Goal: Task Accomplishment & Management: Manage account settings

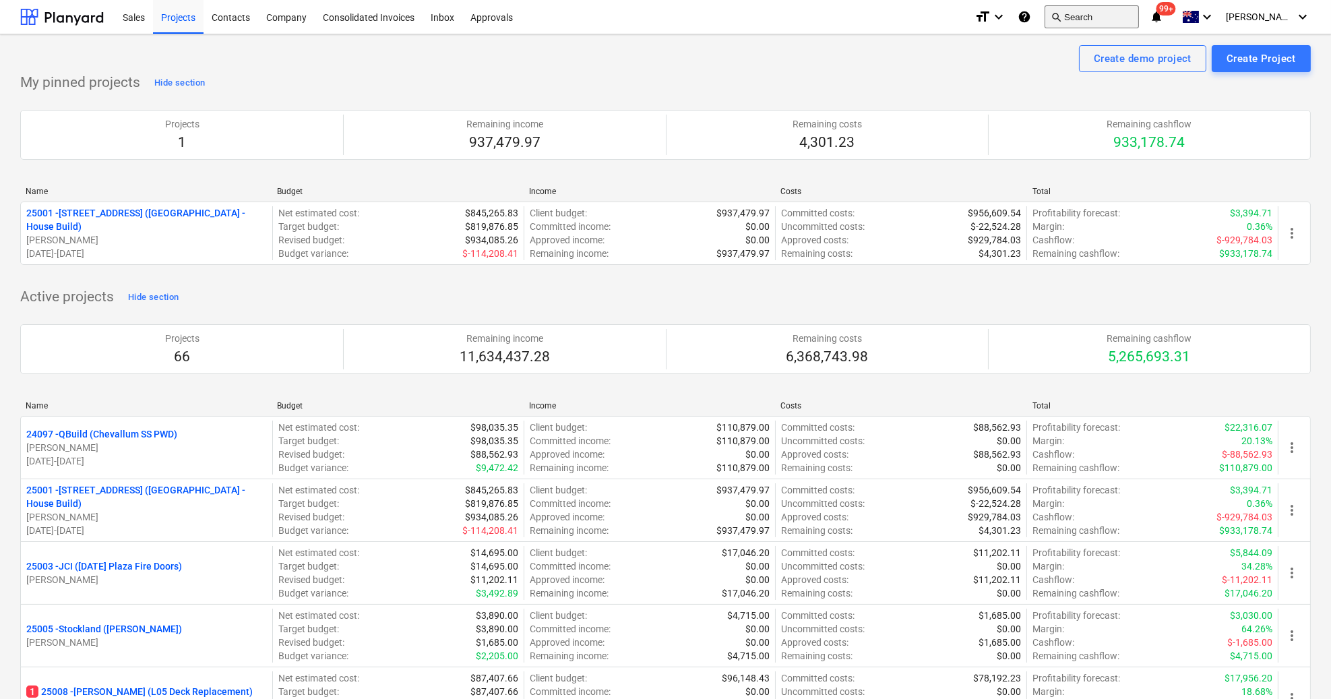
click at [1108, 18] on button "search Search" at bounding box center [1091, 16] width 94 height 23
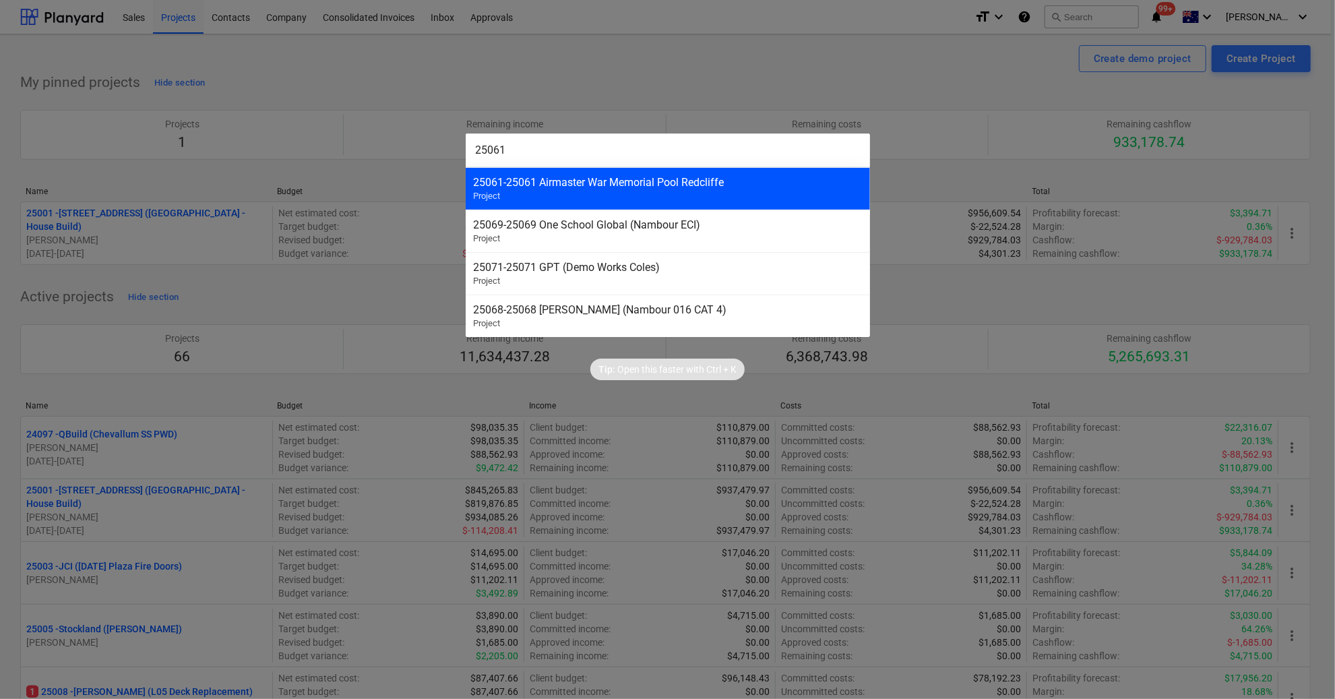
type input "25061"
click at [727, 192] on div "25061 - 25061 Airmaster War Memorial Pool Redcliffe Project" at bounding box center [668, 188] width 404 height 42
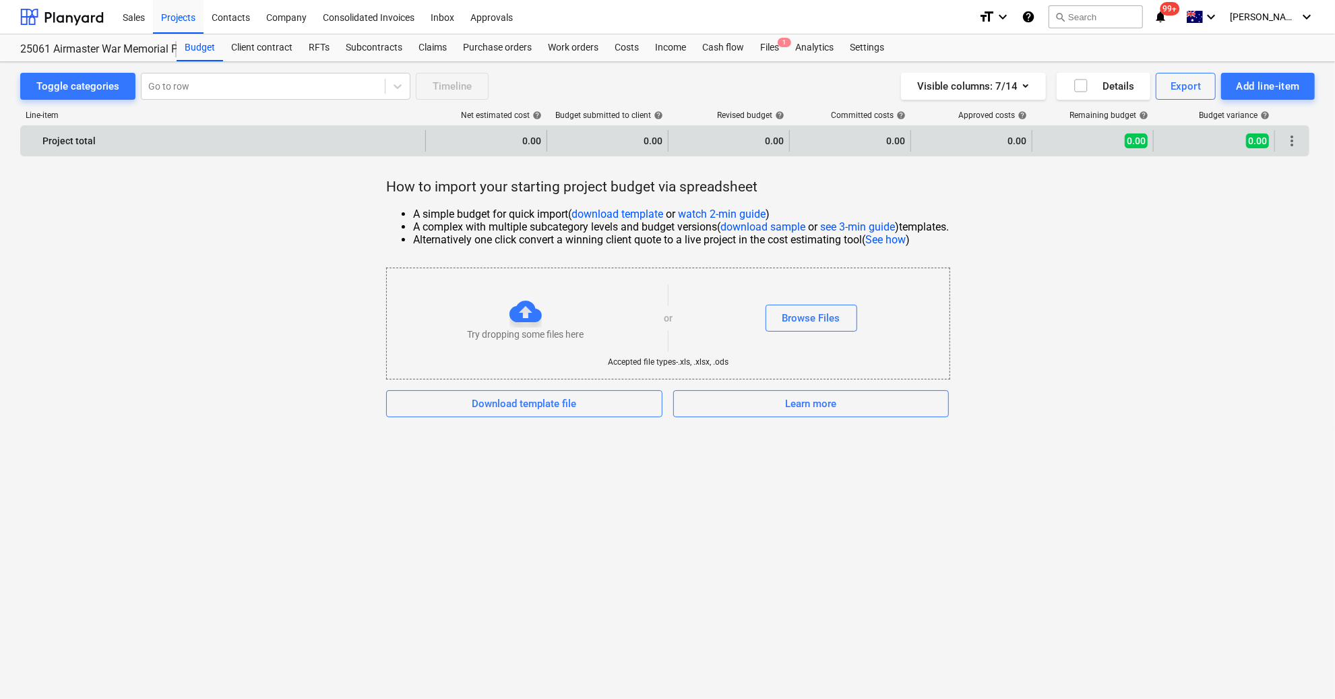
click at [495, 143] on div "0.00" at bounding box center [486, 141] width 110 height 22
click at [496, 136] on div "0.00" at bounding box center [486, 141] width 110 height 22
click at [523, 137] on div "0.00" at bounding box center [486, 141] width 110 height 22
click at [542, 140] on div "0.00" at bounding box center [486, 141] width 121 height 22
drag, startPoint x: 545, startPoint y: 140, endPoint x: 651, endPoint y: 129, distance: 106.3
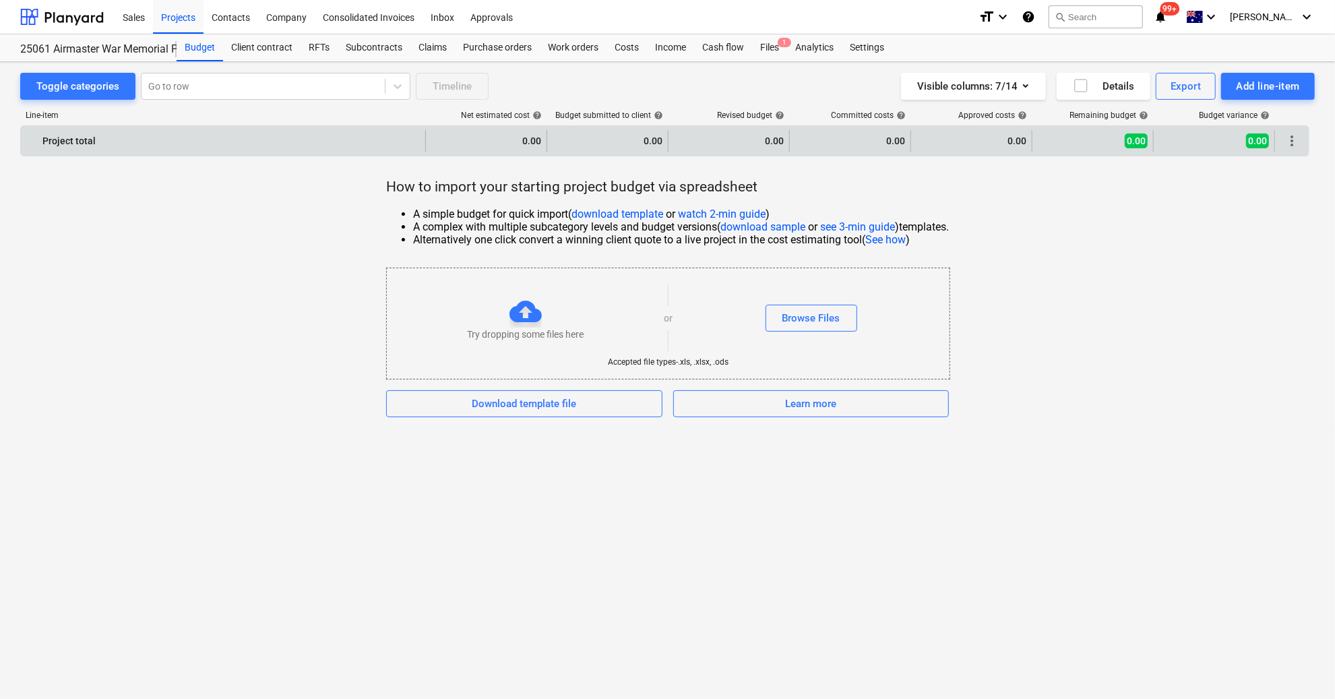
click at [546, 140] on div "0.00" at bounding box center [486, 141] width 121 height 22
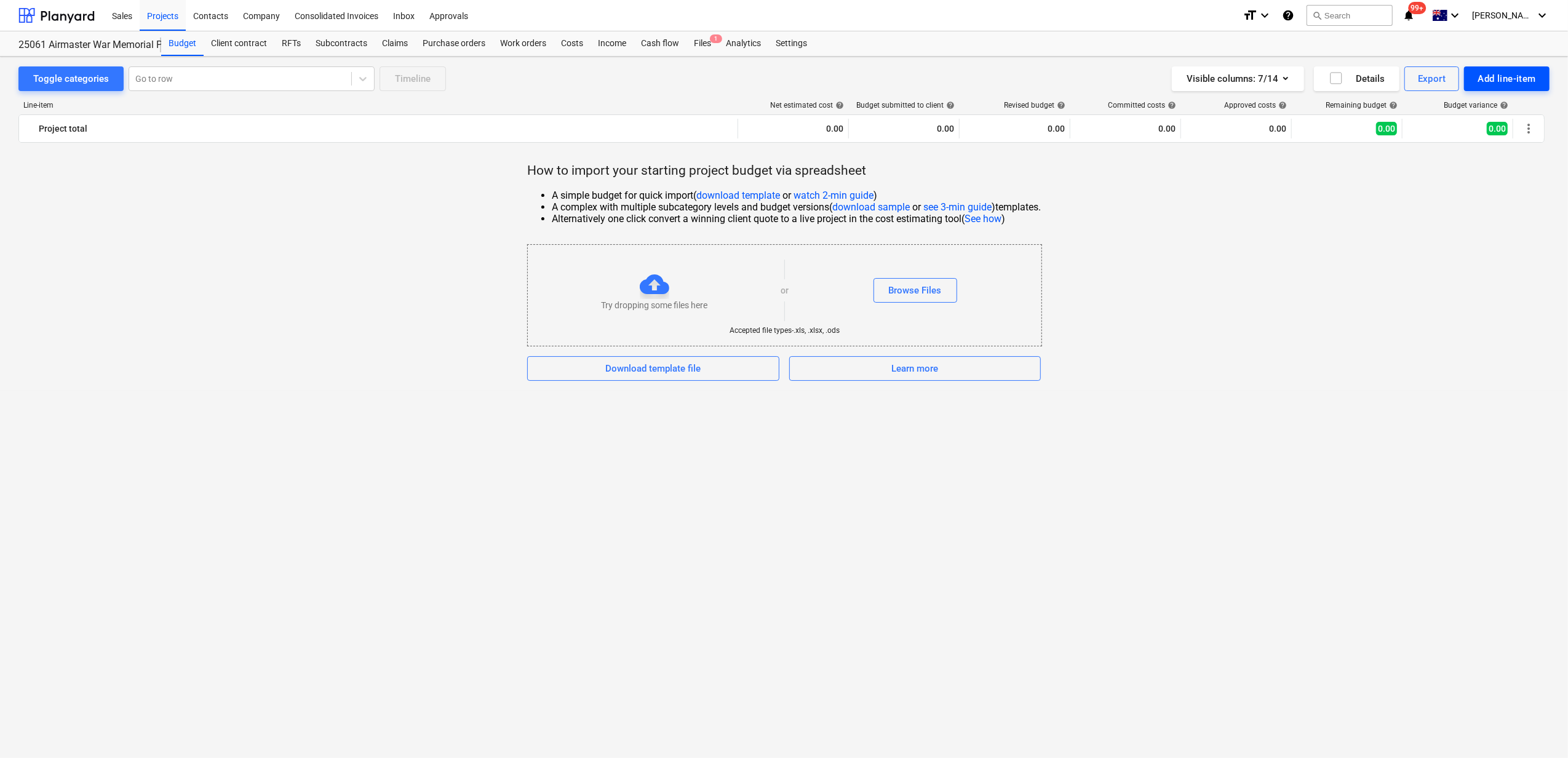
click at [1218, 74] on div "Add line-item" at bounding box center [1507, 79] width 58 height 16
click at [1218, 124] on div "Add custom" at bounding box center [1486, 131] width 128 height 22
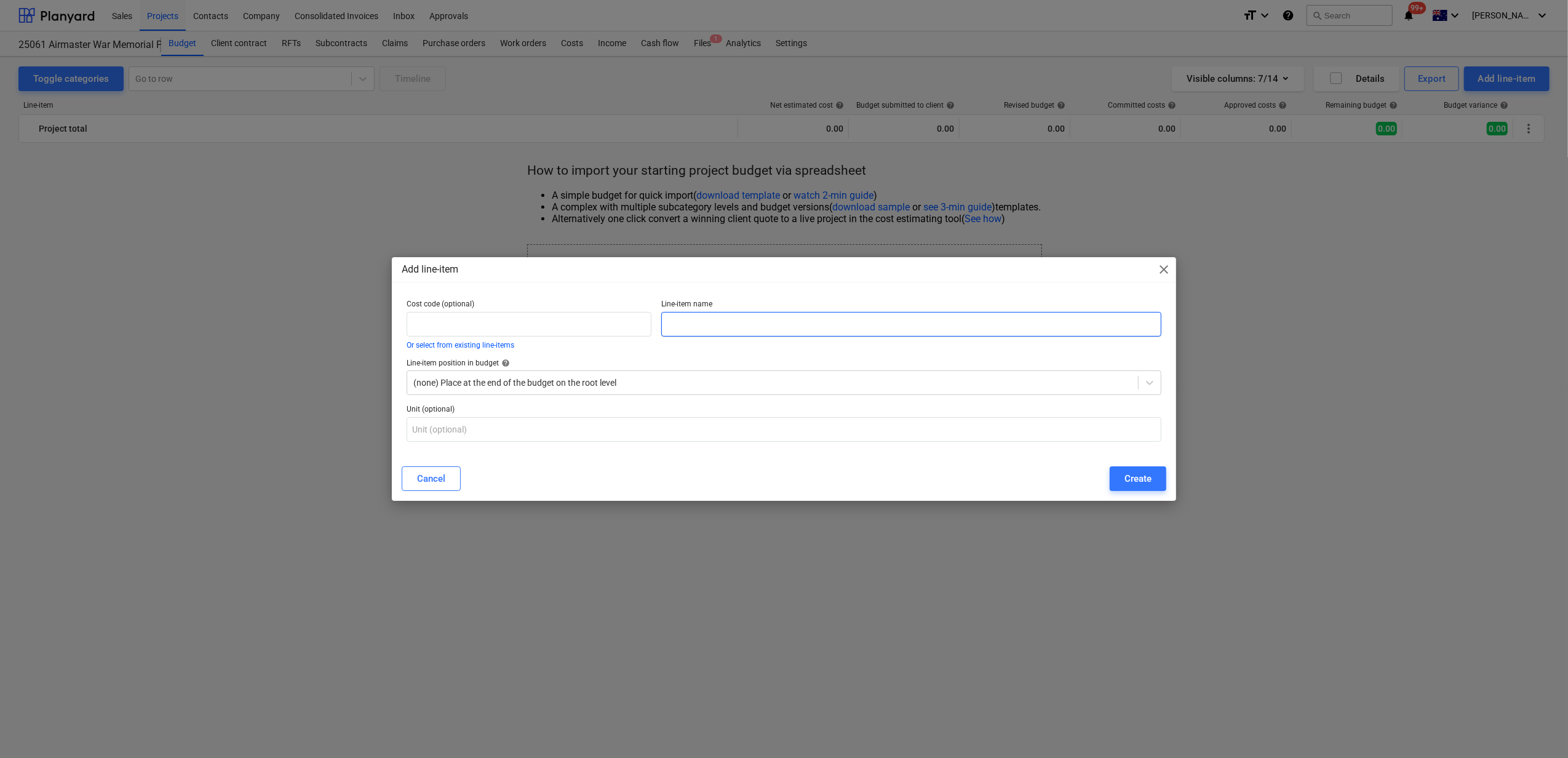
click at [744, 321] on input "text" at bounding box center [910, 324] width 500 height 25
drag, startPoint x: 865, startPoint y: 330, endPoint x: 871, endPoint y: 331, distance: 6.1
click at [865, 329] on input "text" at bounding box center [910, 324] width 500 height 25
click at [851, 319] on input "text" at bounding box center [910, 324] width 500 height 25
type input "Structural Steel"
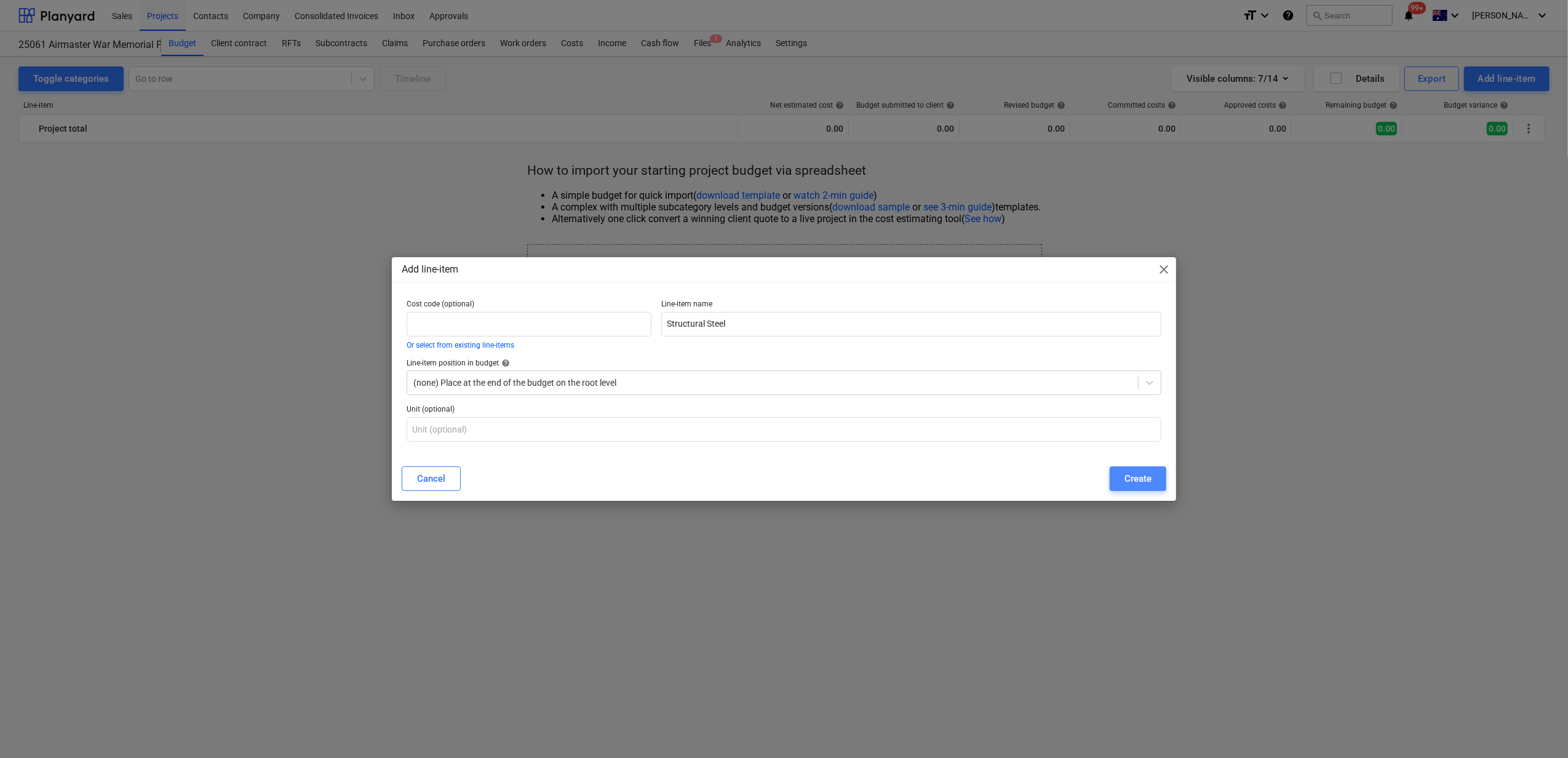
click at [1148, 478] on div "Create" at bounding box center [1139, 479] width 27 height 16
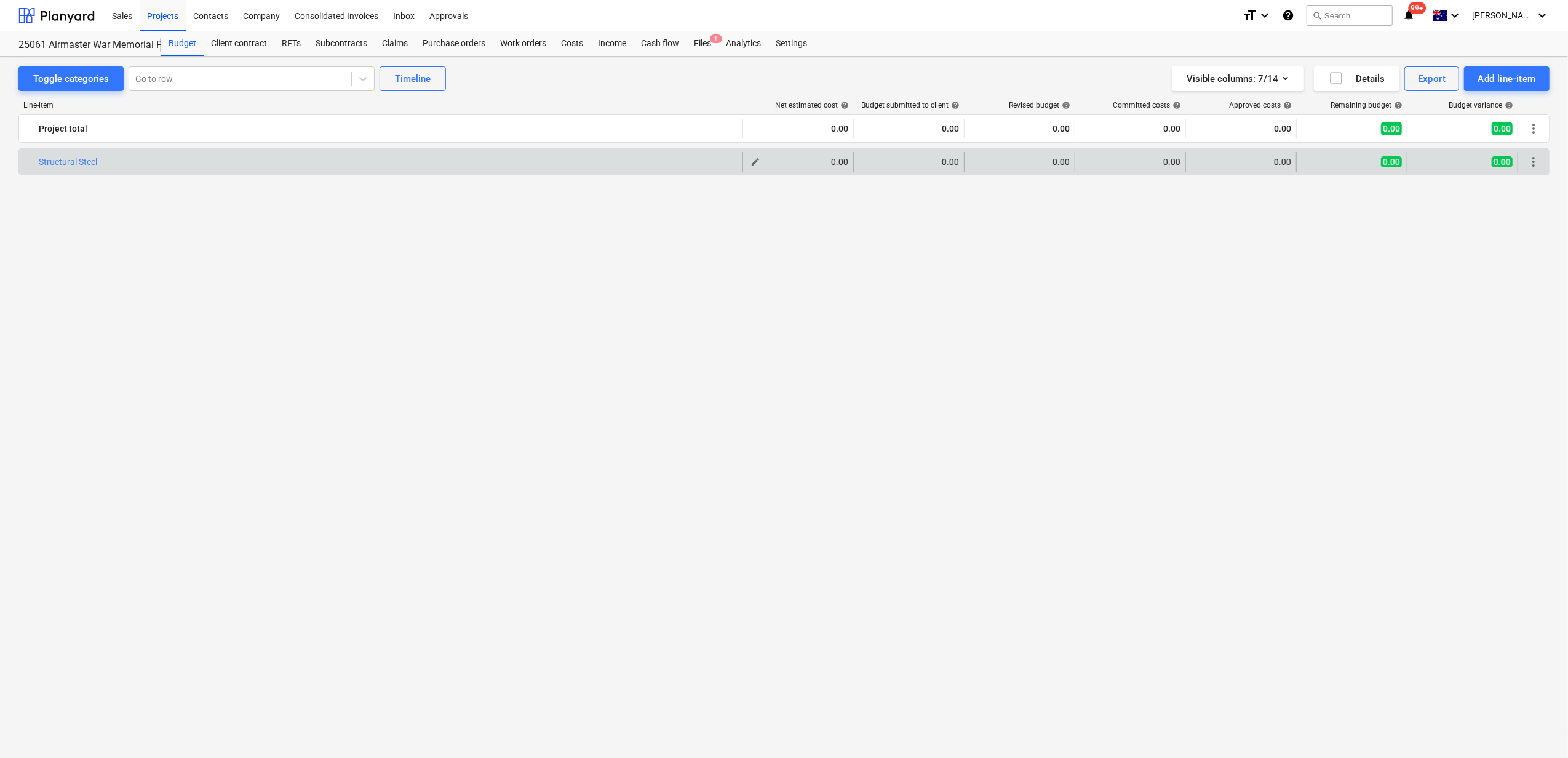
click at [758, 167] on span "edit" at bounding box center [755, 162] width 10 height 10
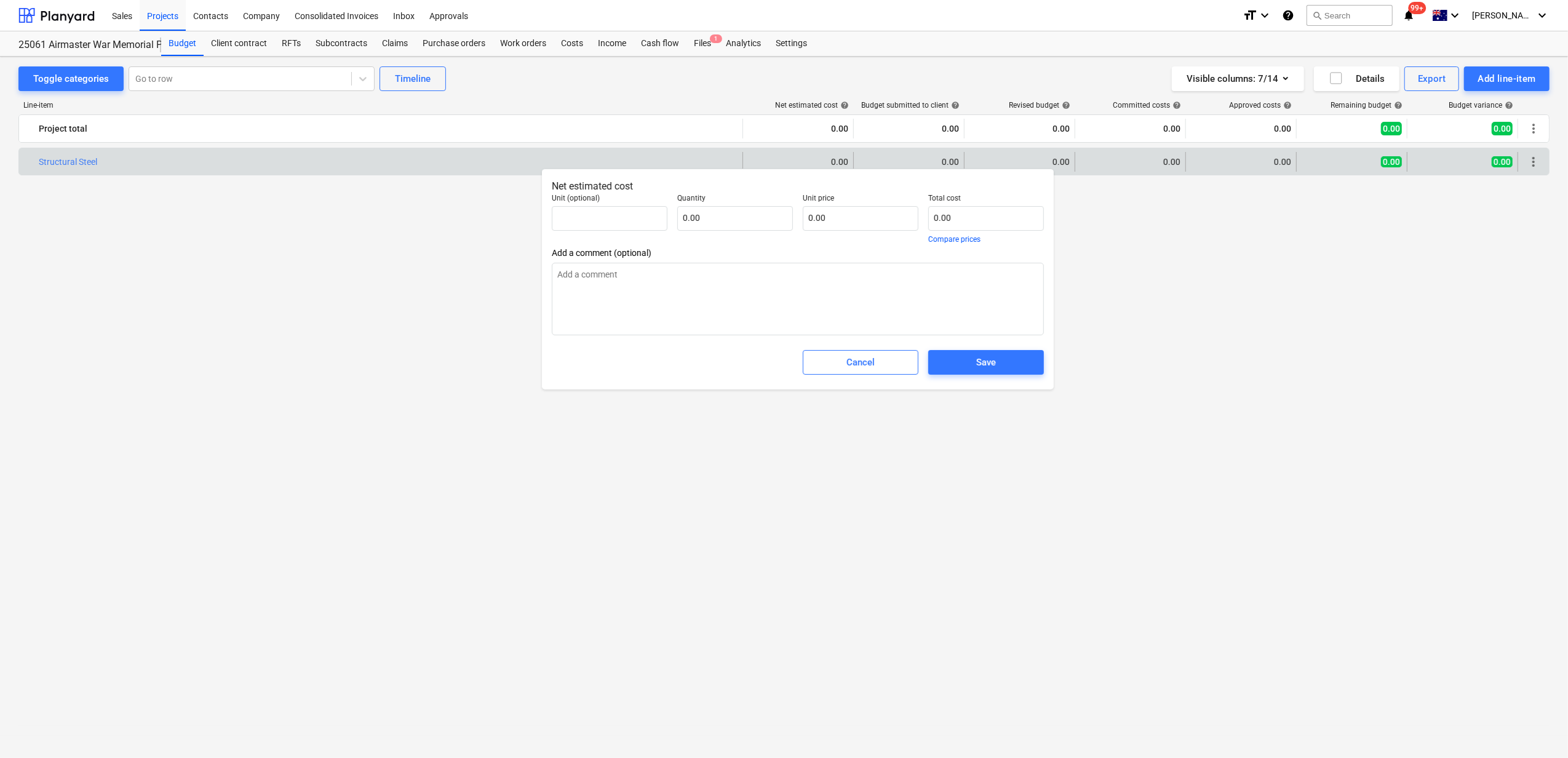
click at [726, 223] on body "Sales Projects Contacts Company Consolidated Invoices Inbox Approvals format_si…" at bounding box center [784, 379] width 1568 height 758
type textarea "x"
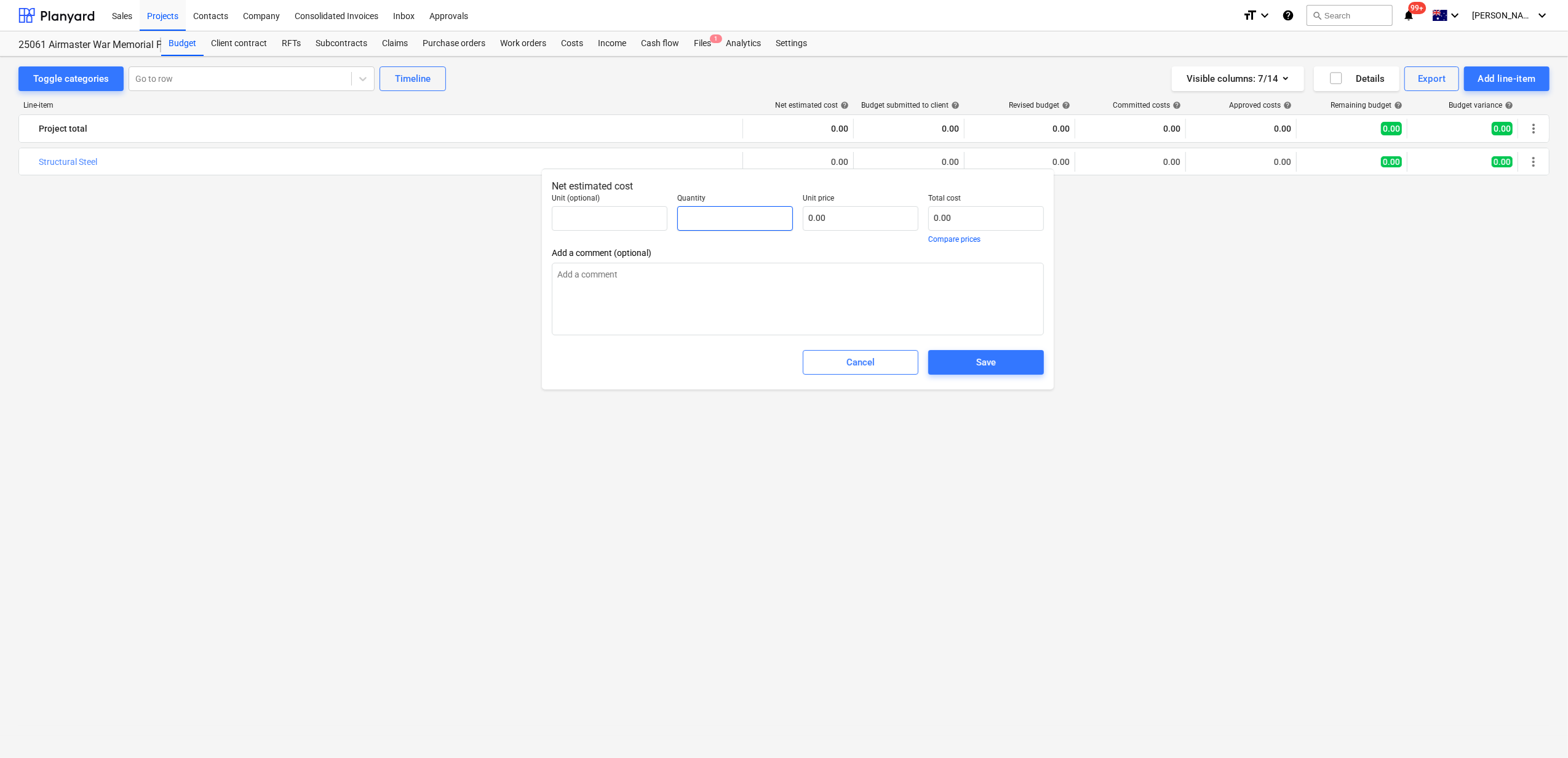
click at [704, 218] on input "text" at bounding box center [735, 218] width 116 height 25
type textarea "x"
click at [727, 222] on input "text" at bounding box center [735, 218] width 116 height 25
type textarea "x"
type input "1"
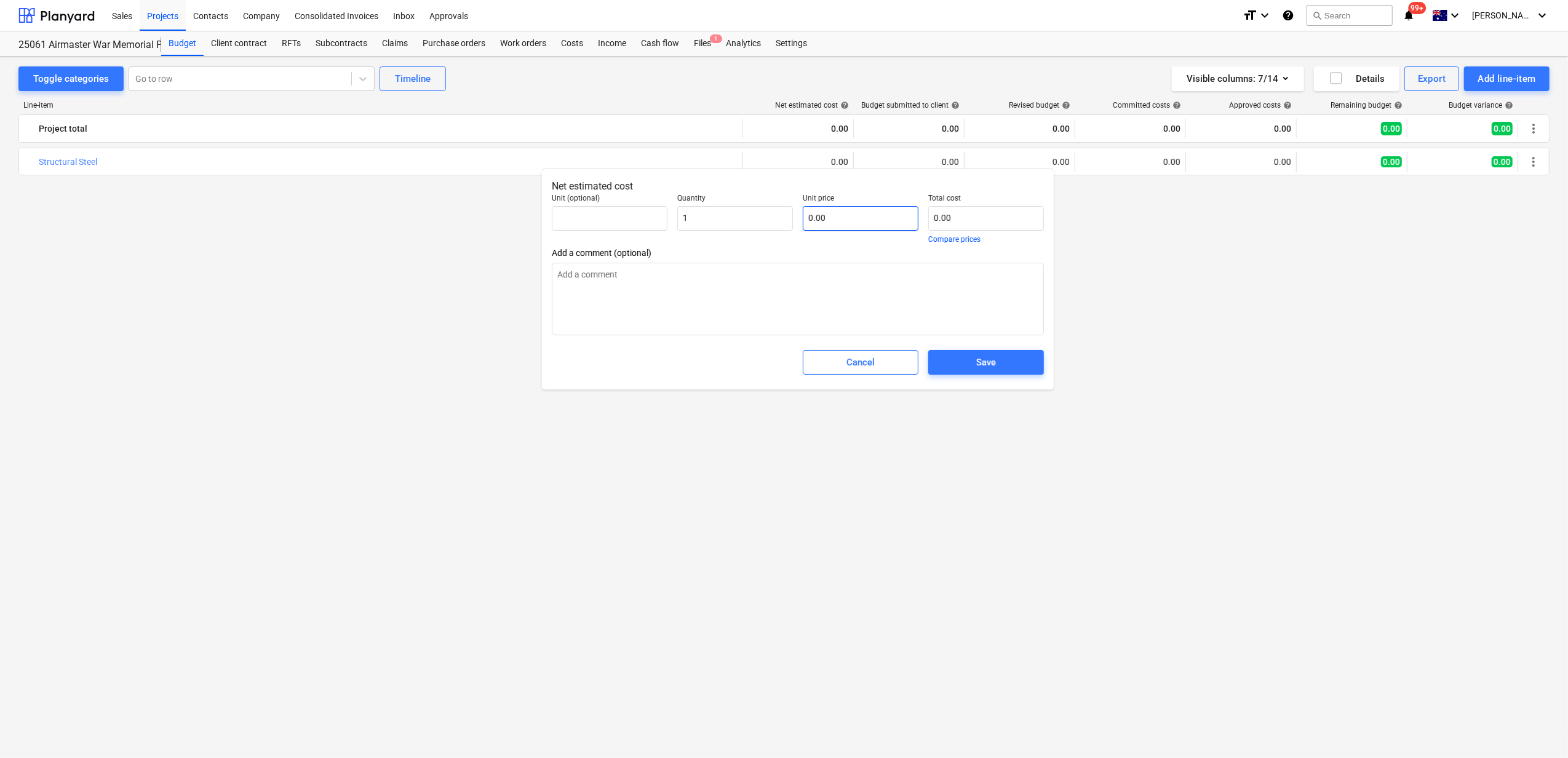
type textarea "x"
type input "1.00"
click at [830, 222] on input "text" at bounding box center [860, 218] width 116 height 25
type textarea "x"
type input "0.00"
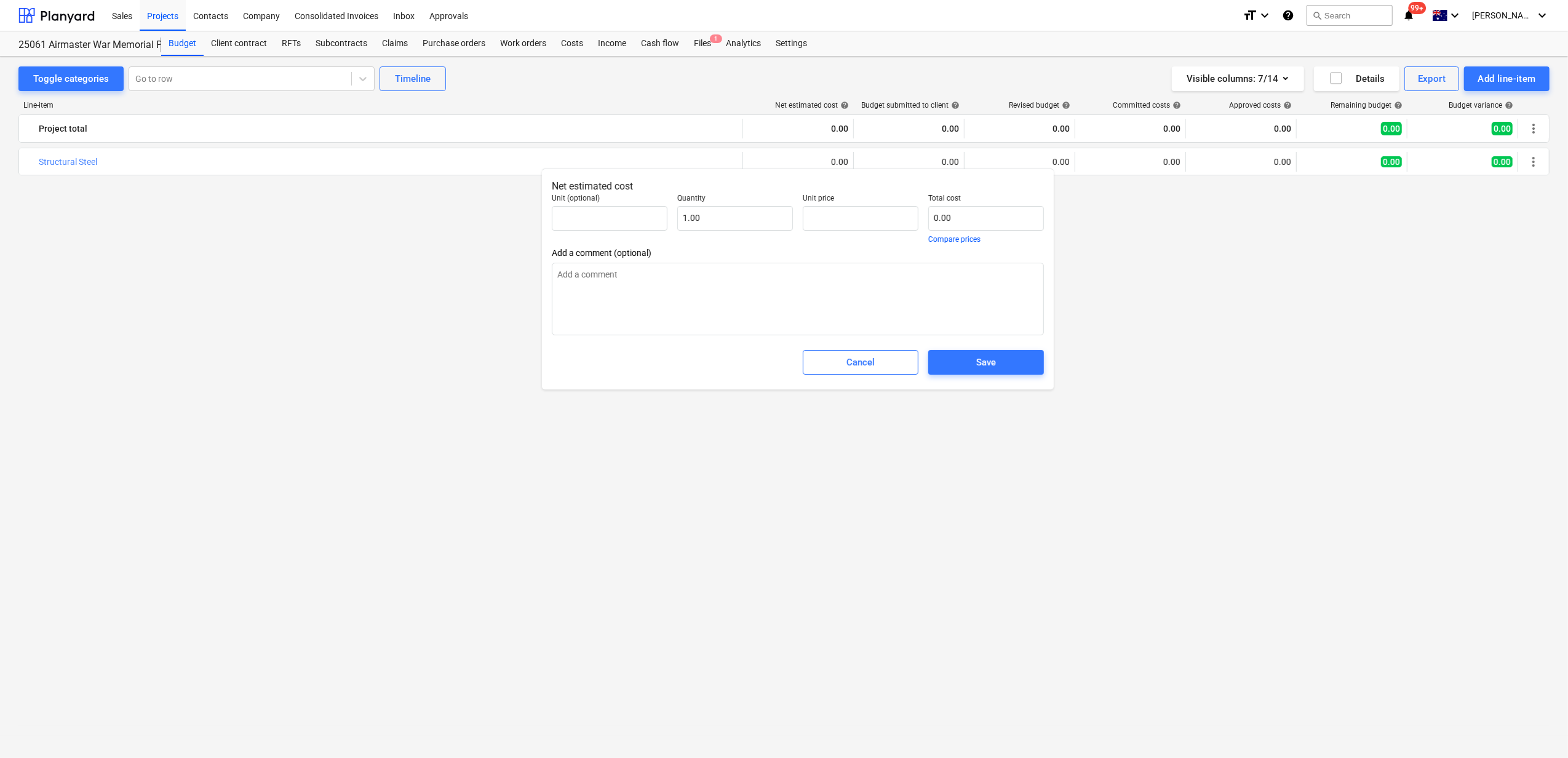
click at [843, 220] on input "text" at bounding box center [860, 218] width 116 height 25
type textarea "x"
type input "6"
type input "6.00"
type textarea "x"
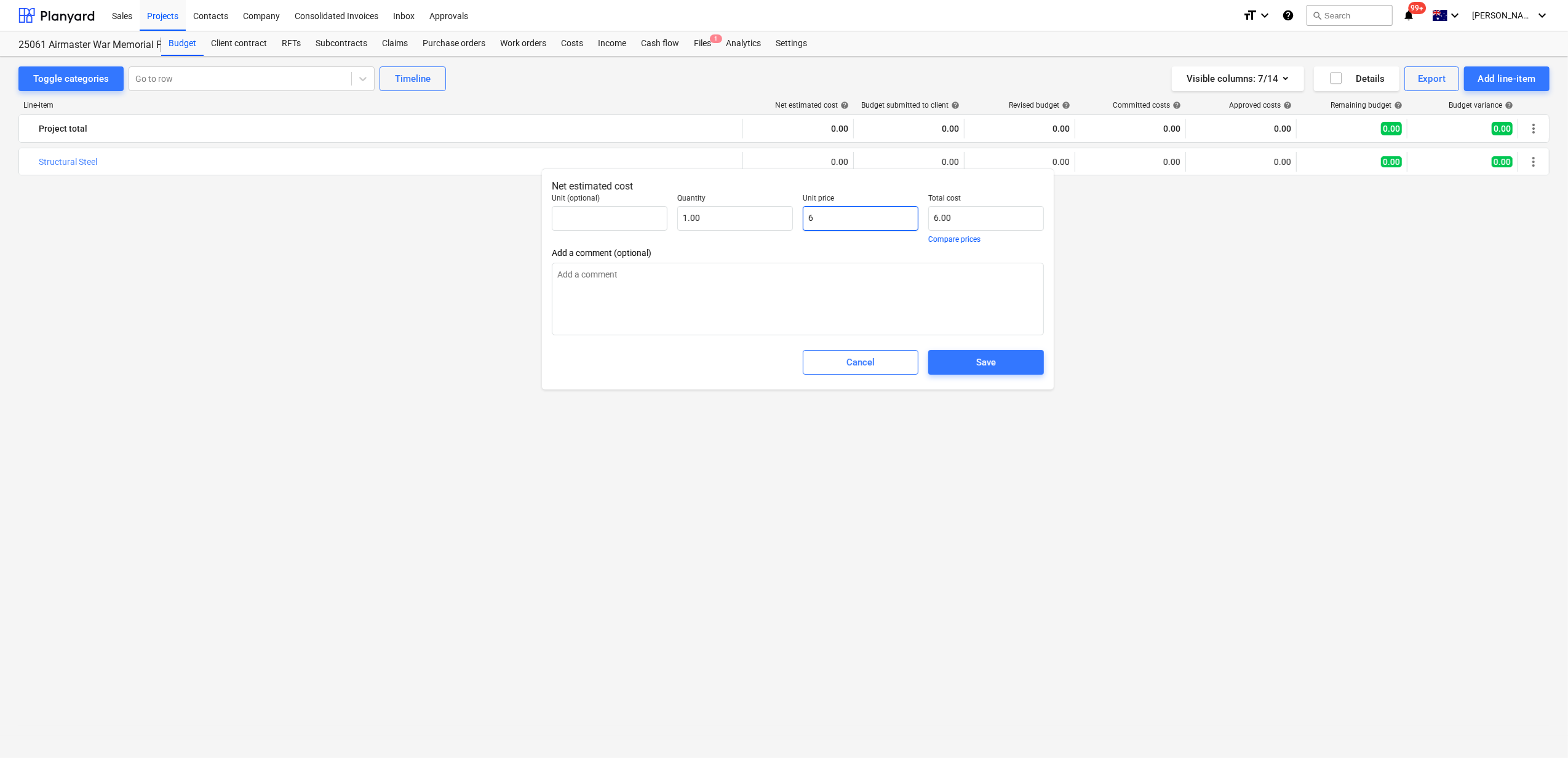
type input "67"
type input "67.00"
type textarea "x"
type input "676"
type input "676.00"
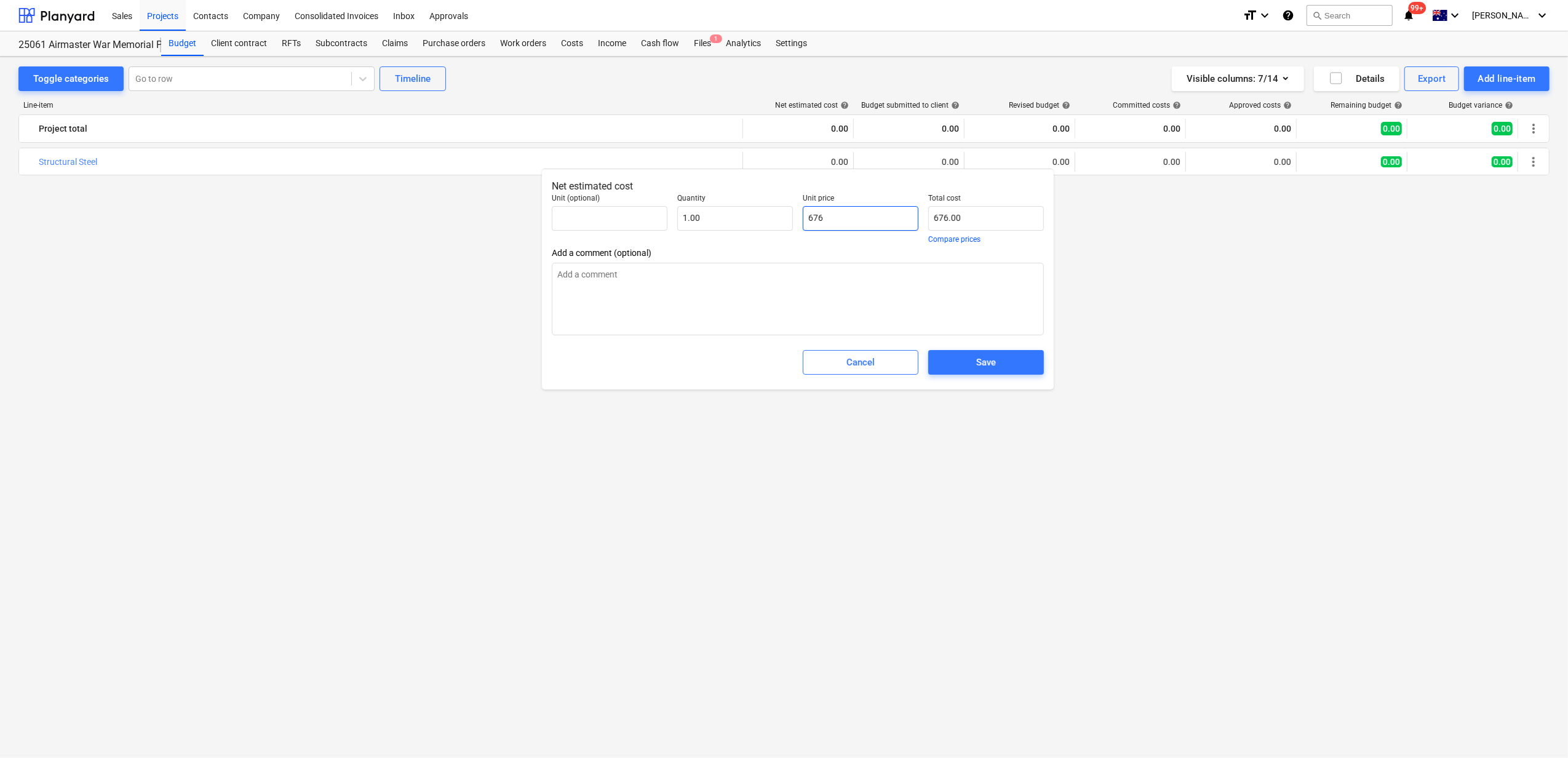
type textarea "x"
type input "6760"
type input "6,760.00"
drag, startPoint x: 888, startPoint y: 217, endPoint x: 768, endPoint y: 197, distance: 121.7
click at [768, 197] on div "Unit (optional) Quantity 1.00 Unit price 6760 Total cost 6,760.00 Compare prices" at bounding box center [798, 218] width 502 height 59
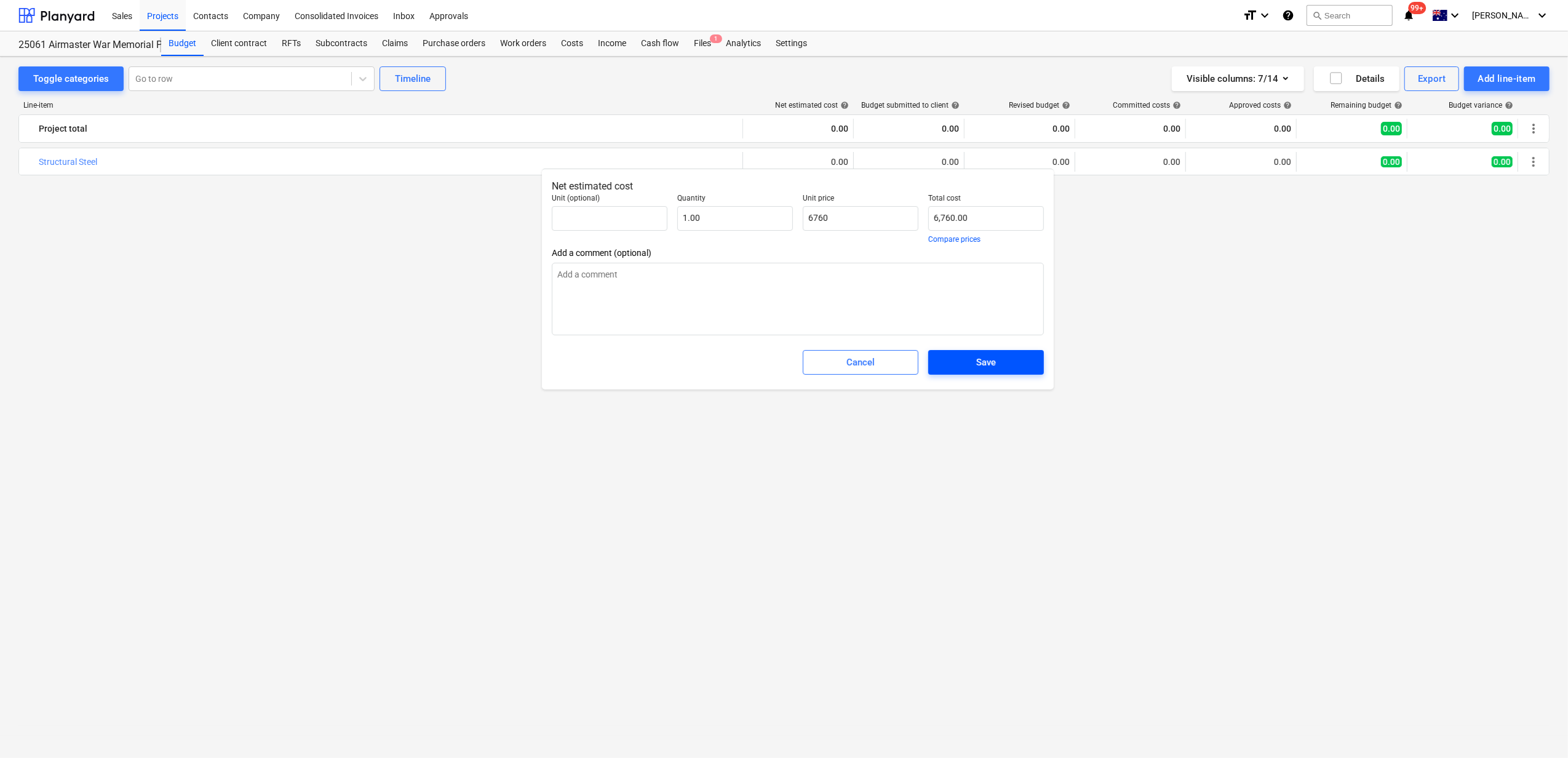
type input "6760"
type textarea "x"
type input "6,760.00"
click at [978, 359] on div "Save" at bounding box center [986, 363] width 20 height 16
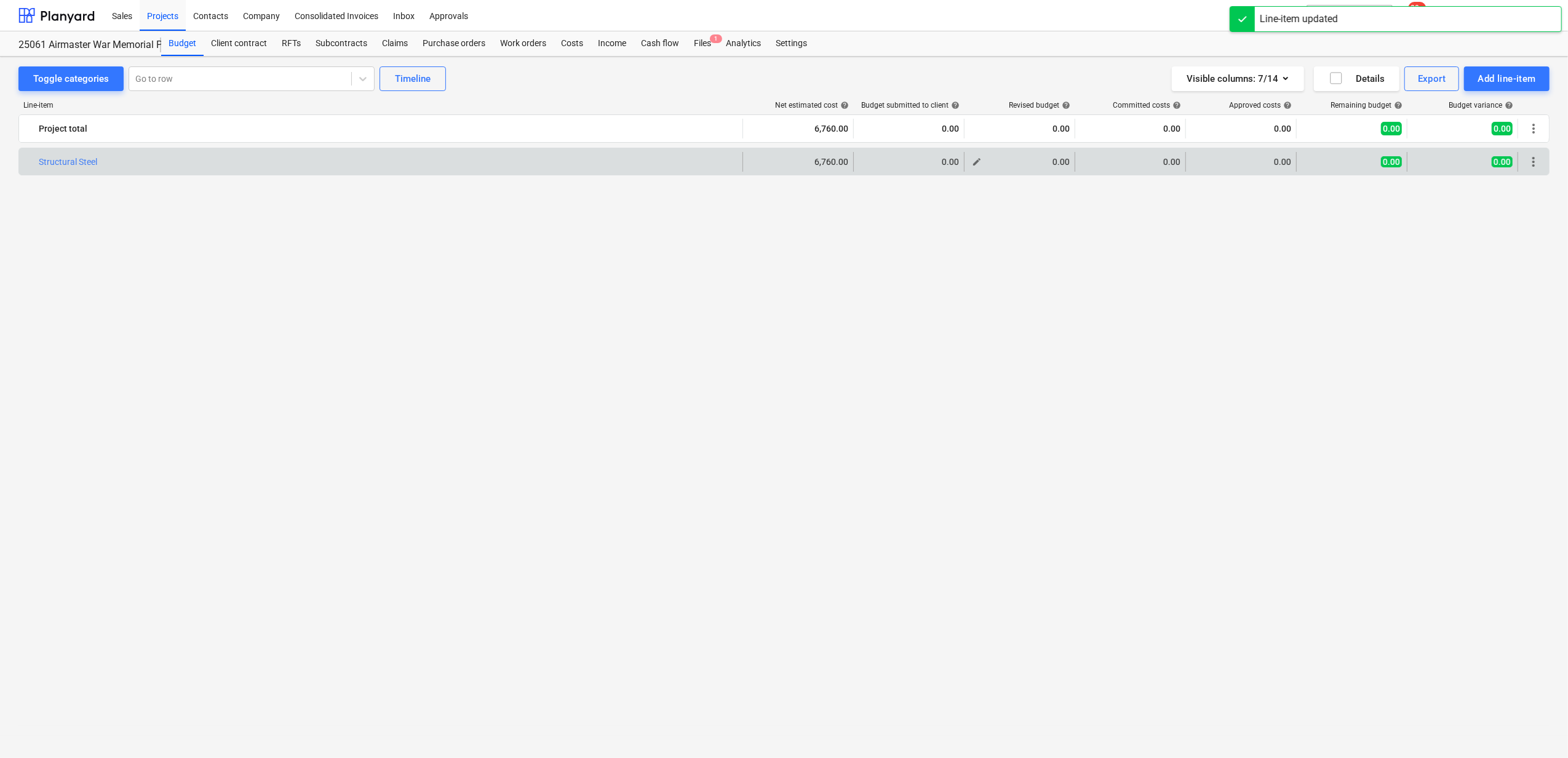
click at [978, 163] on span "edit" at bounding box center [976, 162] width 10 height 10
type textarea "x"
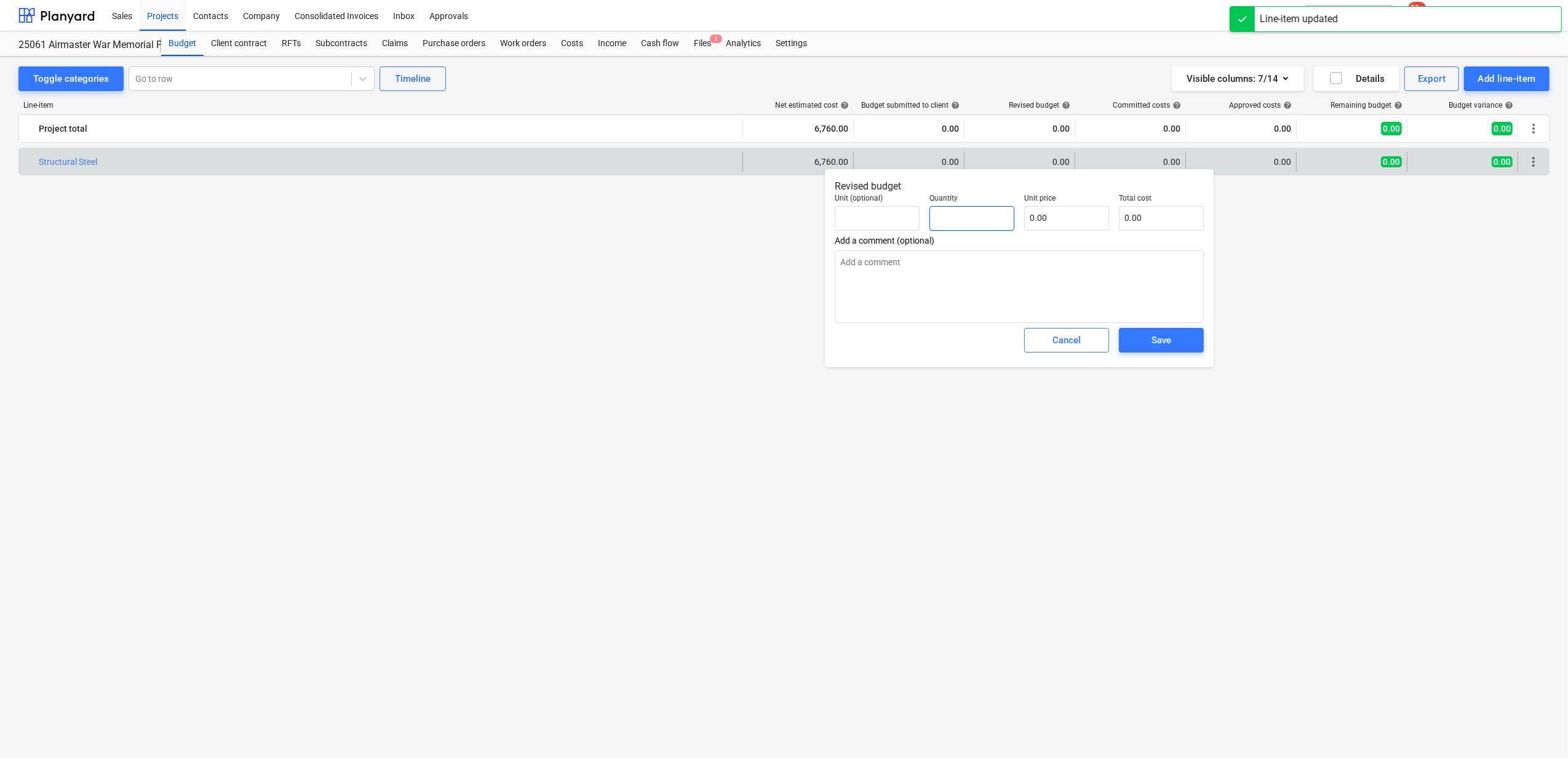
click at [965, 219] on input "text" at bounding box center [972, 218] width 85 height 25
type textarea "x"
type input "1"
type textarea "x"
type input "1.00"
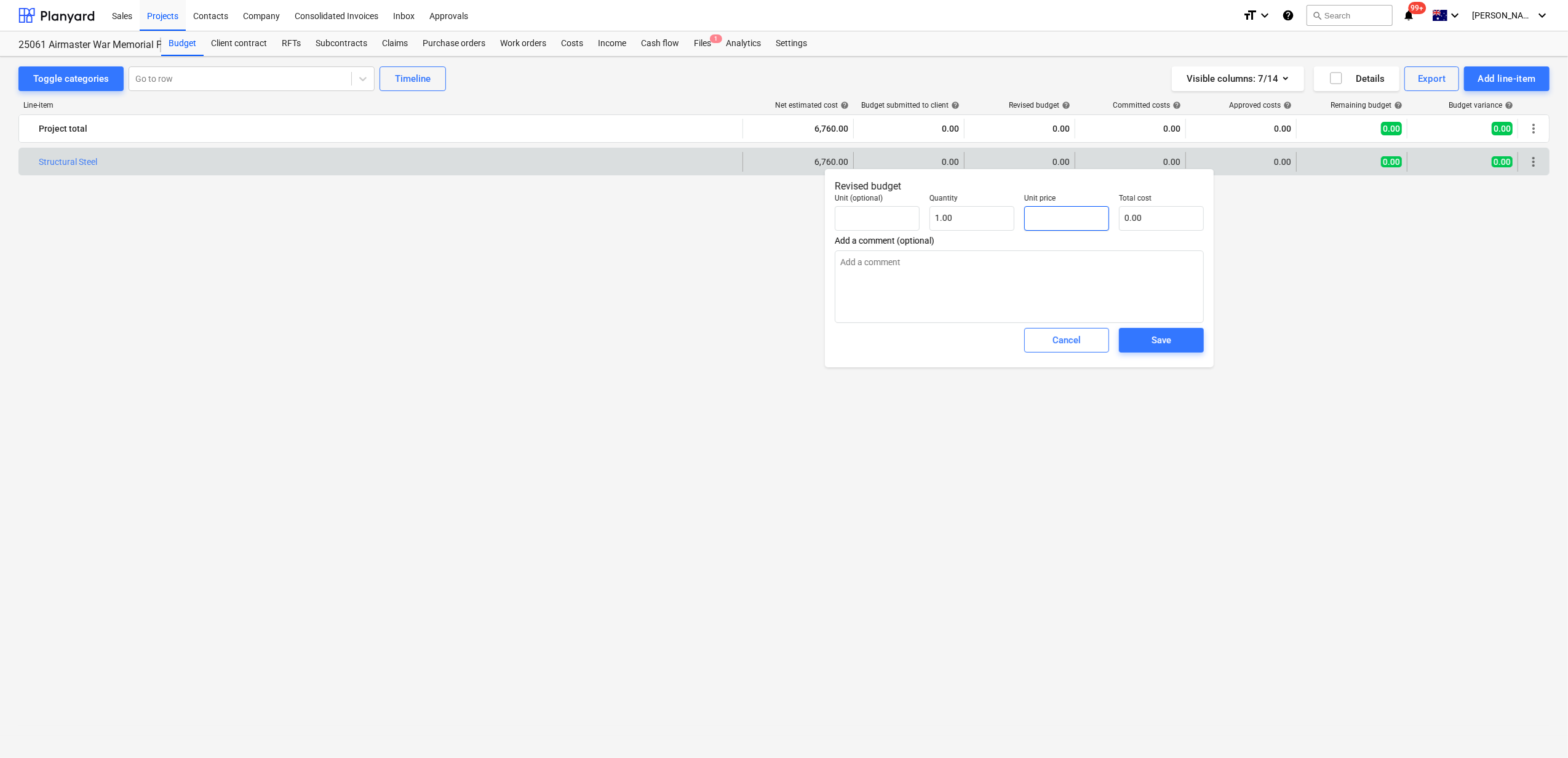
click at [1079, 216] on input "text" at bounding box center [1067, 218] width 85 height 25
paste input "6760"
type textarea "x"
type input "6760"
type input "6,760.00"
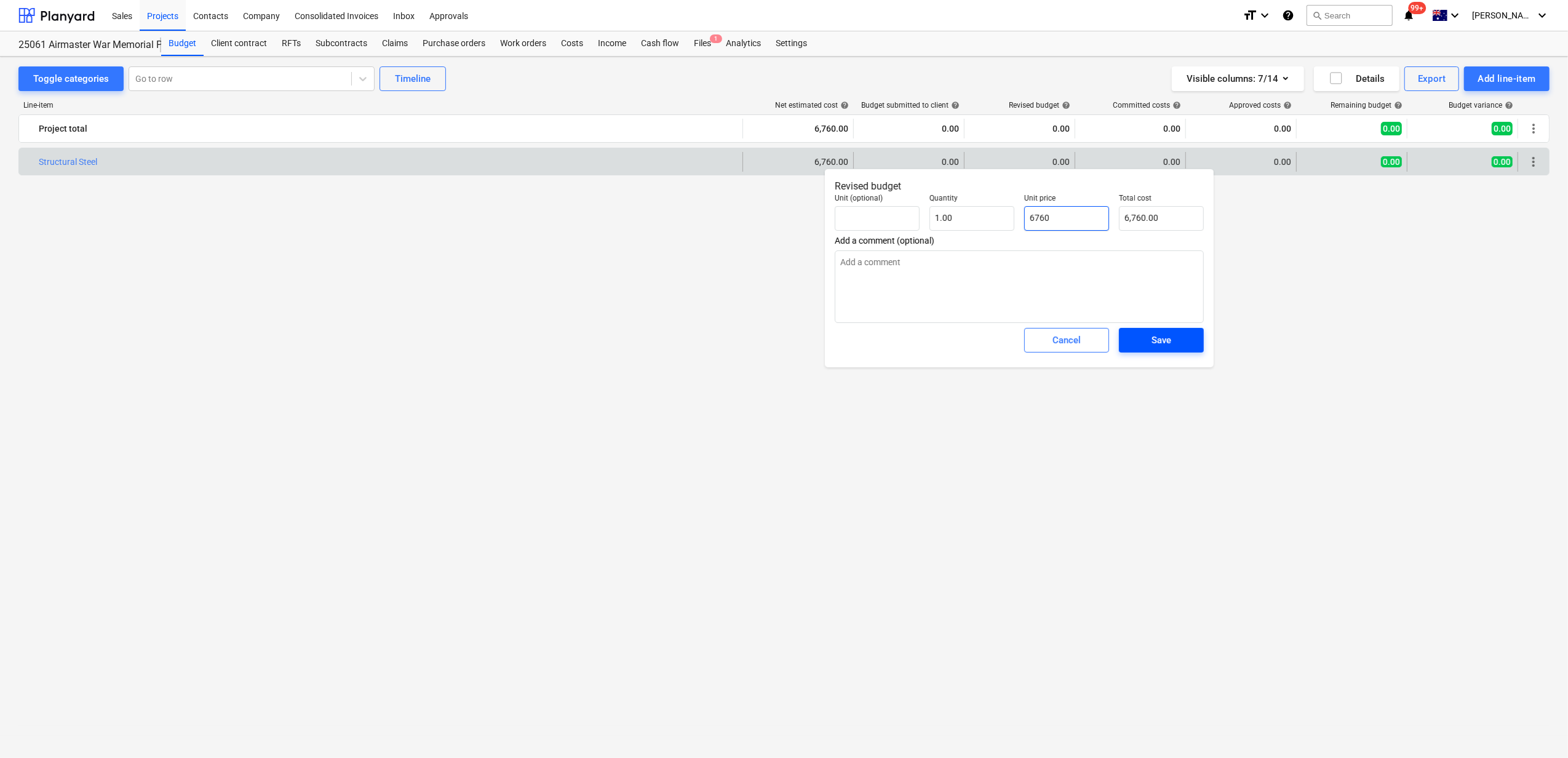
type input "6760"
type textarea "x"
type input "6,760.00"
click at [1153, 339] on div "Save" at bounding box center [1162, 341] width 20 height 16
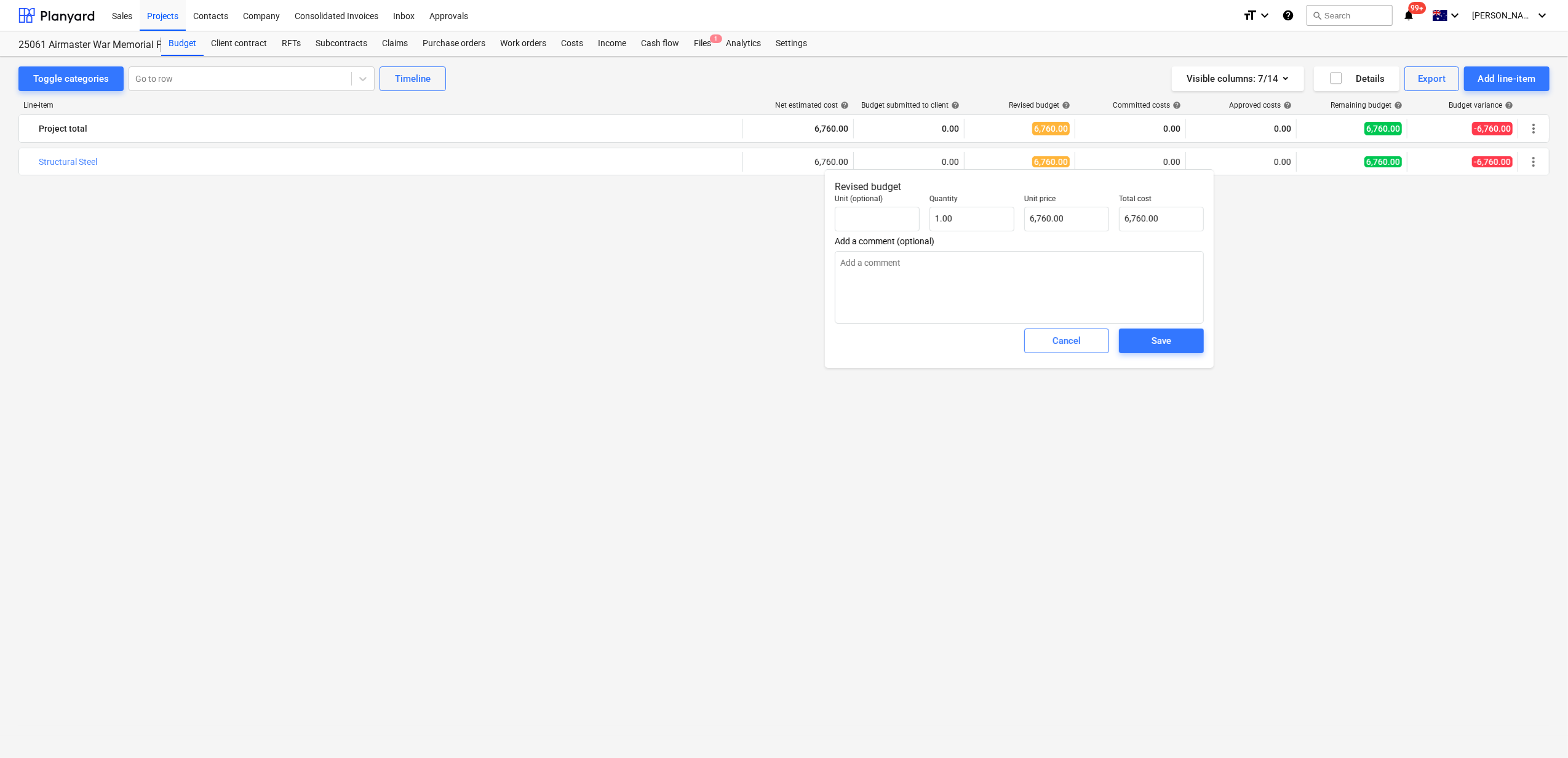
type textarea "x"
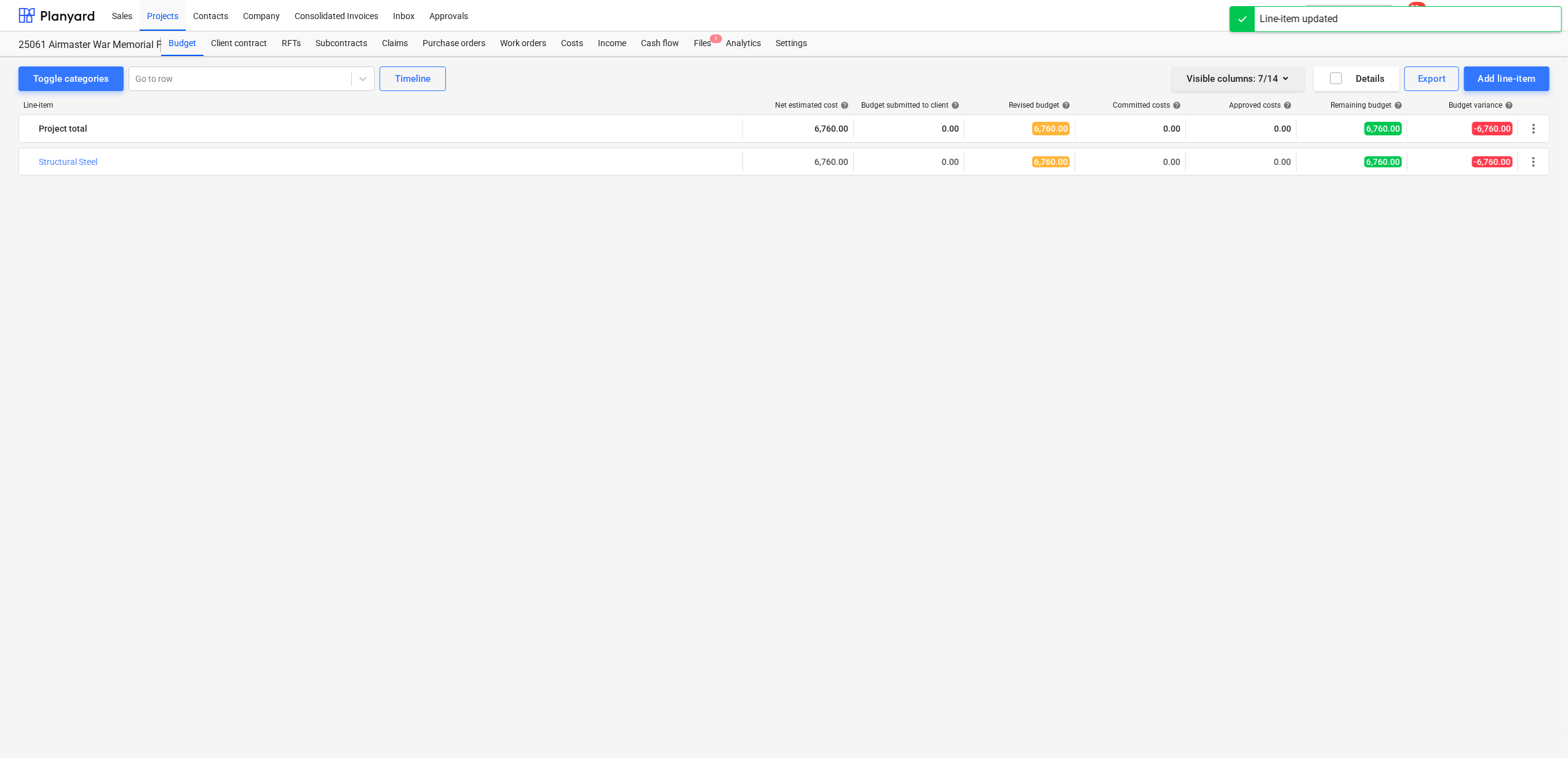
click at [1218, 84] on icon "button" at bounding box center [1286, 78] width 15 height 15
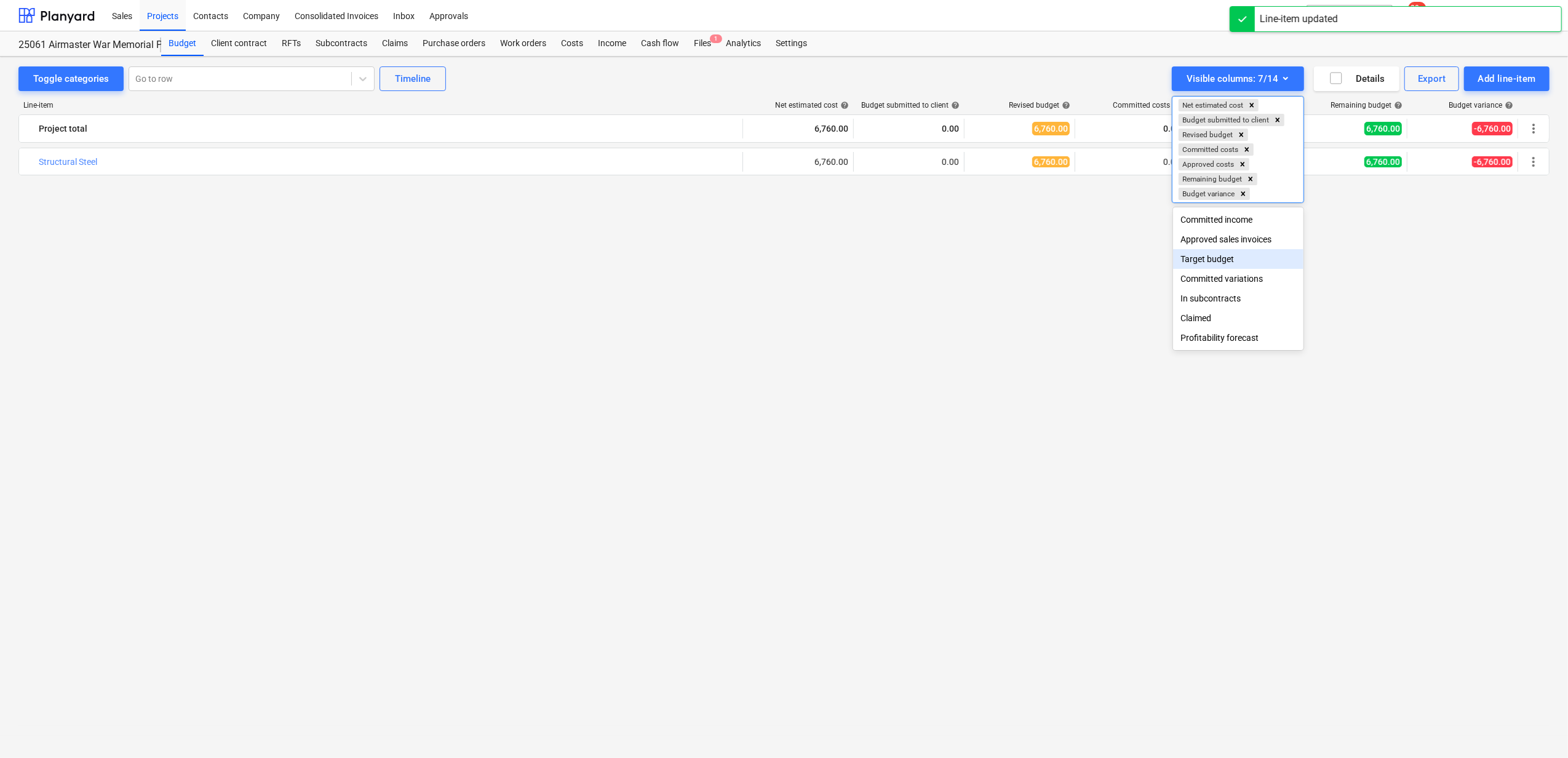
click at [1218, 264] on div "Target budget" at bounding box center [1238, 259] width 131 height 20
click at [908, 163] on div at bounding box center [784, 379] width 1568 height 758
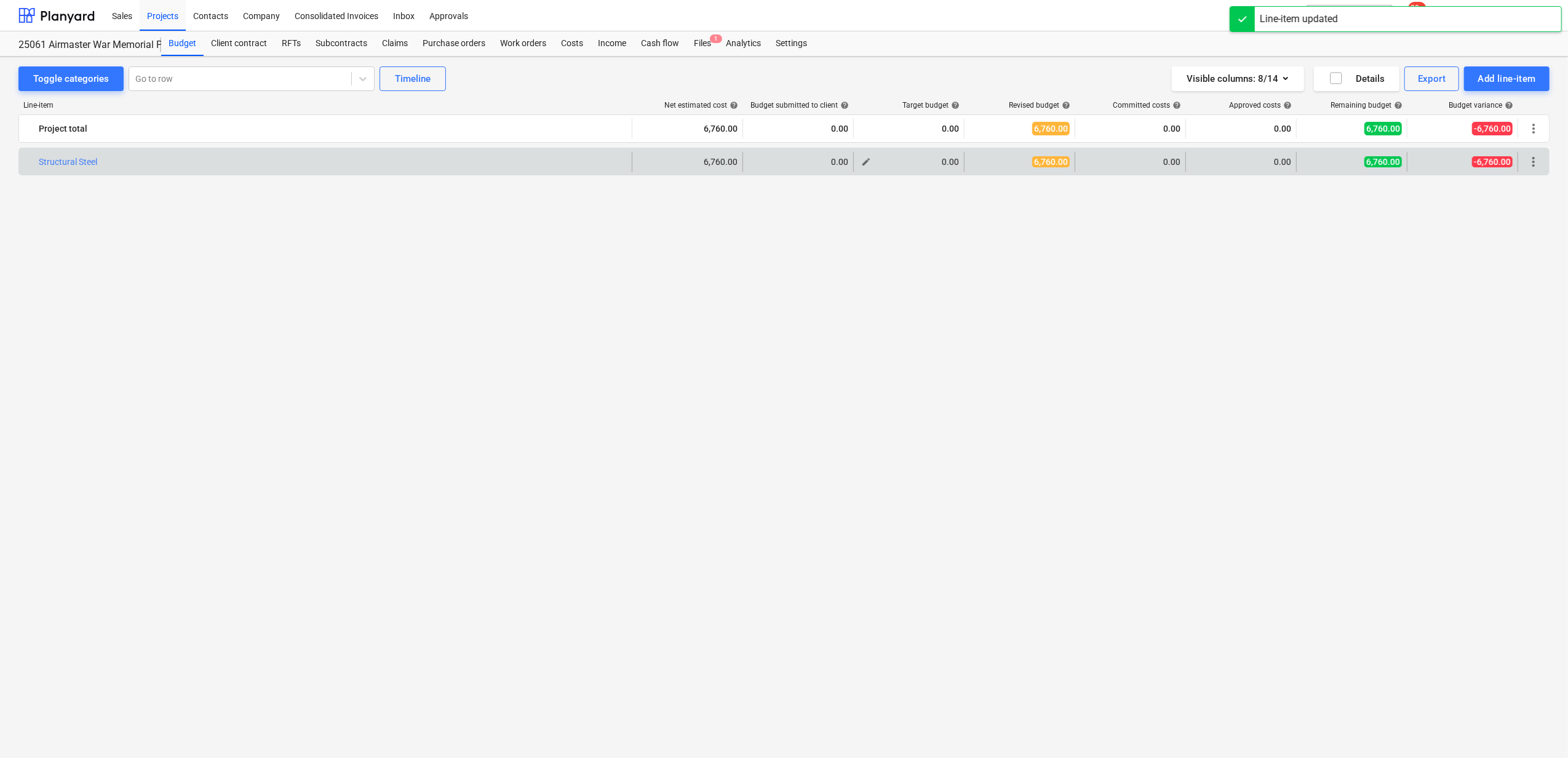
click at [868, 162] on span "edit" at bounding box center [866, 162] width 10 height 10
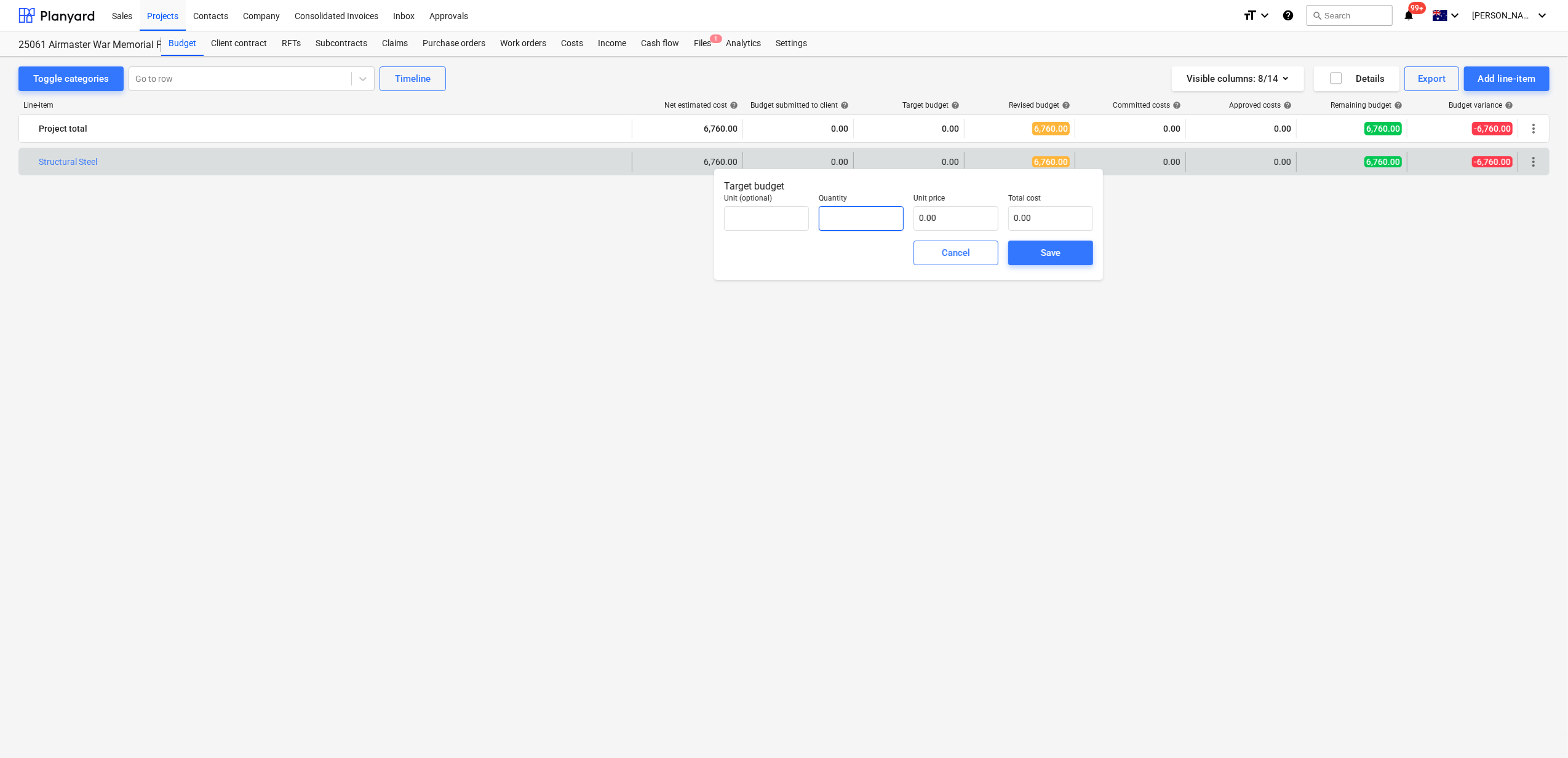
click at [846, 212] on input "text" at bounding box center [861, 218] width 85 height 25
type input "1.00"
click at [961, 216] on input "text" at bounding box center [955, 218] width 85 height 25
paste input "6760"
type input "6760"
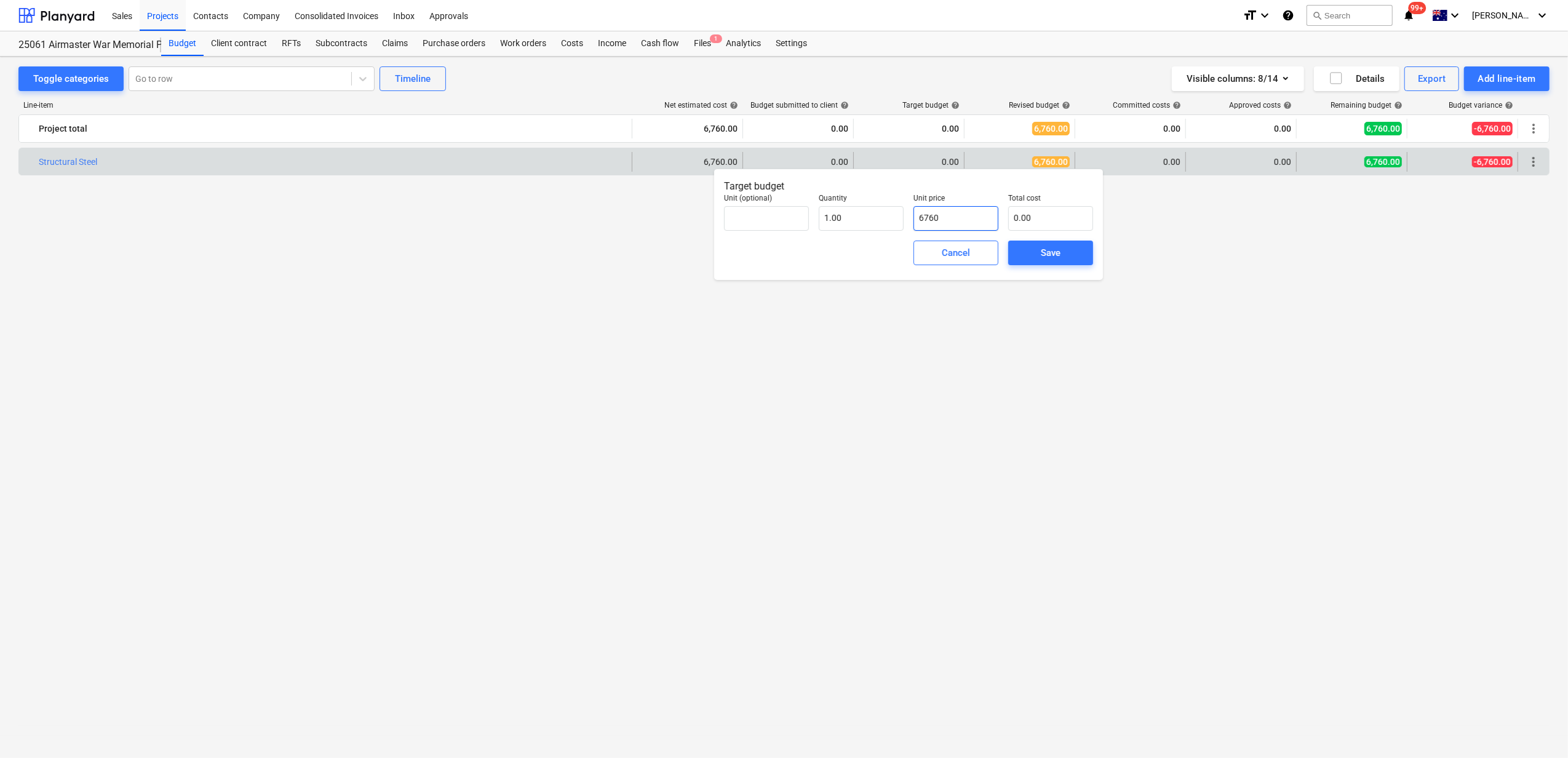
type input "6,760.00"
click at [1047, 259] on div "Save" at bounding box center [1051, 253] width 20 height 16
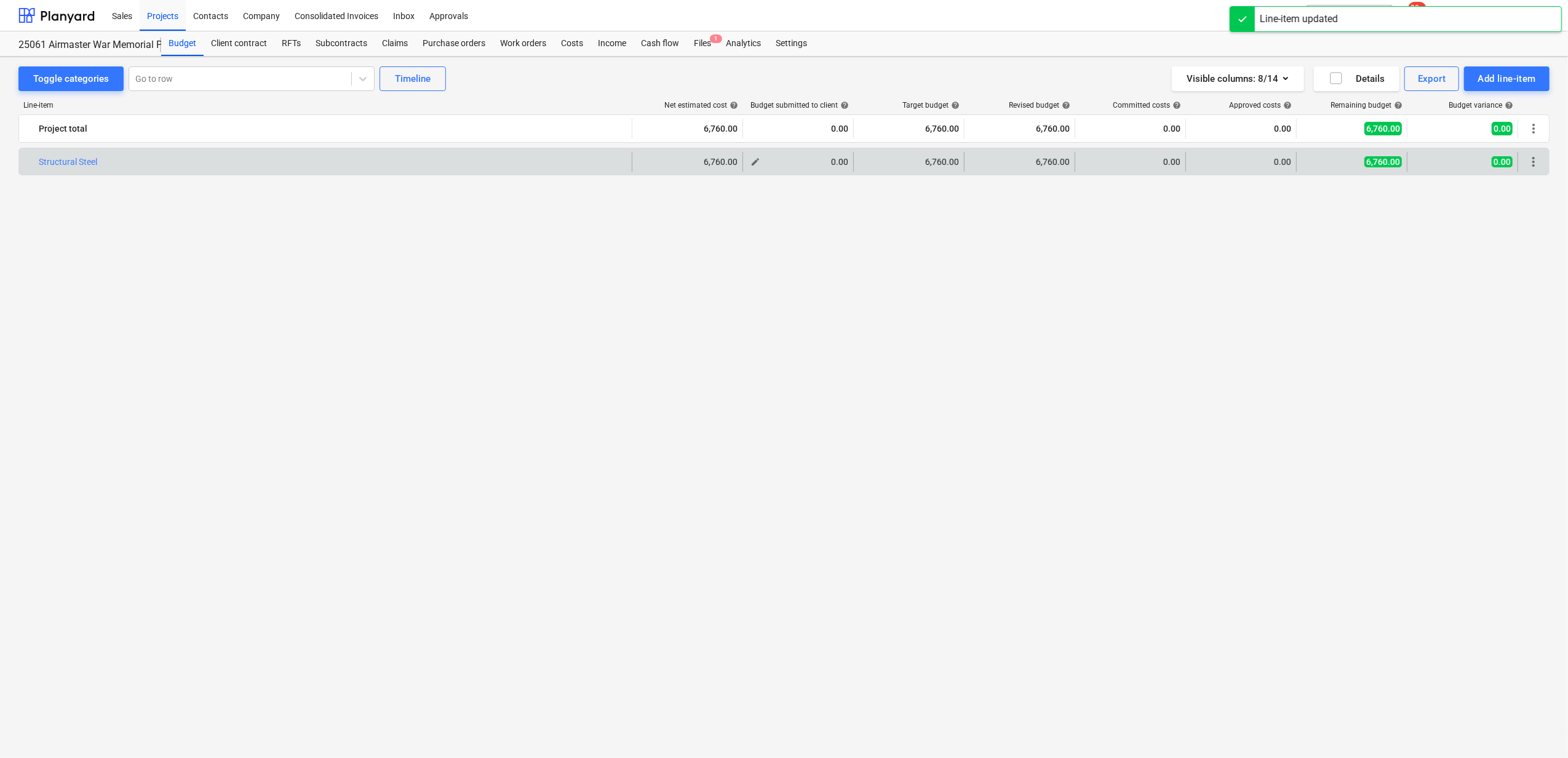
click at [756, 163] on span "edit" at bounding box center [755, 162] width 10 height 10
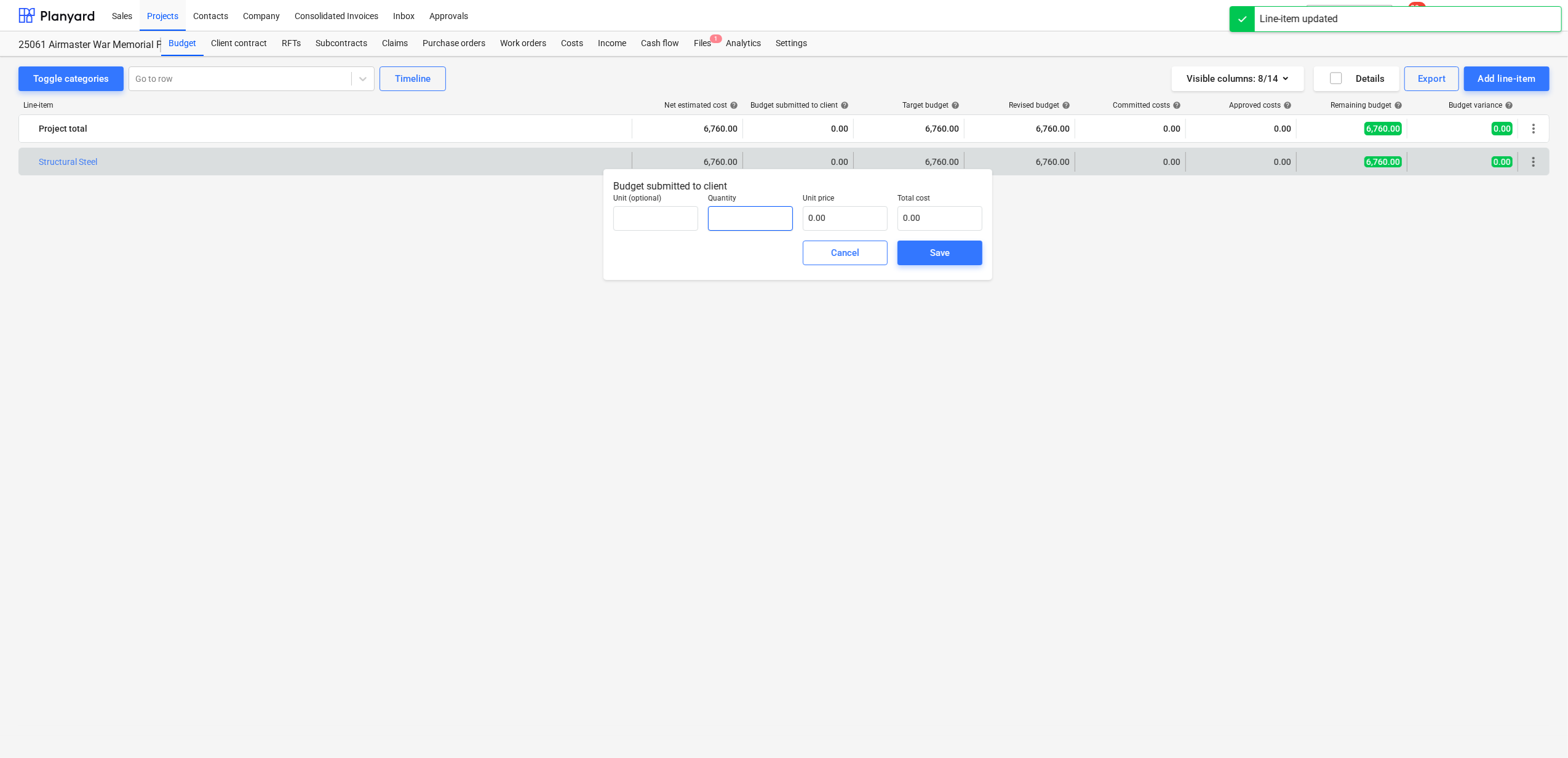
click at [772, 220] on input "text" at bounding box center [750, 218] width 85 height 25
type input "1.17"
click at [829, 218] on input "text" at bounding box center [845, 218] width 85 height 25
paste input "6760"
type input "6760"
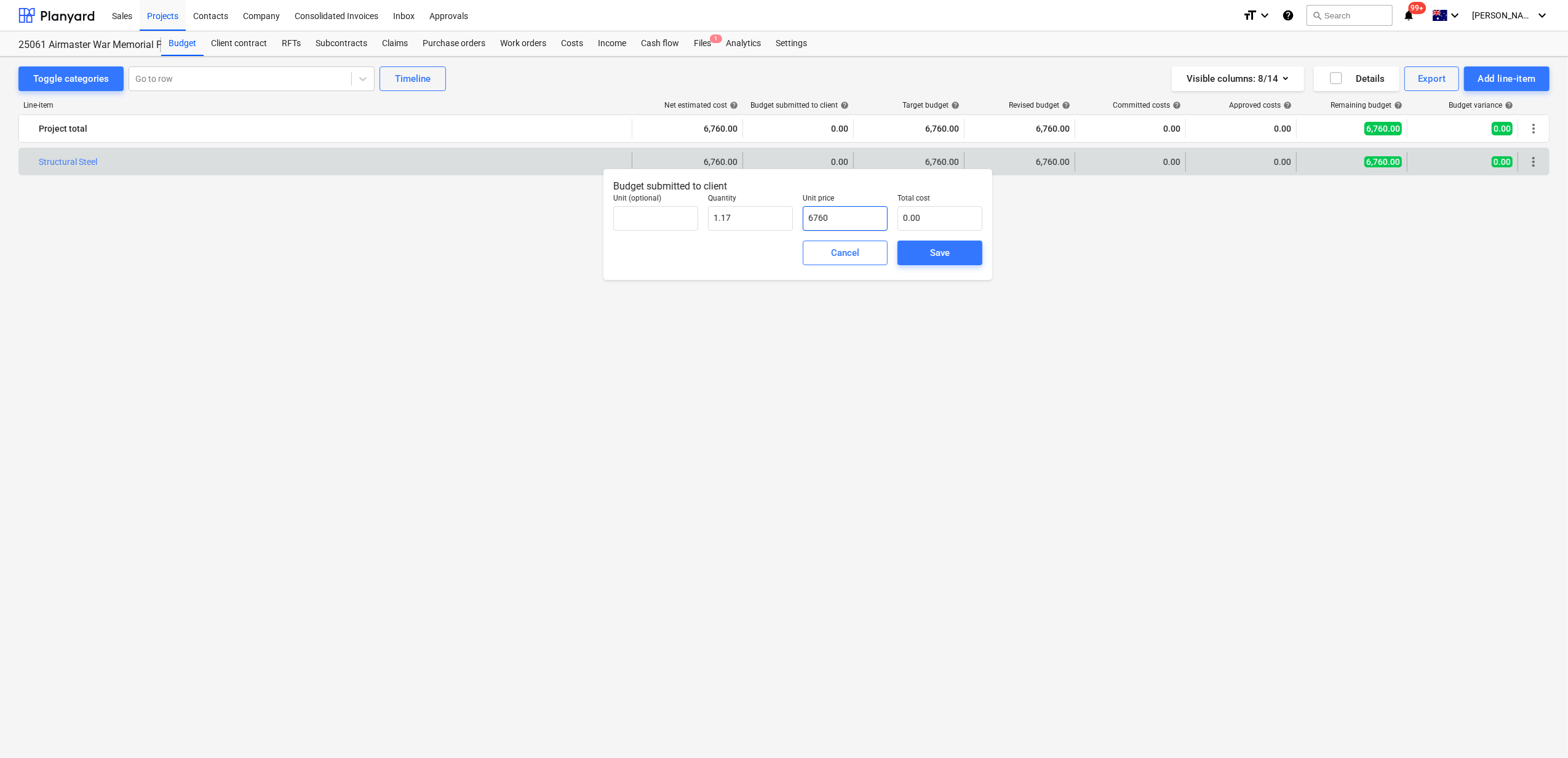
type input "7,909.20"
type input "6,760.00"
click at [912, 254] on span "Save" at bounding box center [940, 253] width 56 height 16
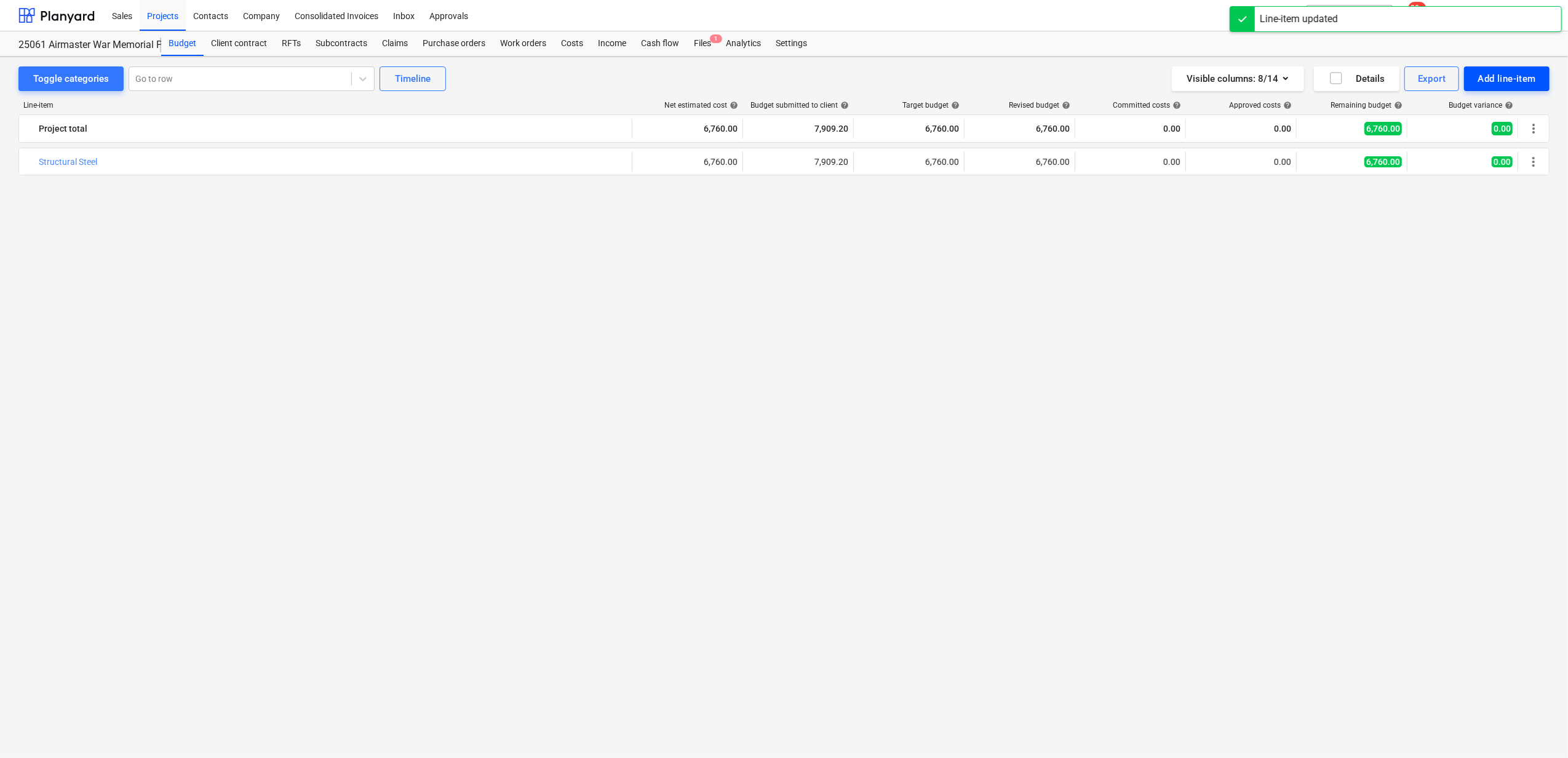
click at [1218, 74] on div "Add line-item" at bounding box center [1507, 79] width 58 height 16
click at [1218, 124] on div "Add custom" at bounding box center [1486, 131] width 128 height 22
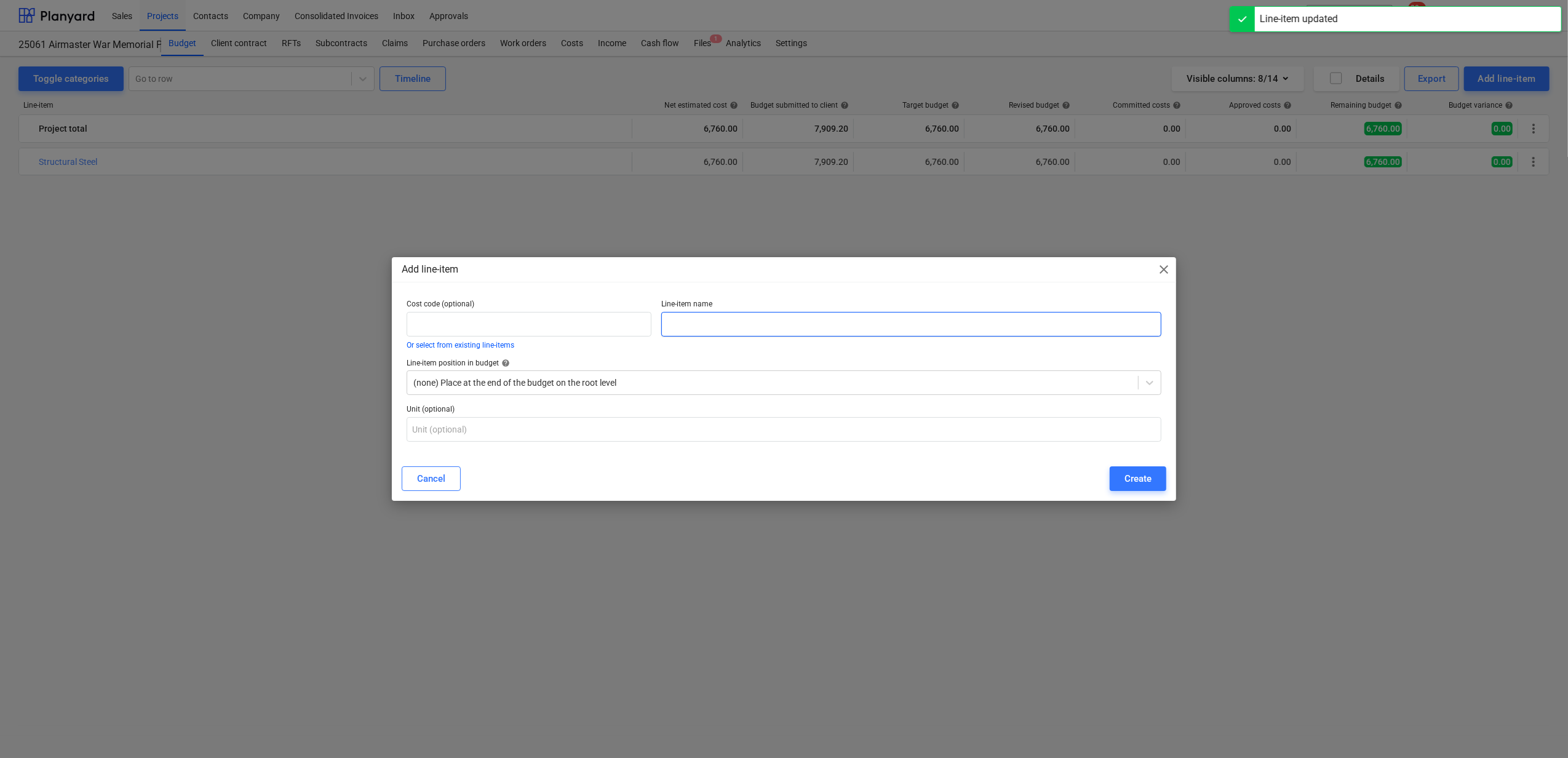
click at [952, 323] on input "text" at bounding box center [910, 324] width 500 height 25
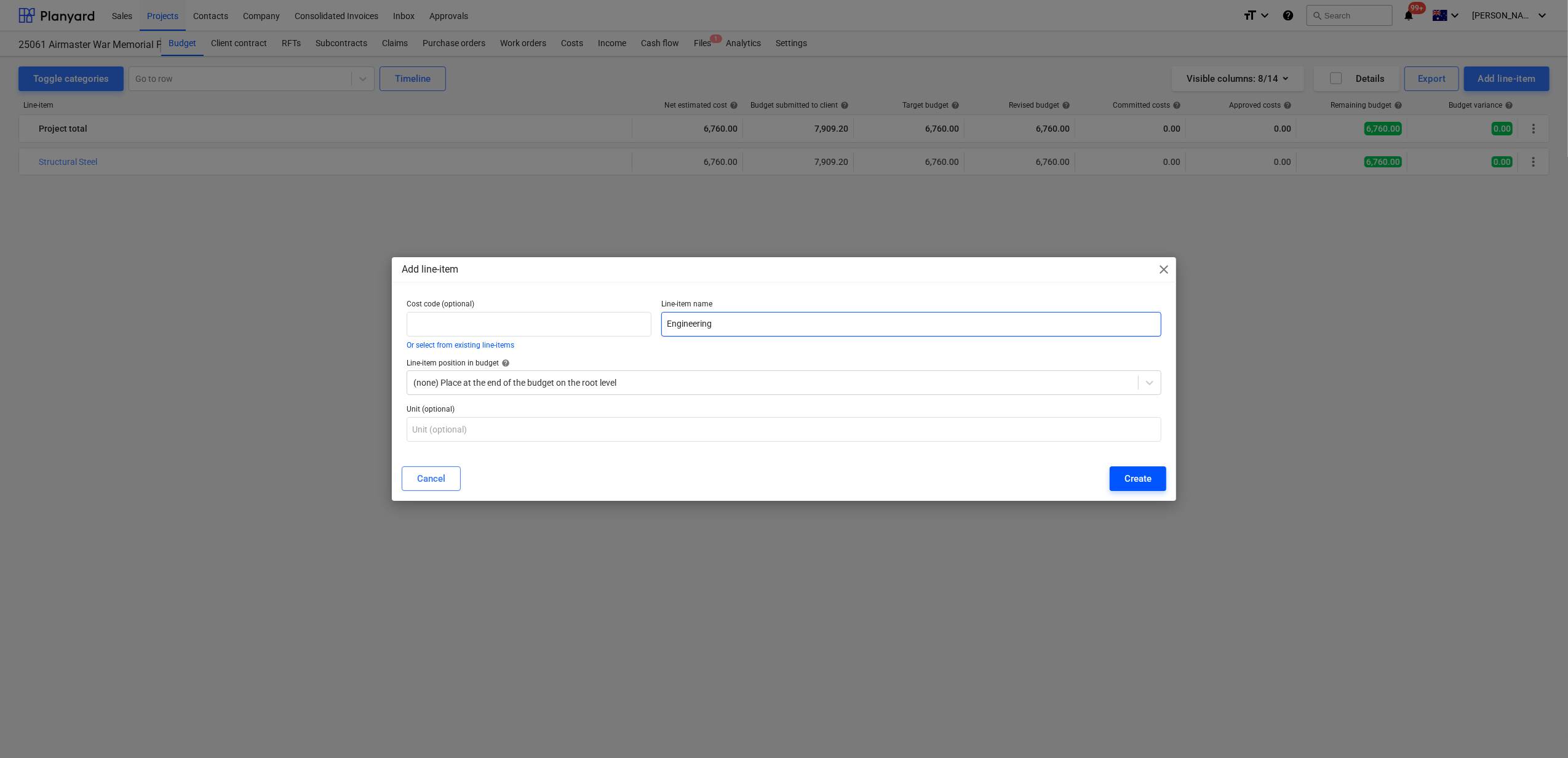
type input "Engineering"
click at [1137, 470] on div "Create" at bounding box center [1139, 479] width 27 height 16
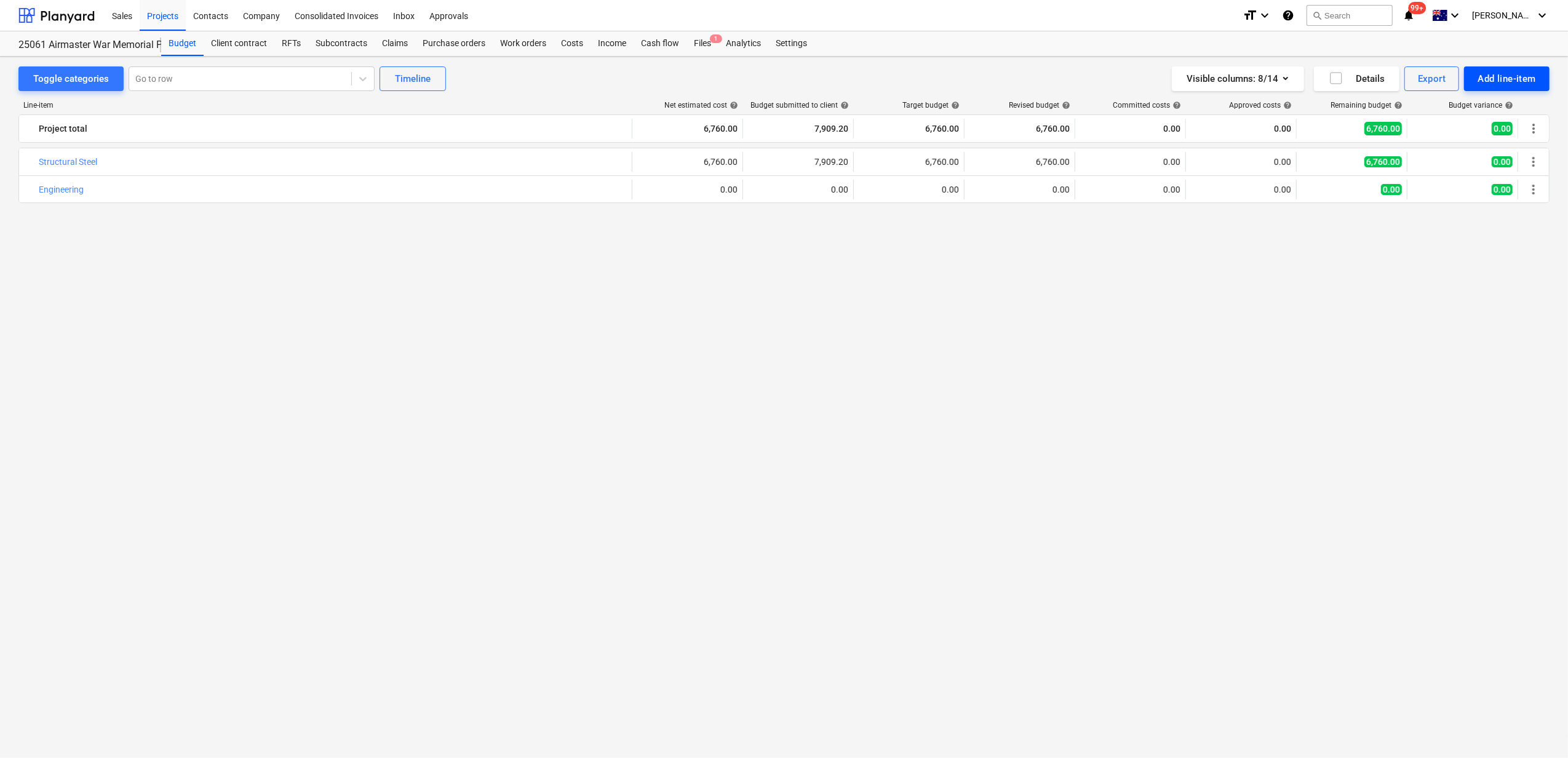
click at [1218, 80] on div "Add line-item" at bounding box center [1507, 79] width 58 height 16
click at [1218, 132] on div "Add custom" at bounding box center [1486, 131] width 128 height 22
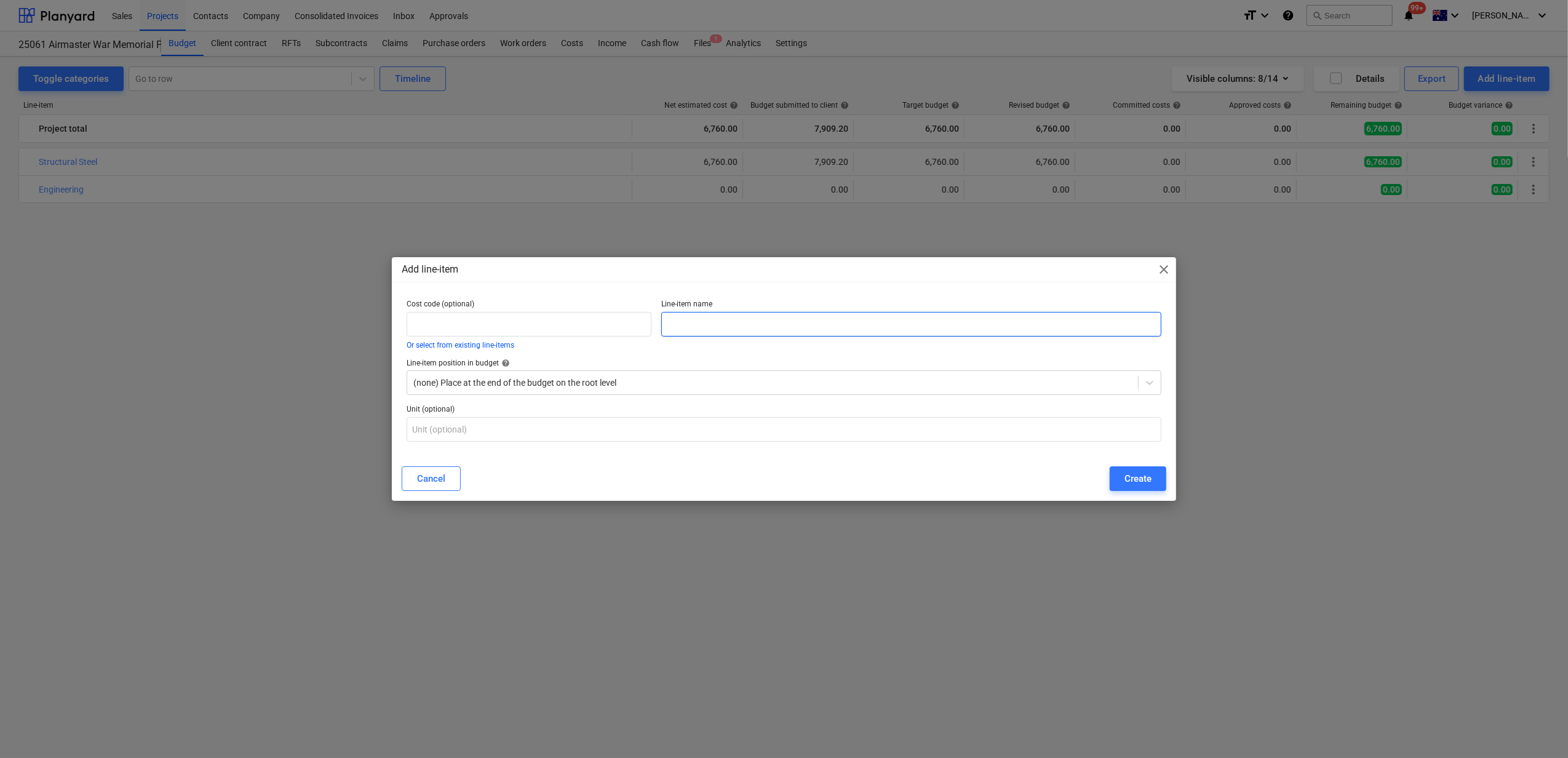
click at [761, 320] on input "text" at bounding box center [910, 324] width 500 height 25
type input "Lump Sum Preliminaries"
click at [1133, 475] on div "Create" at bounding box center [1139, 479] width 27 height 16
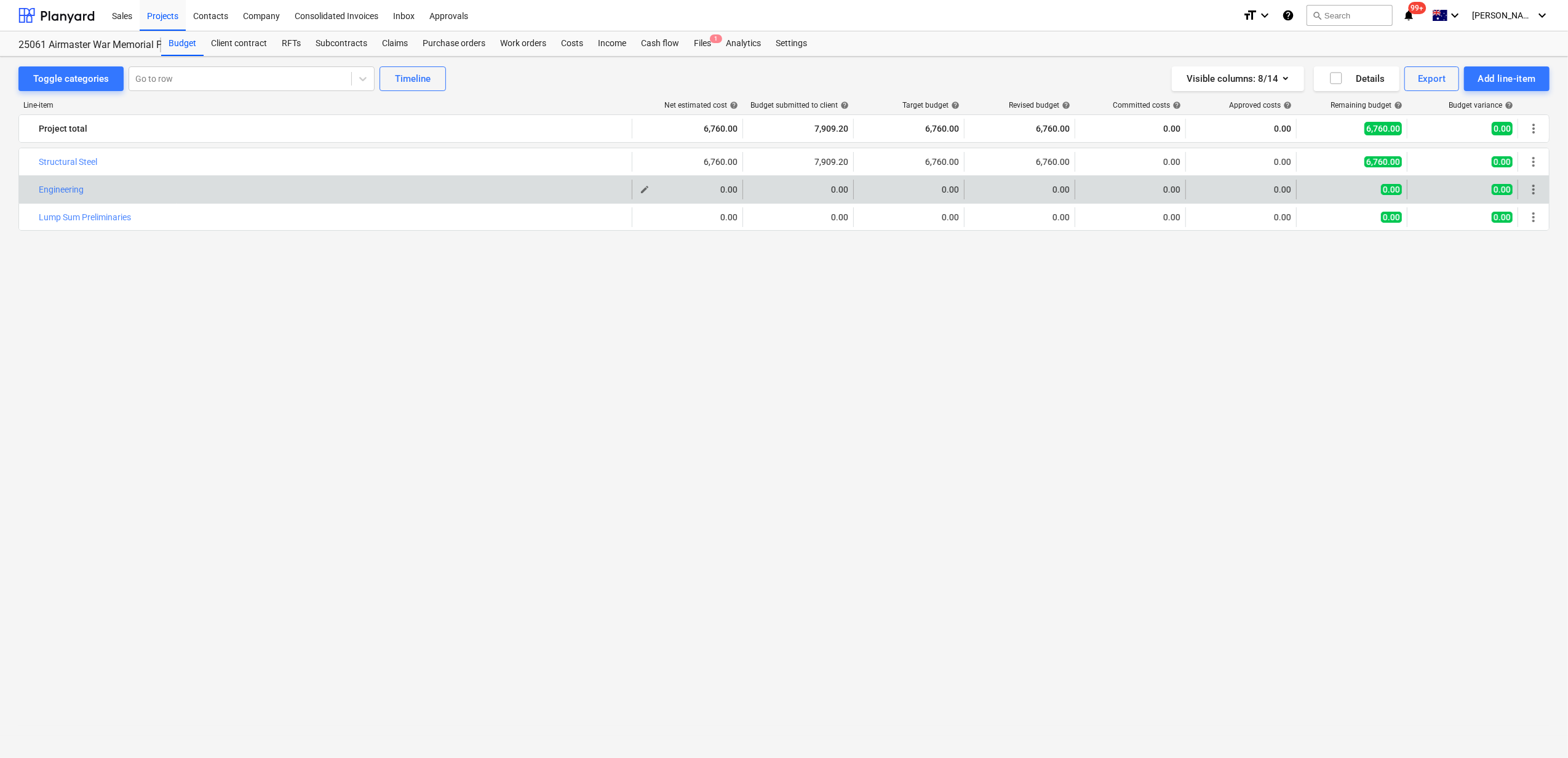
click at [647, 187] on span "edit" at bounding box center [645, 189] width 10 height 10
type textarea "x"
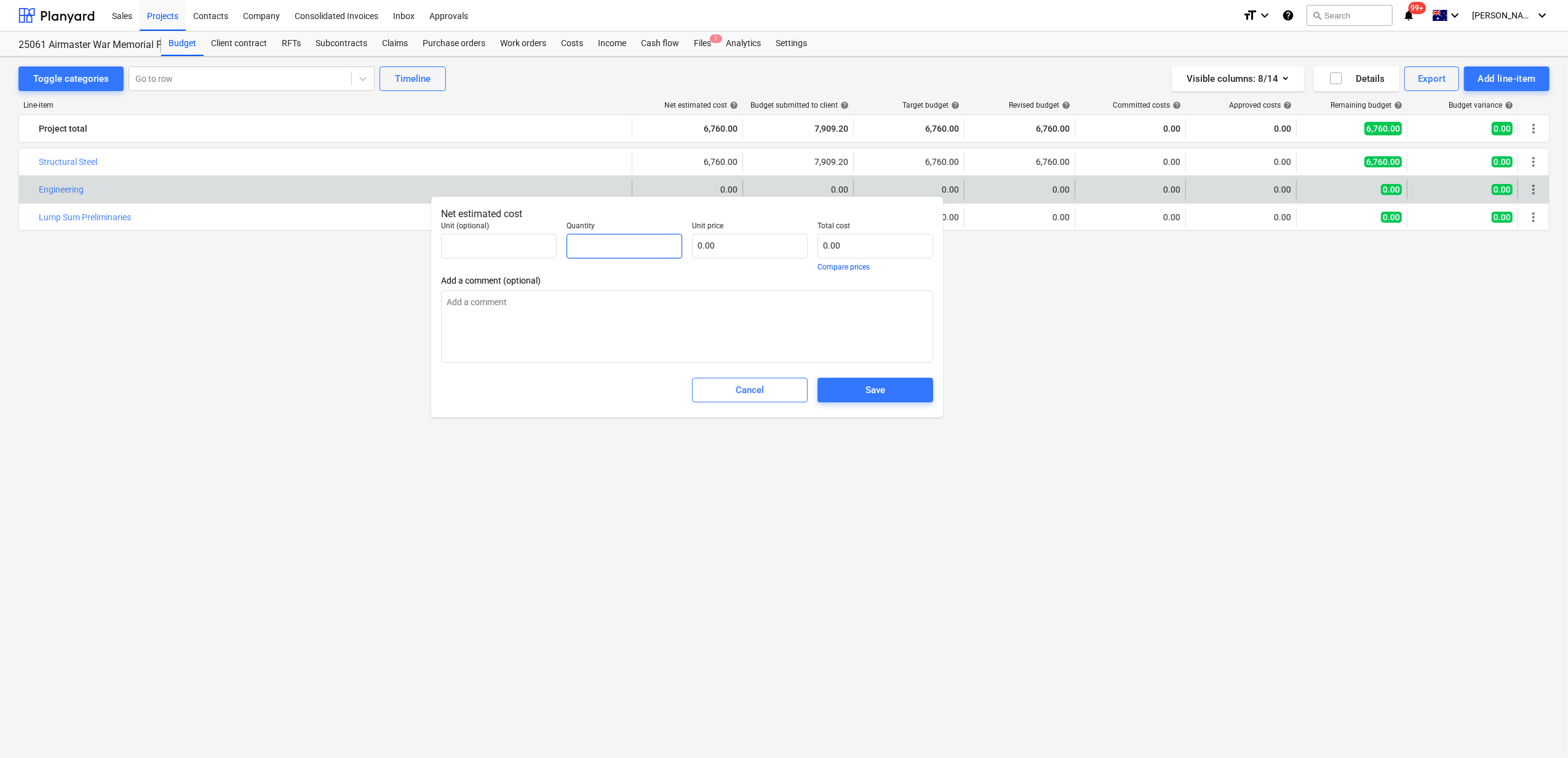
click at [606, 250] on input "text" at bounding box center [625, 246] width 116 height 25
type textarea "x"
type input "1"
type textarea "x"
type input "1.00"
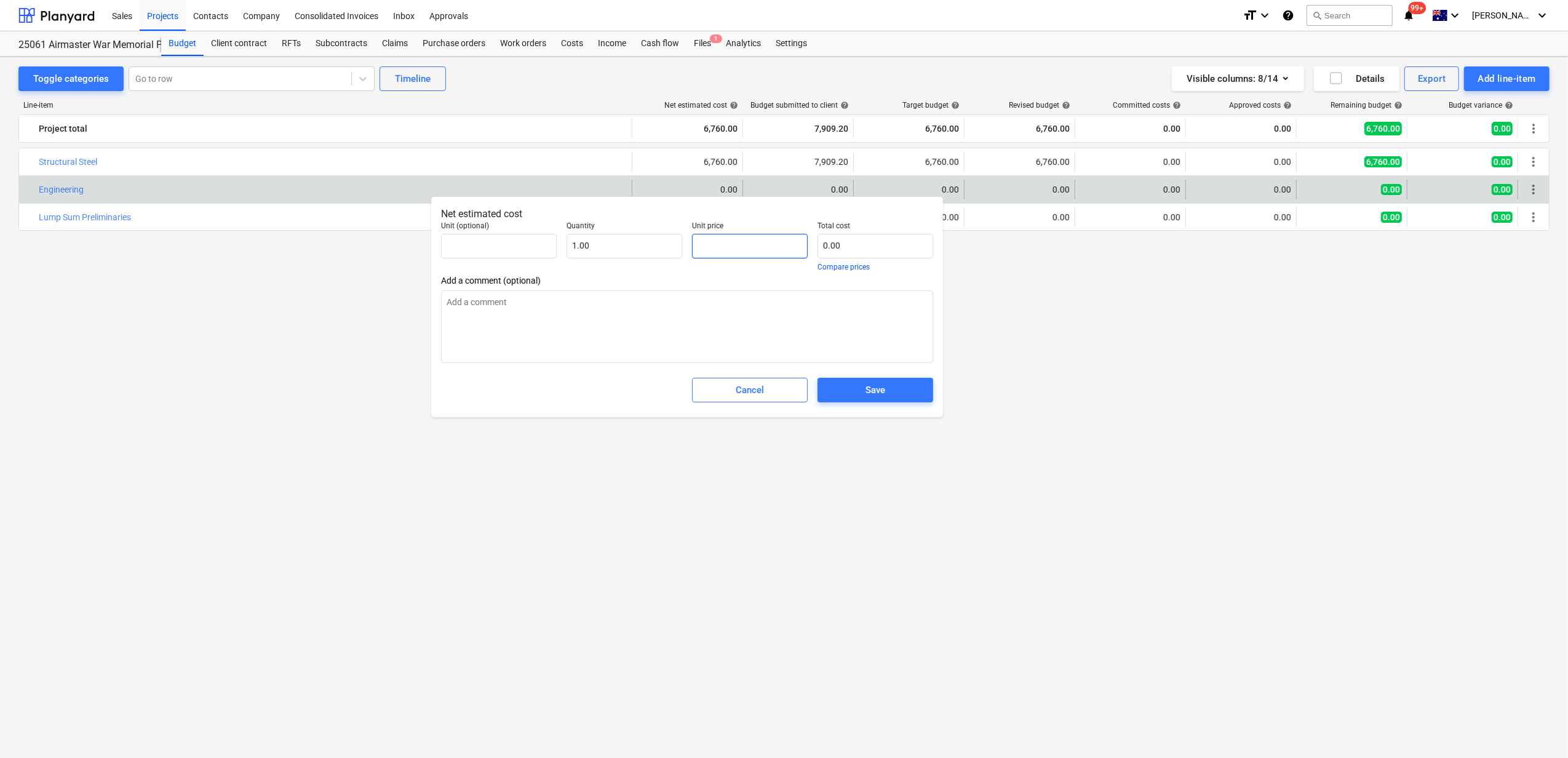
click at [725, 247] on input "text" at bounding box center [750, 246] width 116 height 25
type textarea "x"
type input "5"
type input "5.00"
type textarea "x"
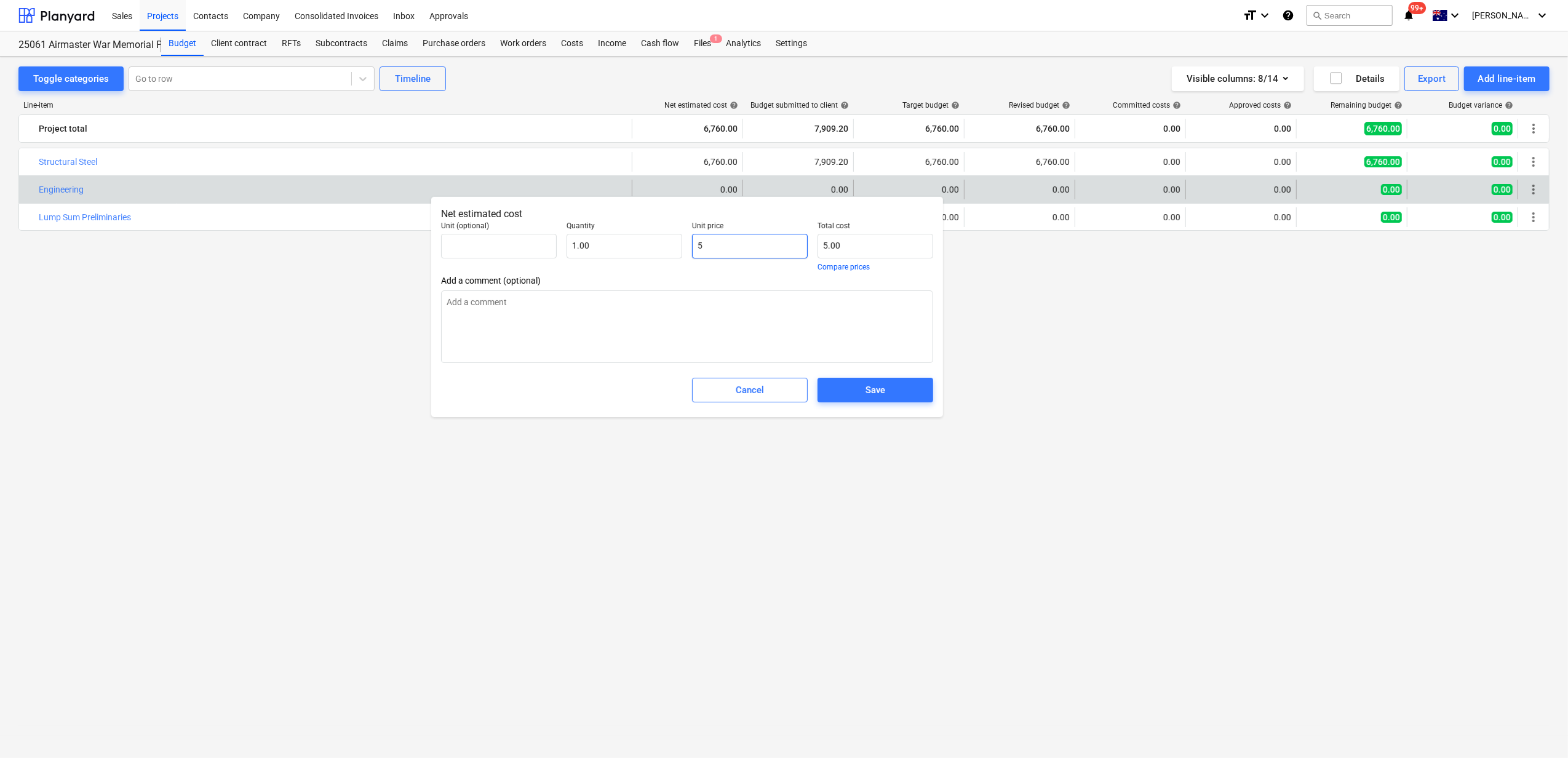
type input "50"
type input "50.00"
type textarea "x"
type input "500"
type input "500.00"
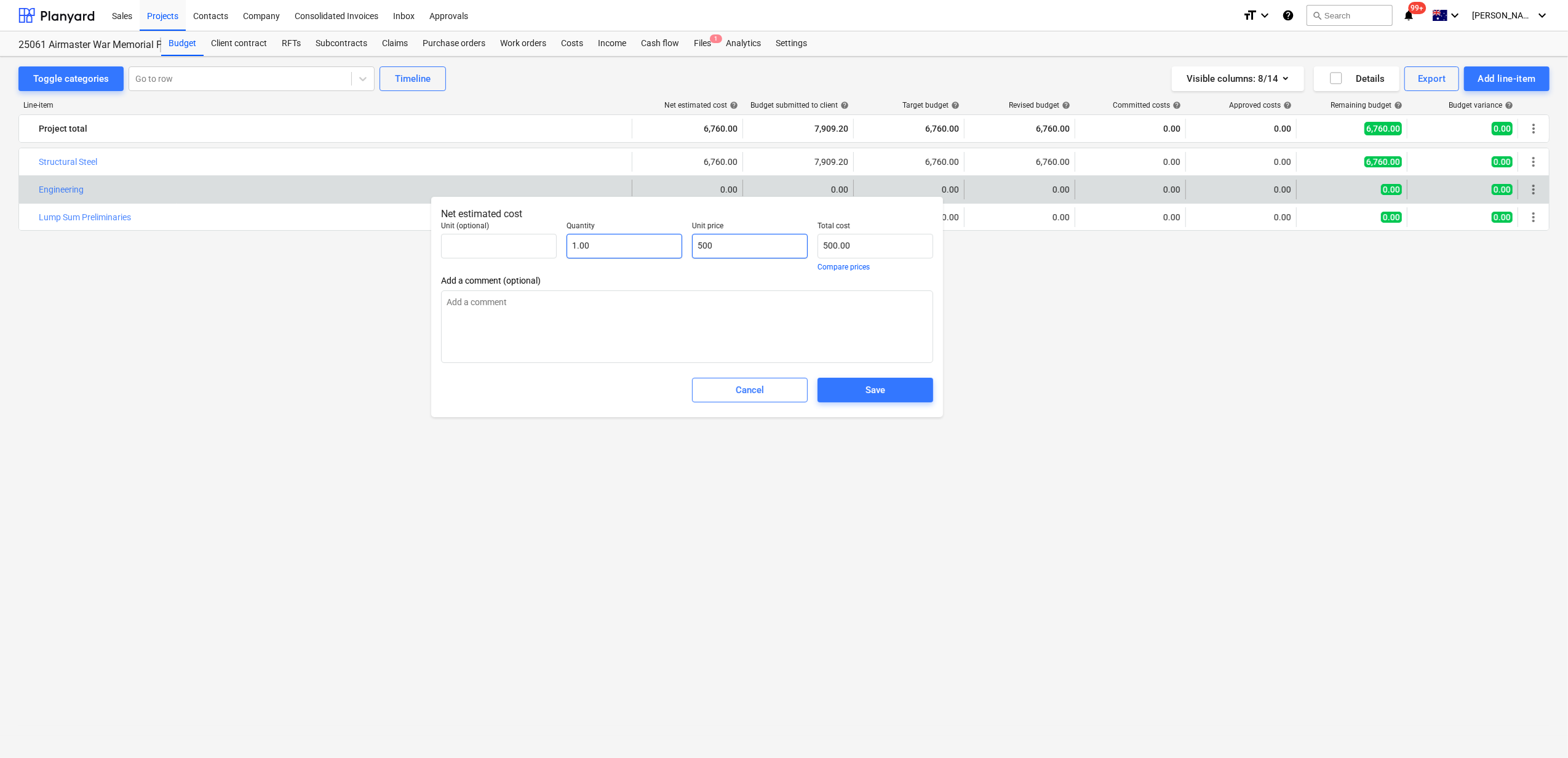
drag, startPoint x: 726, startPoint y: 247, endPoint x: 631, endPoint y: 237, distance: 95.5
click at [631, 237] on div "Unit (optional) Quantity 1.00 Unit price 500 Total cost 500.00 Compare prices" at bounding box center [688, 246] width 502 height 59
type input "500"
type textarea "x"
type input "500.00"
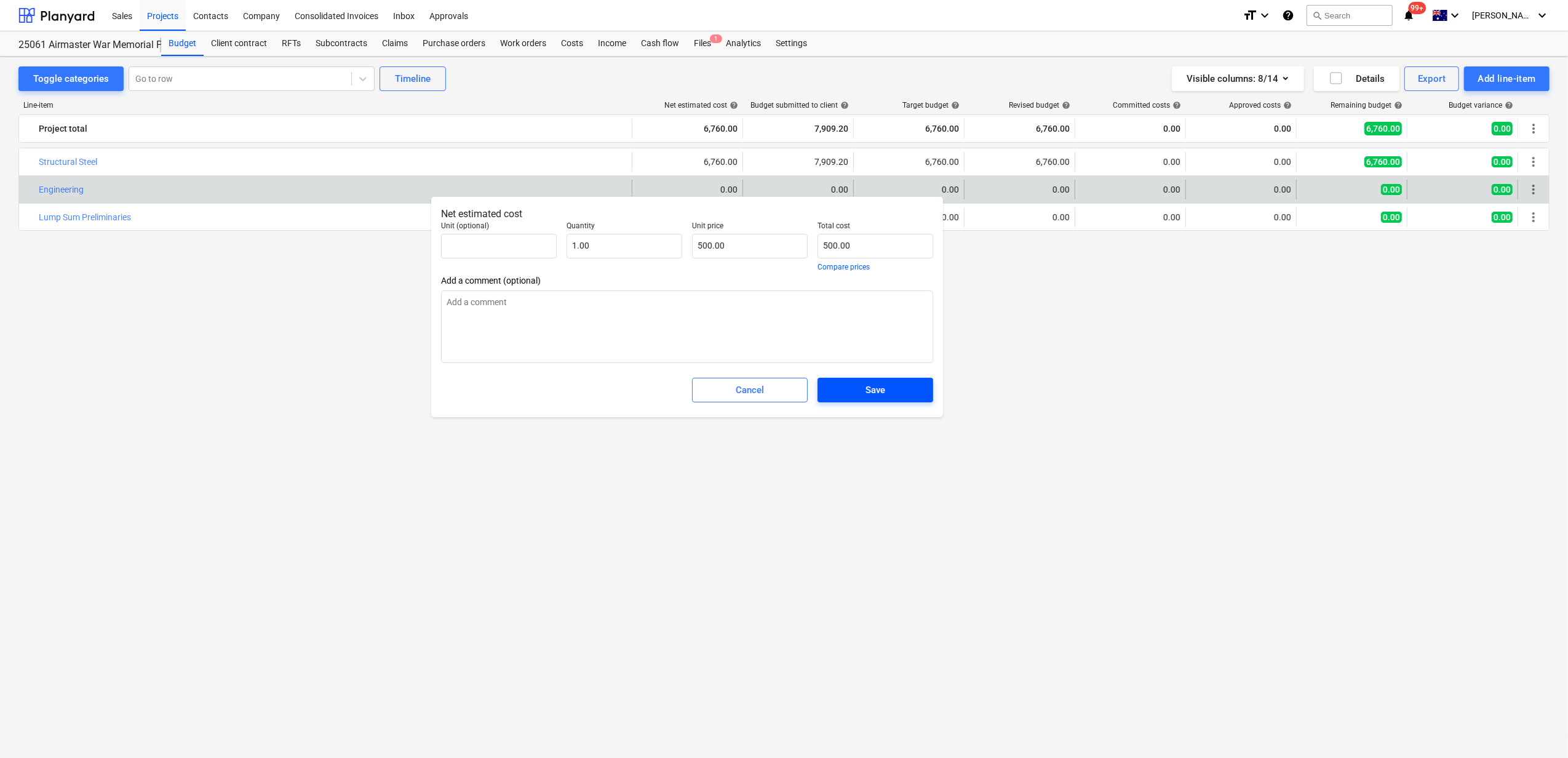
click at [881, 384] on div "Save" at bounding box center [876, 390] width 20 height 16
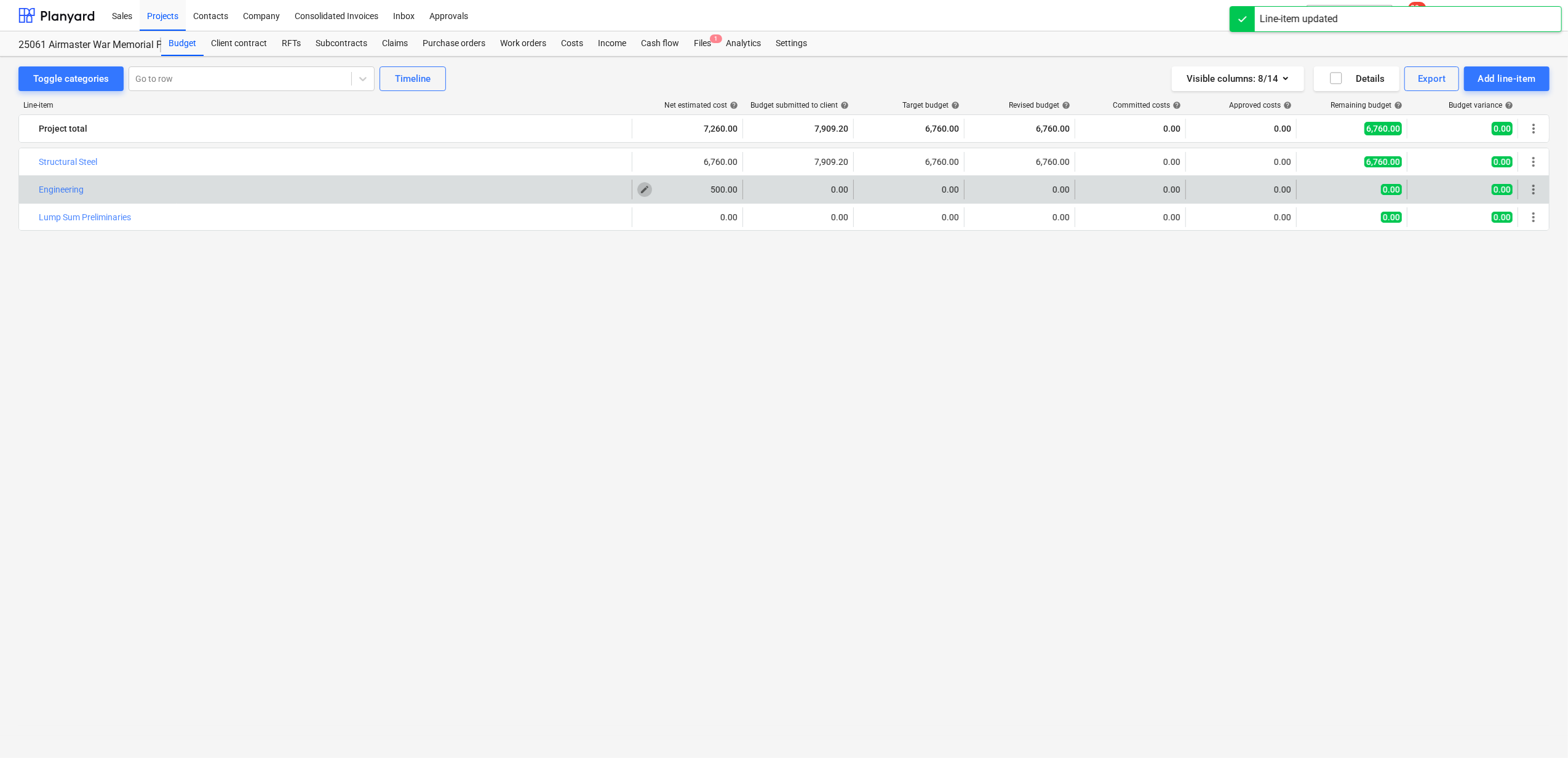
click at [648, 190] on span "edit" at bounding box center [645, 189] width 10 height 10
type textarea "x"
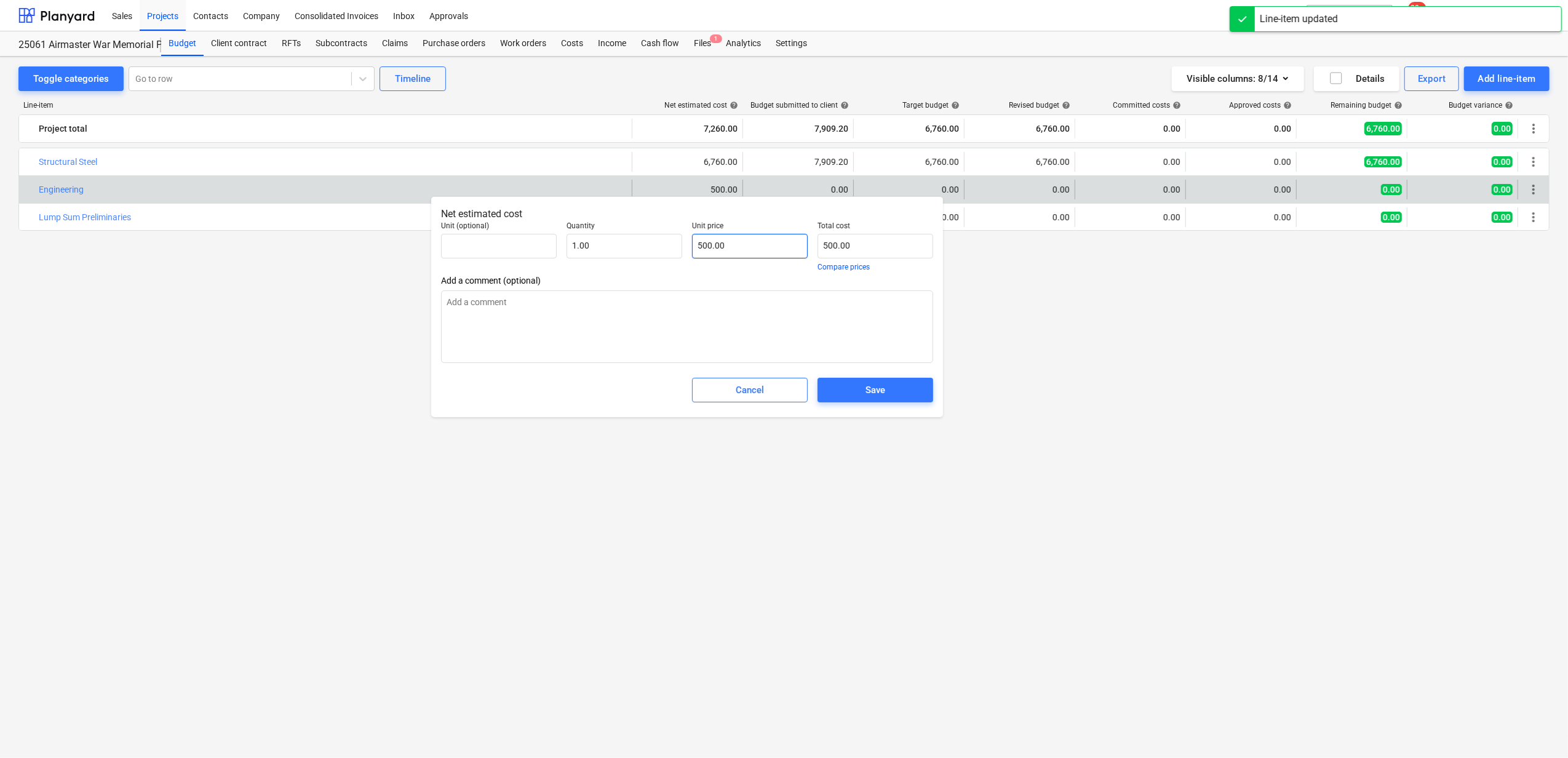
type input "500"
click at [734, 247] on input "500" at bounding box center [750, 246] width 116 height 25
type textarea "x"
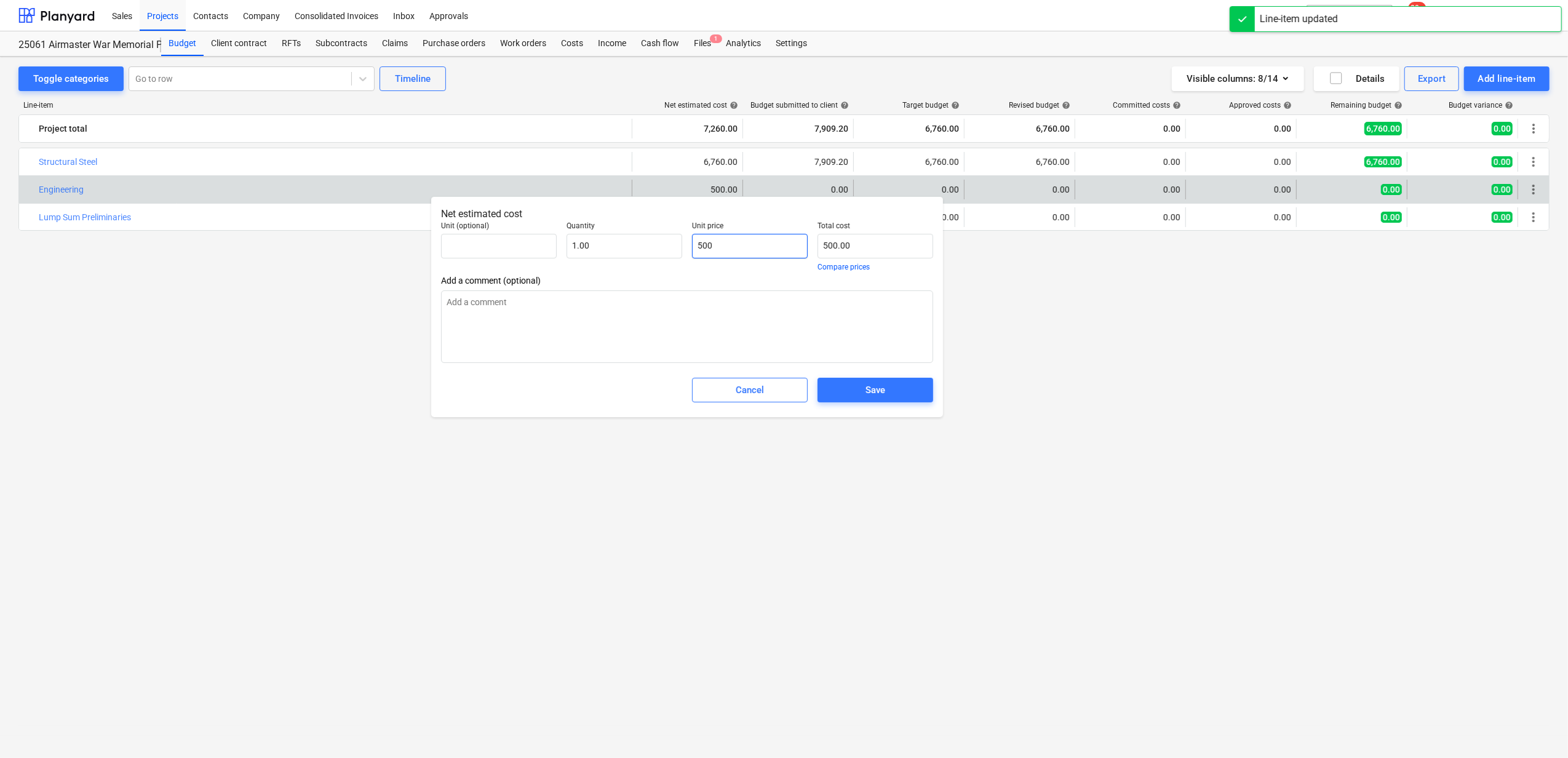
type input "1"
type input "1.00"
type textarea "x"
type input "12"
type input "12.00"
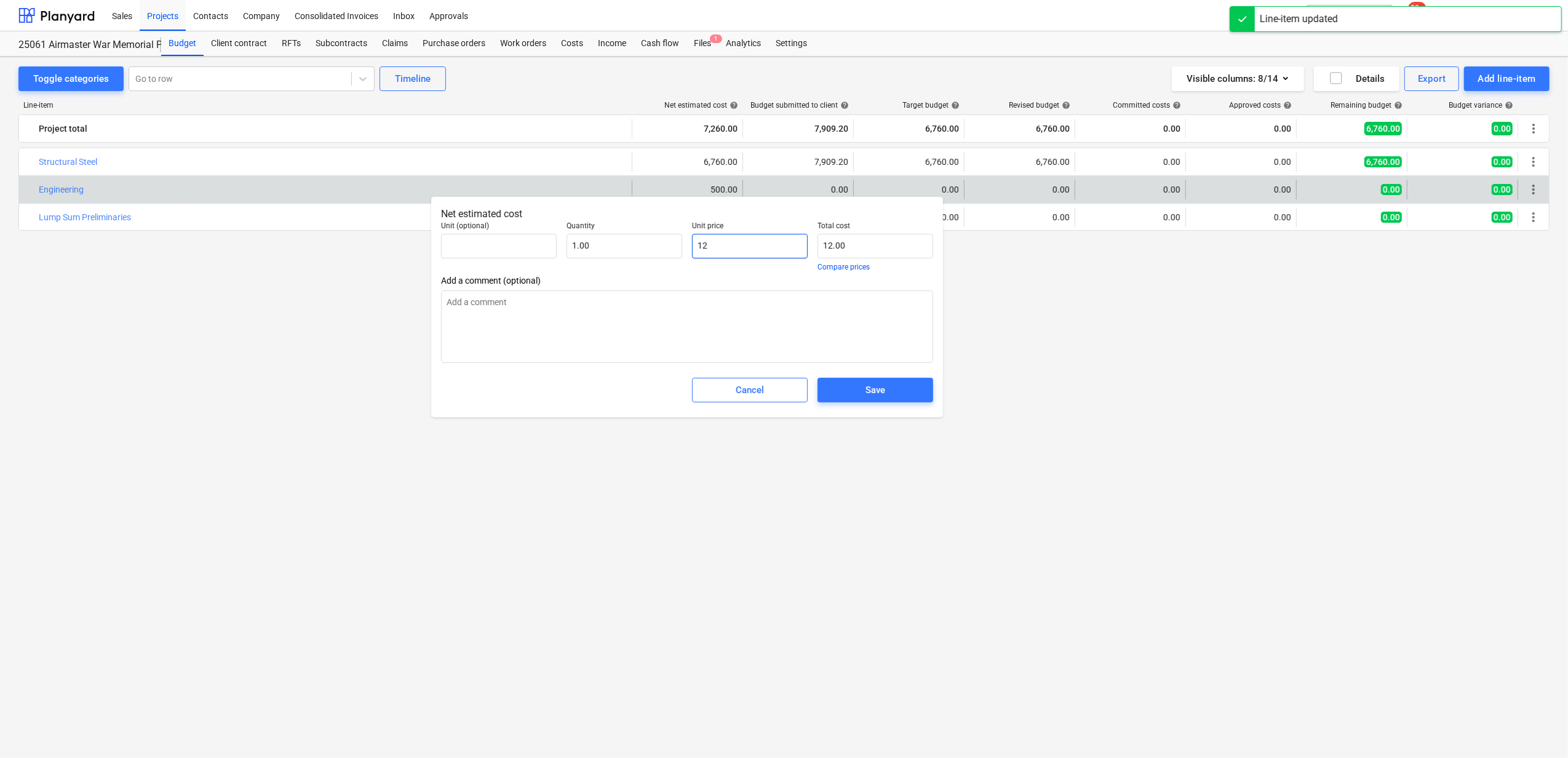
type textarea "x"
type input "120"
type input "120.00"
type textarea "x"
type input "1200"
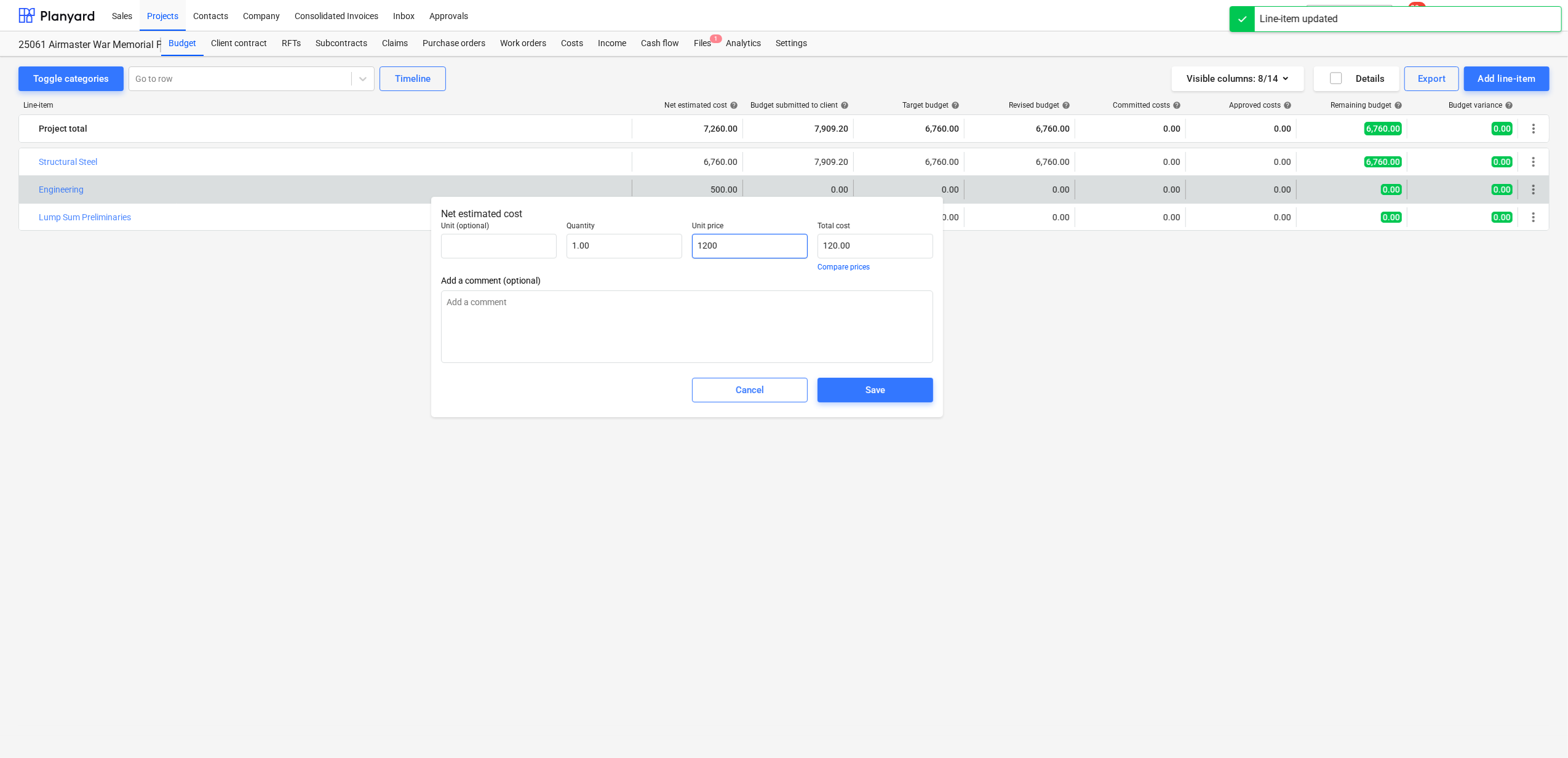
type input "1,200.00"
type input "1200"
type textarea "x"
type input "1,200.00"
click at [886, 379] on button "Save" at bounding box center [875, 390] width 116 height 25
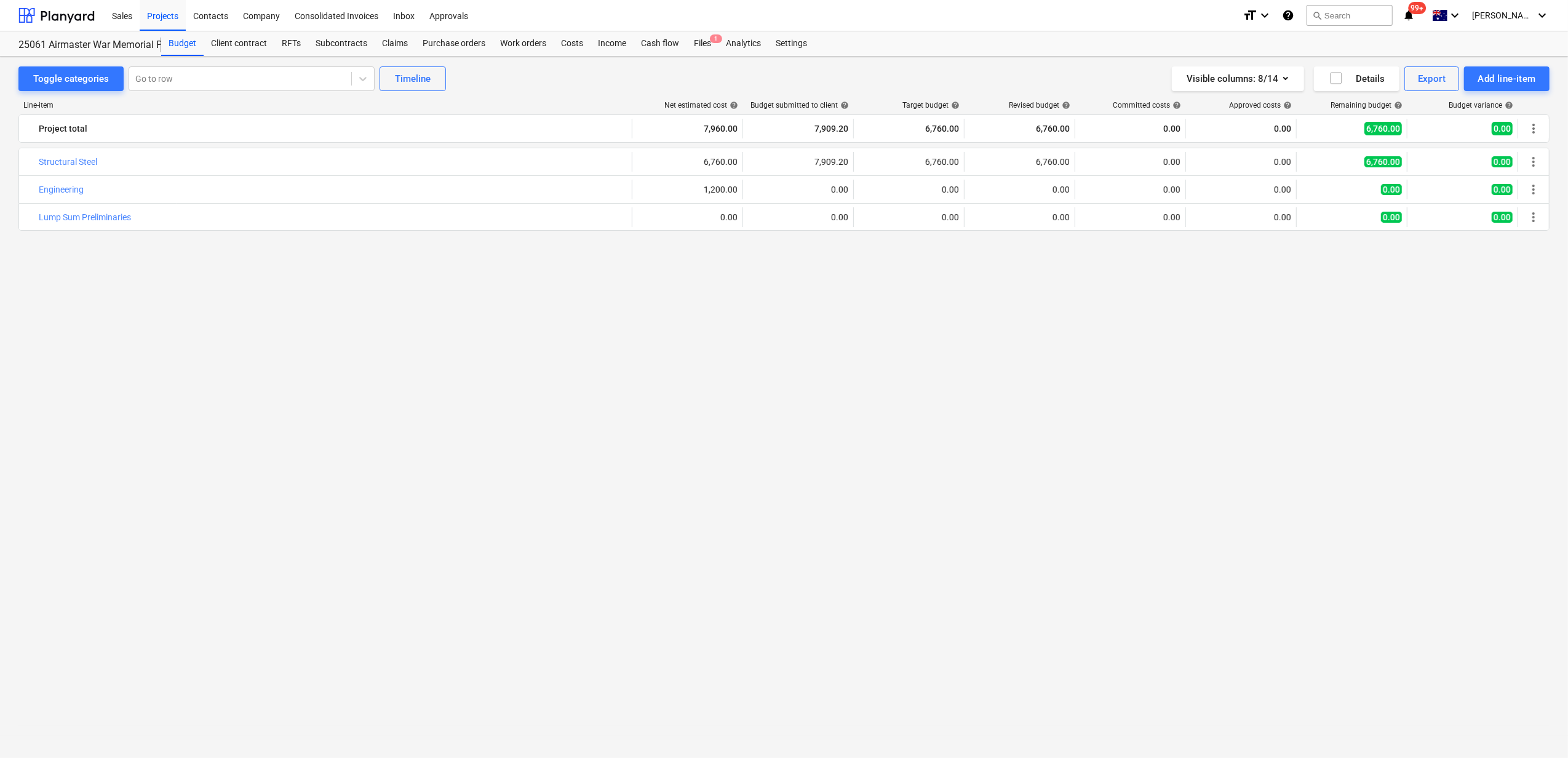
type textarea "x"
type input "1.00"
type input "1,200.00"
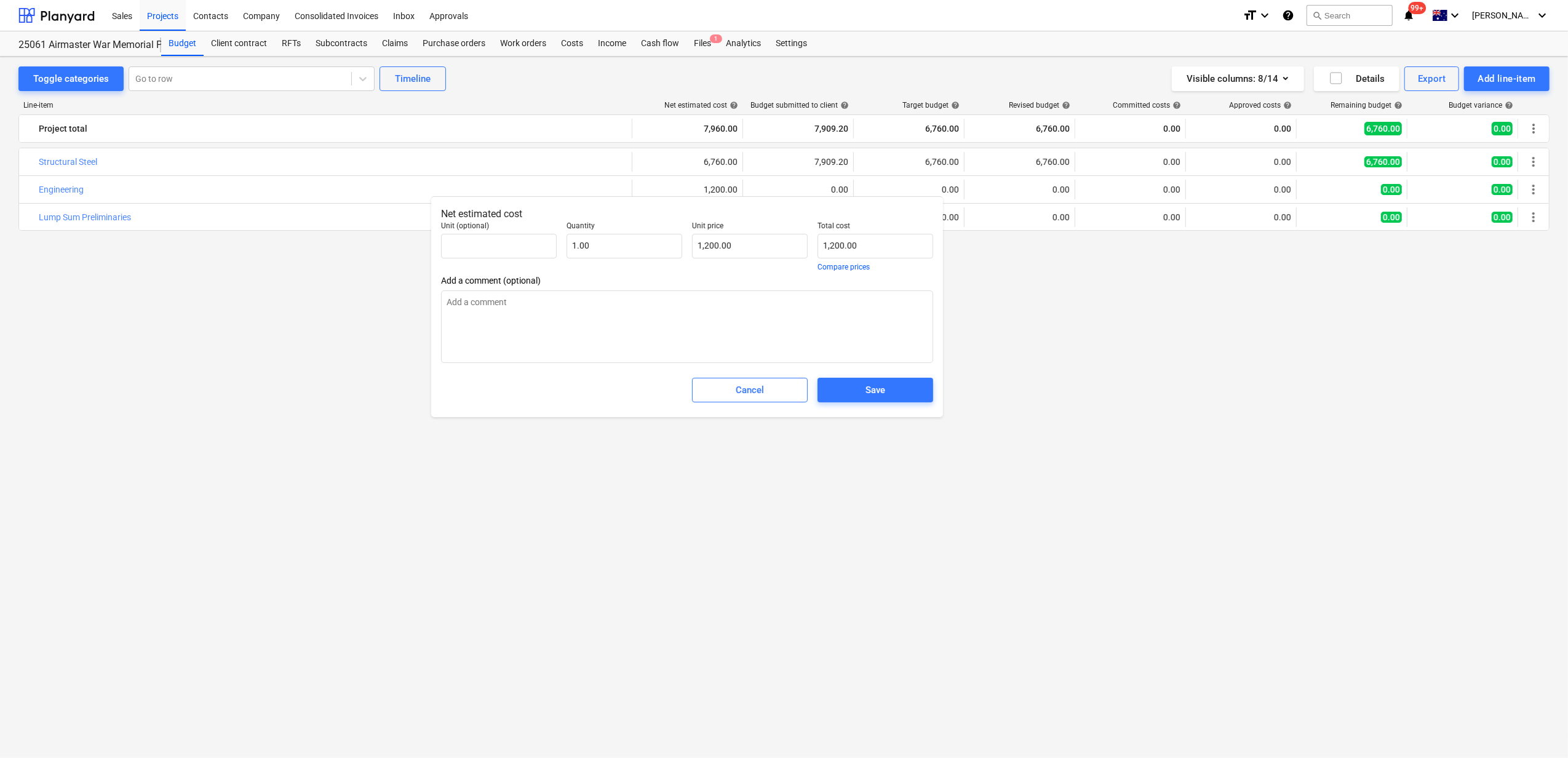
type textarea "x"
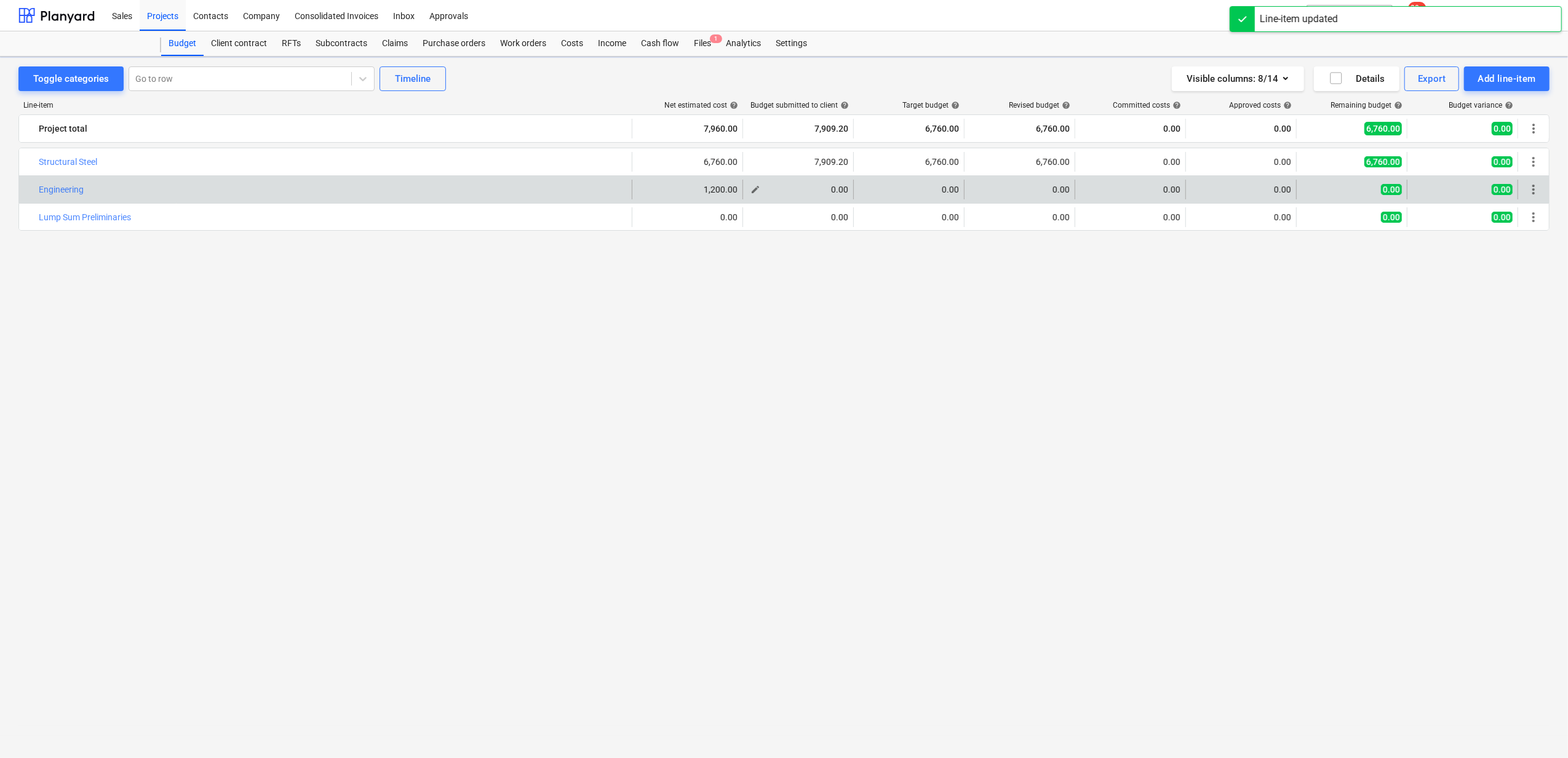
click at [759, 195] on span "edit" at bounding box center [755, 189] width 10 height 10
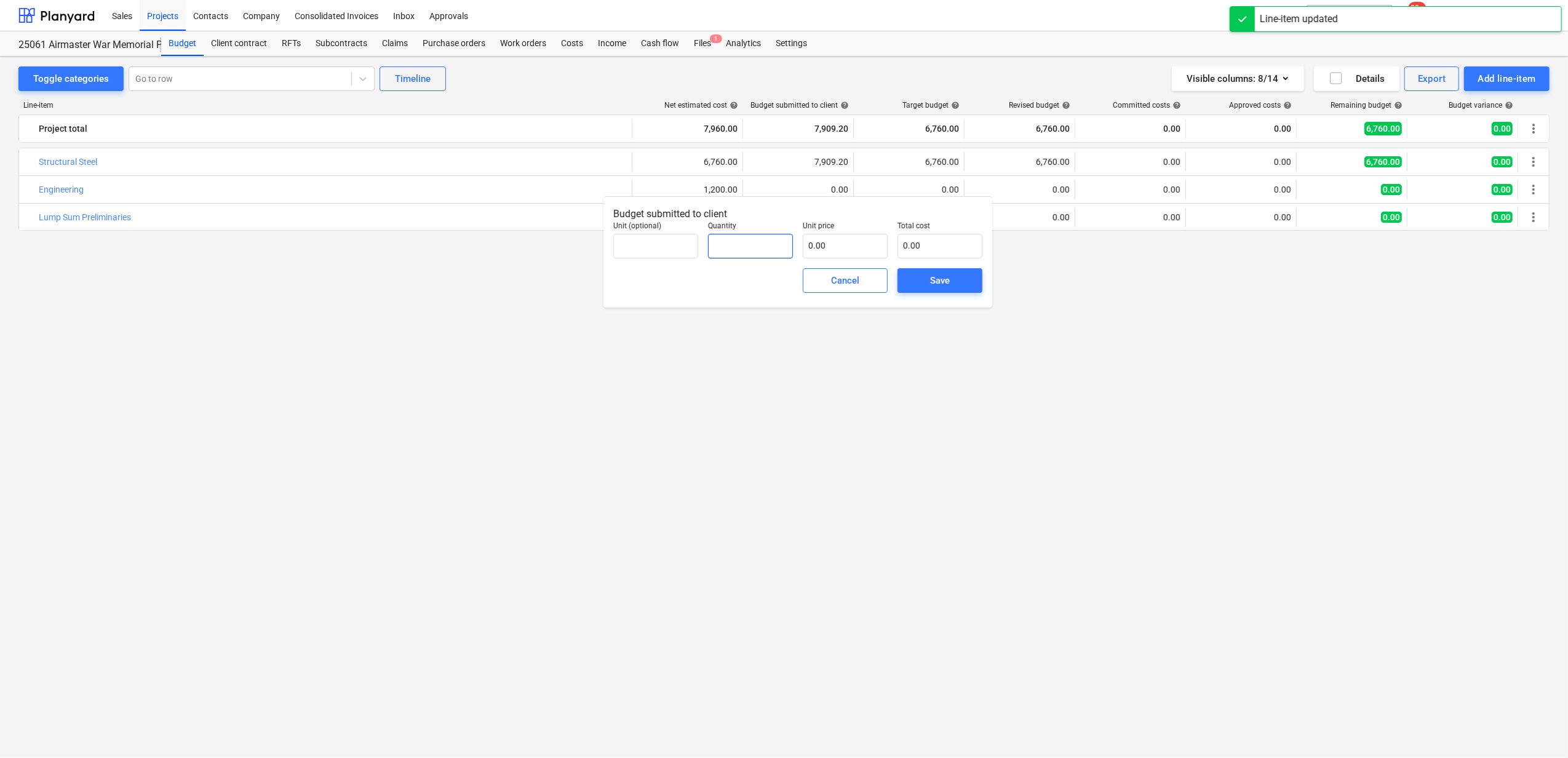
click at [759, 247] on input "text" at bounding box center [750, 246] width 85 height 25
type input "1.17"
click at [829, 249] on input "text" at bounding box center [845, 246] width 85 height 25
paste input "500"
type input "500"
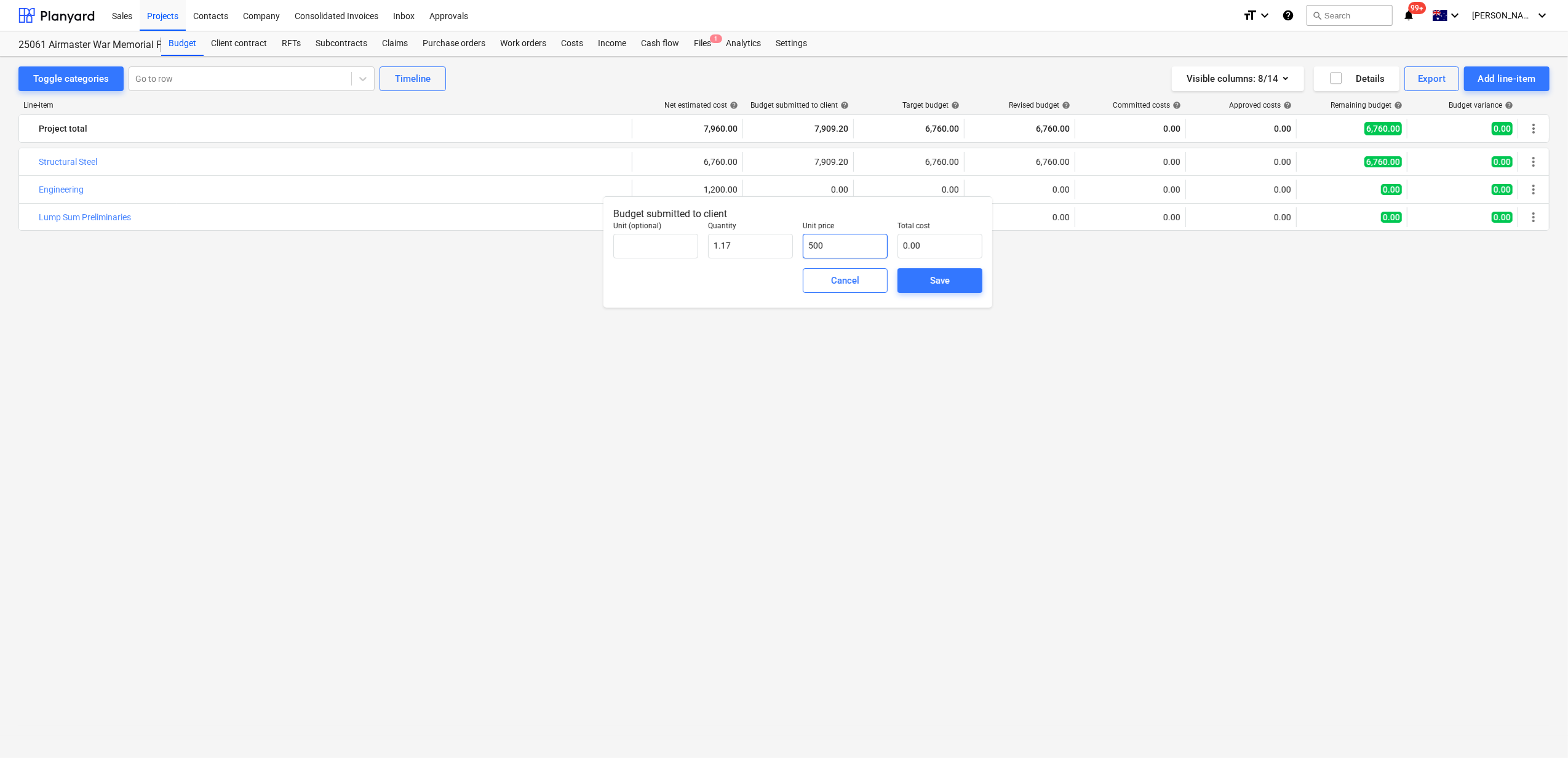
type input "585.00"
type input "500.00"
click at [921, 276] on span "Save" at bounding box center [940, 280] width 56 height 16
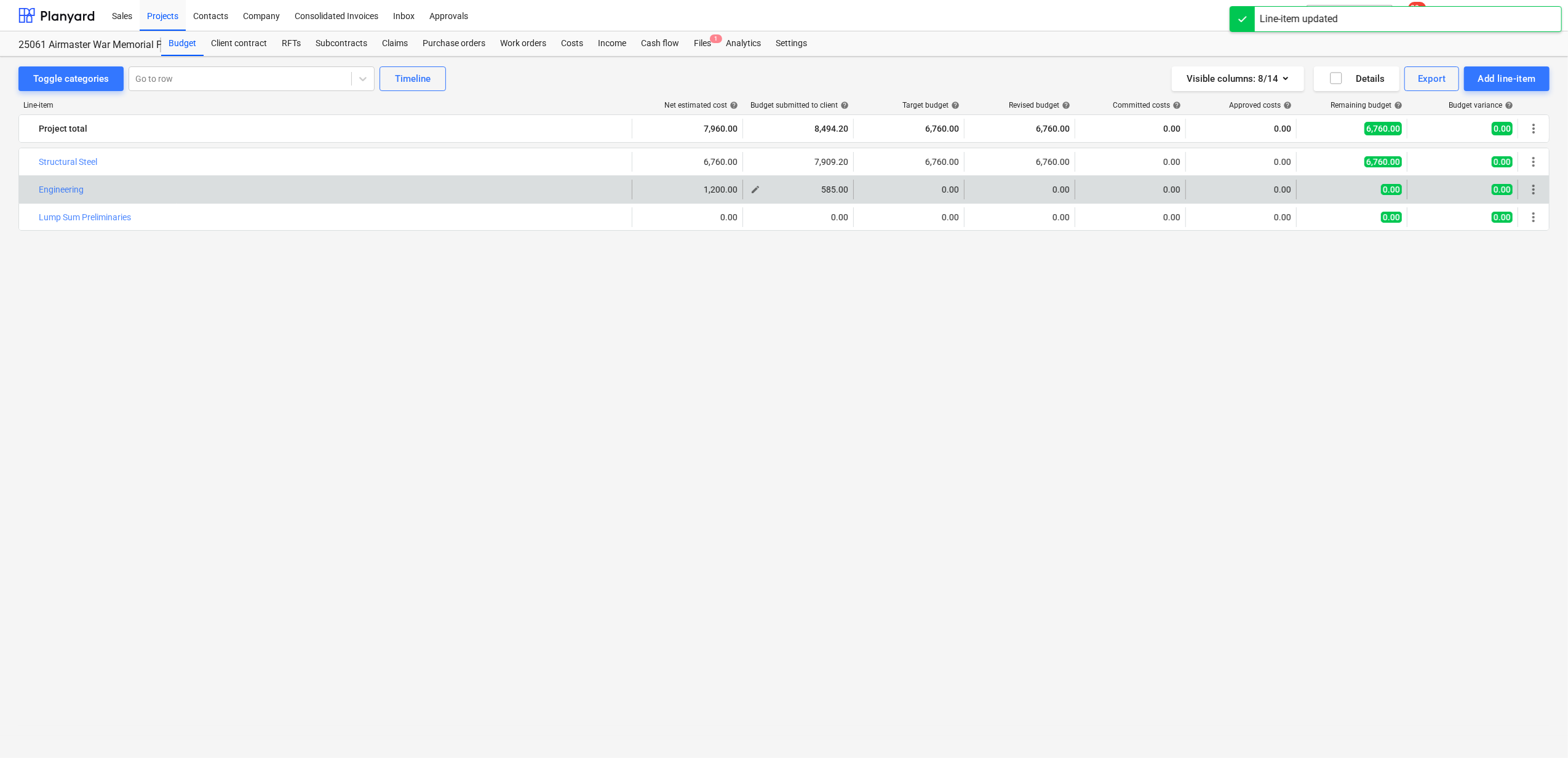
click at [757, 188] on span "edit" at bounding box center [755, 189] width 10 height 10
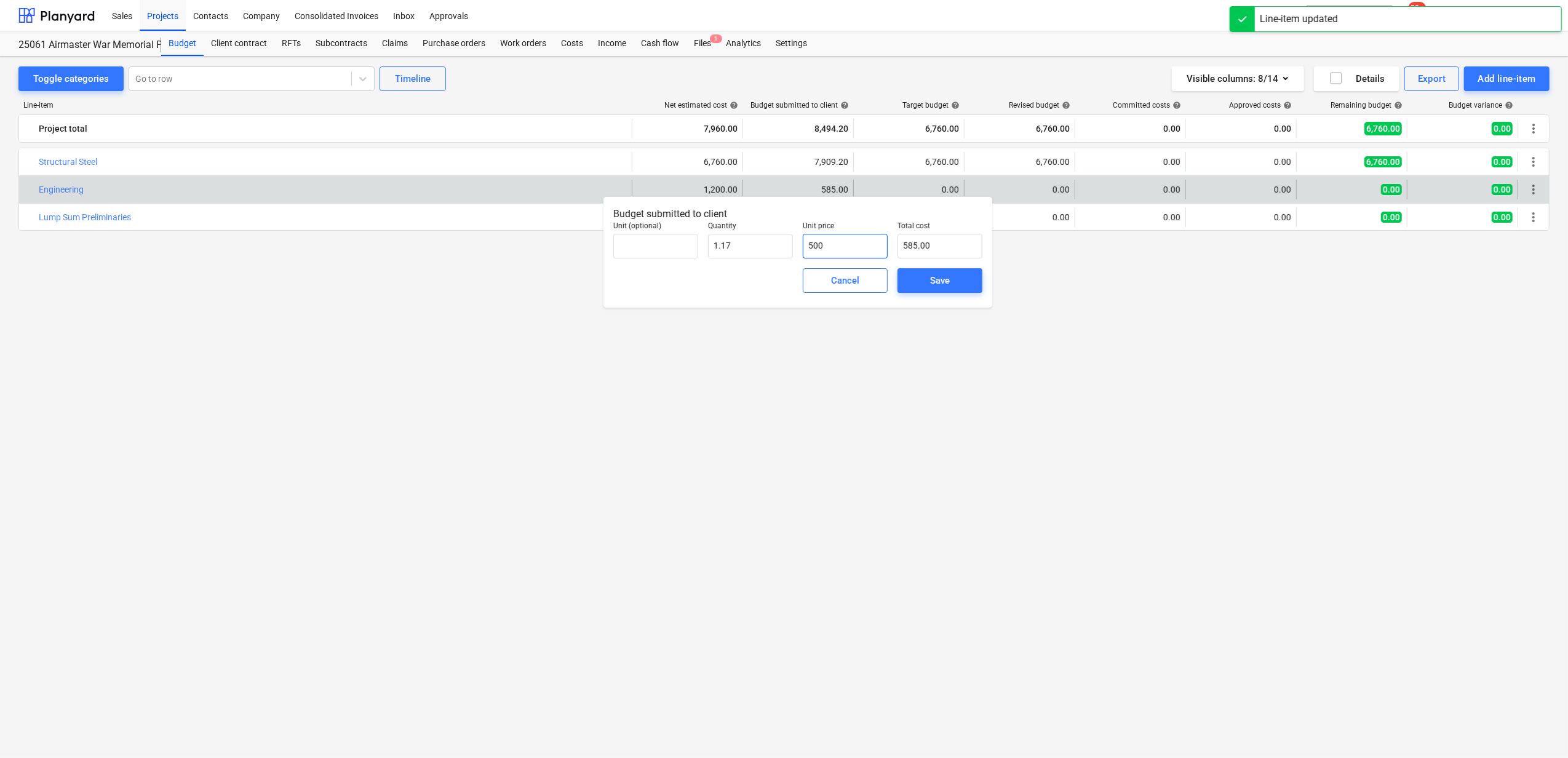
click at [847, 251] on input "500" at bounding box center [845, 246] width 85 height 25
type input "1"
type input "1.17"
type input "12"
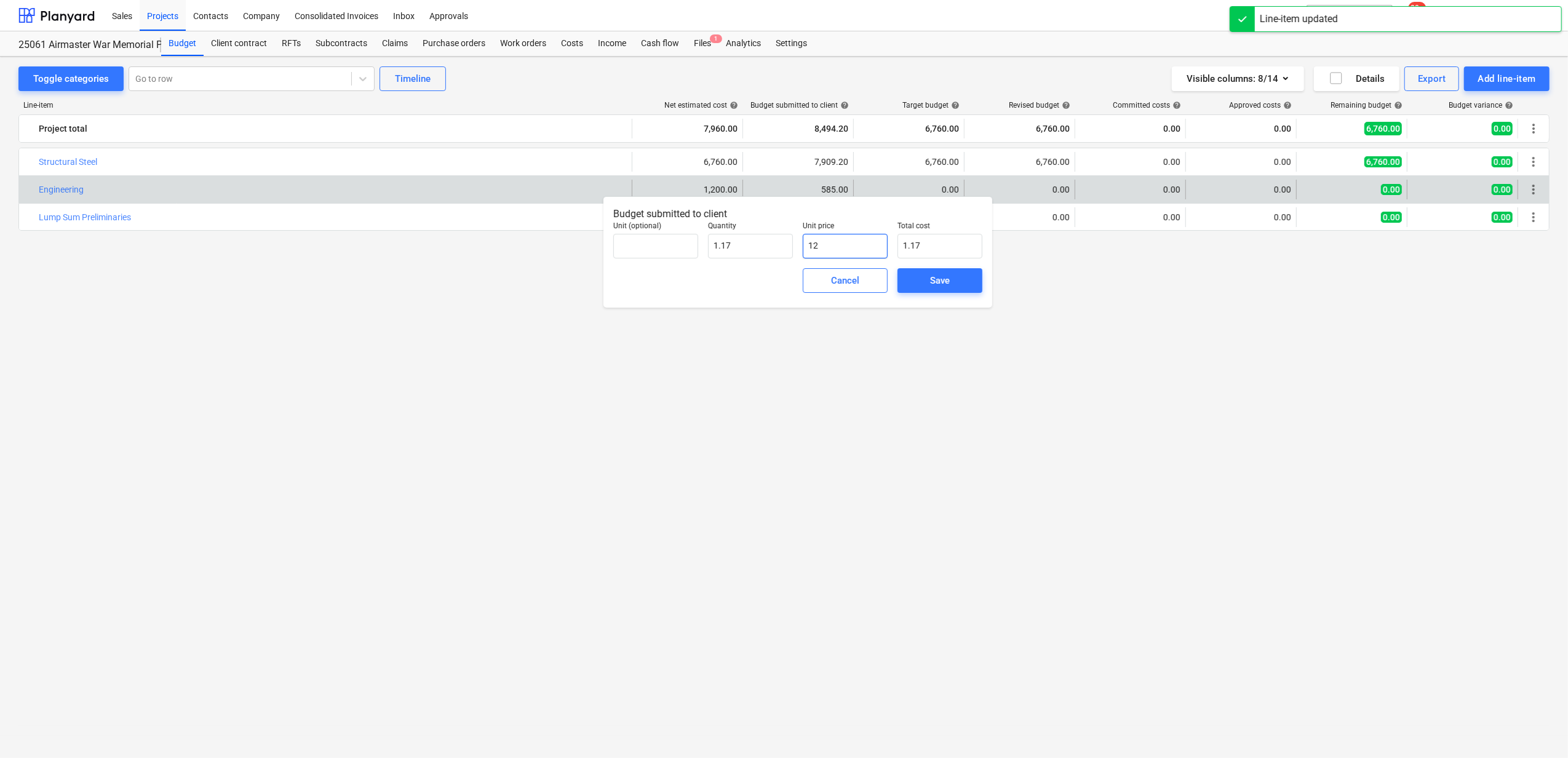
type input "14.04"
type input "120"
type input "140.40"
type input "1200"
type input "1,404.00"
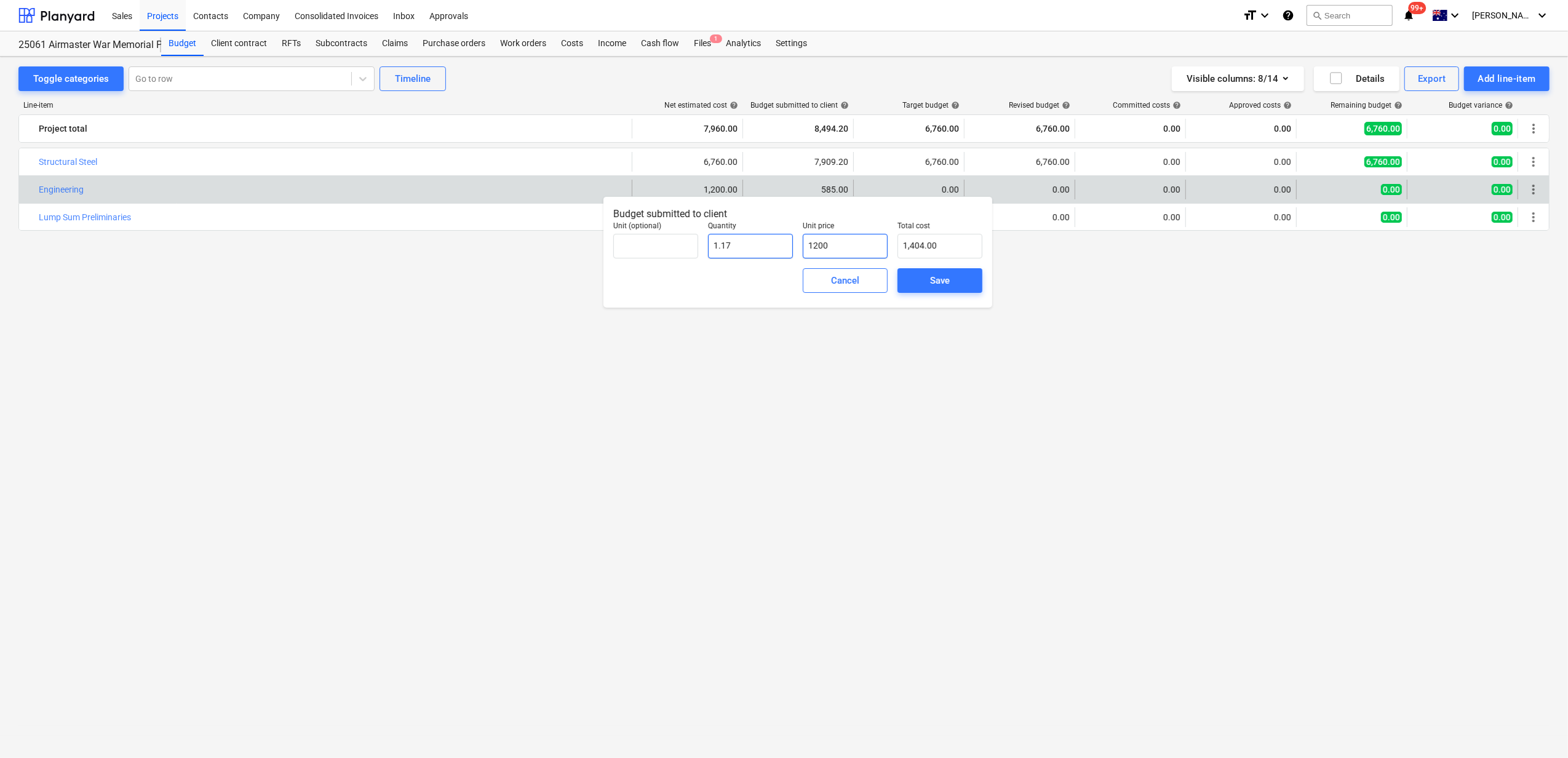
drag, startPoint x: 837, startPoint y: 247, endPoint x: 773, endPoint y: 239, distance: 64.5
click at [773, 239] on div "Unit (optional) Quantity 1.17 Unit price 1200 Total cost 1,404.00" at bounding box center [797, 239] width 379 height 47
type input "1,200.00"
click at [946, 277] on div "Save" at bounding box center [941, 280] width 20 height 16
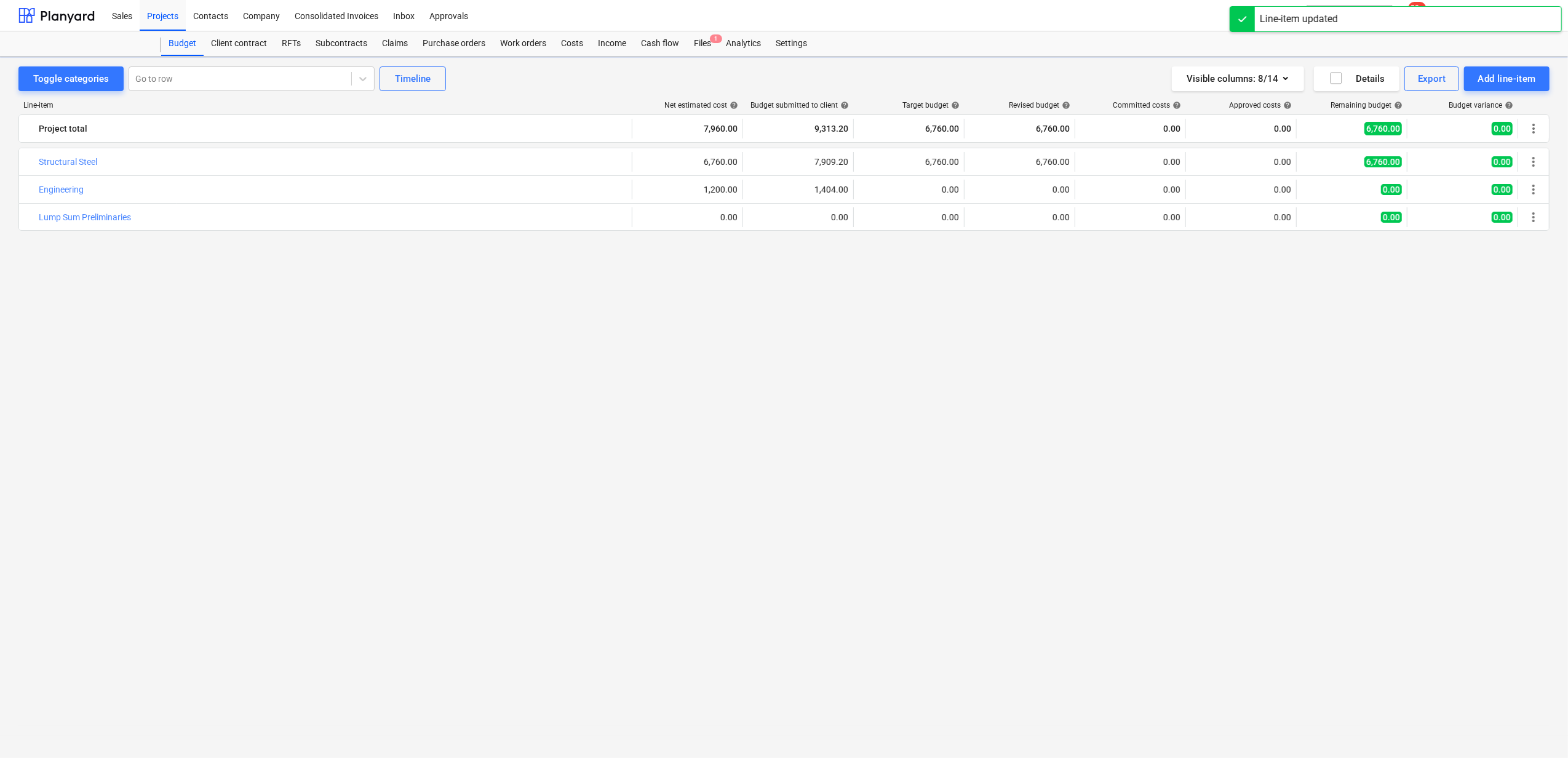
click at [869, 187] on span "edit" at bounding box center [866, 189] width 10 height 10
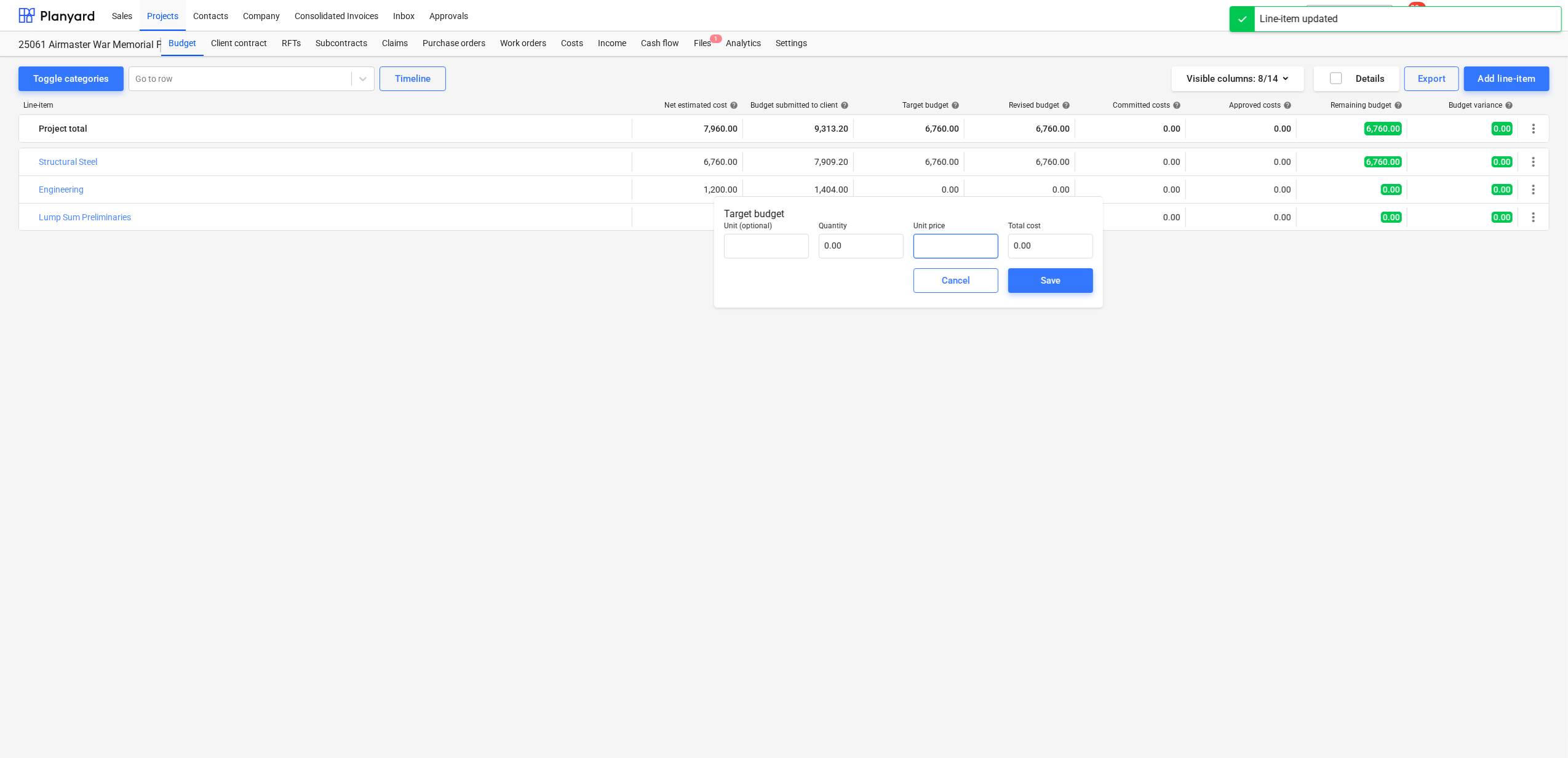
click at [942, 251] on input "text" at bounding box center [955, 246] width 85 height 25
paste input "1200"
type input "pcs"
type input "1200"
type input "1.00"
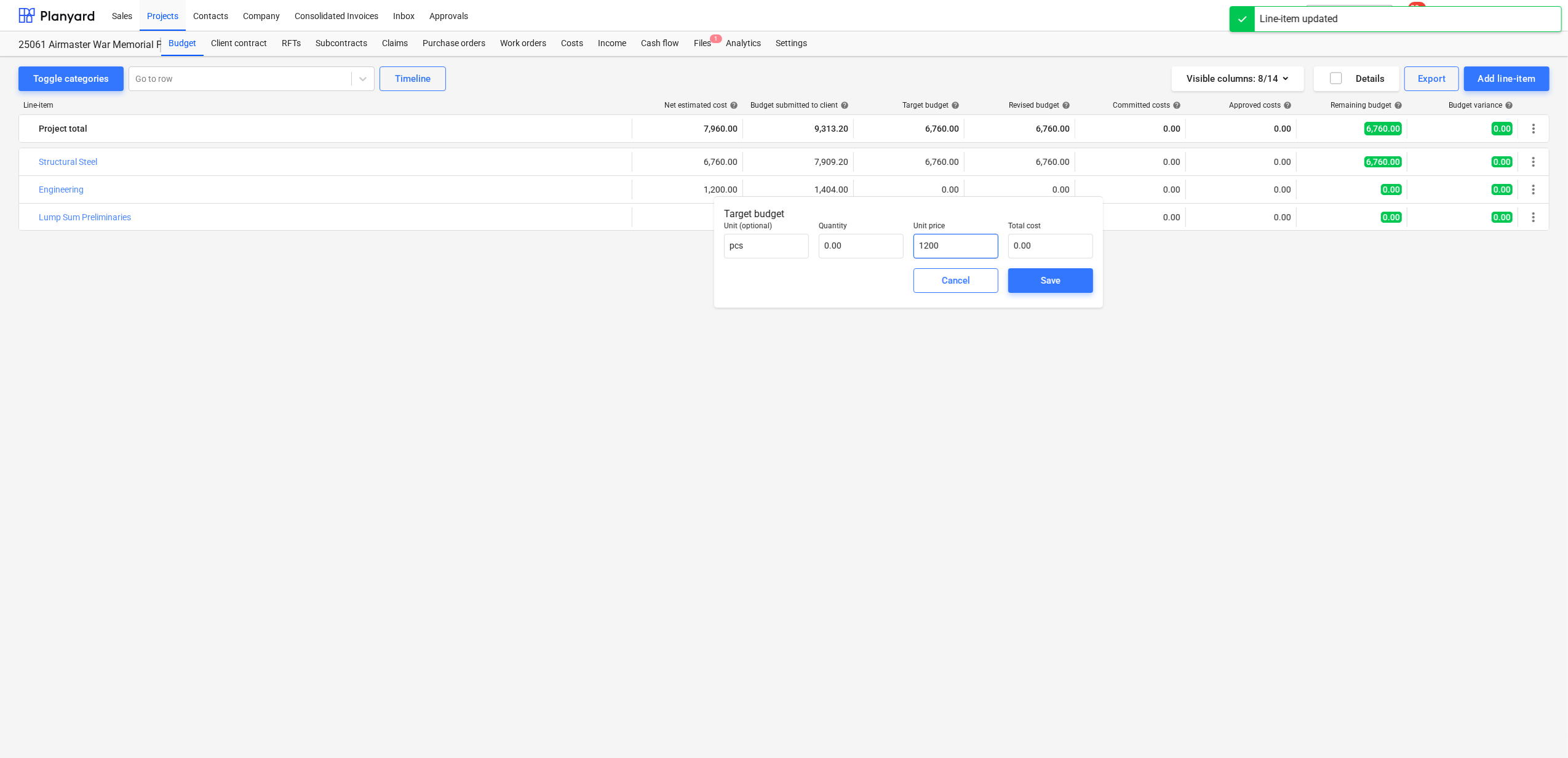
type input "1,200.00"
click at [1014, 277] on button "Save" at bounding box center [1050, 280] width 85 height 25
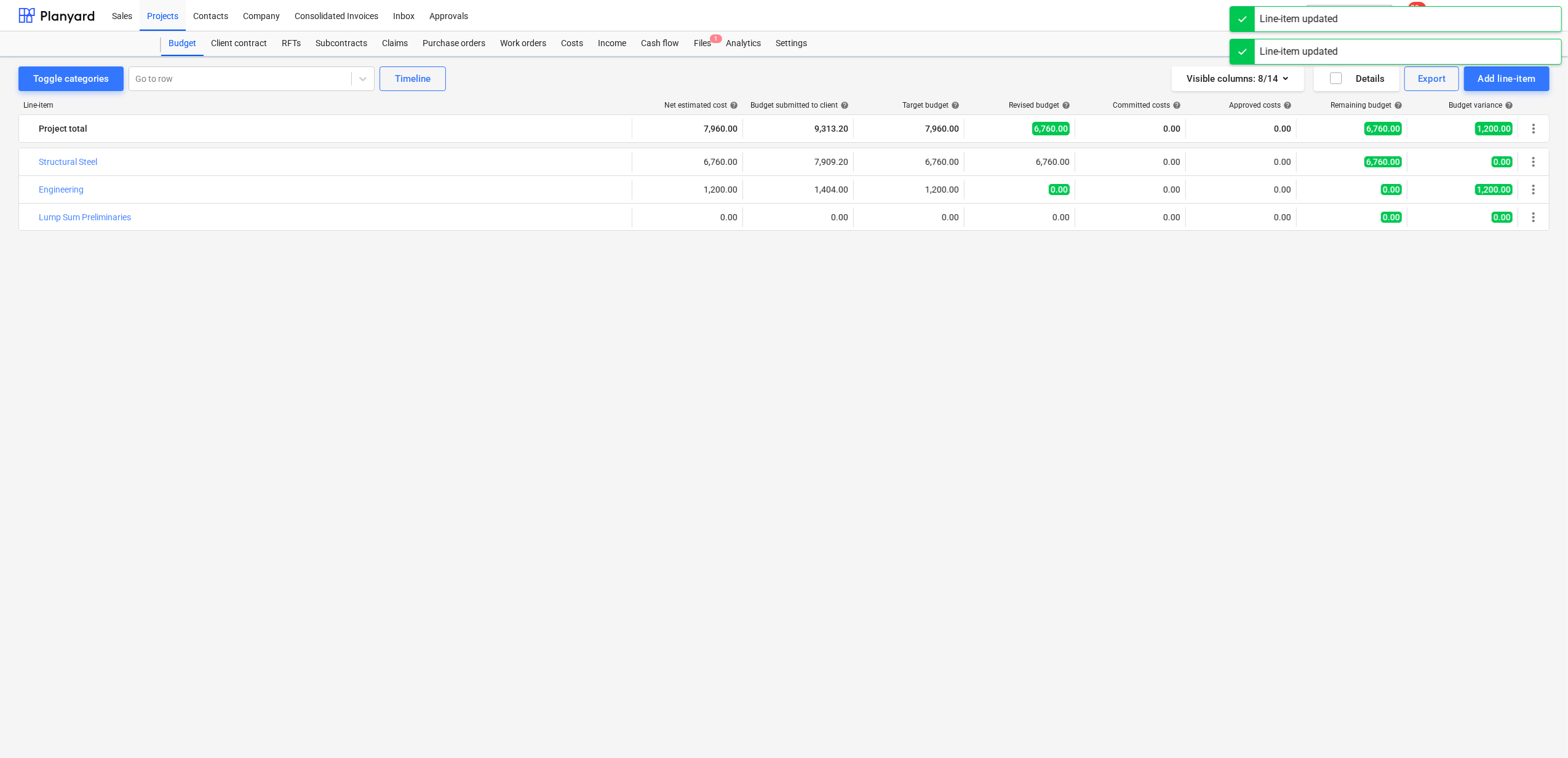
click at [978, 188] on span "edit" at bounding box center [976, 189] width 10 height 10
type textarea "x"
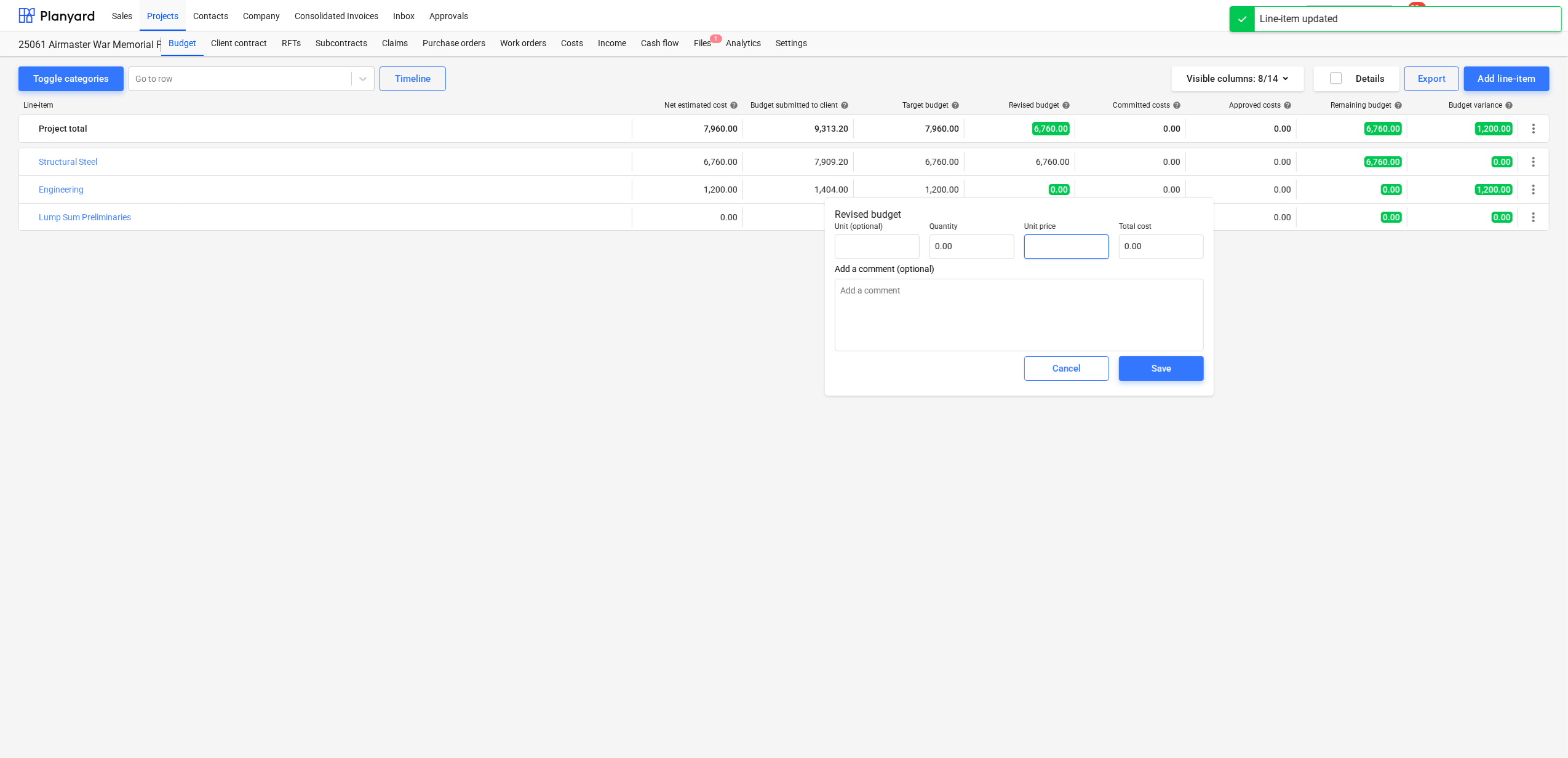
click at [1042, 247] on input "text" at bounding box center [1067, 247] width 85 height 25
paste input "1200"
type textarea "x"
type input "pcs"
type input "1200"
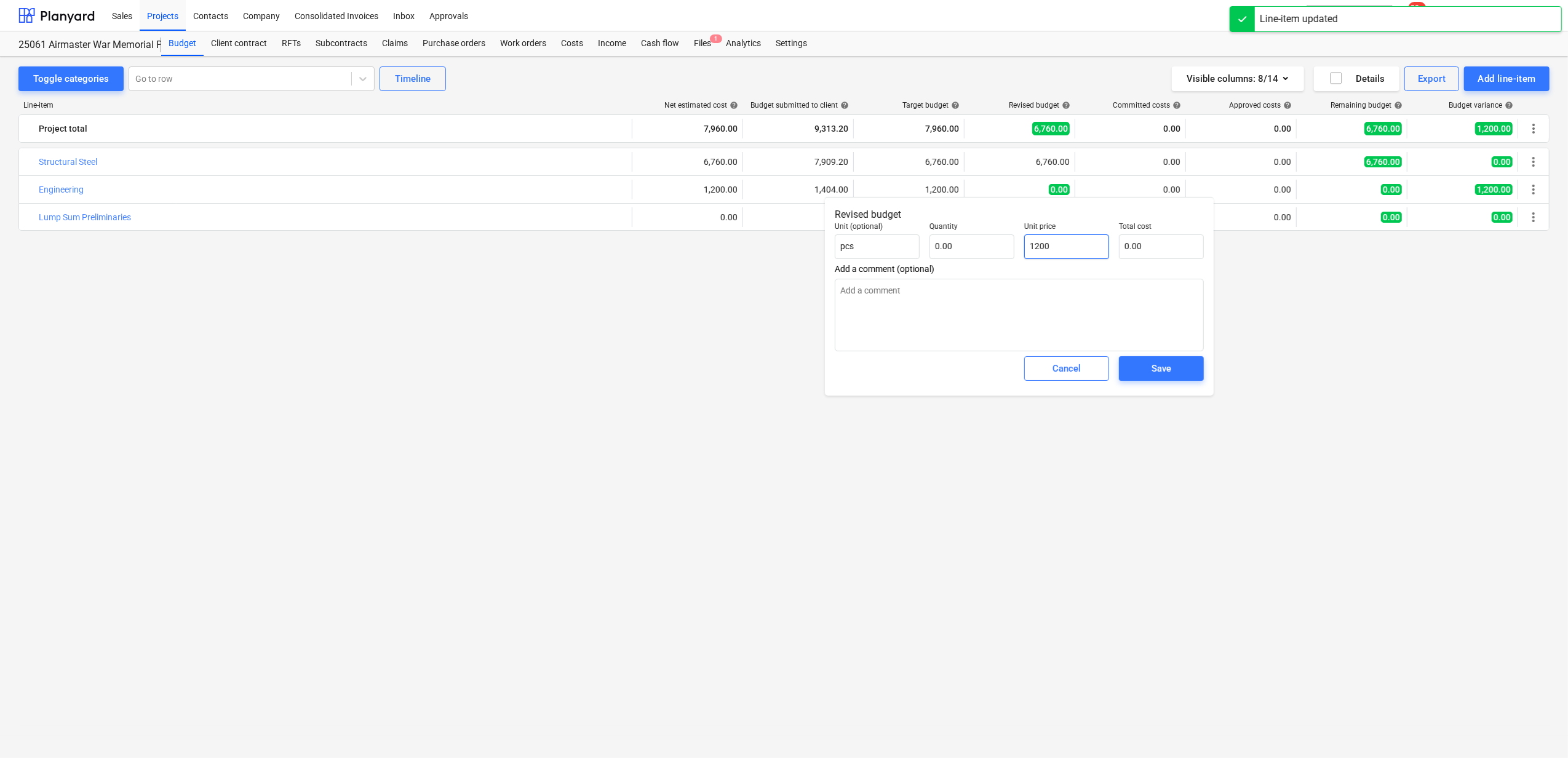
type input "1.00"
type input "1,200.00"
type input "1200"
type textarea "x"
type input "1,200.00"
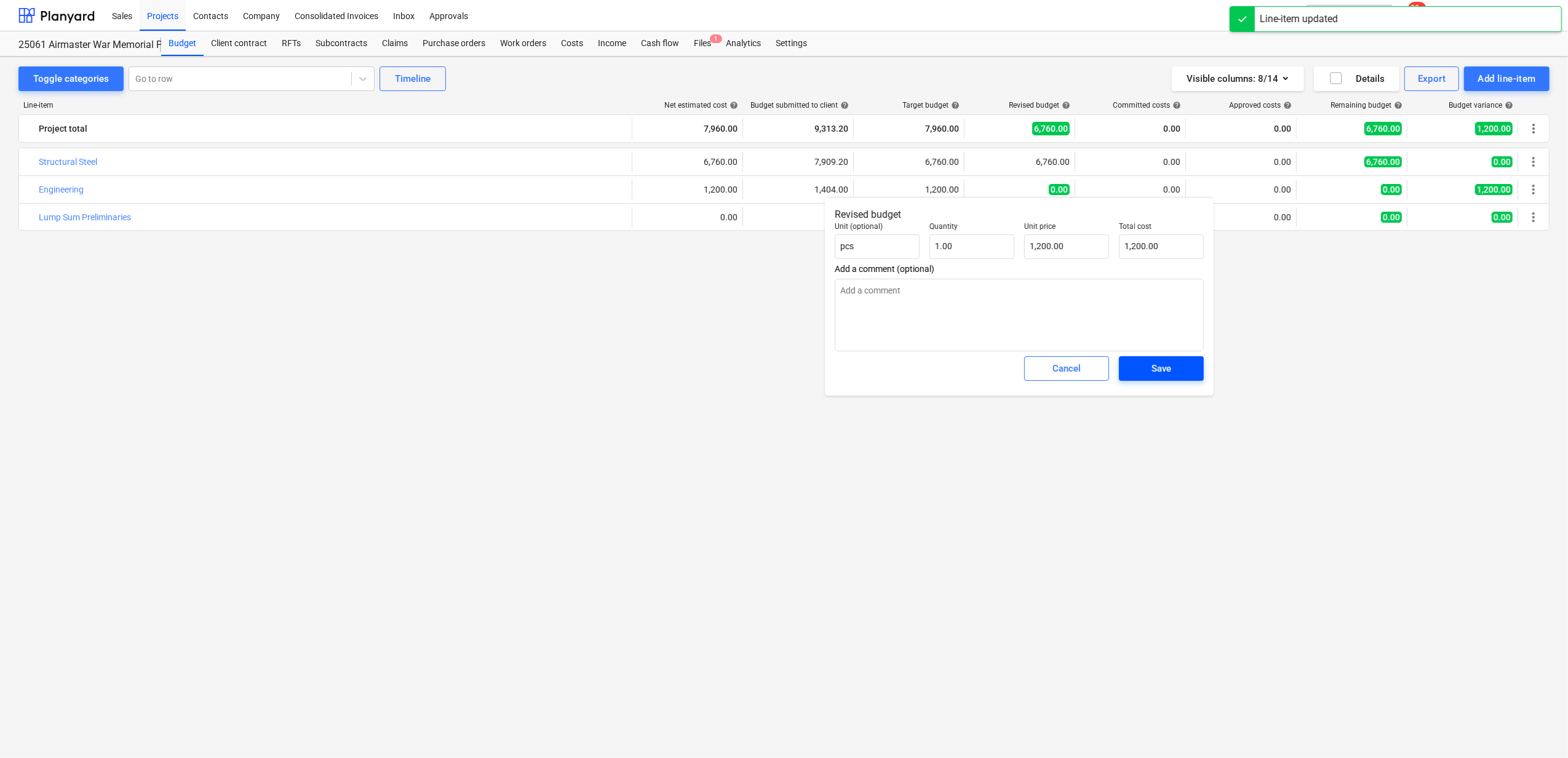
drag, startPoint x: 1150, startPoint y: 353, endPoint x: 1160, endPoint y: 364, distance: 14.9
click at [1150, 354] on div "Save" at bounding box center [1162, 369] width 95 height 35
click at [1160, 364] on div "Save" at bounding box center [1162, 369] width 20 height 16
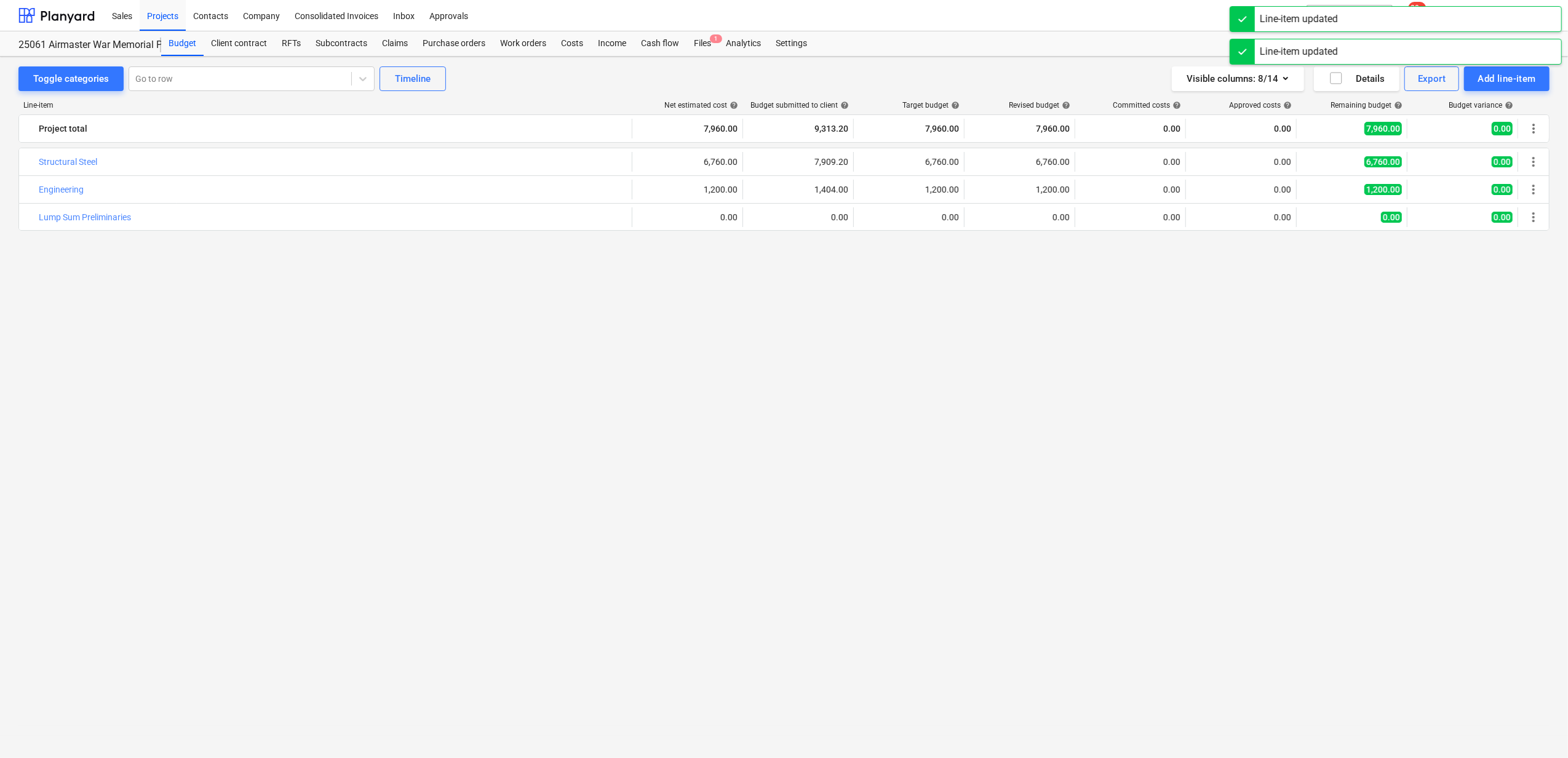
click at [646, 215] on span "edit" at bounding box center [645, 216] width 10 height 10
type textarea "x"
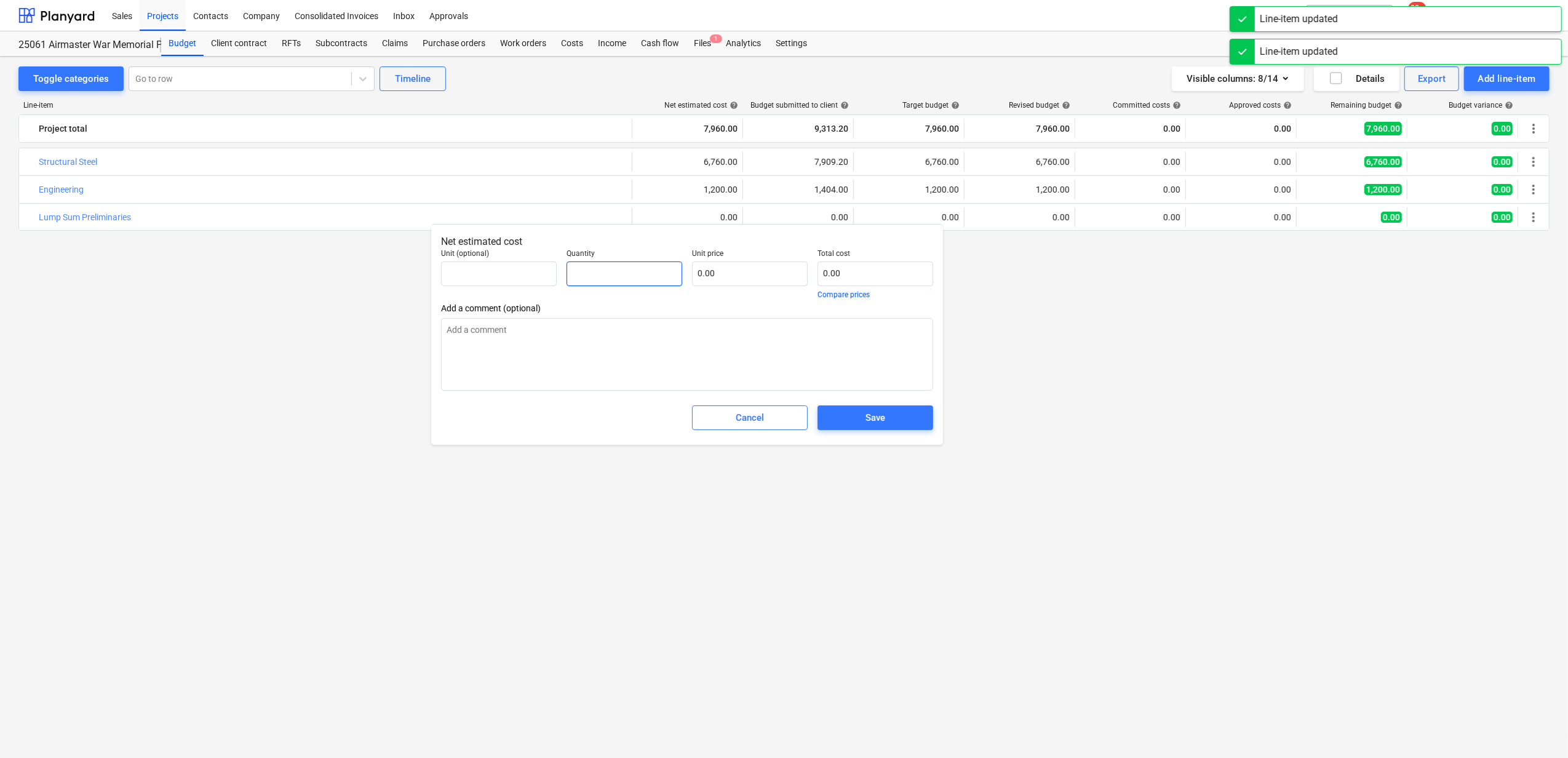
click at [623, 279] on input "text" at bounding box center [625, 273] width 116 height 25
type textarea "x"
type input "0.00"
click at [749, 284] on input "text" at bounding box center [750, 273] width 116 height 25
type textarea "x"
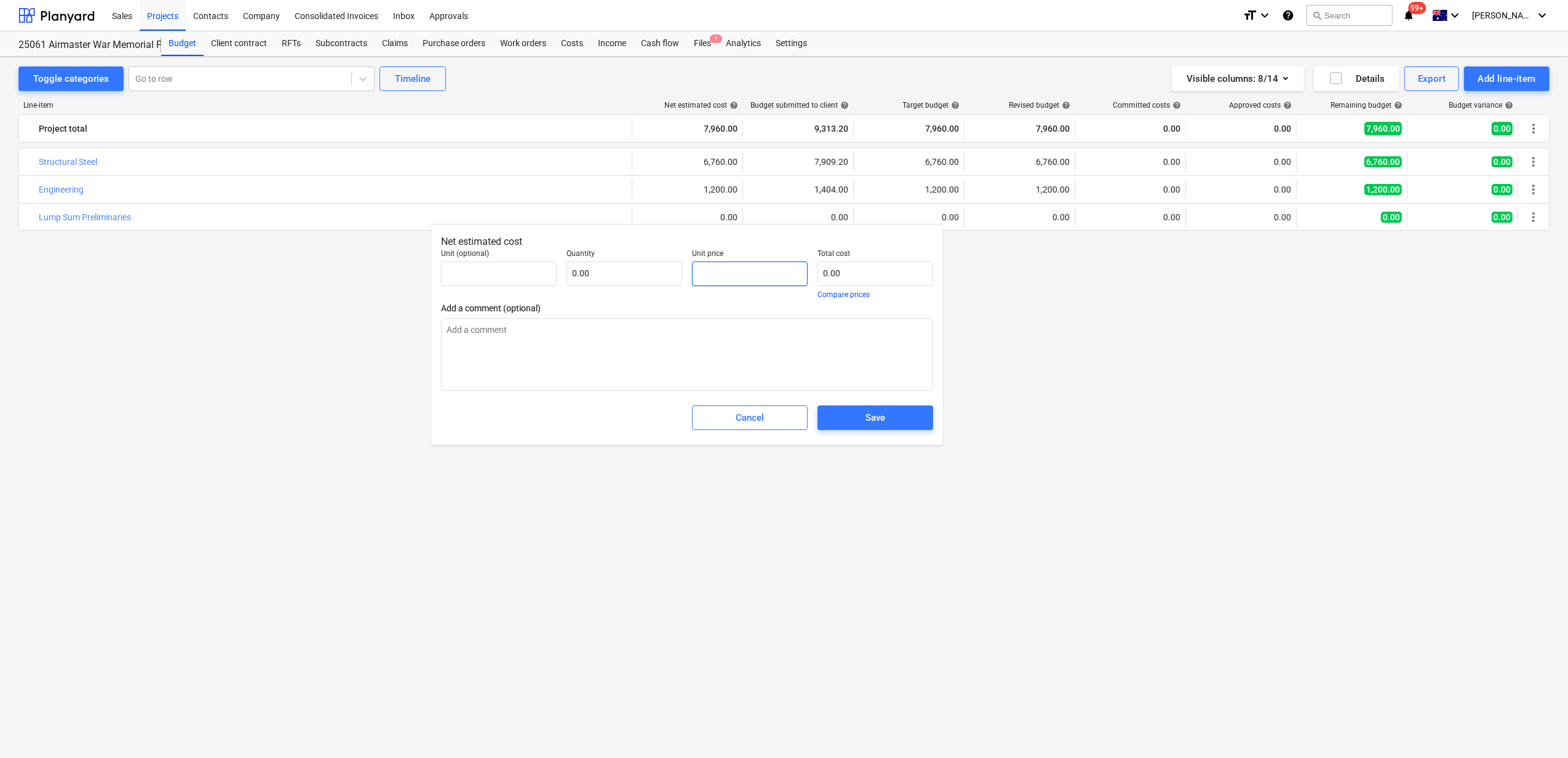
type input "pcs"
type input "7"
type input "1.00"
type input "7.00"
type textarea "x"
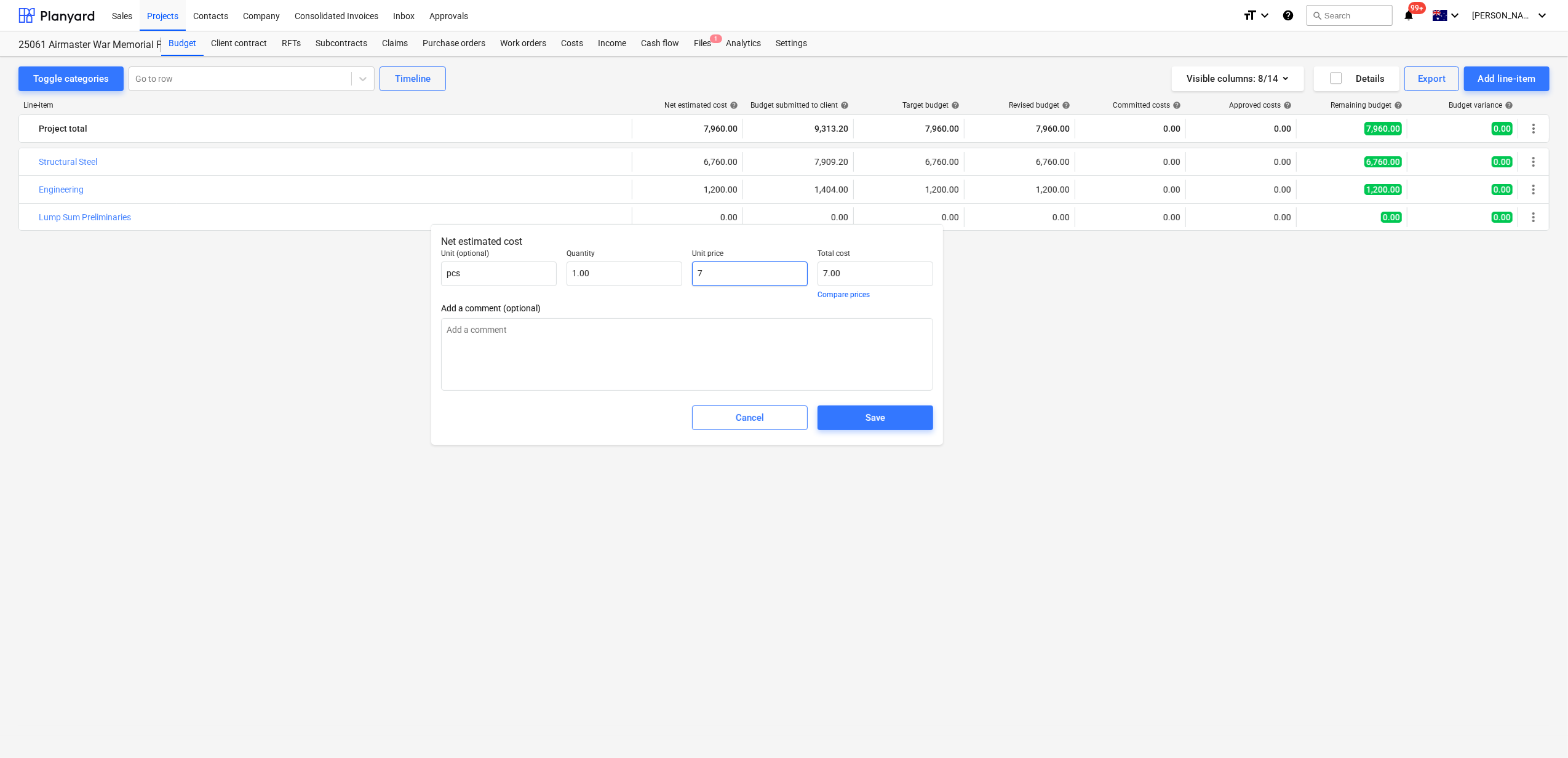
type input "79"
type input "79.00"
type textarea "x"
type input "796"
type input "796.00"
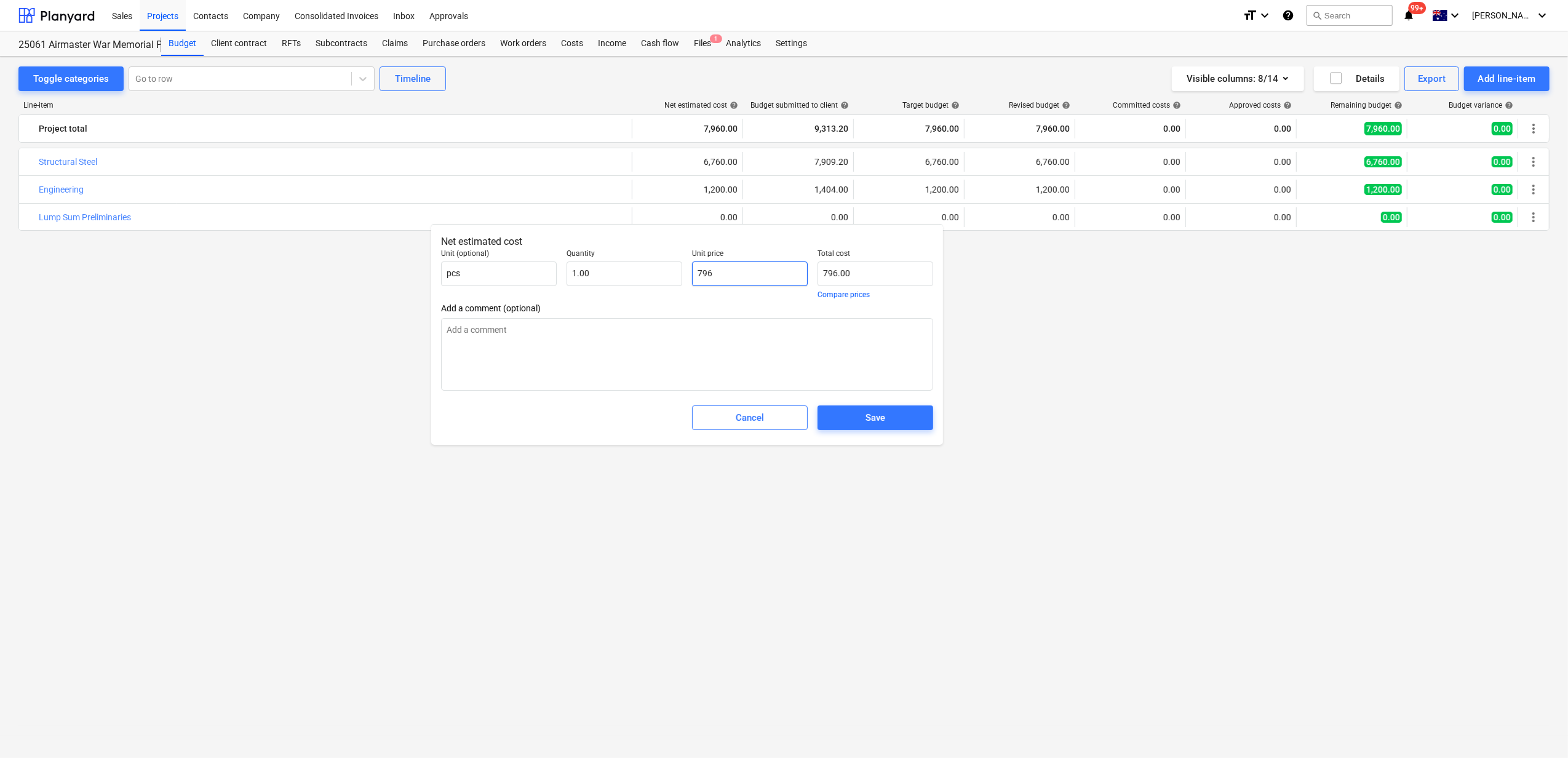
click at [718, 266] on input "796" at bounding box center [750, 273] width 116 height 25
type input "796"
type textarea "x"
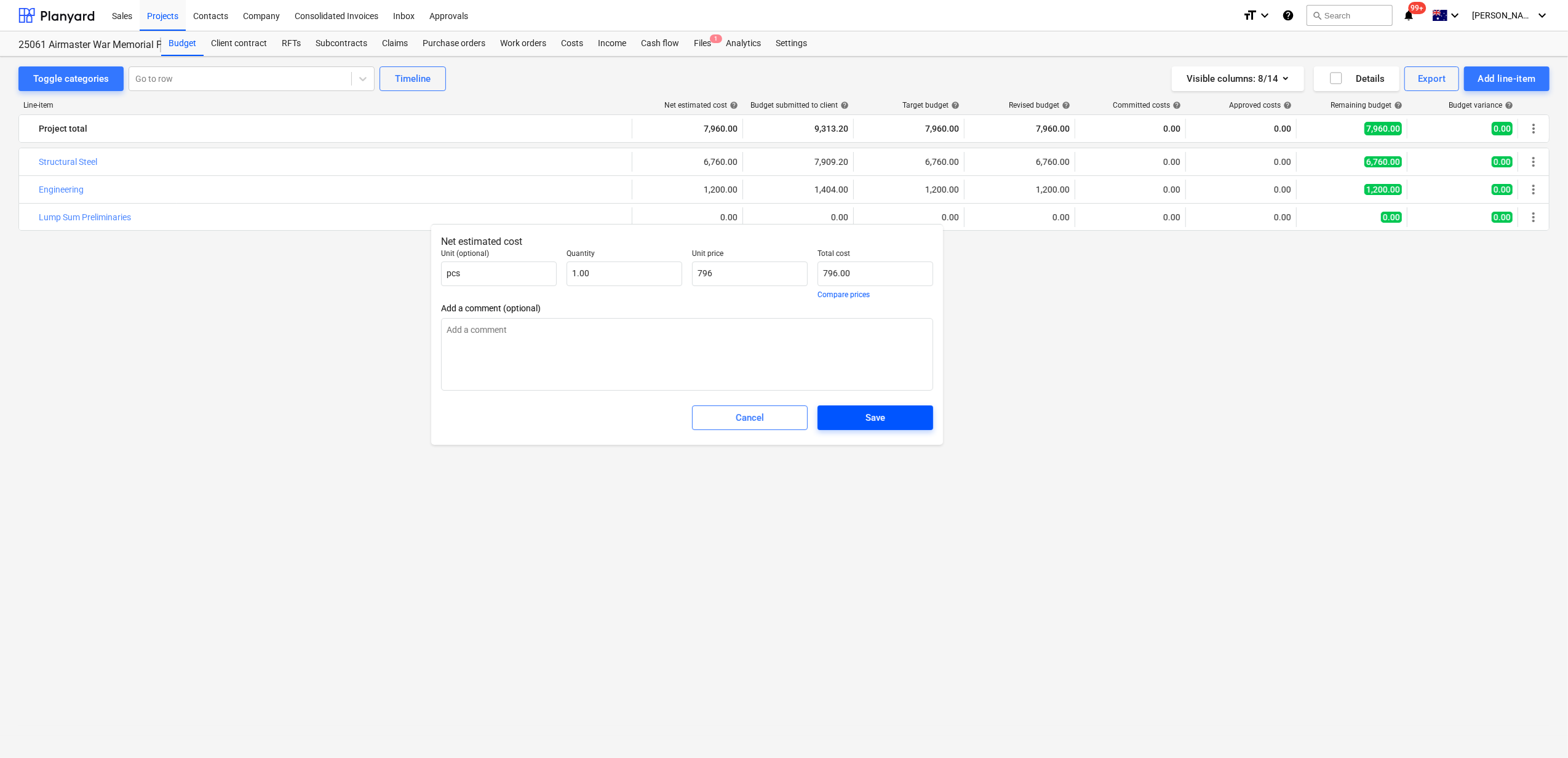
type input "796.00"
click at [889, 419] on span "Save" at bounding box center [876, 418] width 86 height 16
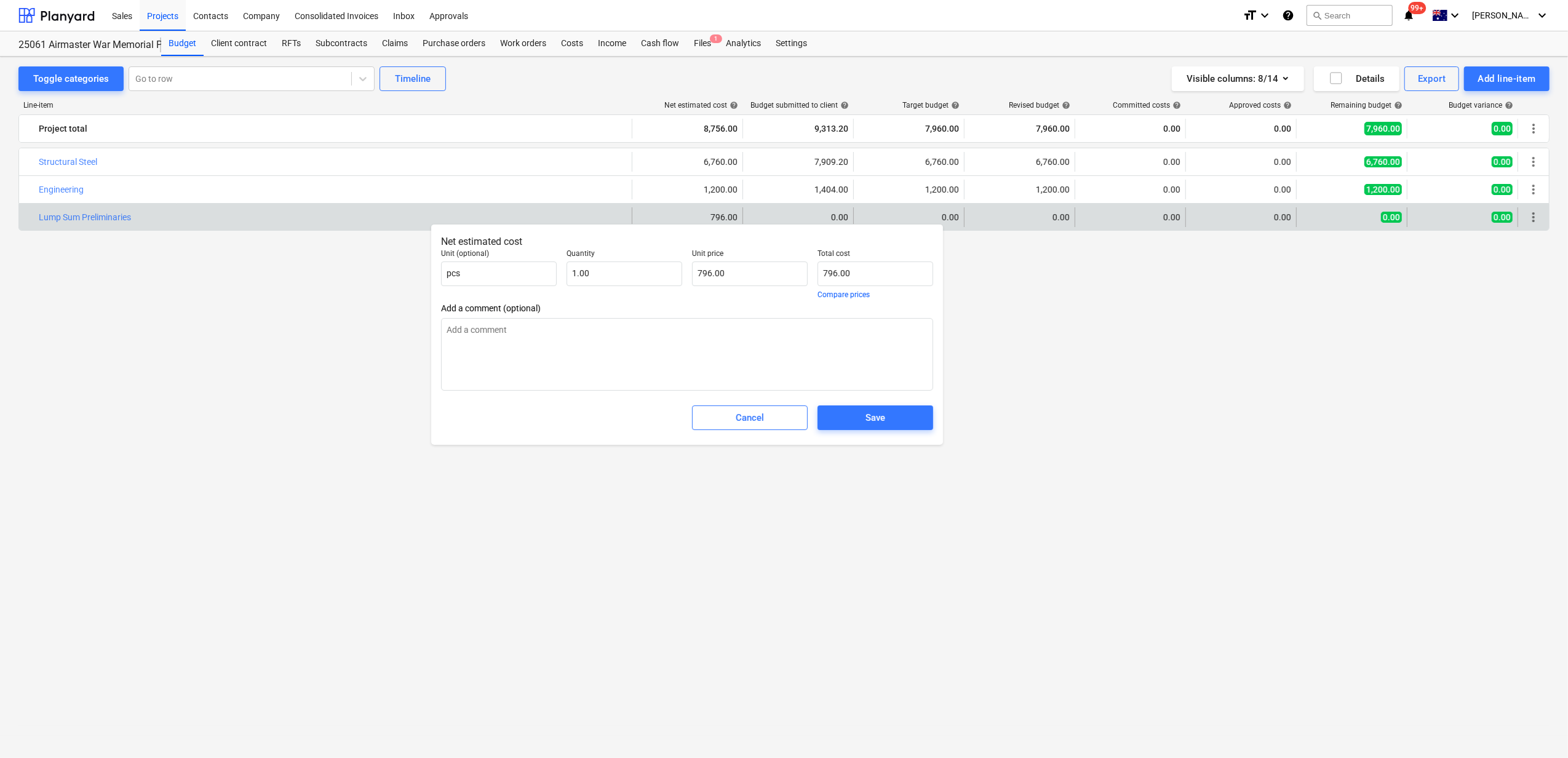
type textarea "x"
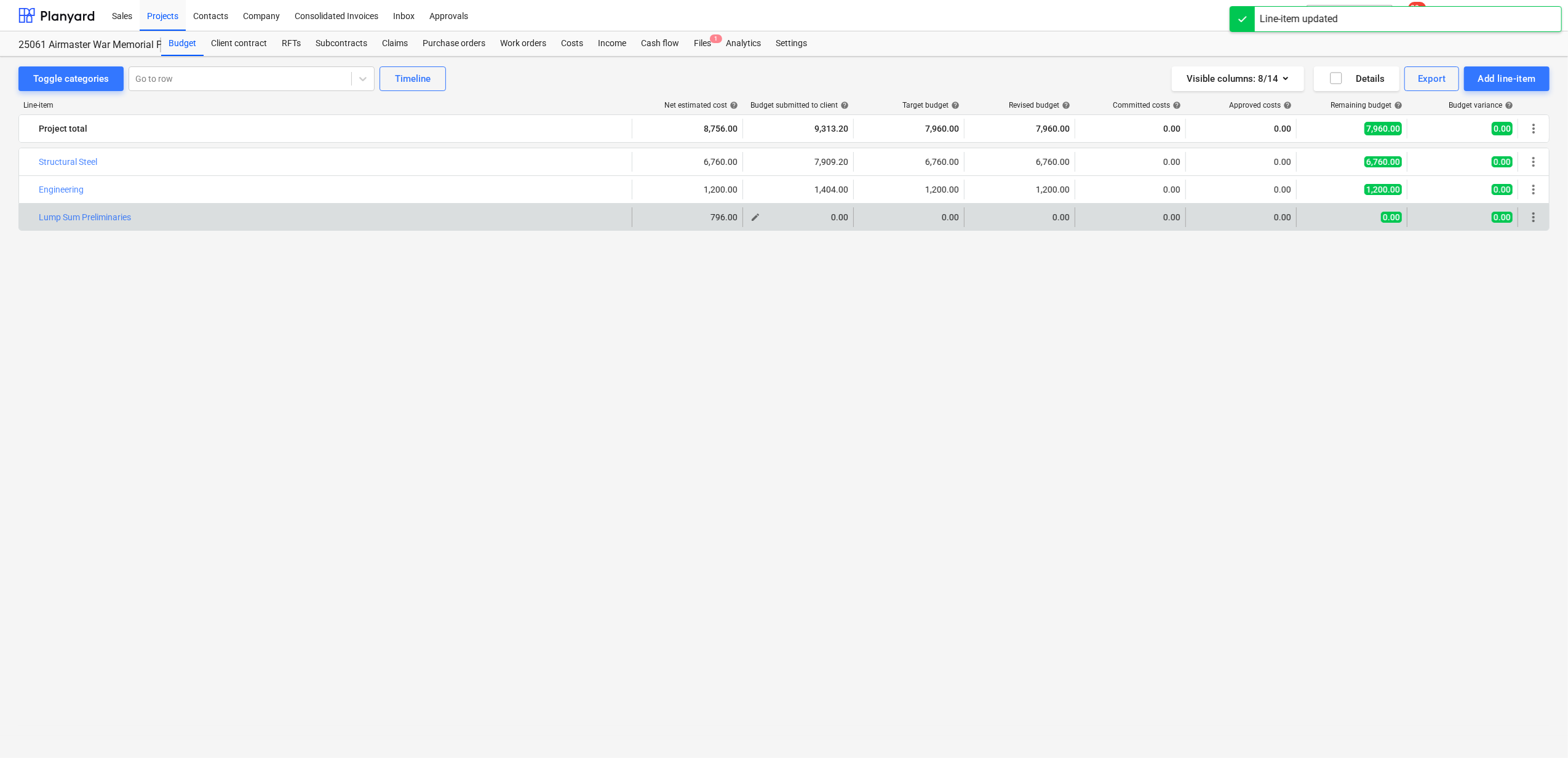
click at [758, 222] on span "edit" at bounding box center [755, 216] width 10 height 10
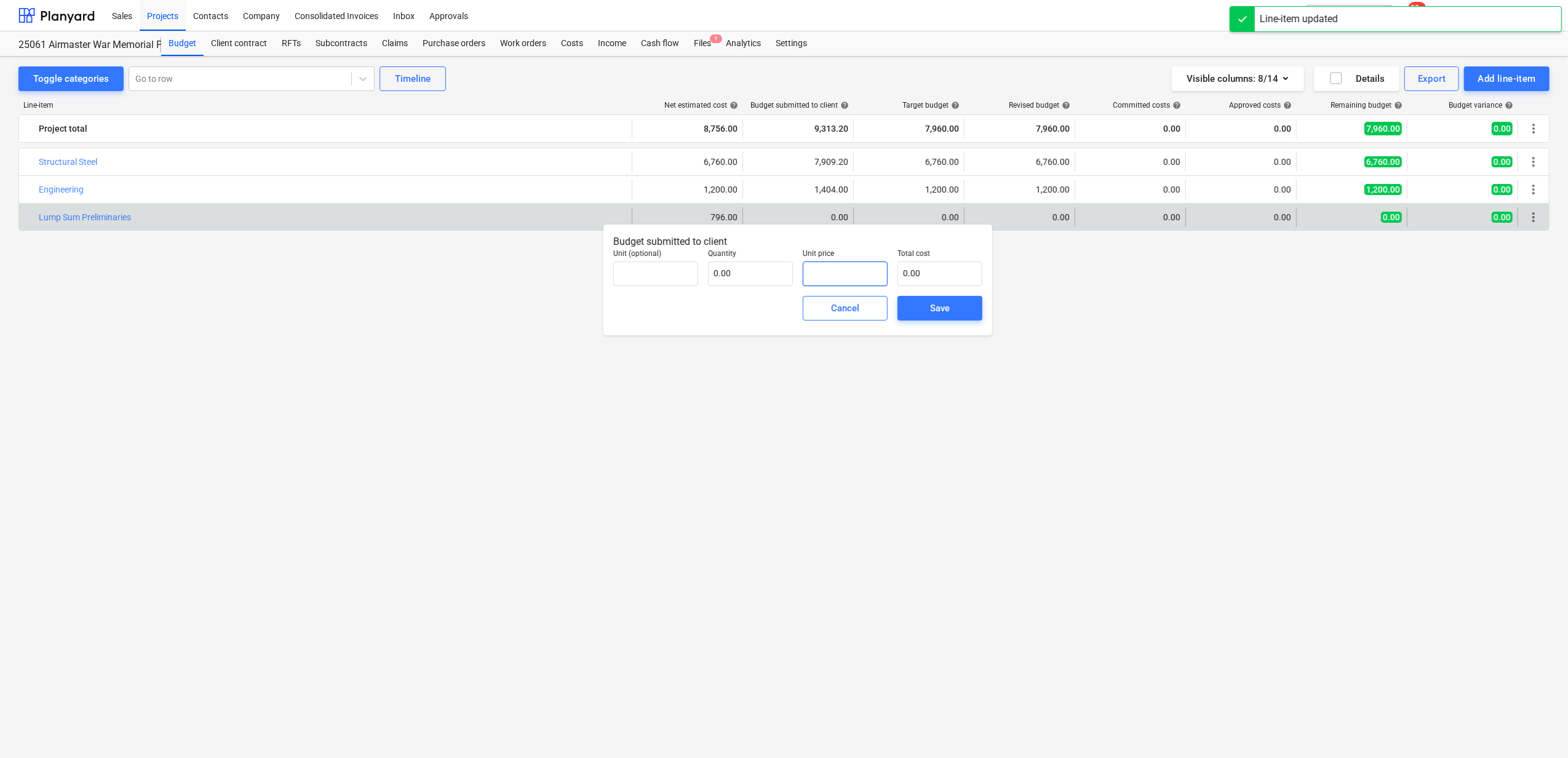
click at [825, 276] on input "text" at bounding box center [845, 273] width 85 height 25
paste input "796"
type input "pcs"
type input "796"
type input "1.00"
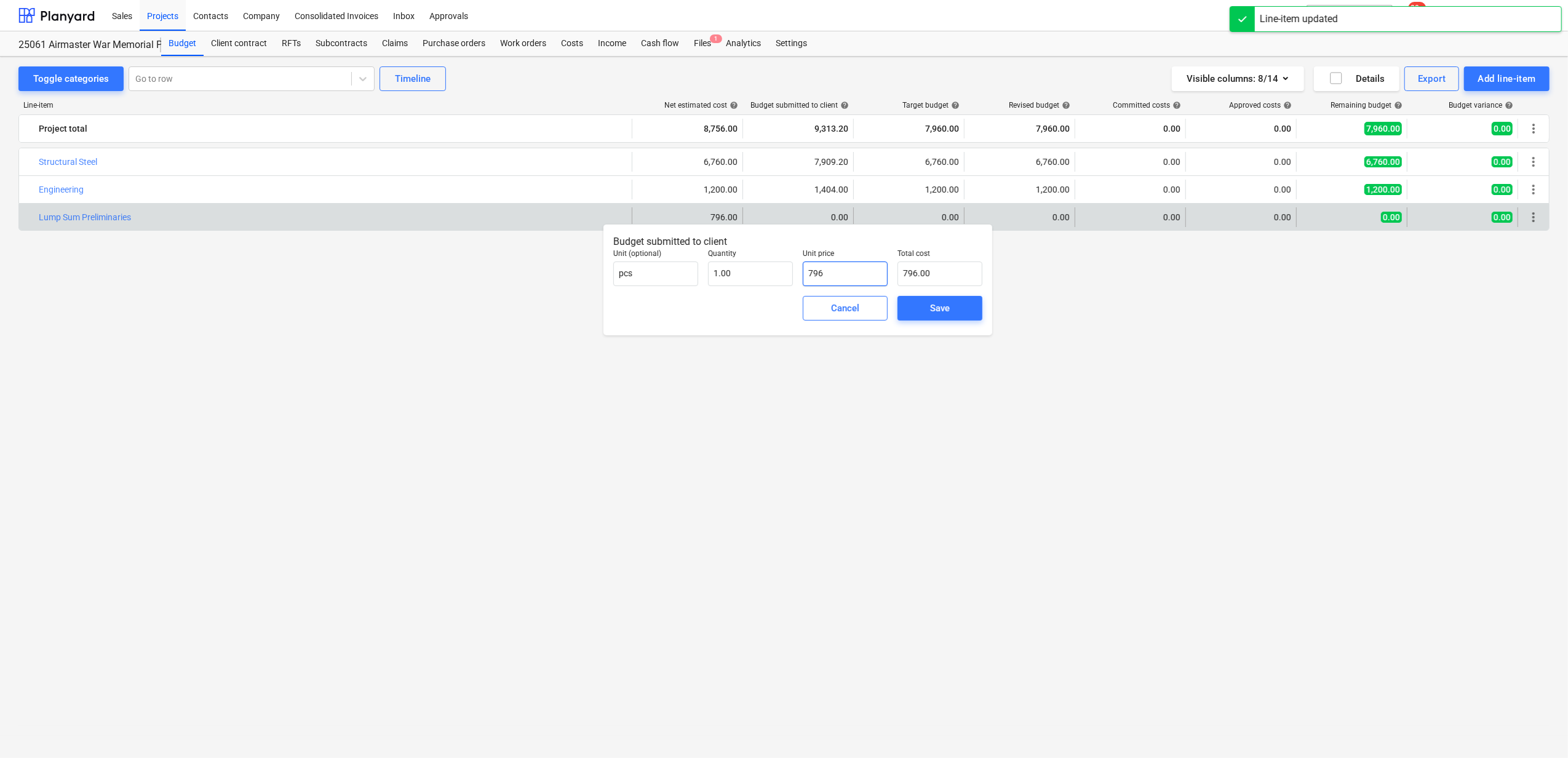
type input "796.00"
type input "796"
type input "1"
type input "796.00"
click at [738, 267] on input "1" at bounding box center [750, 273] width 85 height 25
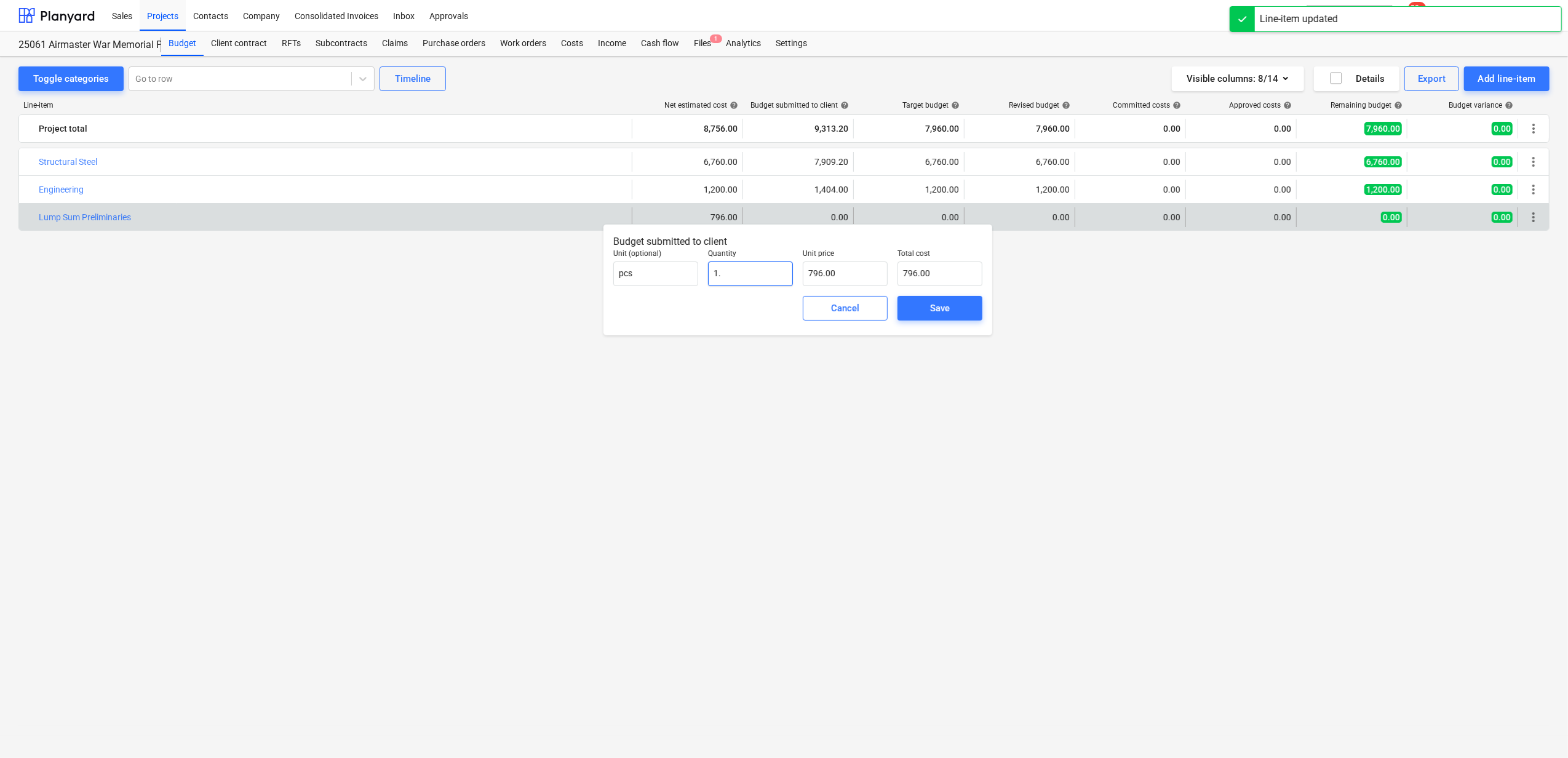
type input "1.1"
type input "875.60"
type input "1.17"
type input "931.32"
type input "1.17"
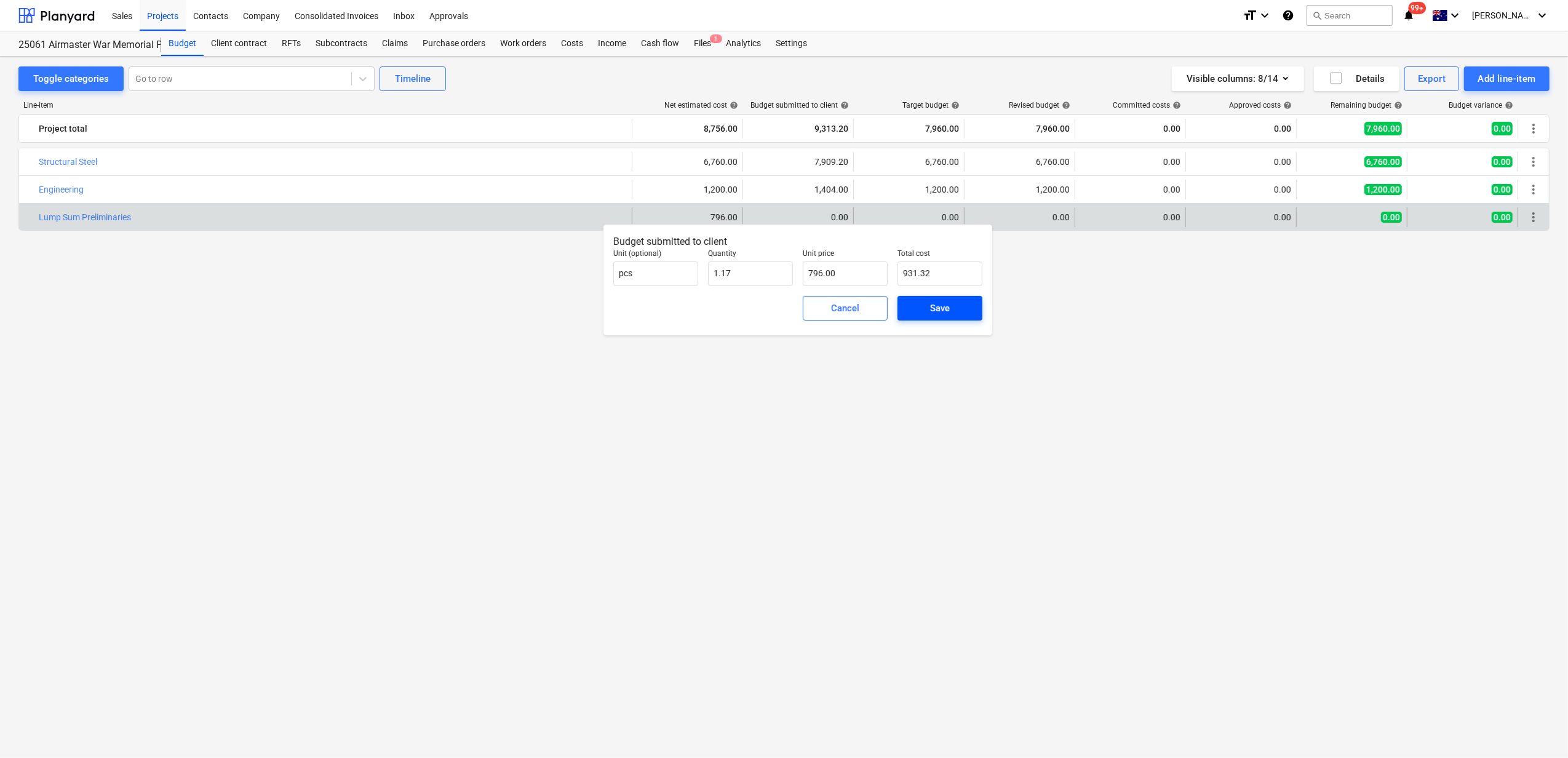
click at [938, 318] on button "Save" at bounding box center [940, 308] width 85 height 25
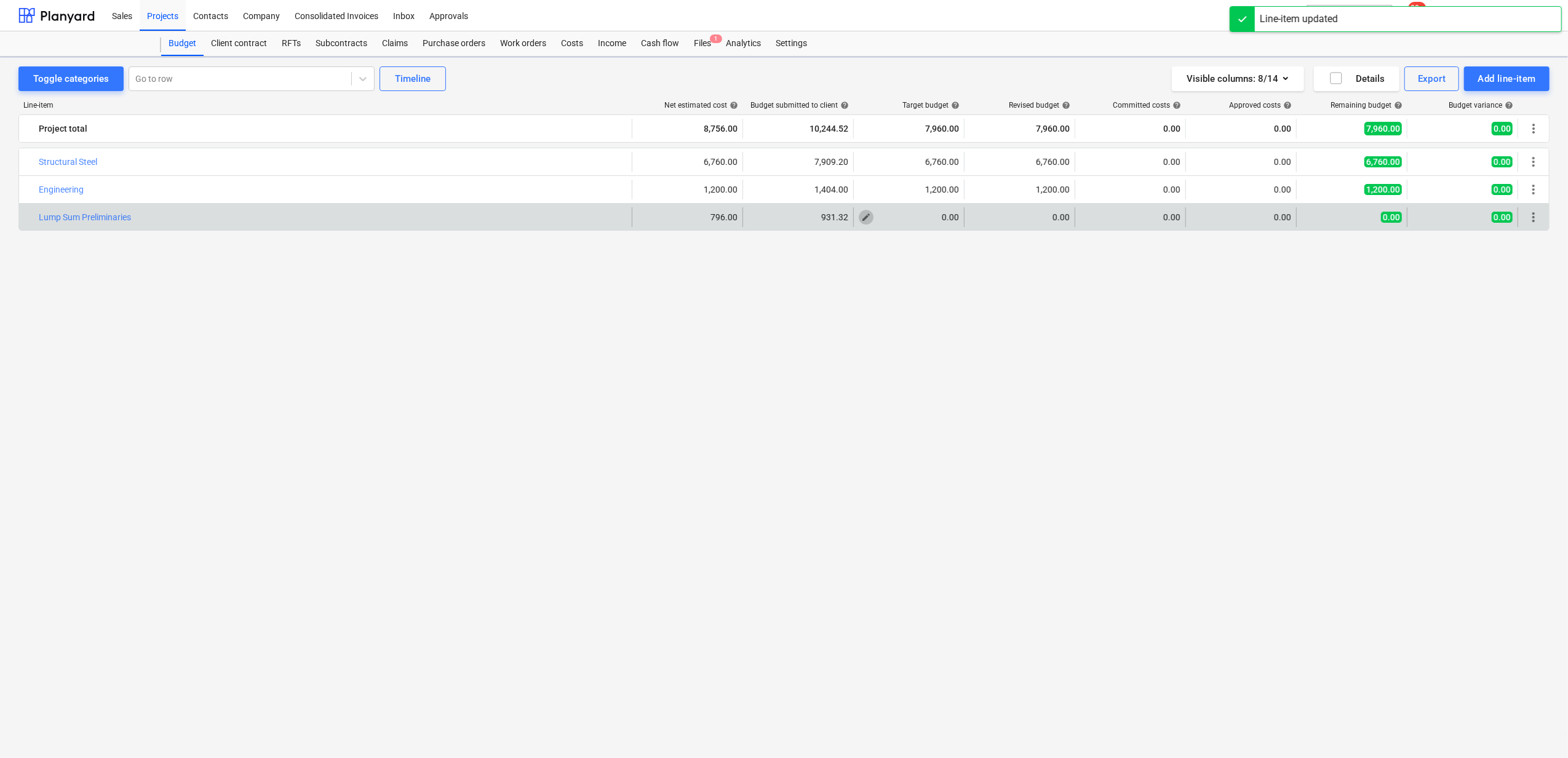
click at [860, 215] on button "edit" at bounding box center [867, 217] width 15 height 15
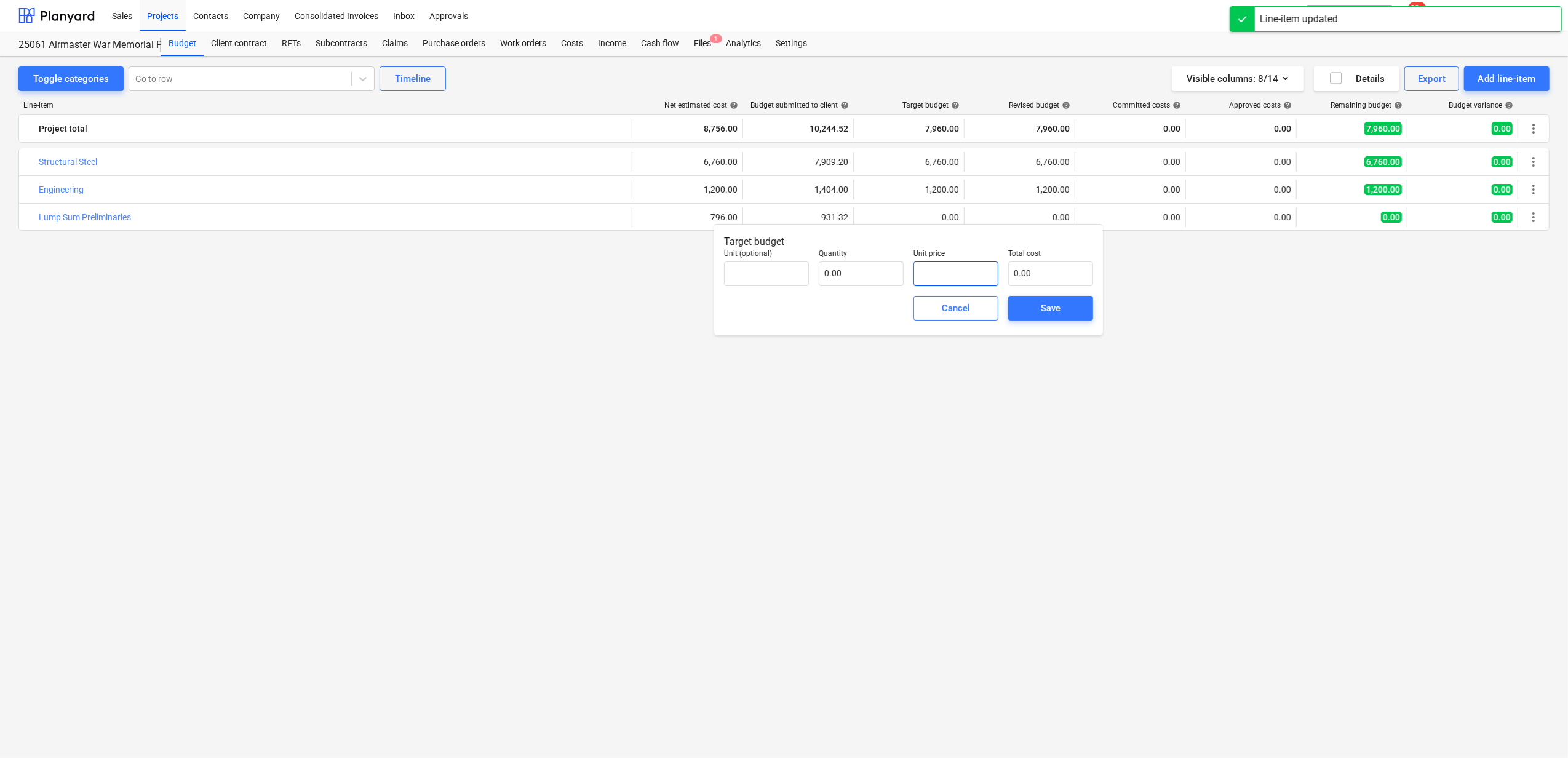
click at [948, 277] on input "text" at bounding box center [955, 273] width 85 height 25
paste input "796"
type input "pcs"
type input "796"
type input "1.00"
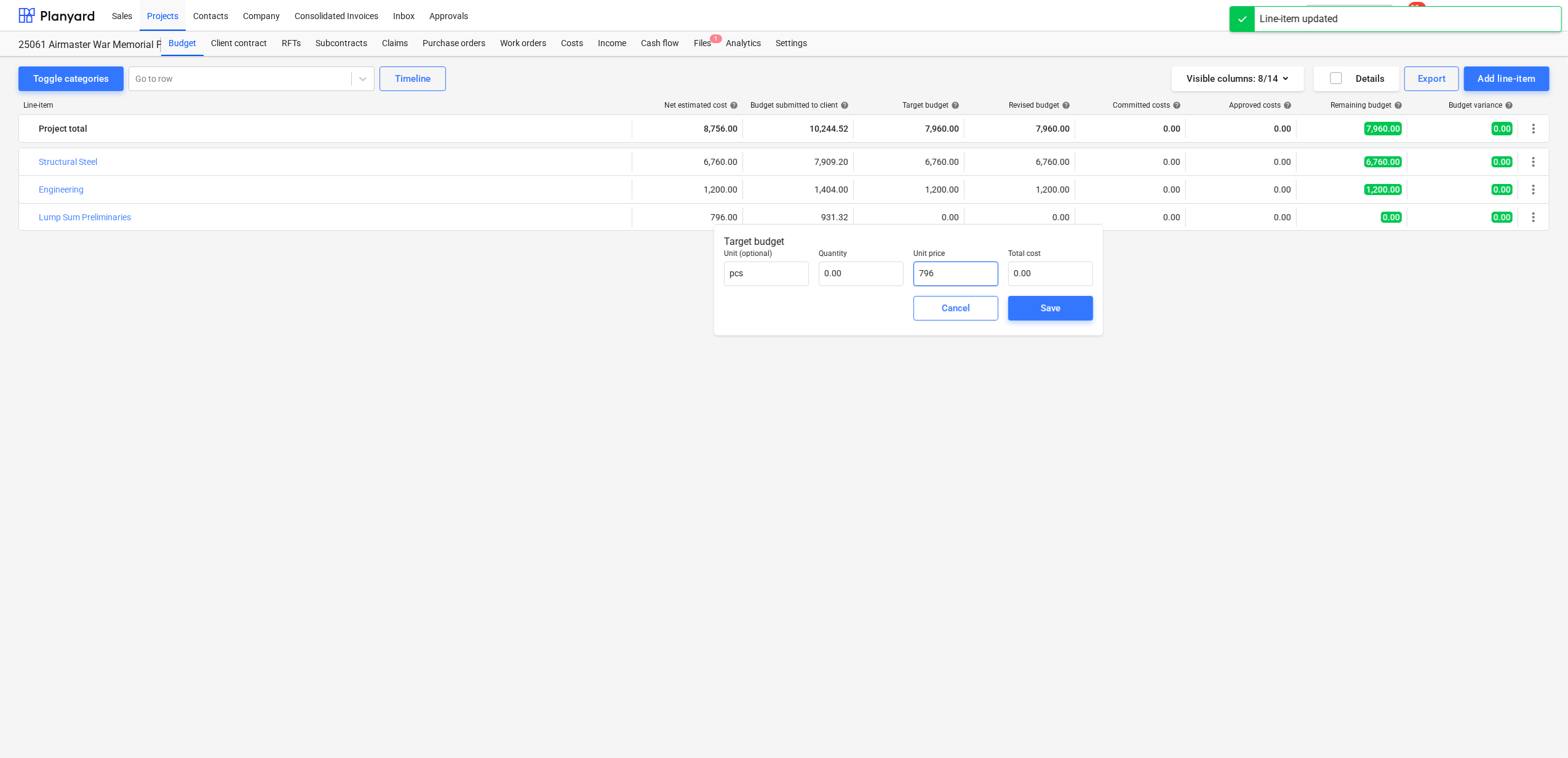
type input "796.00"
click at [1035, 312] on span "Save" at bounding box center [1050, 309] width 56 height 16
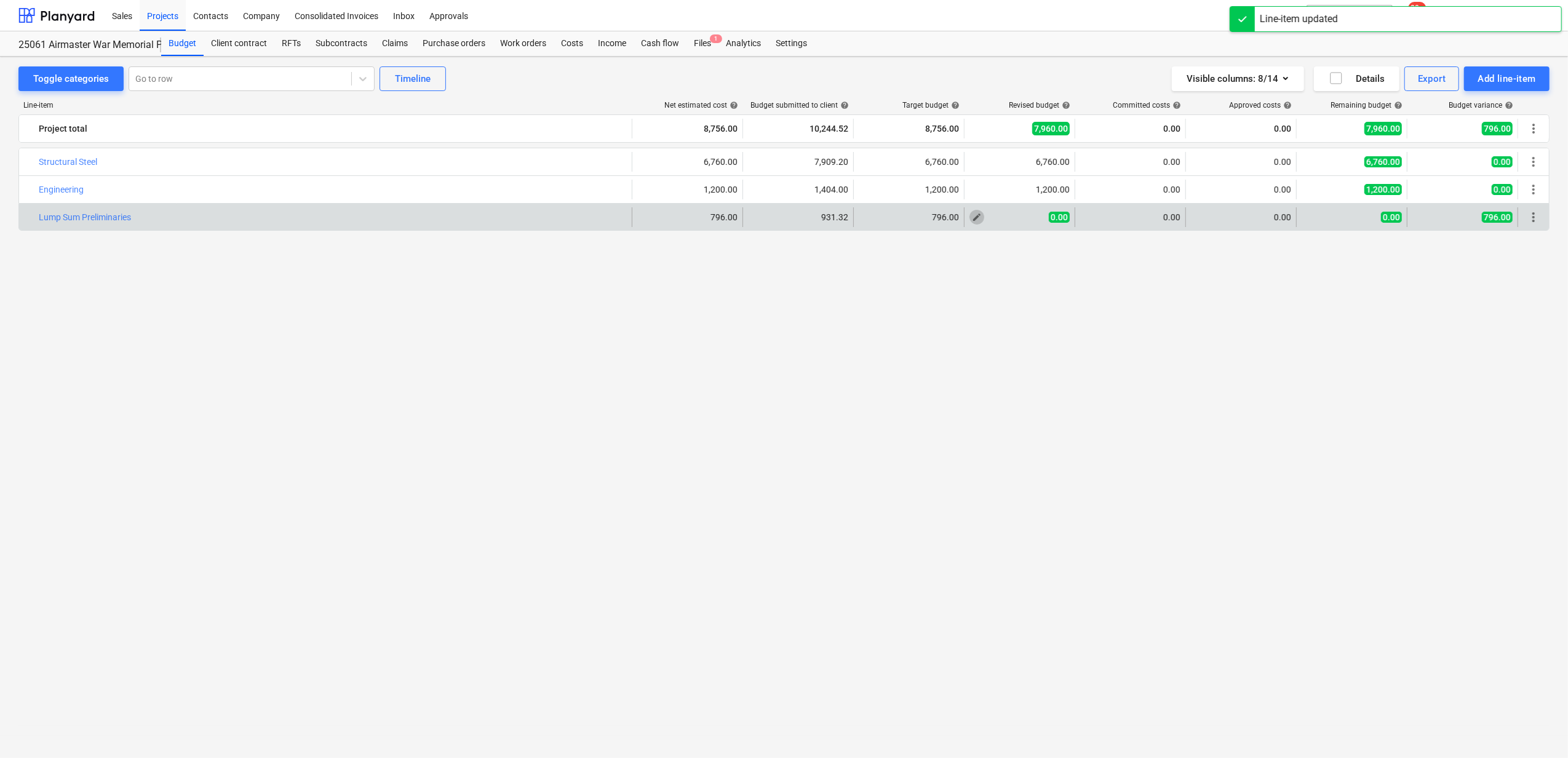
click at [971, 216] on button "edit" at bounding box center [977, 217] width 15 height 15
type textarea "x"
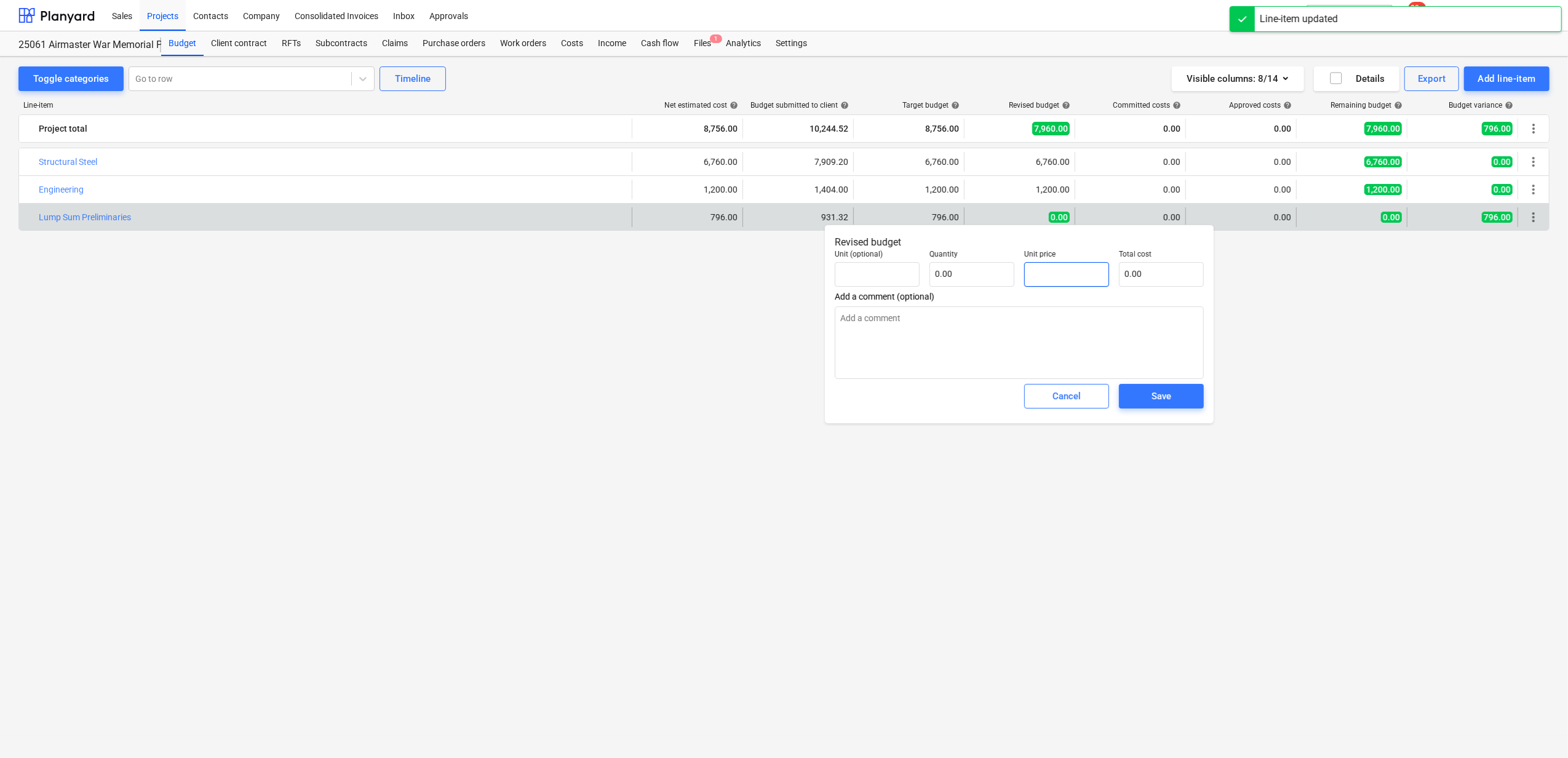
click at [1057, 272] on input "text" at bounding box center [1067, 274] width 85 height 25
paste input "796"
type textarea "x"
type input "pcs"
type input "796"
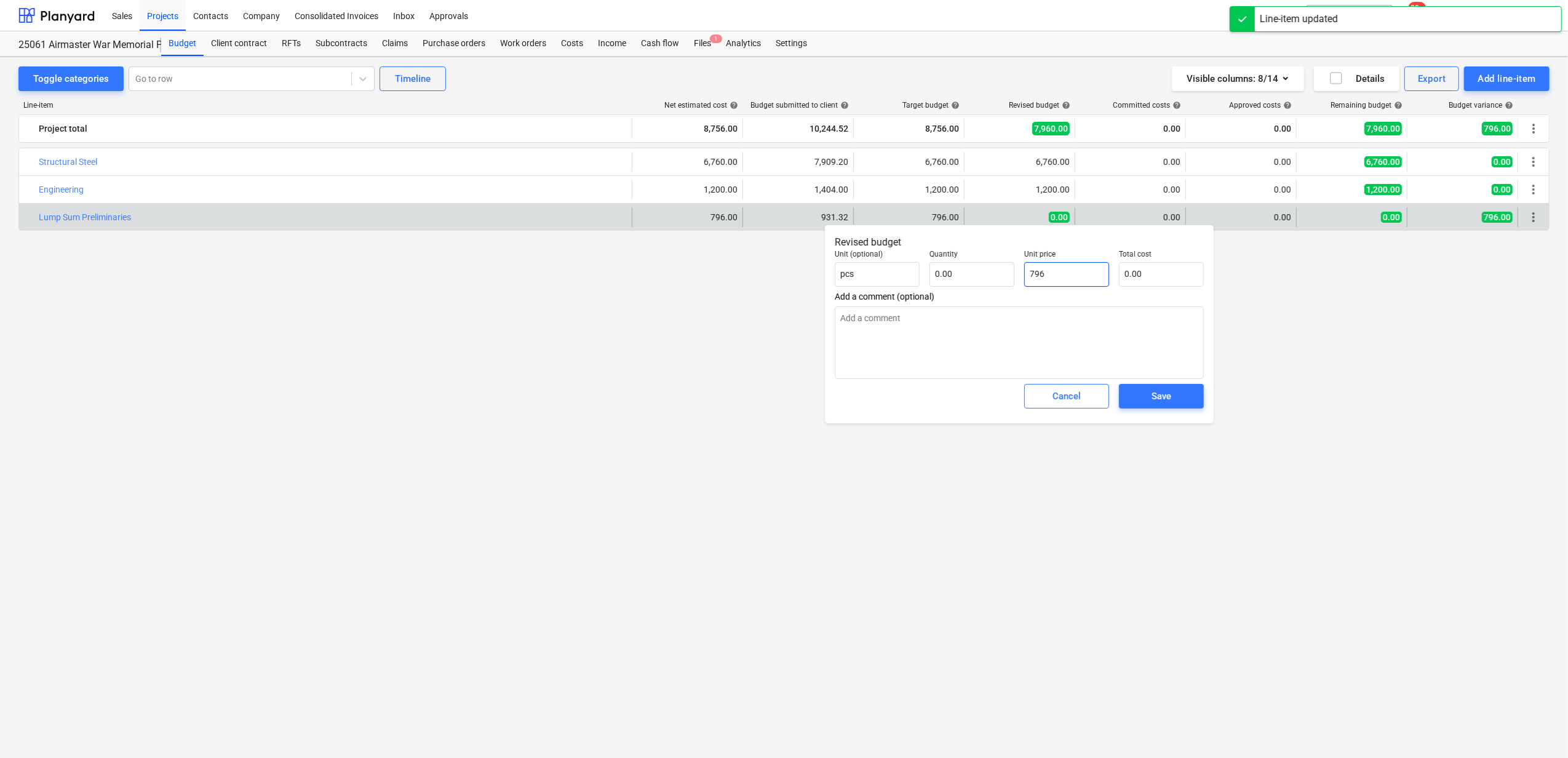
type input "1.00"
type input "796.00"
type input "796"
type textarea "x"
type input "796.00"
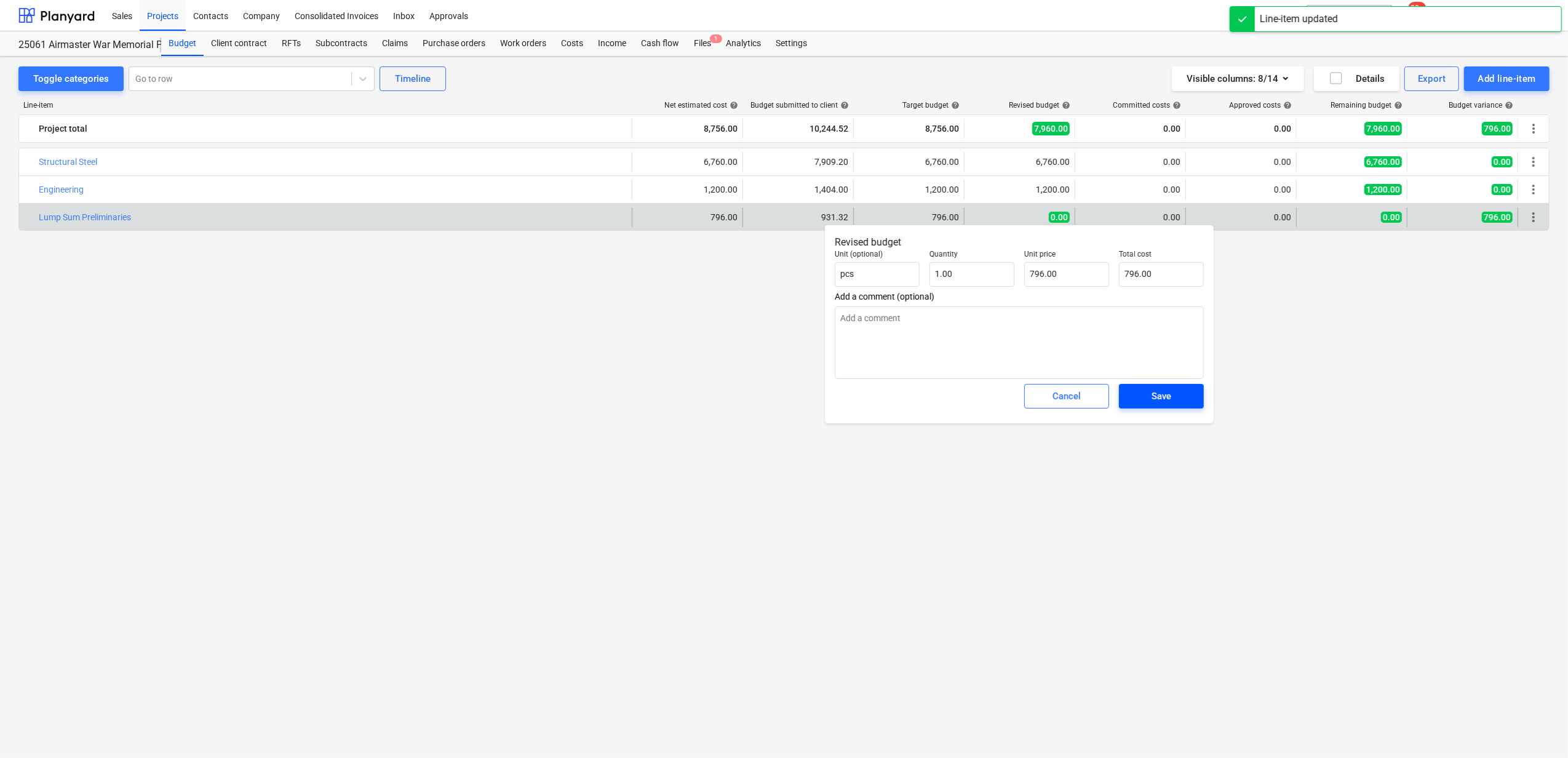
click at [1163, 397] on div "Save" at bounding box center [1162, 396] width 20 height 16
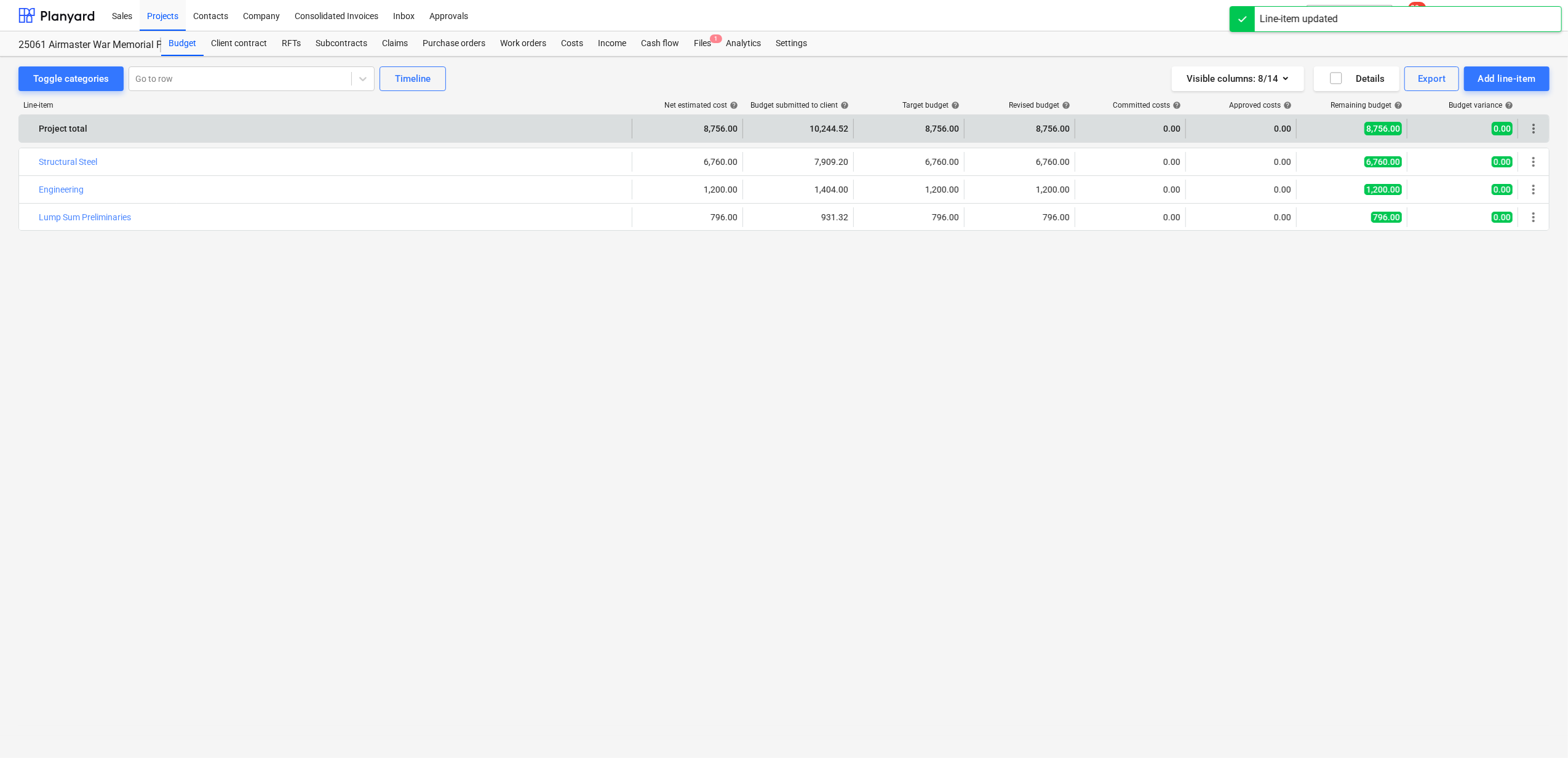
click at [816, 128] on div "10,244.52" at bounding box center [798, 129] width 100 height 20
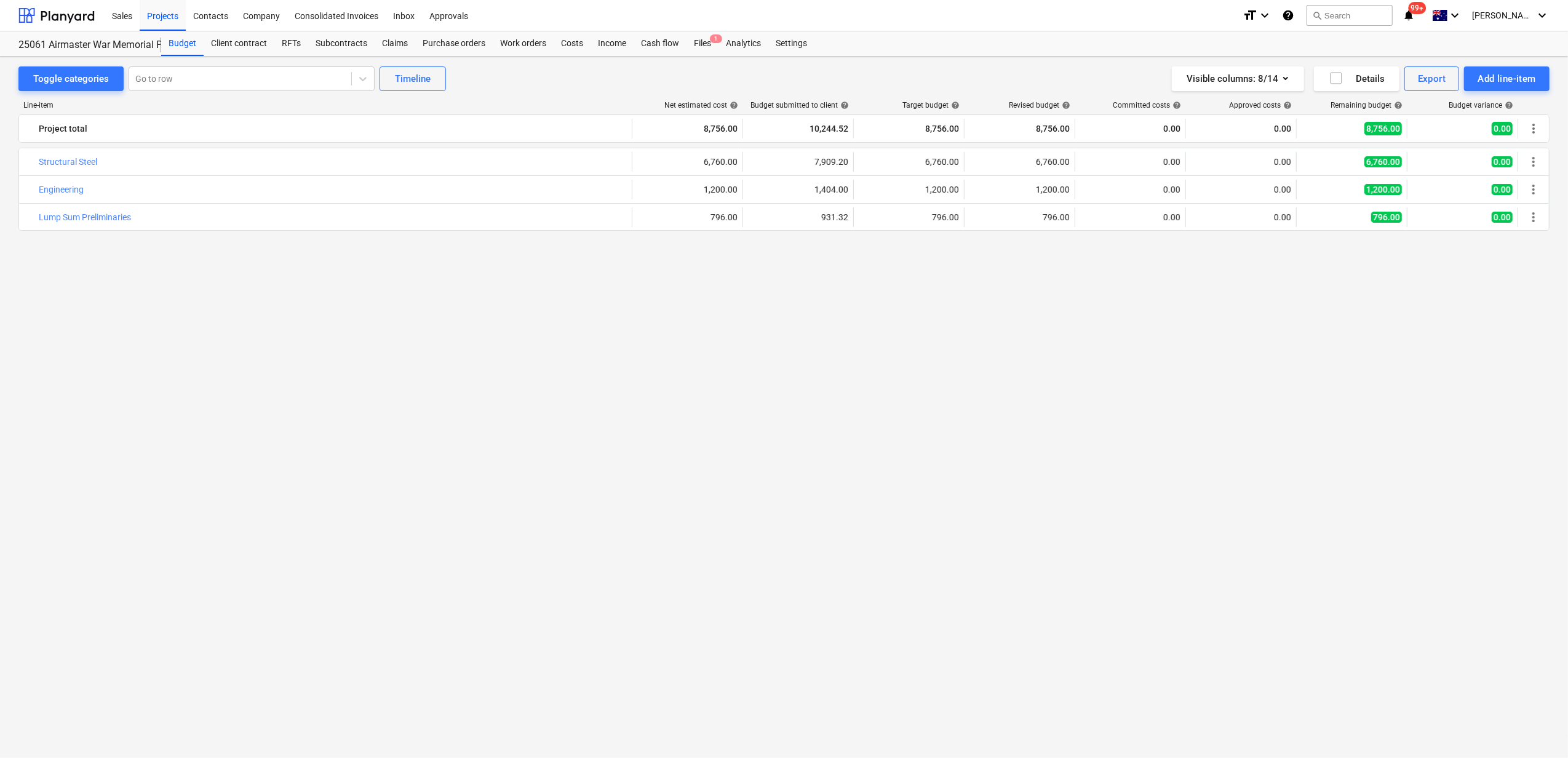
click at [1218, 355] on div "bar_chart Structural Steel edit 6,760.00 edit 7,909.20 edit 6,760.00 edit 6,760…" at bounding box center [784, 429] width 1531 height 563
click at [277, 340] on div "bar_chart Structural Steel edit 6,760.00 edit 7,909.20 edit 6,760.00 edit 6,760…" at bounding box center [784, 429] width 1531 height 563
click at [456, 16] on div "Approvals 1" at bounding box center [448, 15] width 54 height 31
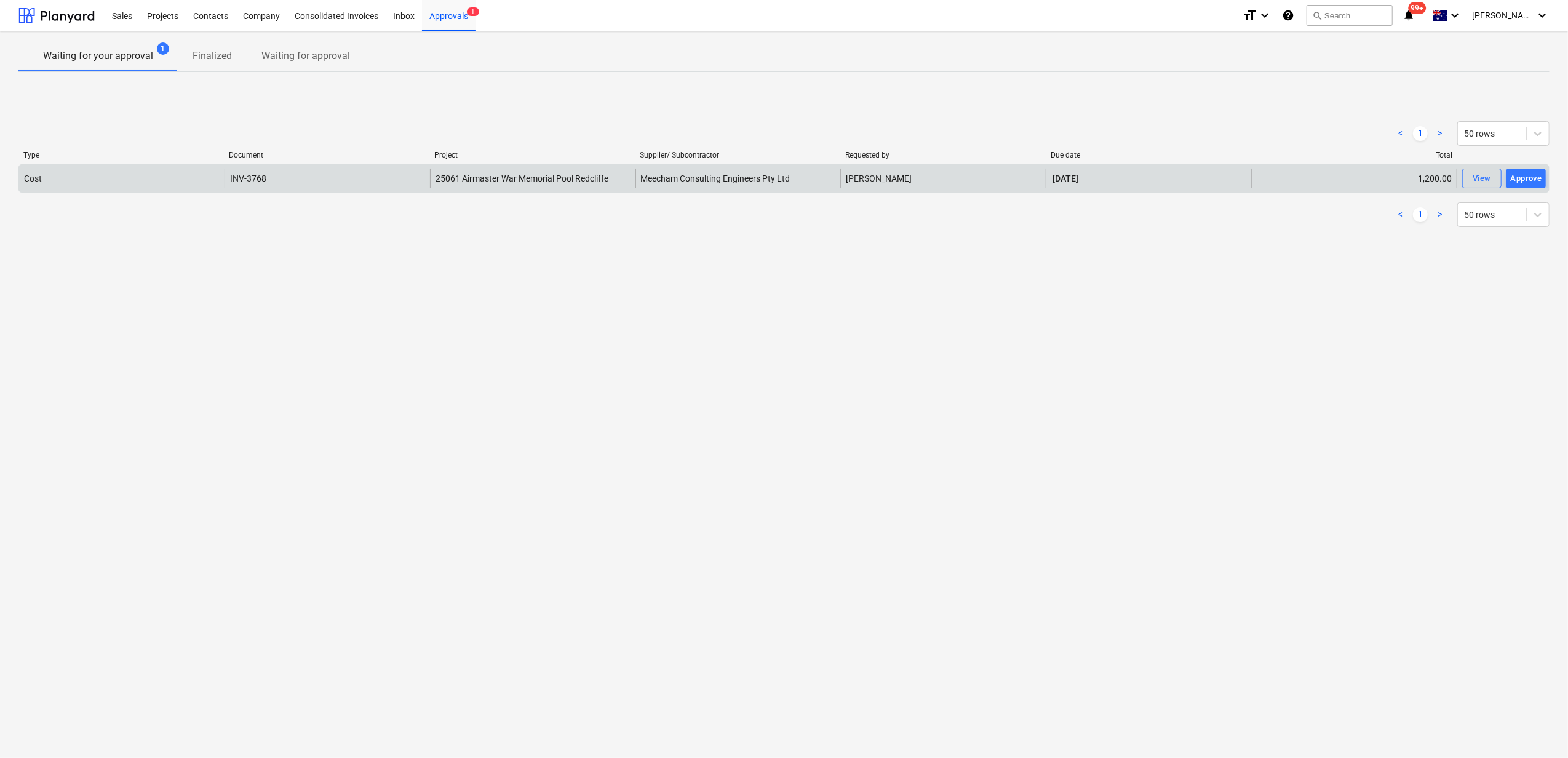
click at [383, 177] on div "INV-3768" at bounding box center [327, 179] width 205 height 20
click at [61, 178] on div "Cost" at bounding box center [121, 179] width 205 height 20
click at [1218, 174] on div "View" at bounding box center [1482, 178] width 18 height 14
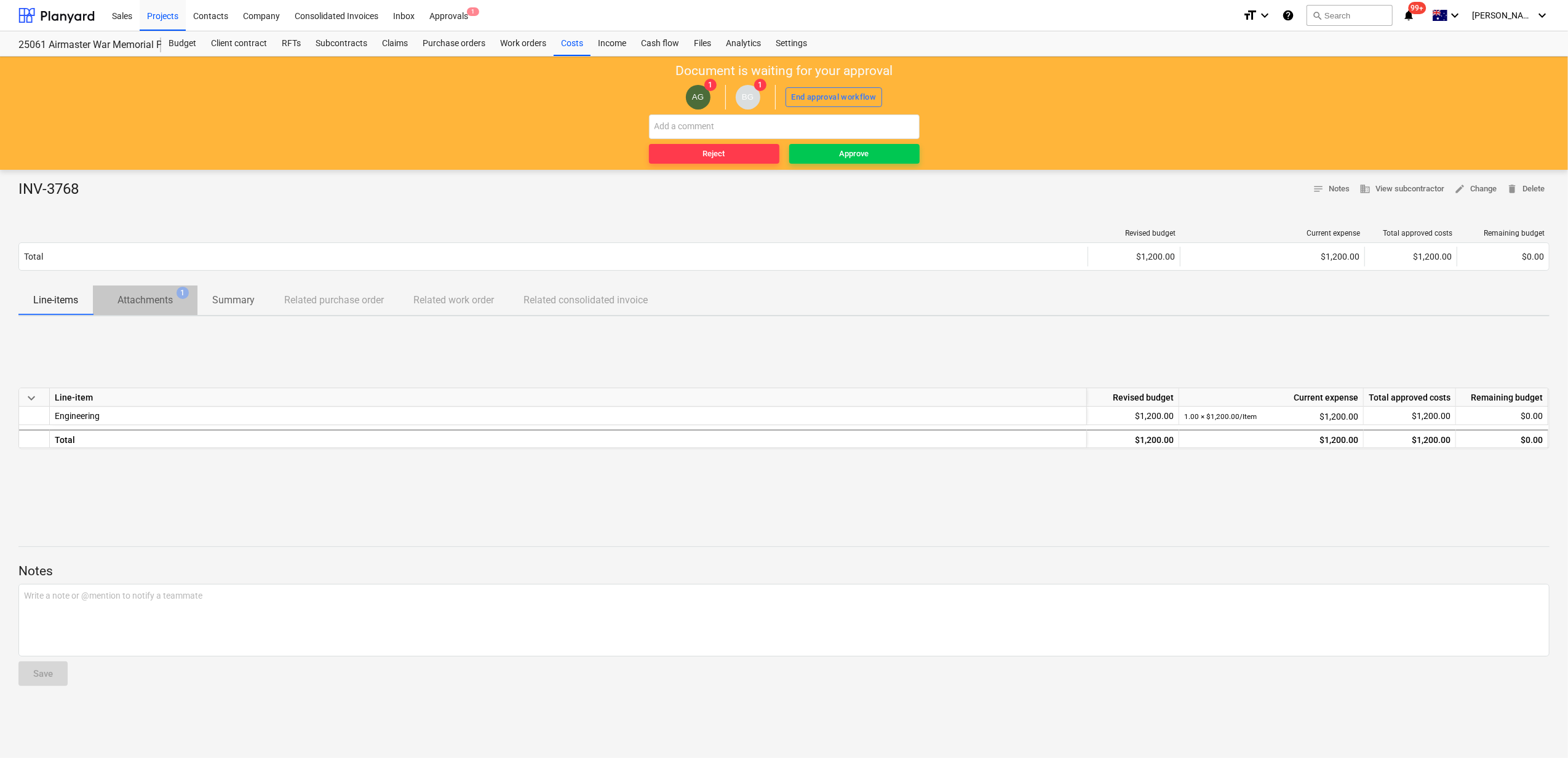
click at [137, 307] on p "Attachments" at bounding box center [145, 300] width 56 height 15
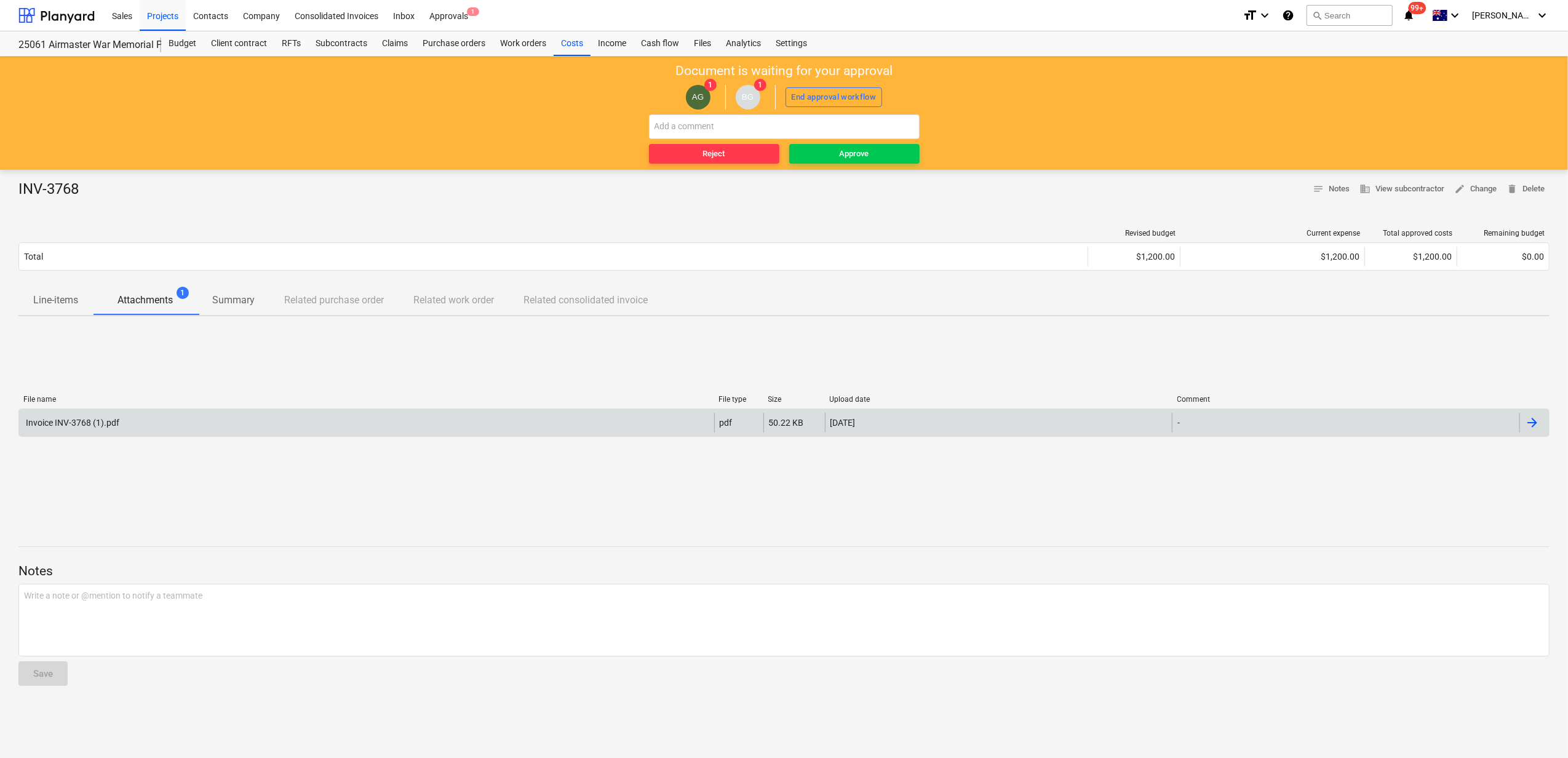
click at [174, 424] on div "Invoice INV-3768 (1).pdf" at bounding box center [366, 423] width 695 height 20
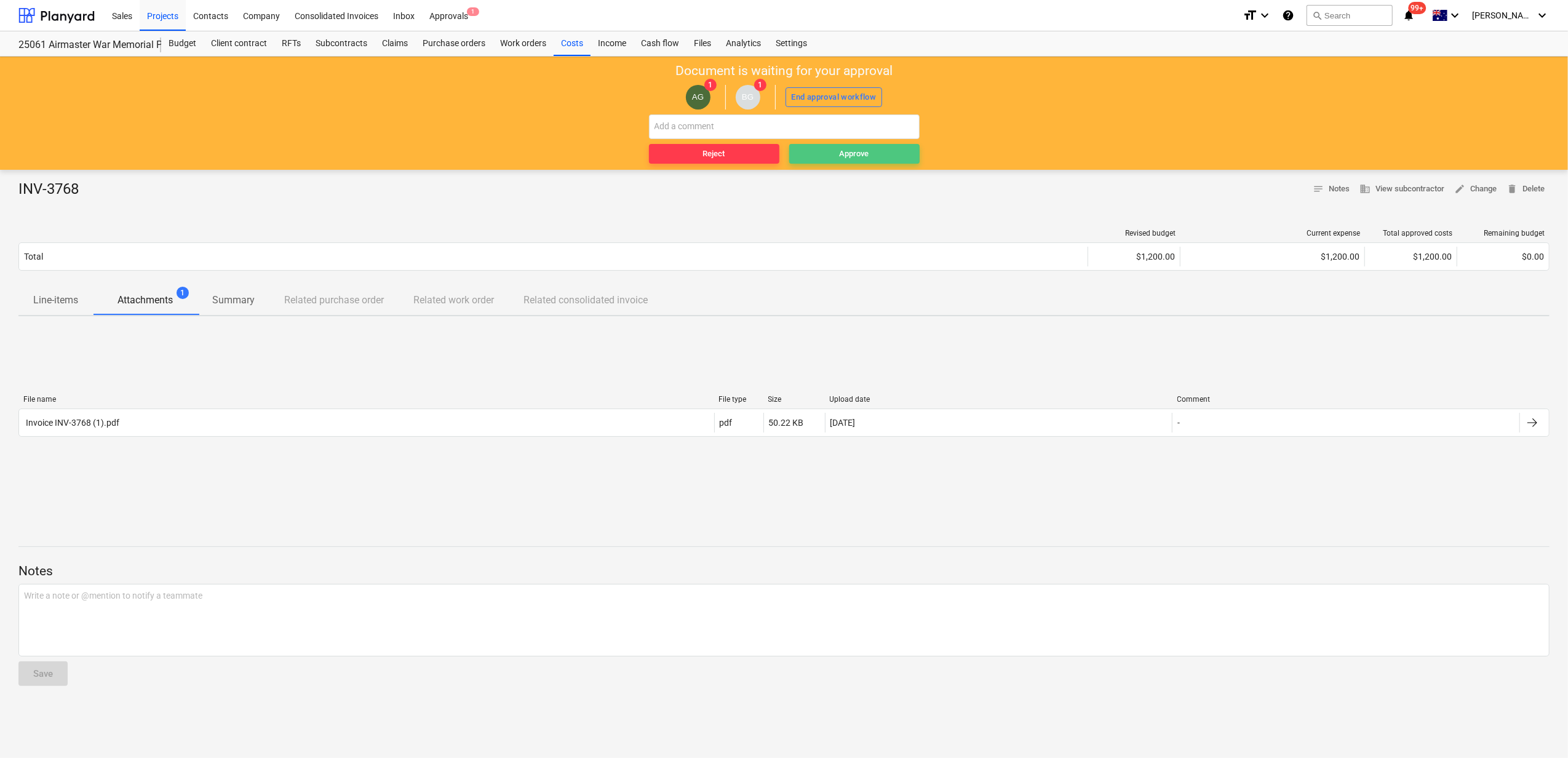
click at [863, 153] on div "Approve" at bounding box center [855, 153] width 29 height 14
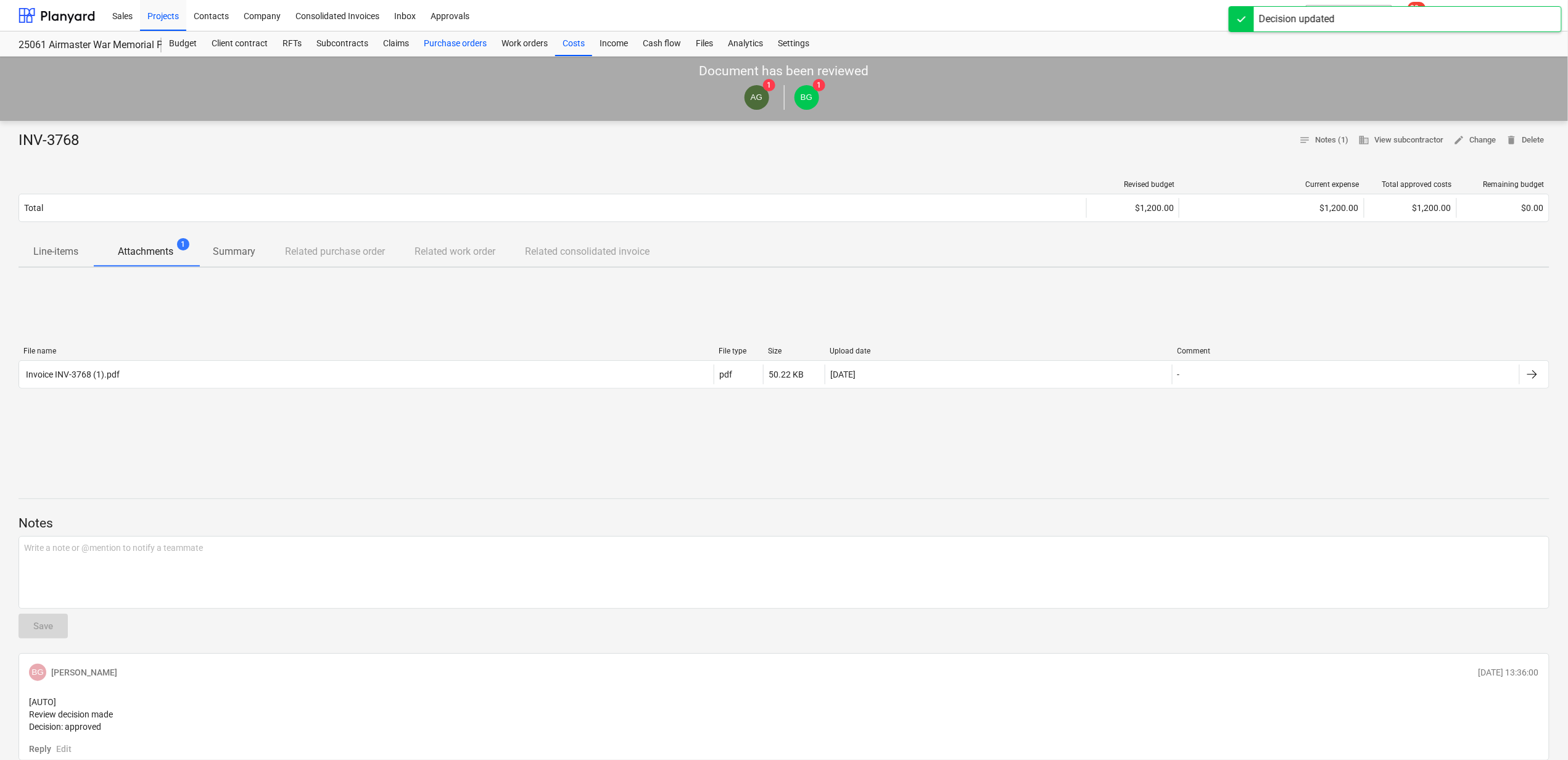
click at [461, 47] on div "Purchase orders" at bounding box center [455, 43] width 78 height 25
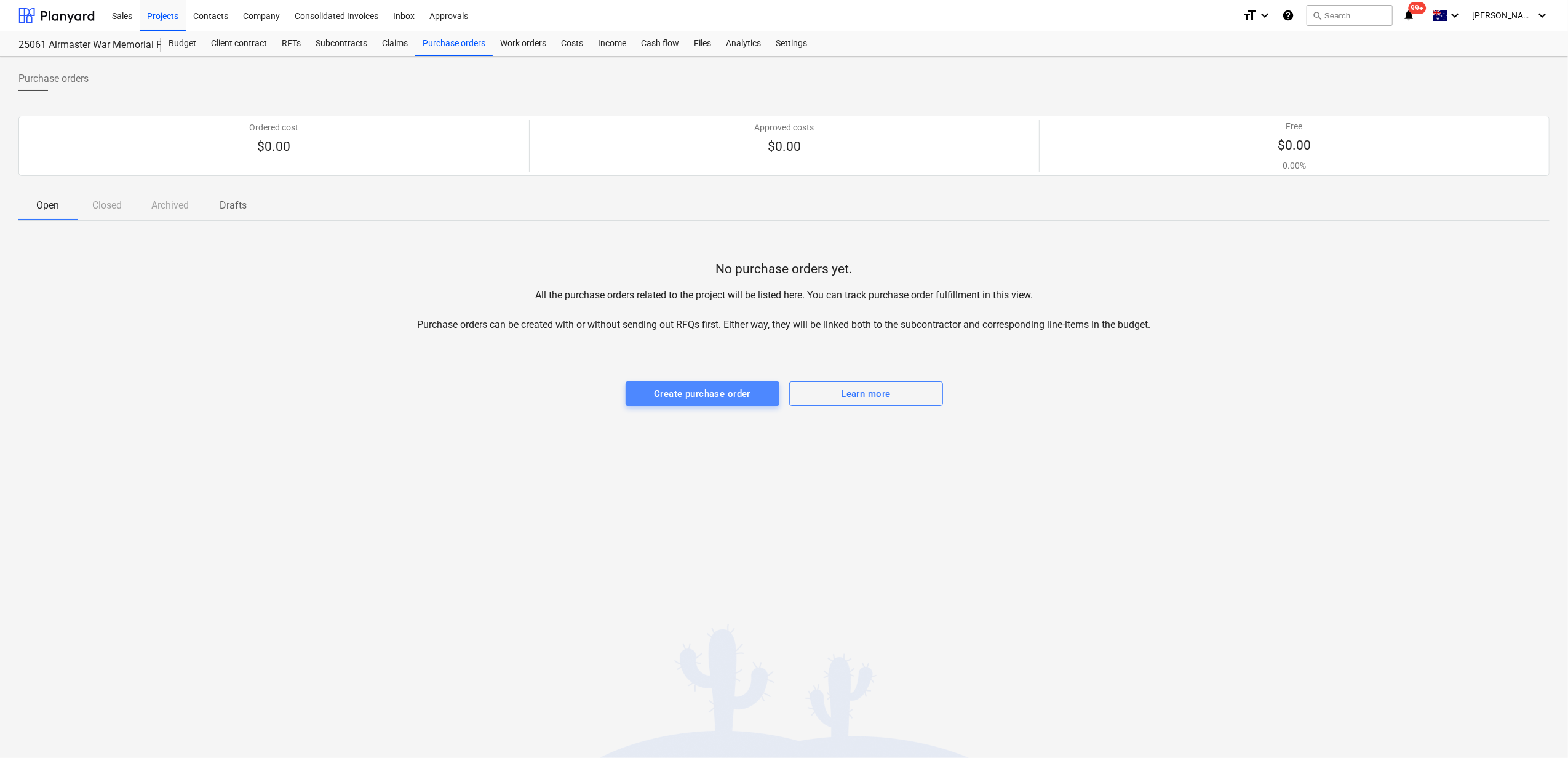
click at [697, 392] on div "Create purchase order" at bounding box center [702, 394] width 97 height 16
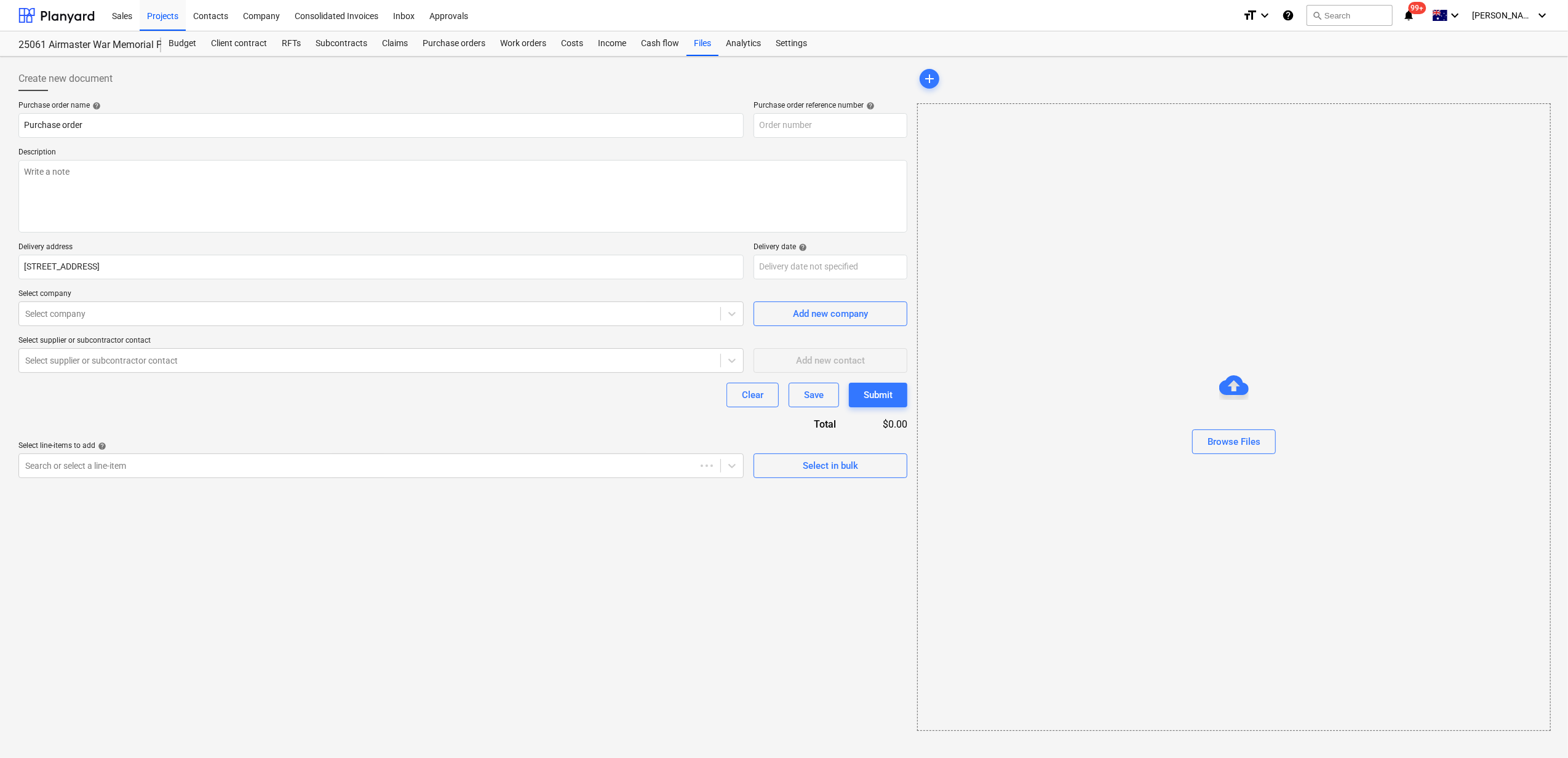
type textarea "x"
type input "25061-PO-001"
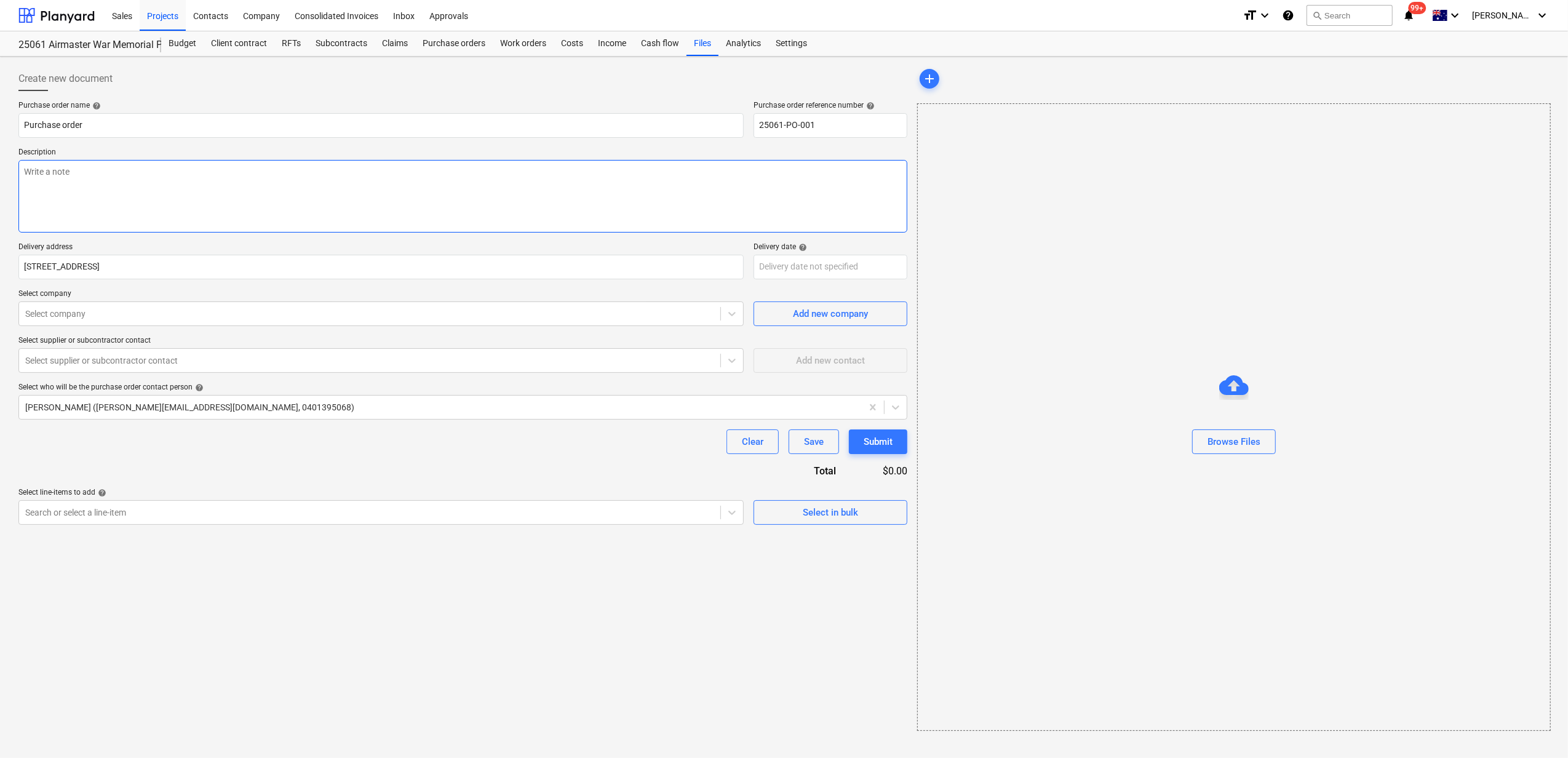
click at [133, 187] on textarea at bounding box center [463, 196] width 889 height 73
type textarea "x"
type textarea "S"
type textarea "x"
type textarea "Su"
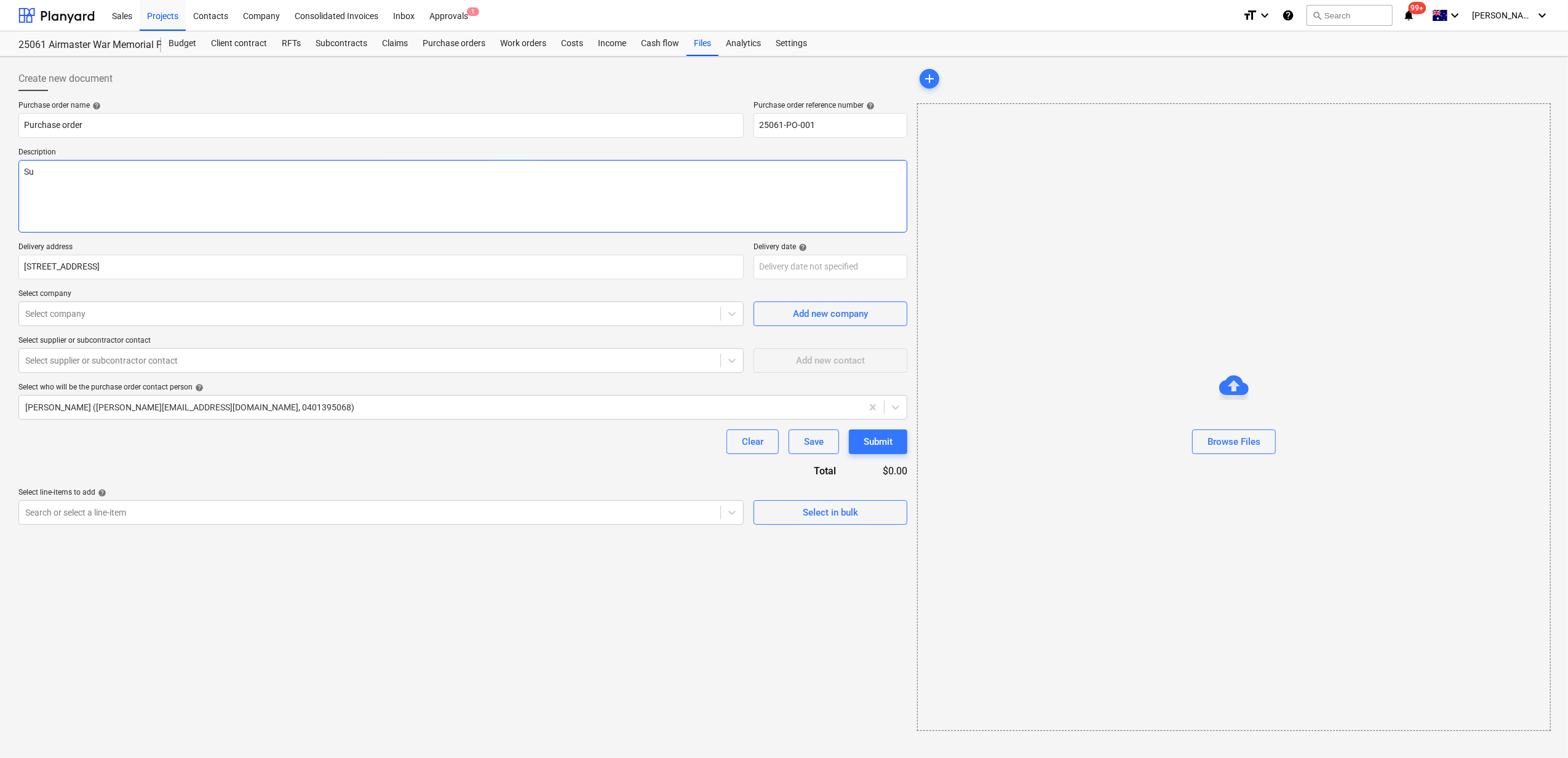
type textarea "x"
type textarea "Sup"
type textarea "x"
type textarea "Supp"
type textarea "x"
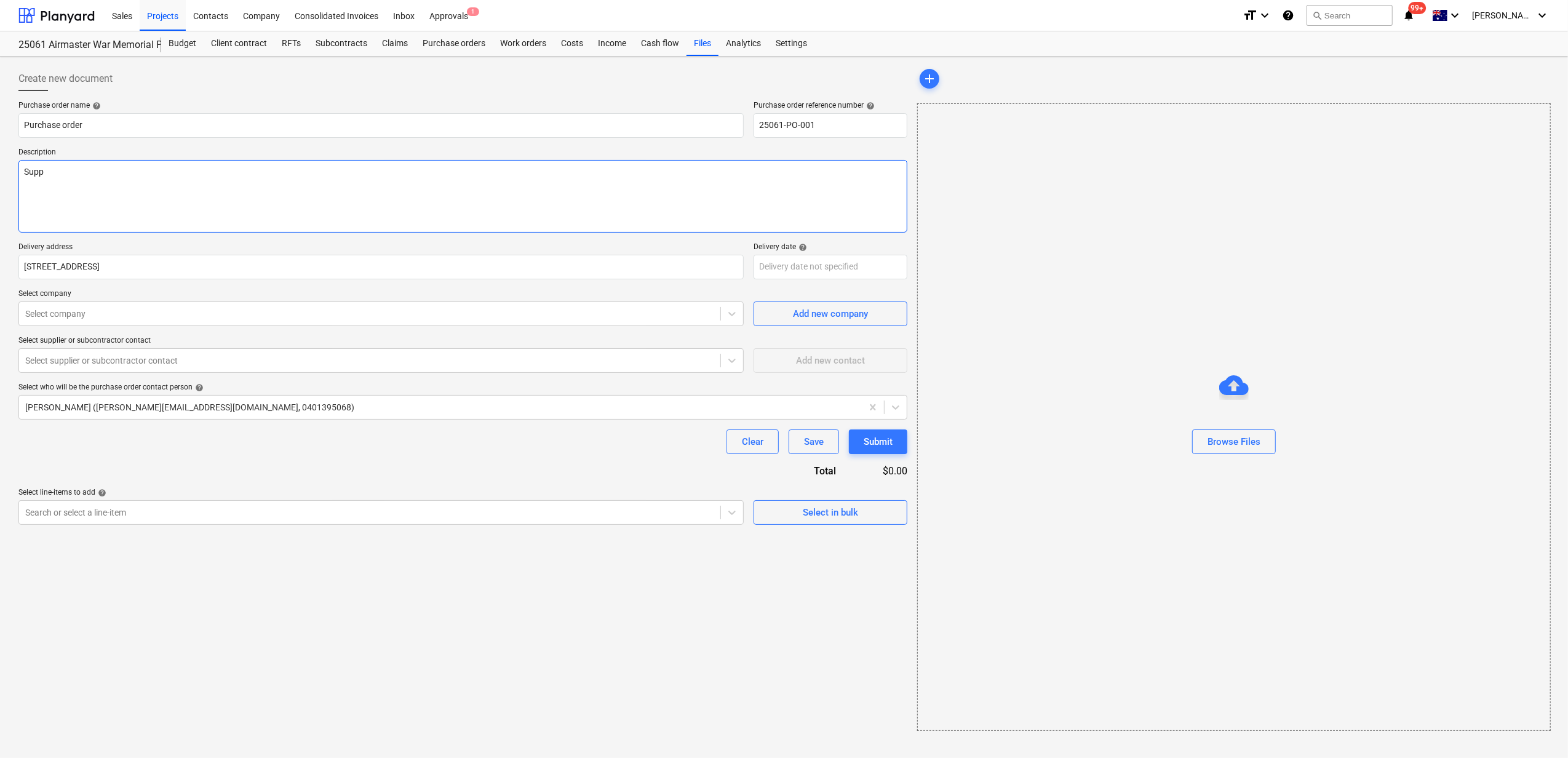
type textarea "Suppl"
type textarea "x"
type textarea "Supply"
type textarea "x"
type textarea "Supply"
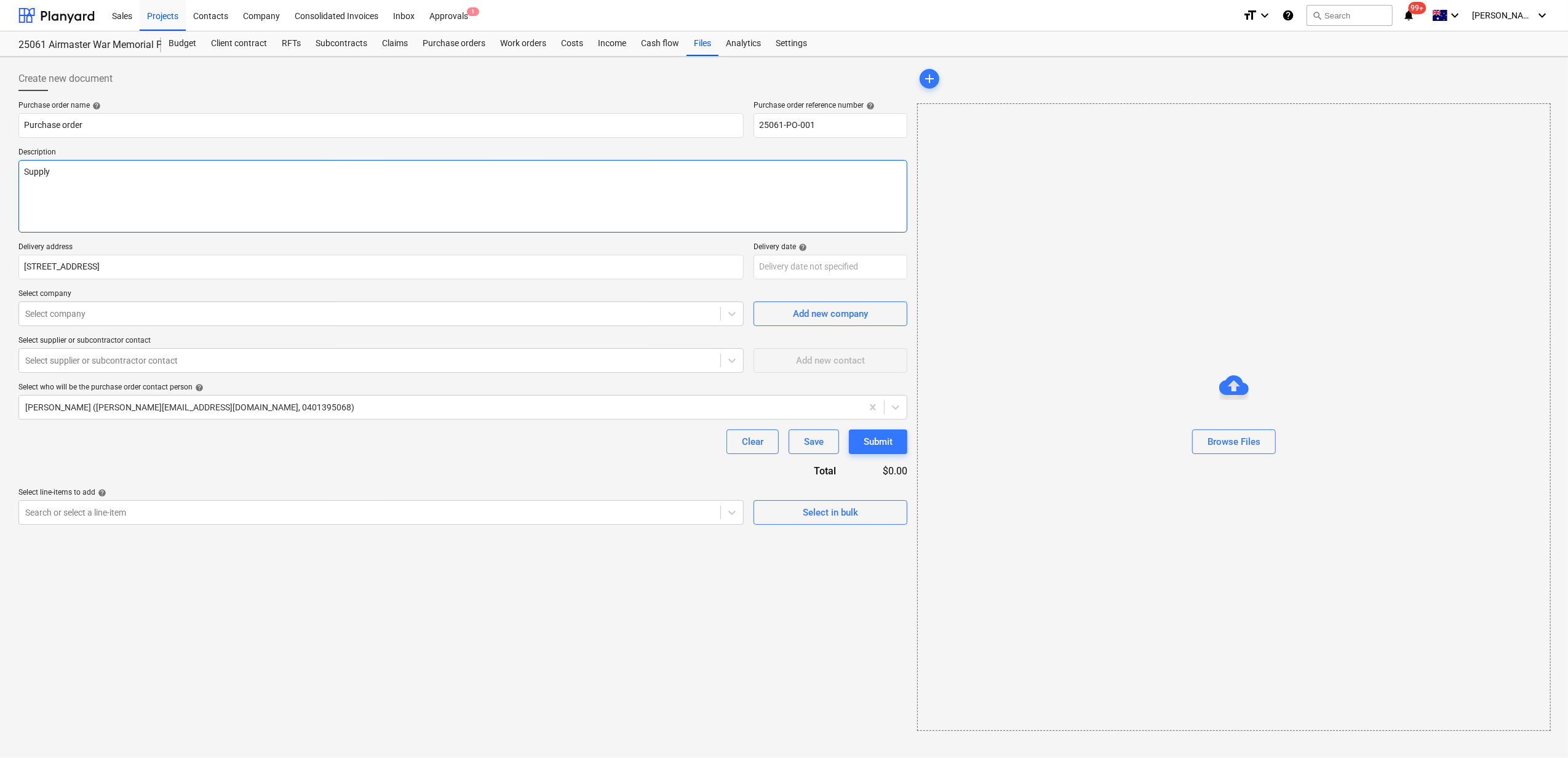
type textarea "x"
type textarea "Supply &"
type textarea "x"
type textarea "Supply &"
type textarea "x"
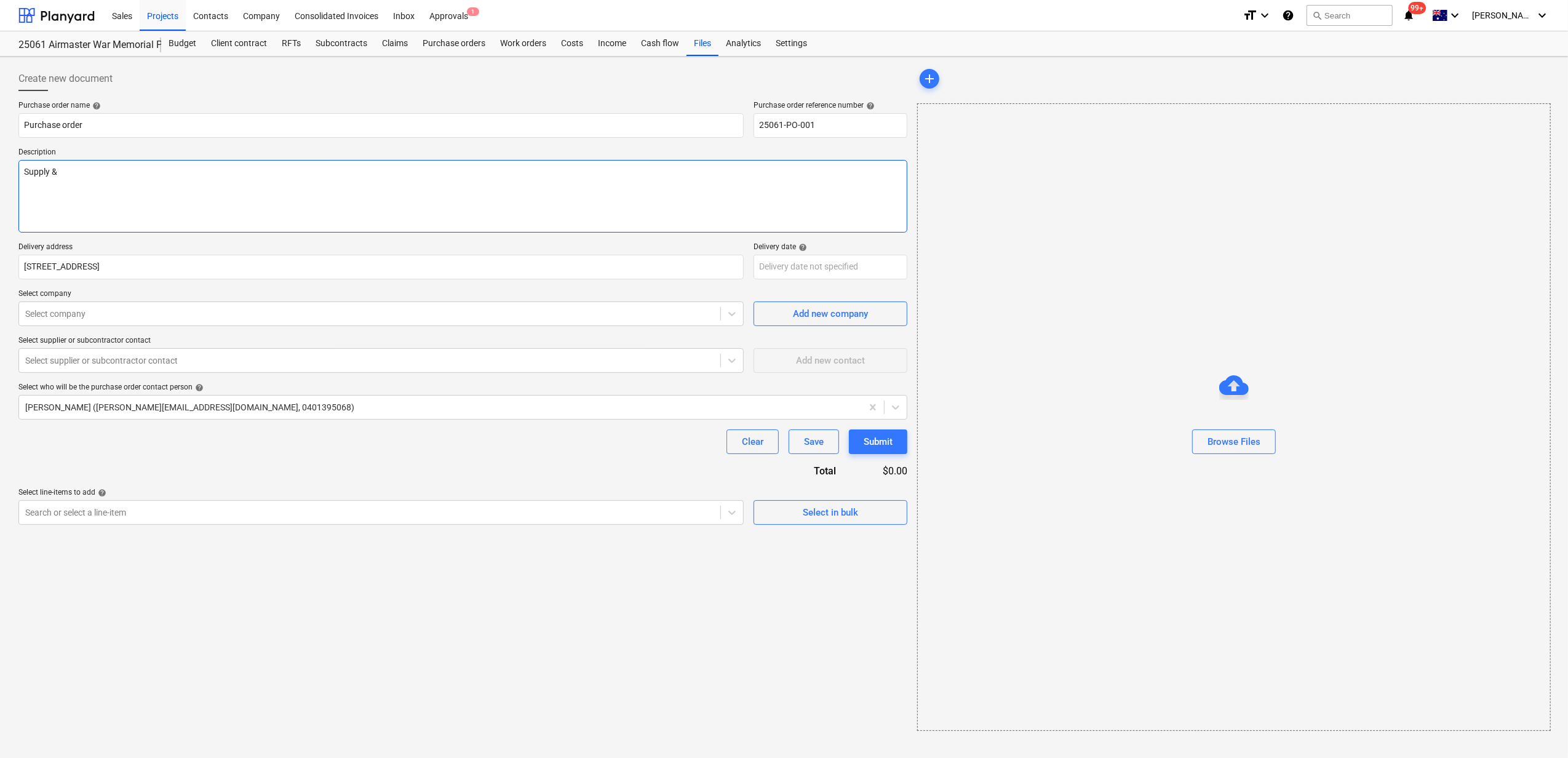
type textarea "Supply & i"
type textarea "x"
type textarea "Supply & in"
type textarea "x"
type textarea "Supply & ins"
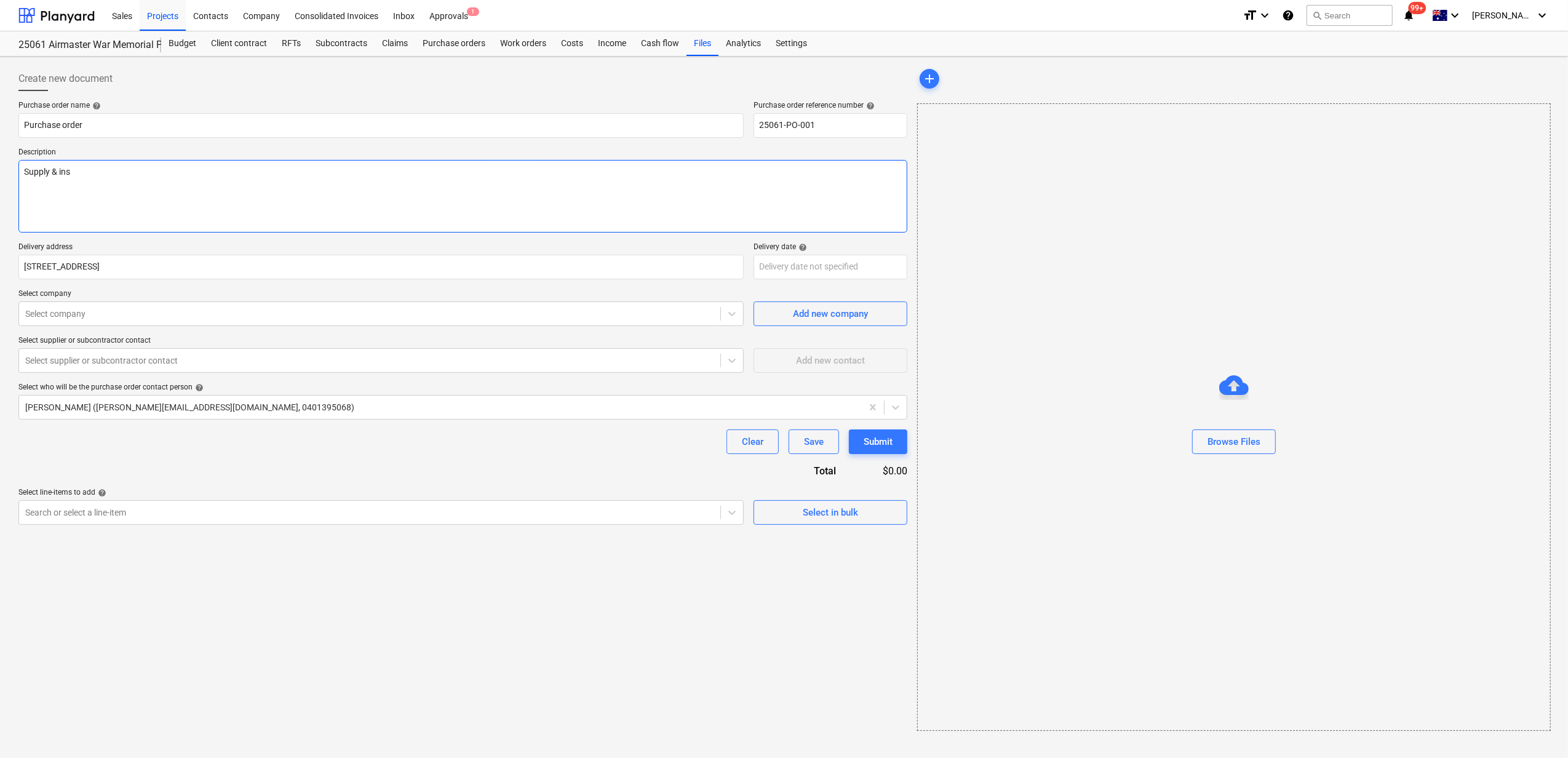
type textarea "x"
type textarea "Supply & inst"
type textarea "x"
click at [173, 311] on div at bounding box center [370, 313] width 689 height 12
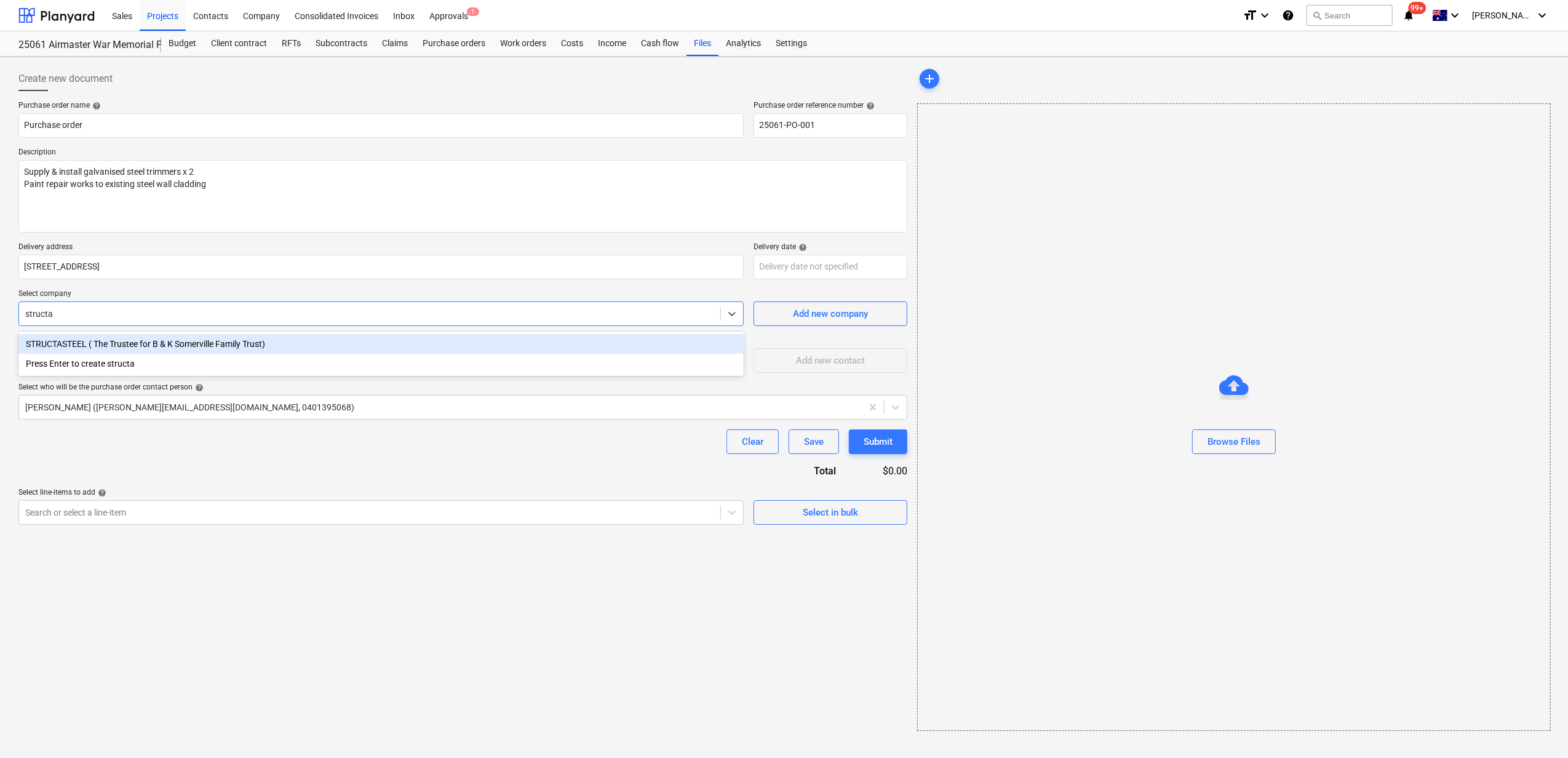
click at [259, 342] on div "STRUCTASTEEL ( The Trustee for B & K Somerville Family Trust)" at bounding box center [381, 344] width 725 height 20
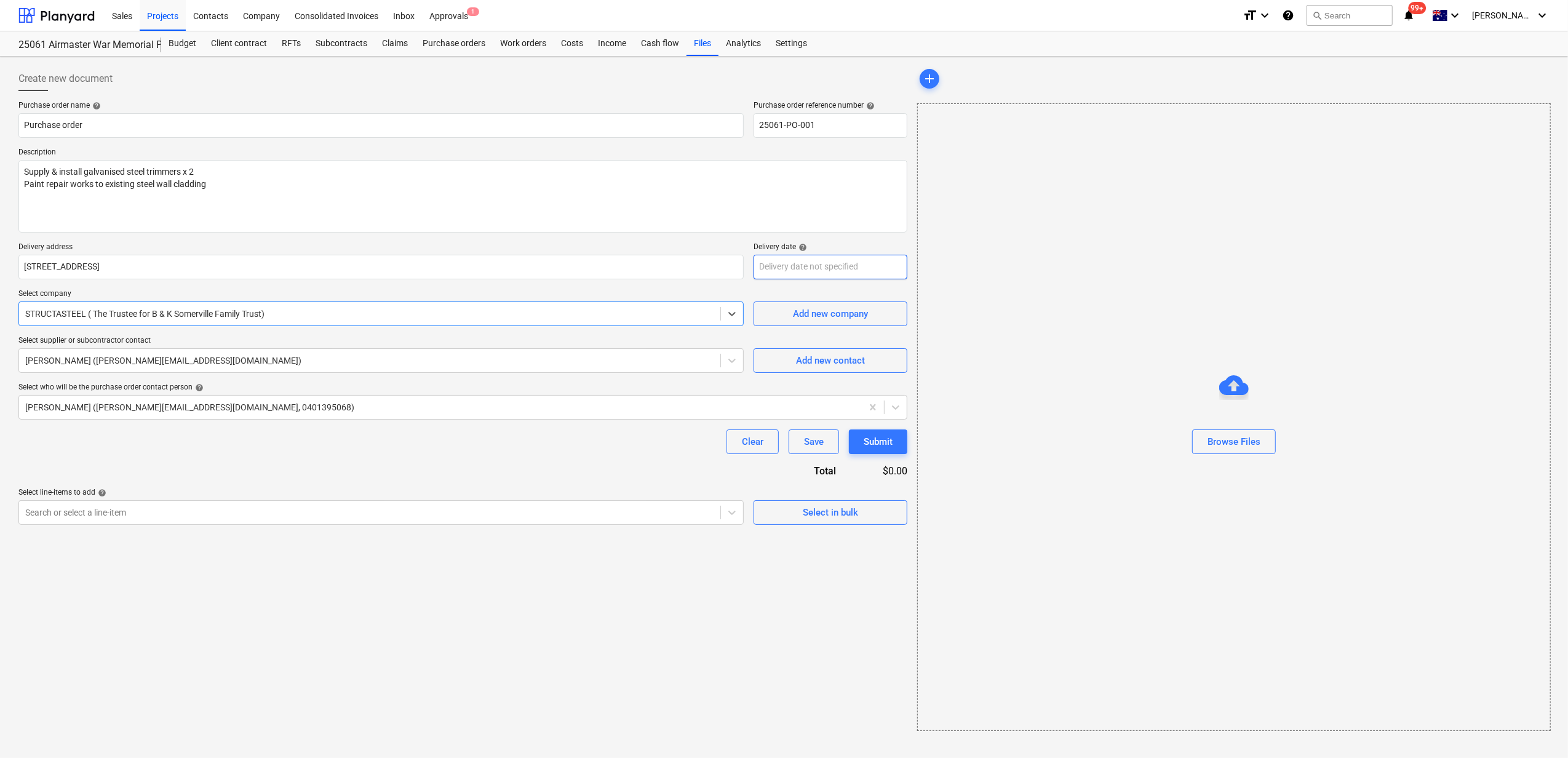
click at [821, 267] on body "Sales Projects Contacts Company Consolidated Invoices Inbox Approvals 1 format_…" at bounding box center [784, 379] width 1568 height 758
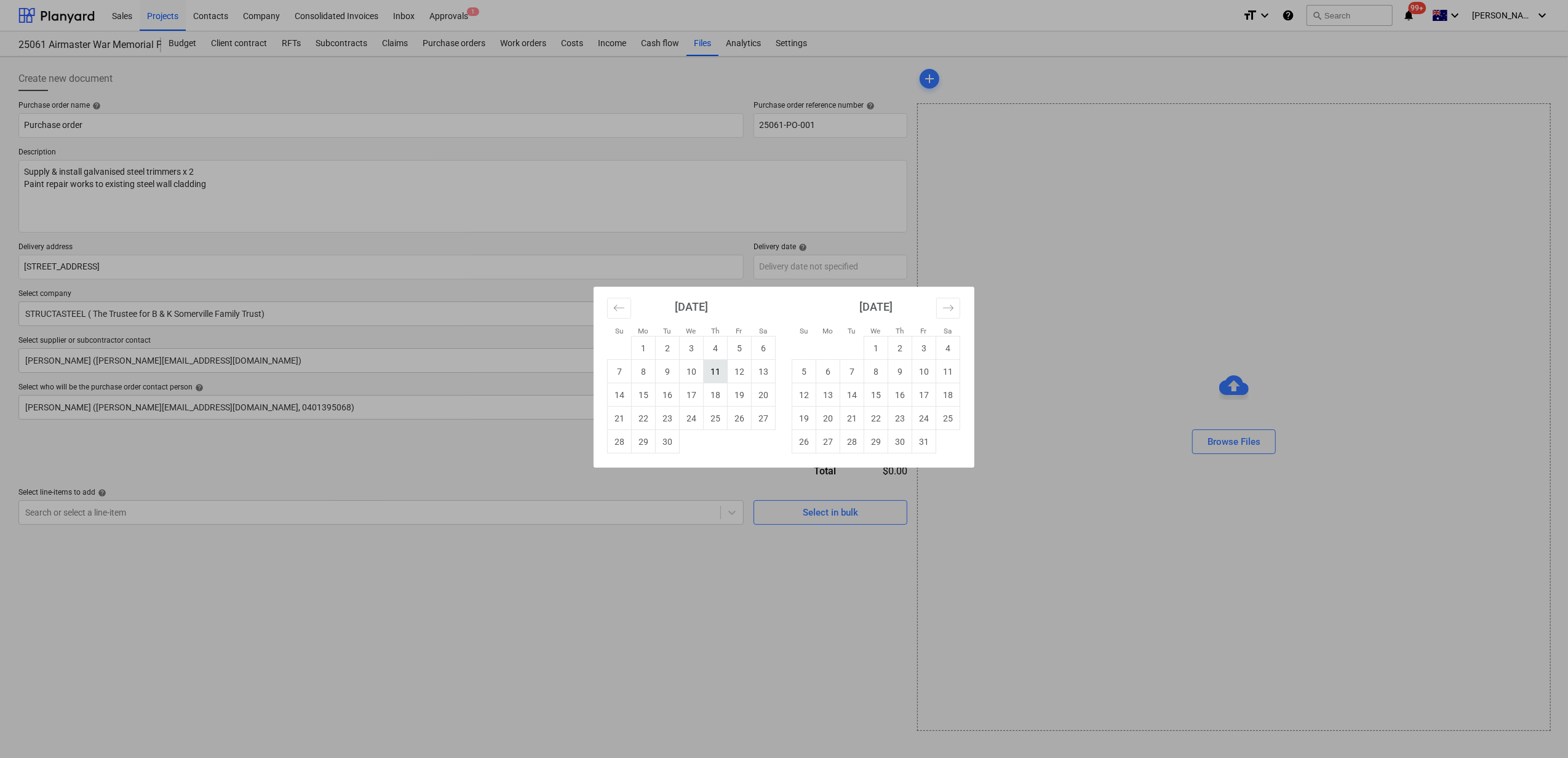
click at [714, 370] on td "11" at bounding box center [716, 372] width 24 height 24
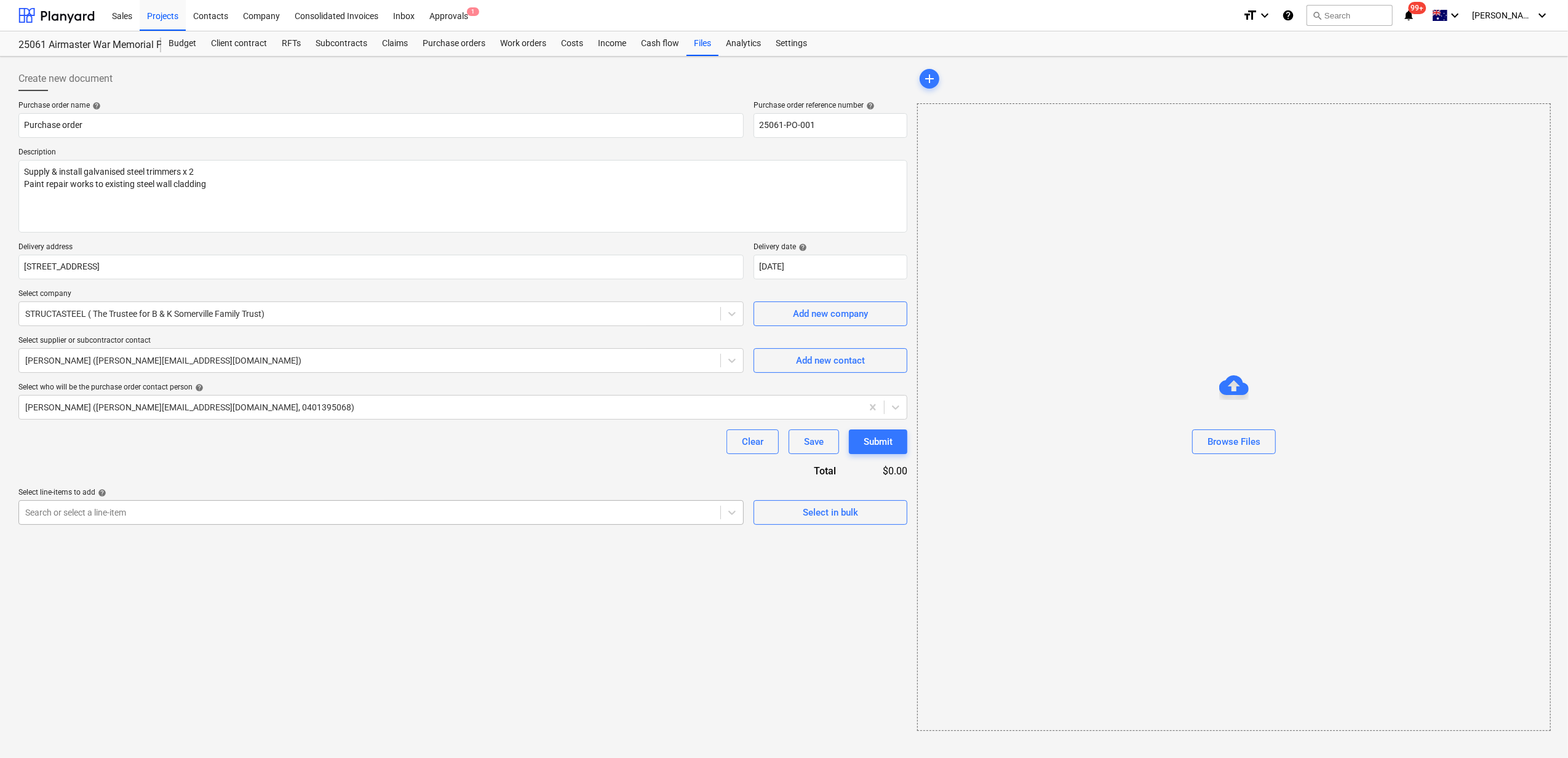
click at [623, 509] on div at bounding box center [370, 511] width 689 height 12
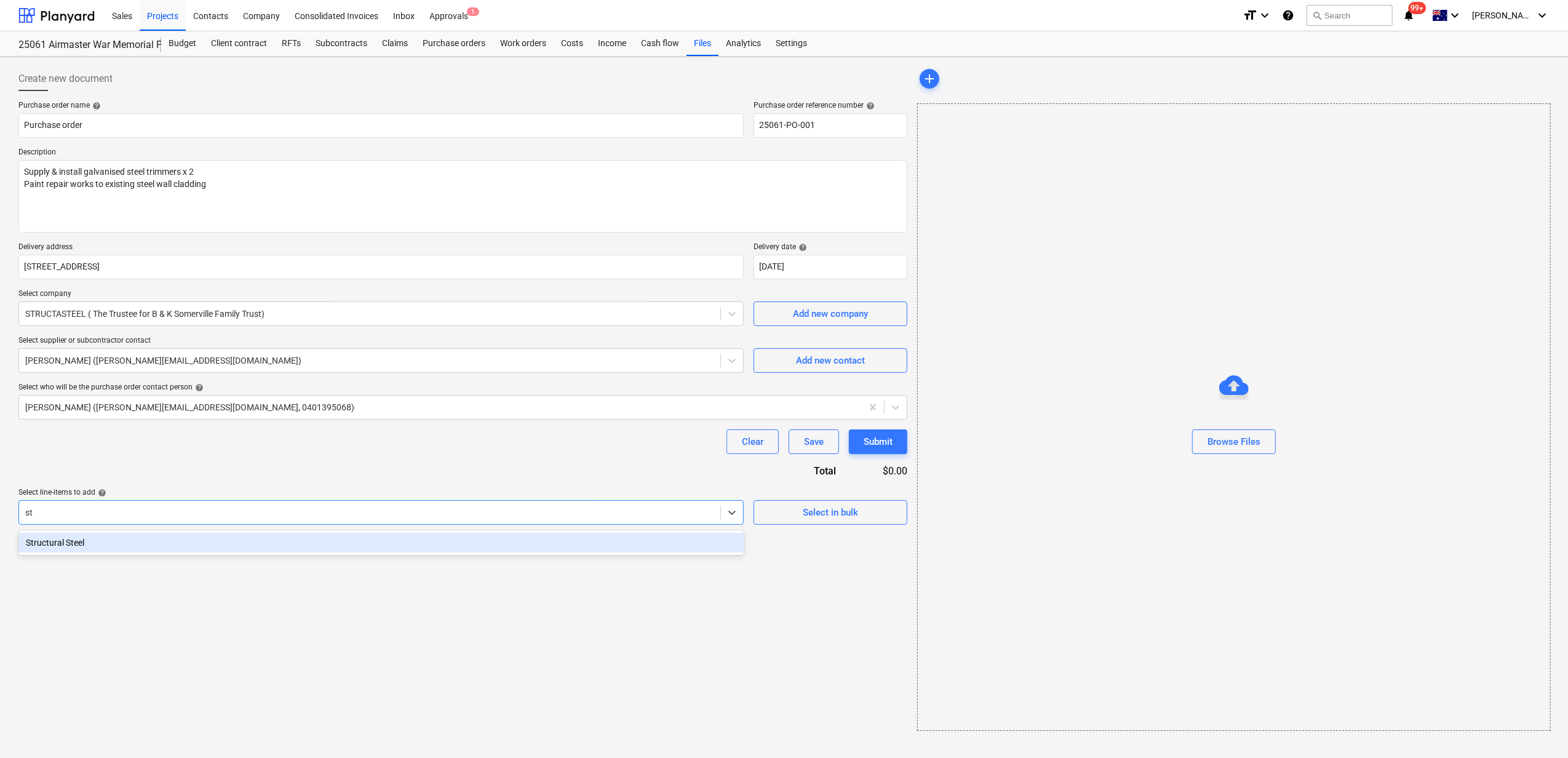
click at [574, 547] on div "Structural Steel" at bounding box center [381, 542] width 725 height 20
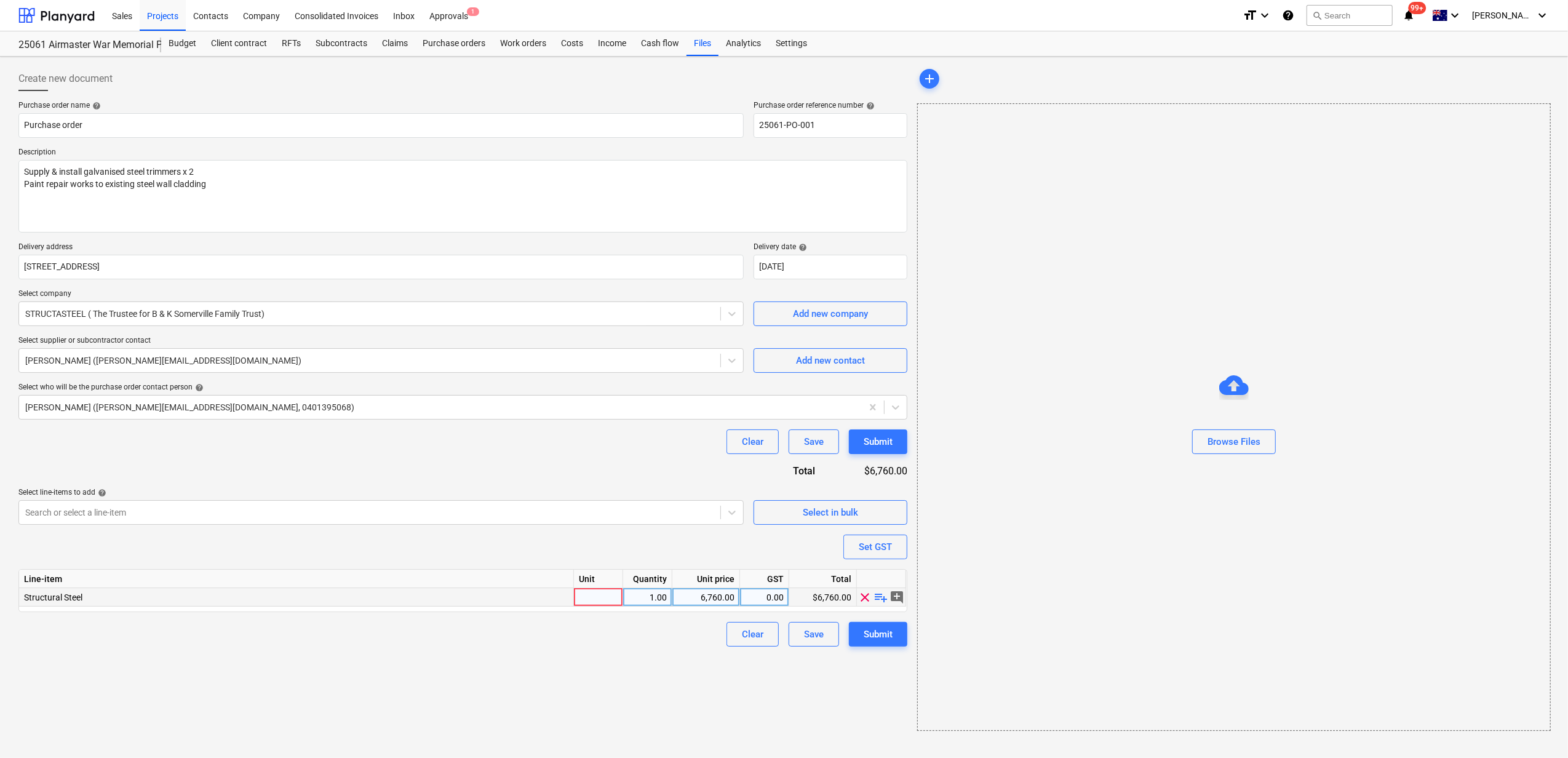
click at [883, 594] on span "playlist_add" at bounding box center [881, 596] width 15 height 15
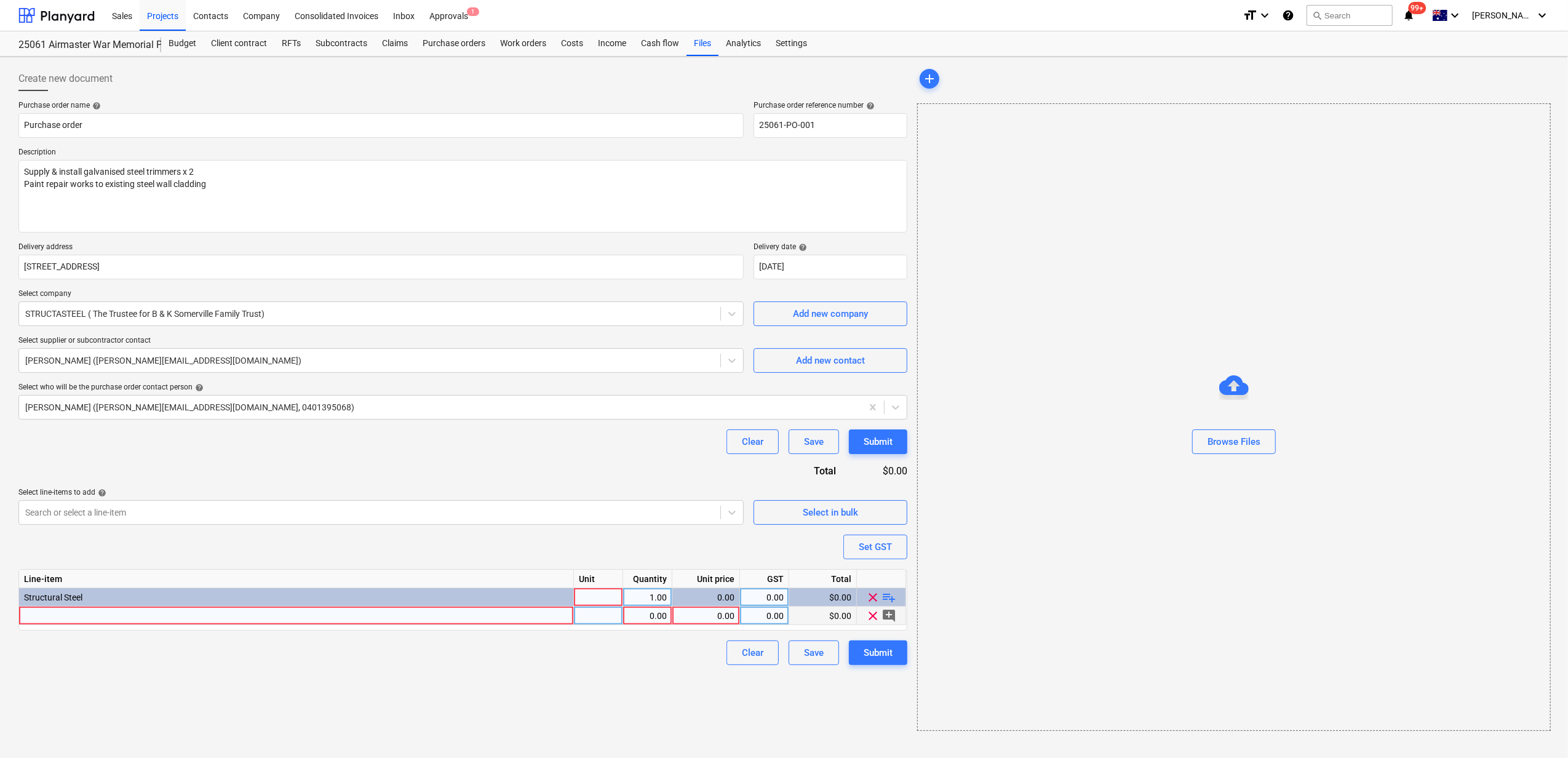
click at [599, 616] on div at bounding box center [599, 616] width 49 height 18
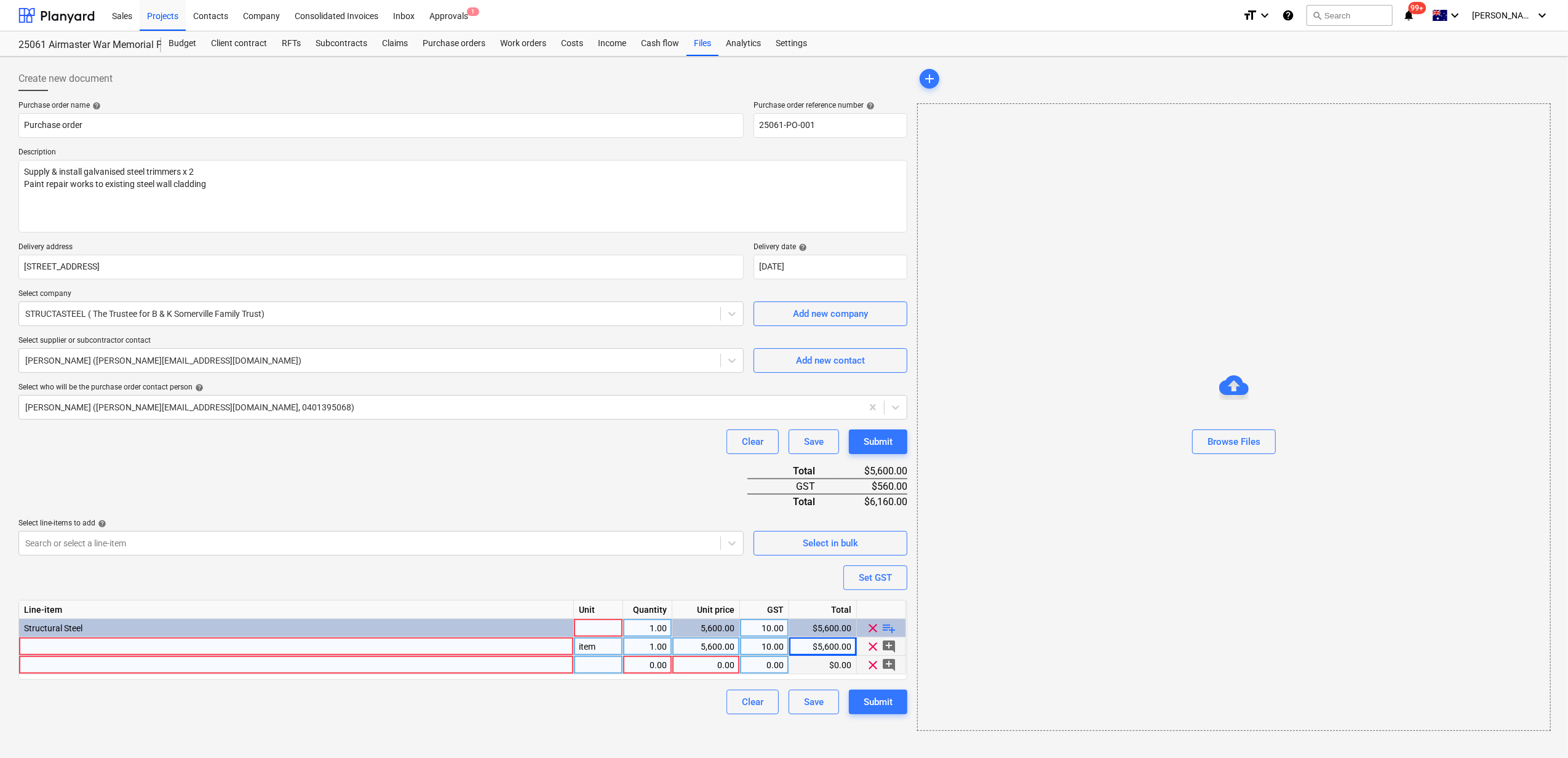
click at [612, 637] on div at bounding box center [599, 665] width 49 height 18
click at [58, 637] on div at bounding box center [297, 647] width 555 height 18
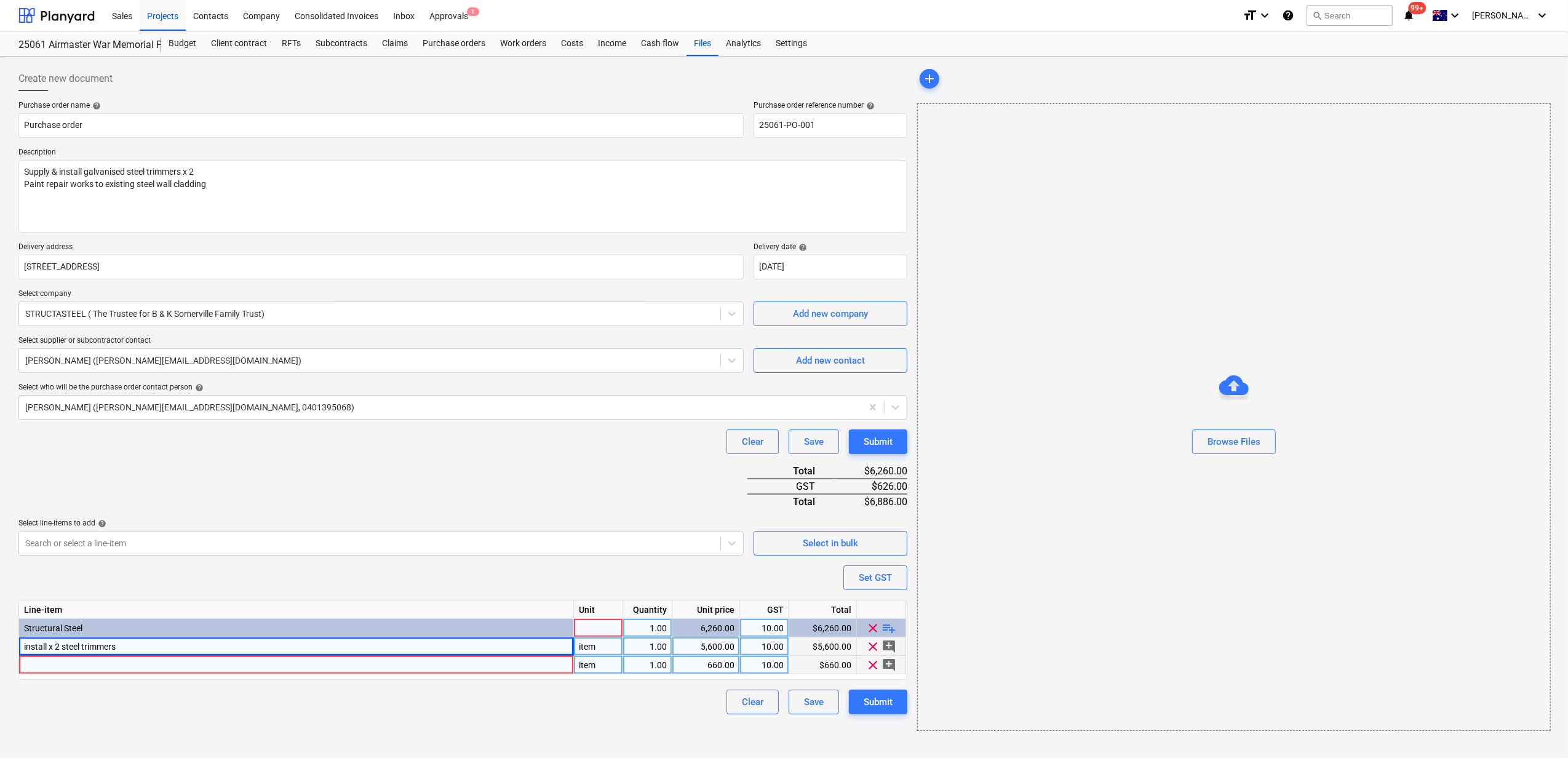
click at [61, 637] on div at bounding box center [297, 665] width 555 height 18
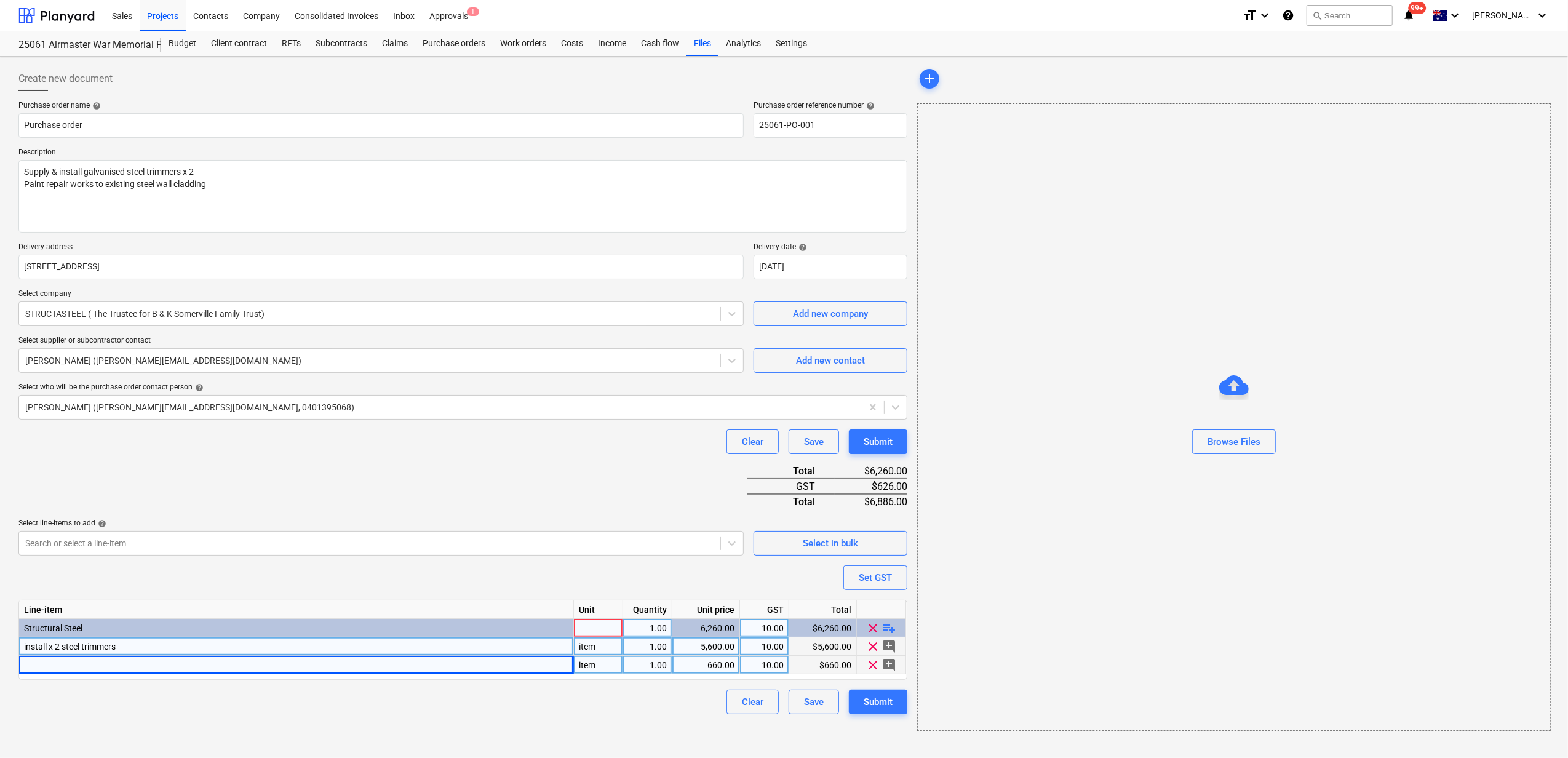
click at [82, 637] on div at bounding box center [297, 665] width 555 height 18
drag, startPoint x: 449, startPoint y: 698, endPoint x: 460, endPoint y: 697, distance: 11.0
click at [451, 637] on div "Clear Save Submit" at bounding box center [463, 701] width 889 height 25
click at [580, 637] on div "Clear Save Submit" at bounding box center [463, 701] width 889 height 25
click at [589, 629] on div at bounding box center [599, 628] width 49 height 18
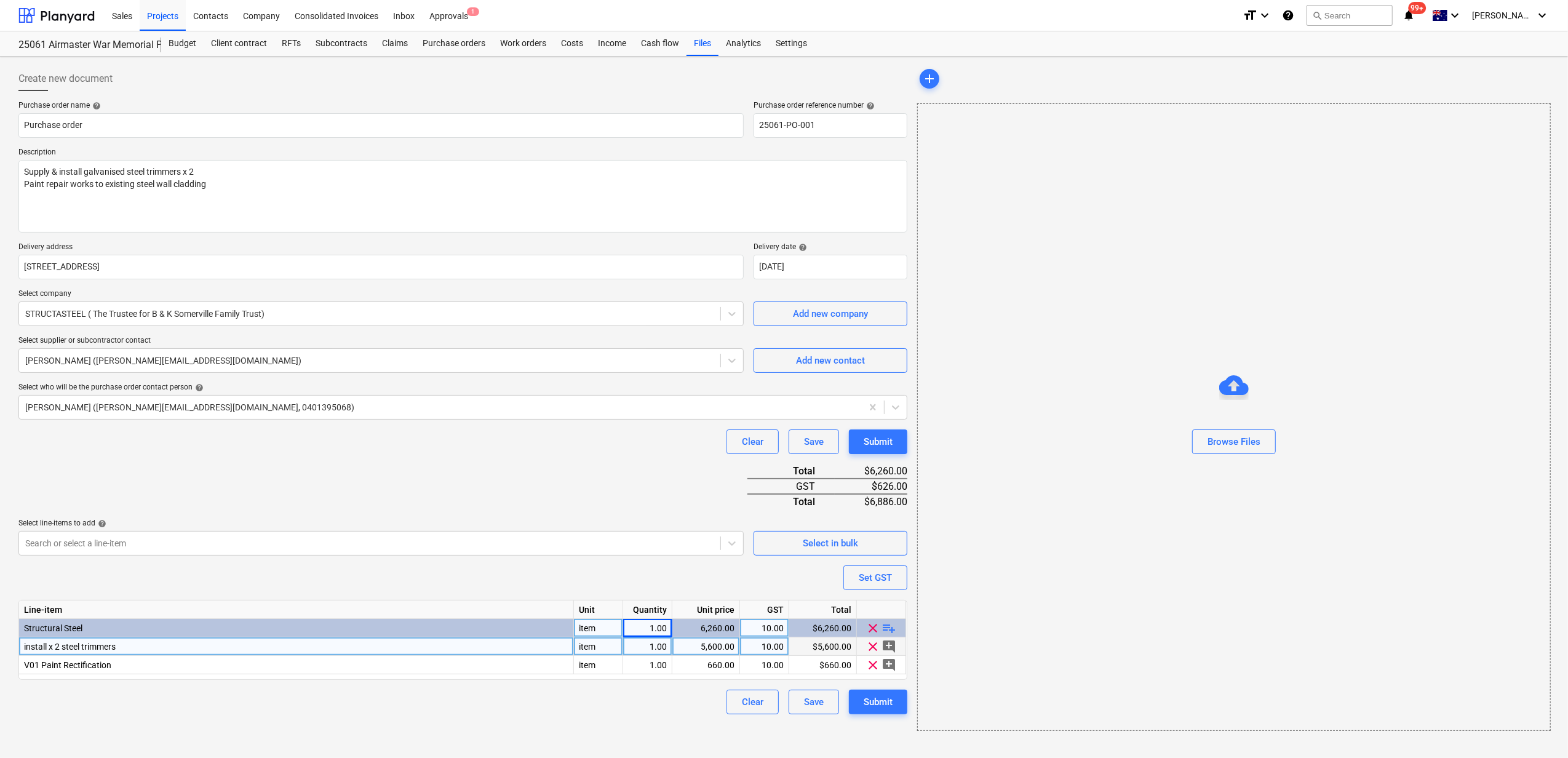
click at [616, 637] on div "Clear Save Submit" at bounding box center [463, 701] width 889 height 25
click at [557, 454] on div "Clear Save Submit" at bounding box center [463, 441] width 889 height 25
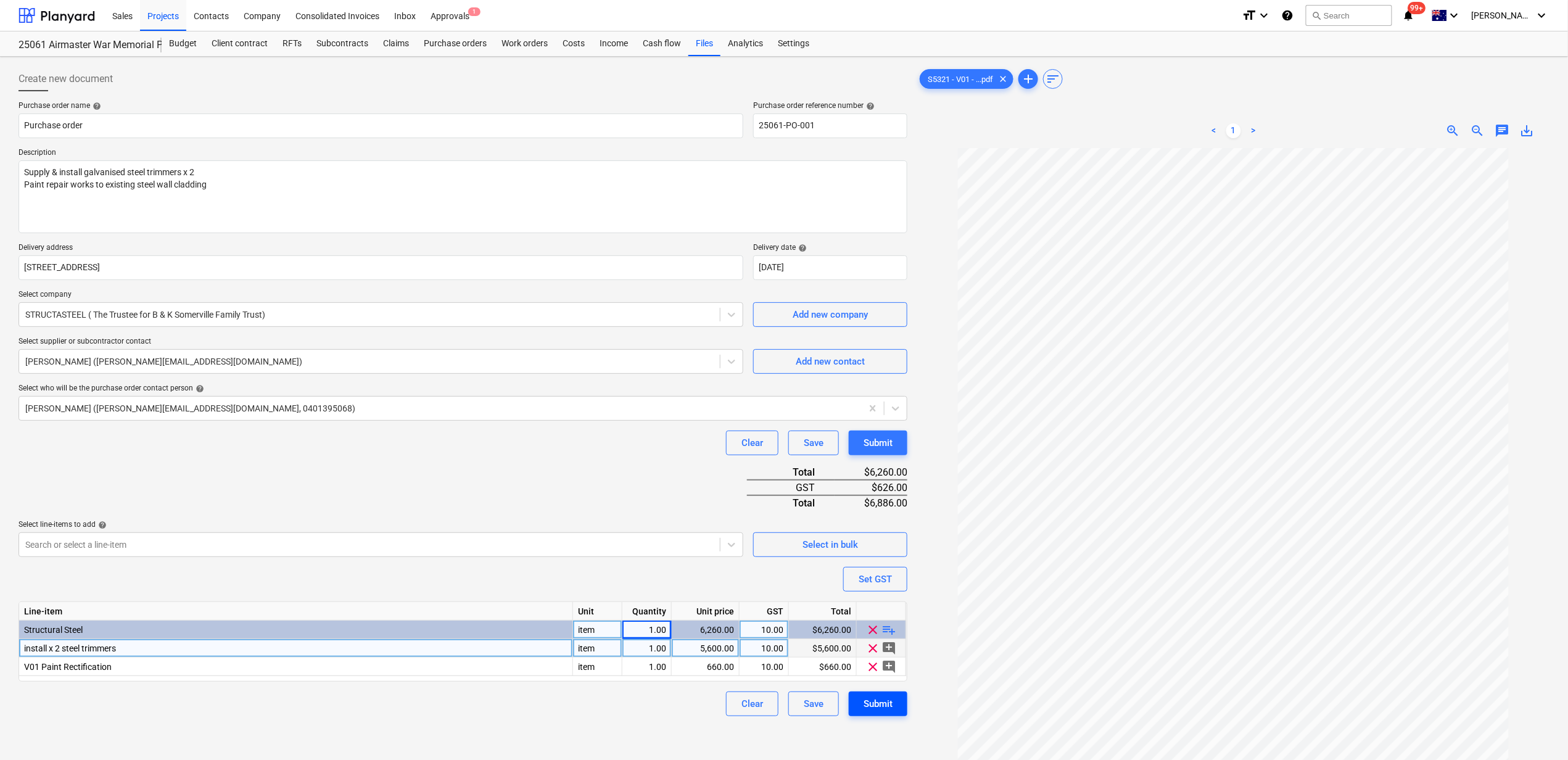
click at [881, 639] on div "Submit" at bounding box center [878, 704] width 29 height 16
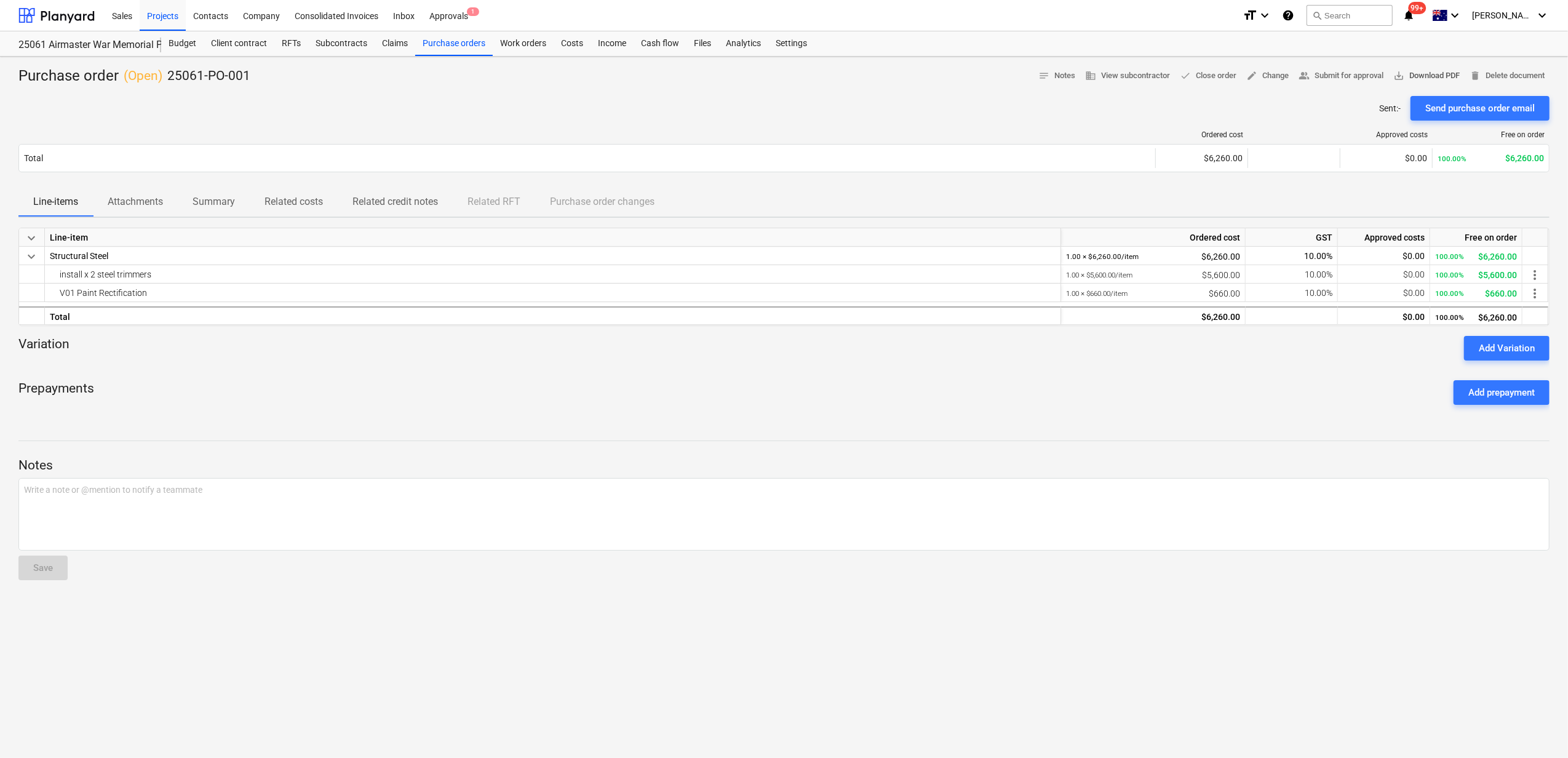
click at [1218, 74] on span "save_alt Download PDF" at bounding box center [1426, 75] width 67 height 14
click at [390, 450] on div at bounding box center [784, 452] width 1531 height 10
click at [176, 30] on div "Sales Projects Contacts Company Consolidated Invoices Inbox Approvals 1 format_…" at bounding box center [784, 16] width 1568 height 31
click at [176, 35] on div "Budget" at bounding box center [183, 43] width 42 height 25
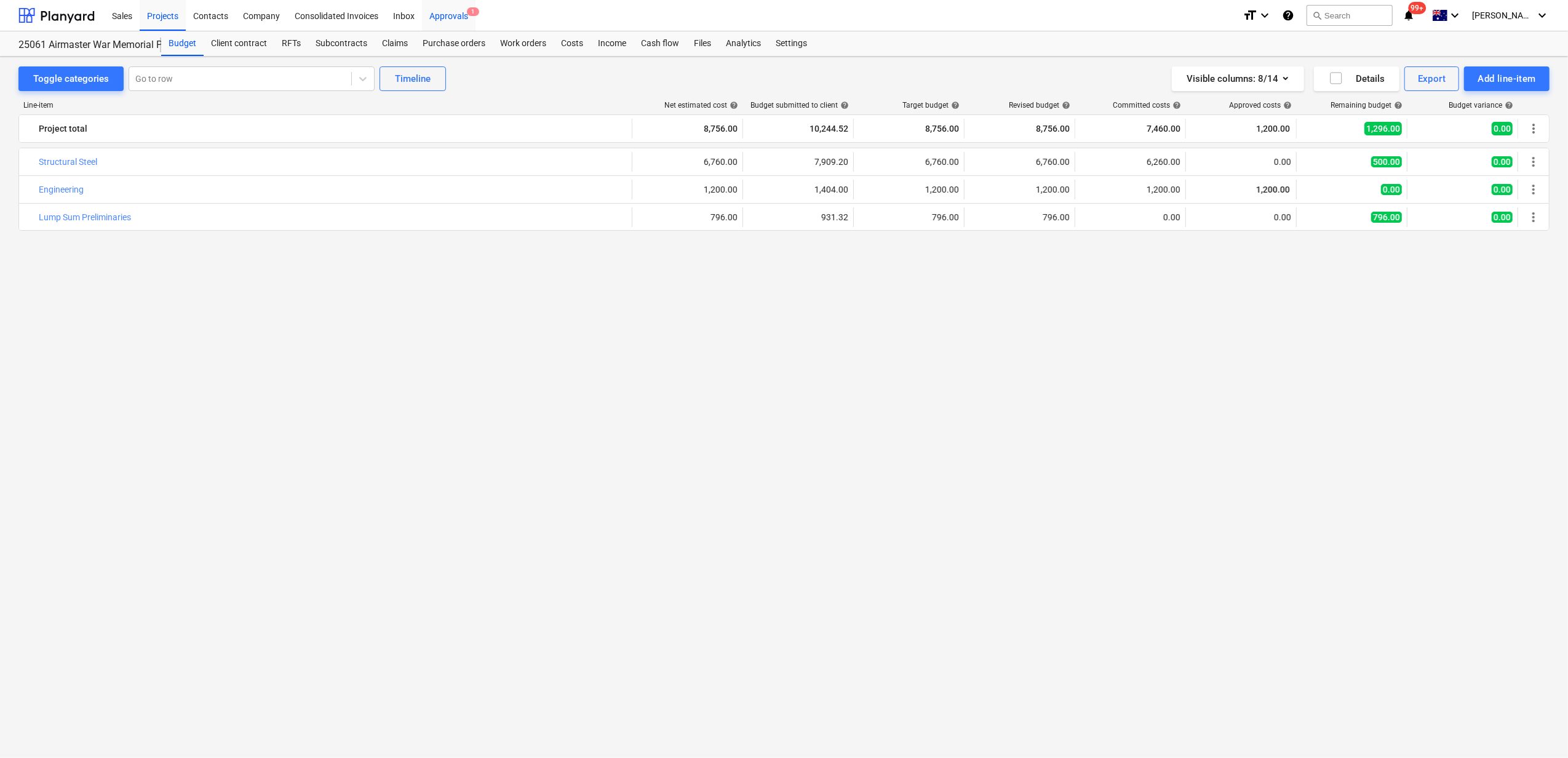
click at [451, 8] on div "Approvals 1" at bounding box center [448, 15] width 54 height 31
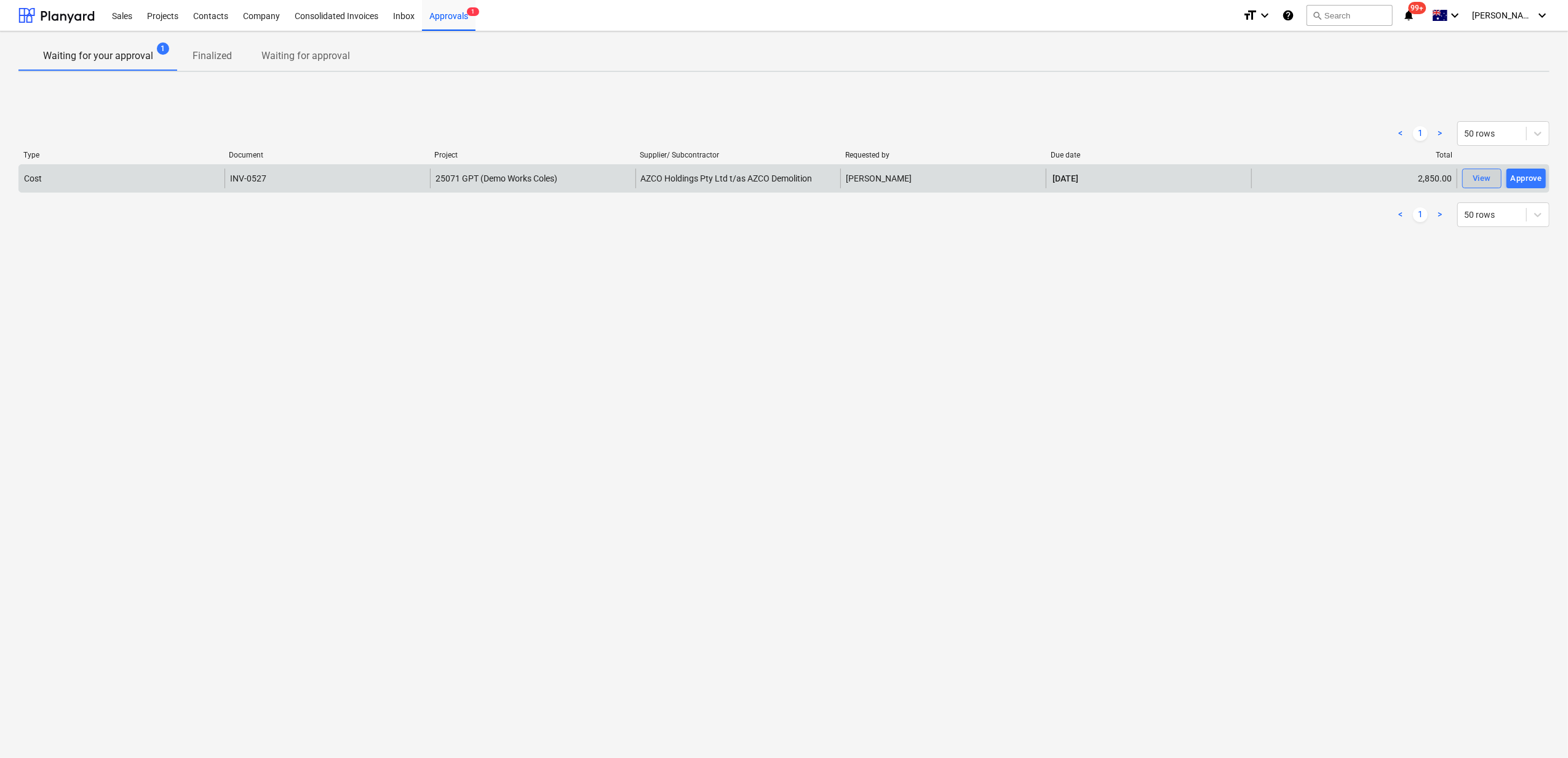
click at [1218, 172] on div "View" at bounding box center [1482, 178] width 18 height 14
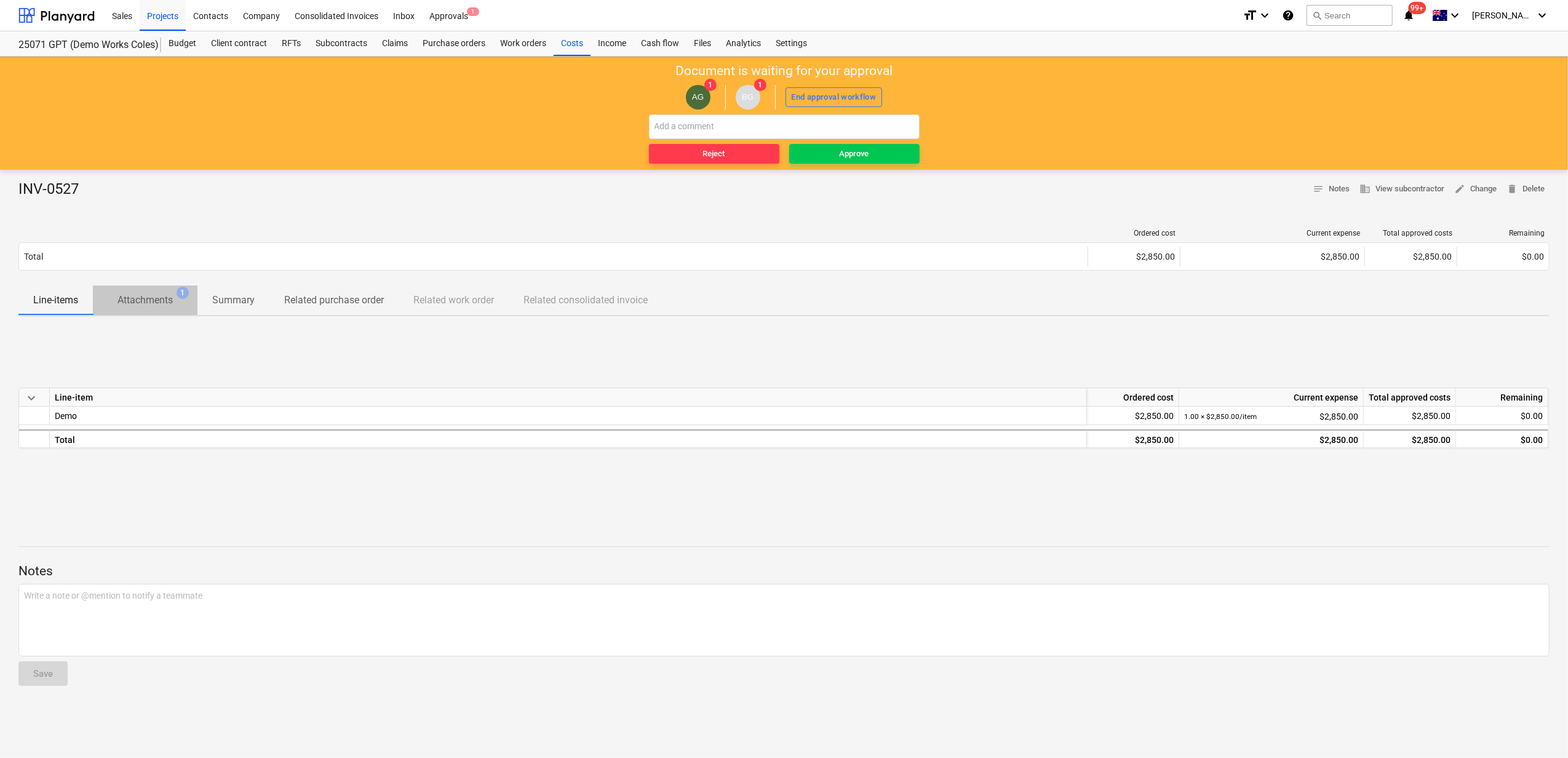
click at [136, 293] on span "Attachments 1" at bounding box center [145, 300] width 105 height 23
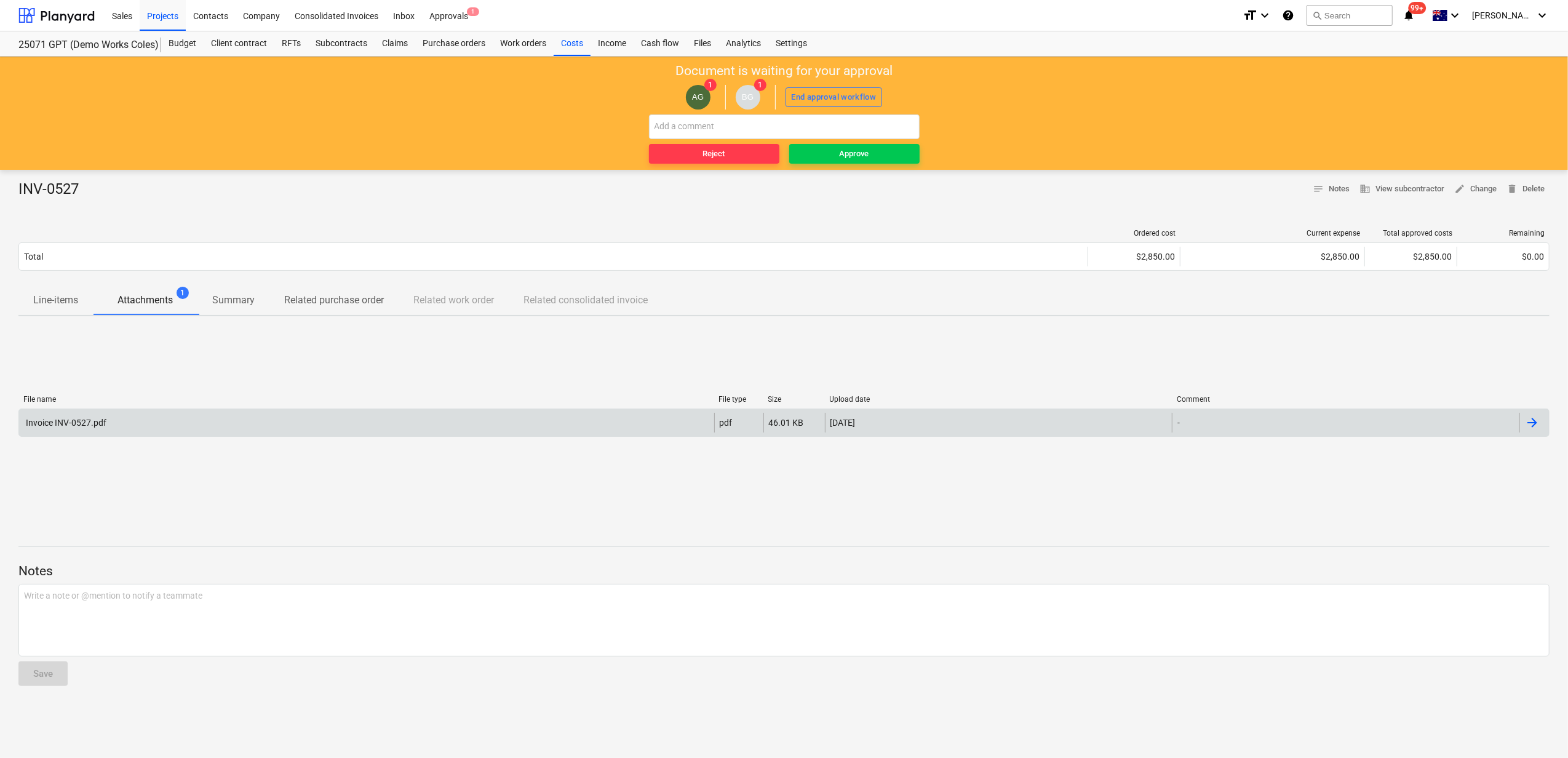
click at [160, 421] on div "Invoice INV-0527.pdf" at bounding box center [366, 423] width 695 height 20
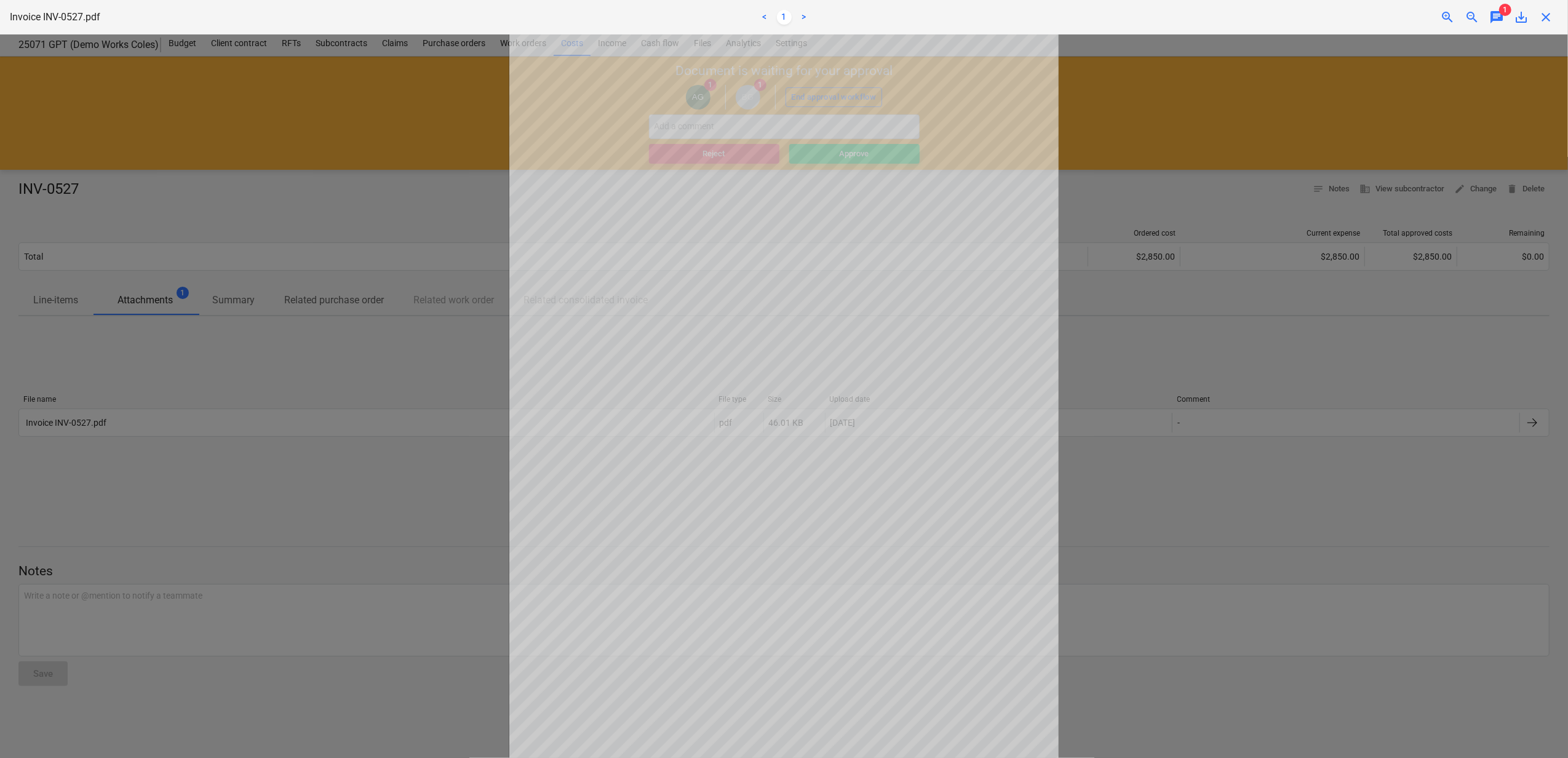
click at [1180, 470] on div at bounding box center [784, 396] width 1568 height 723
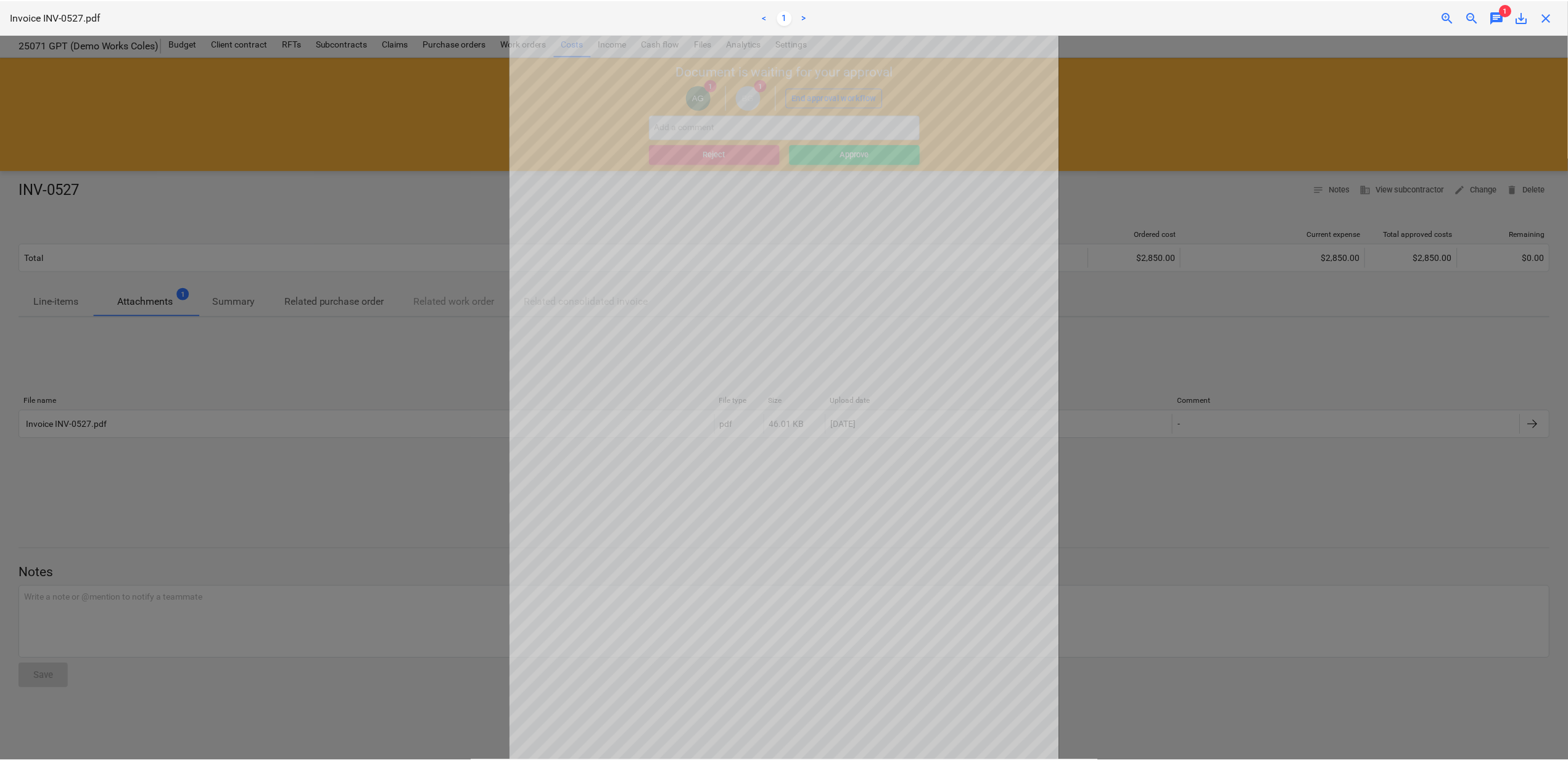
scroll to position [1, 0]
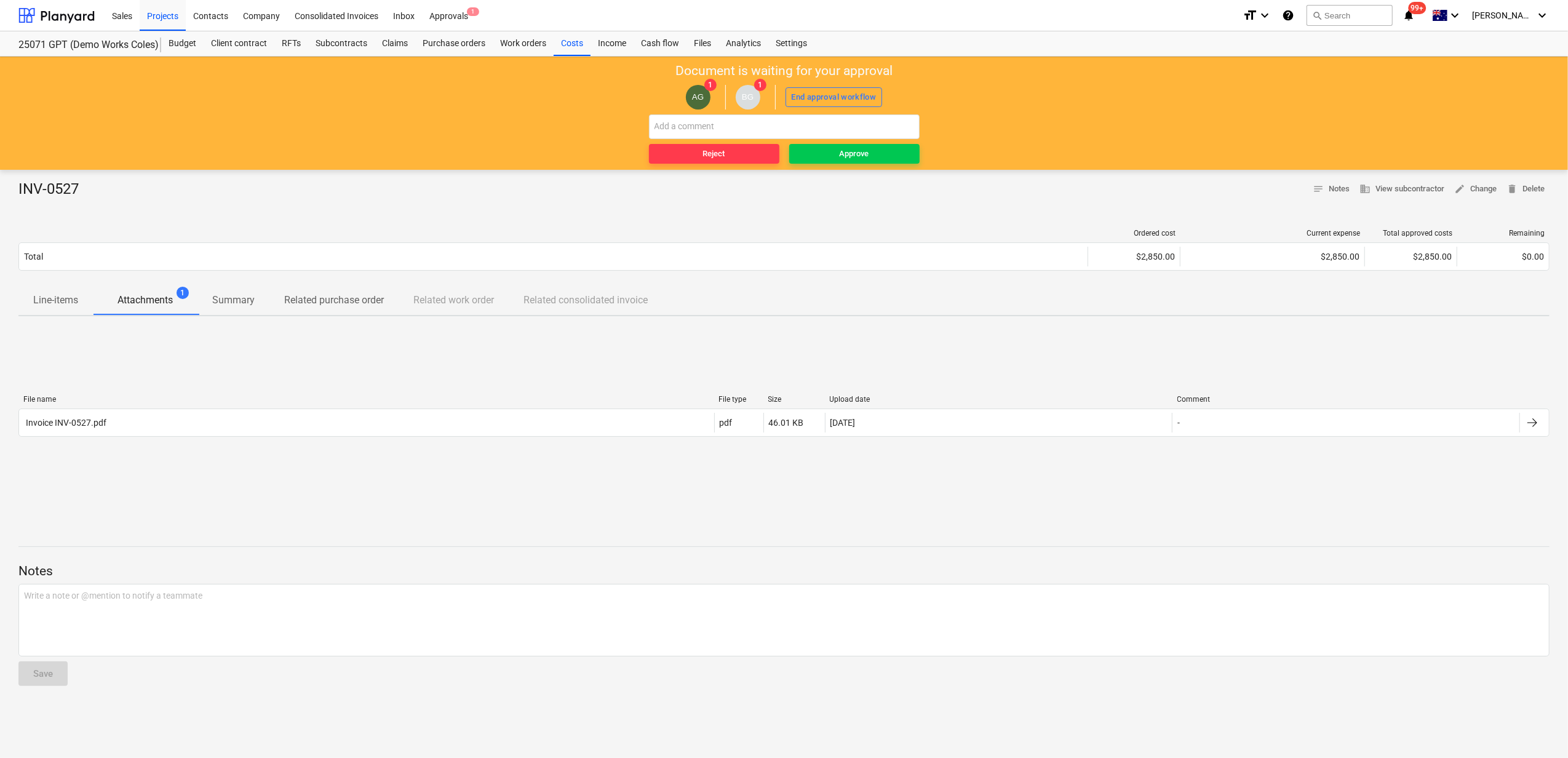
click at [61, 302] on p "Line-items" at bounding box center [55, 300] width 45 height 15
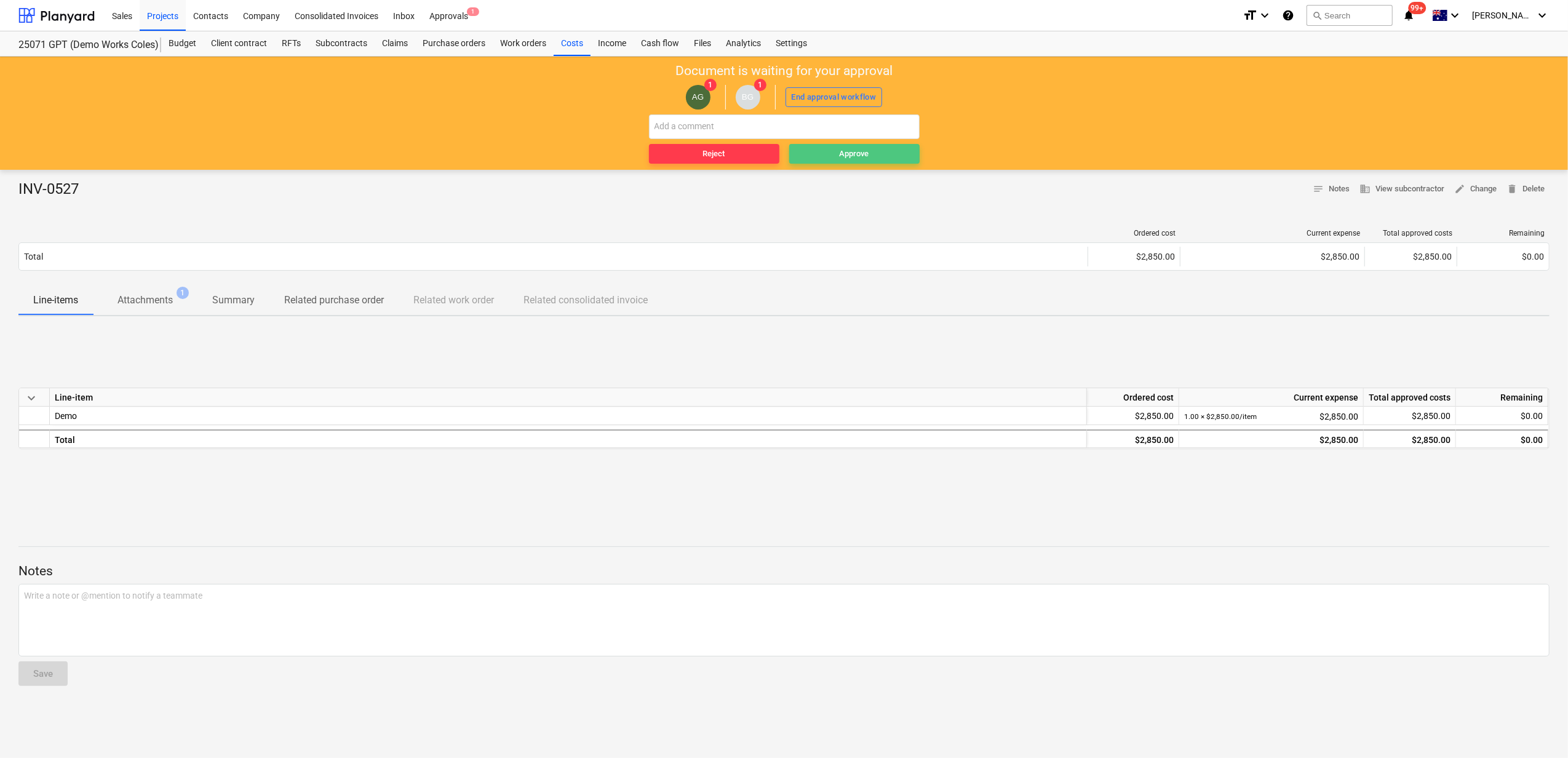
click at [888, 162] on button "Approve" at bounding box center [854, 154] width 131 height 20
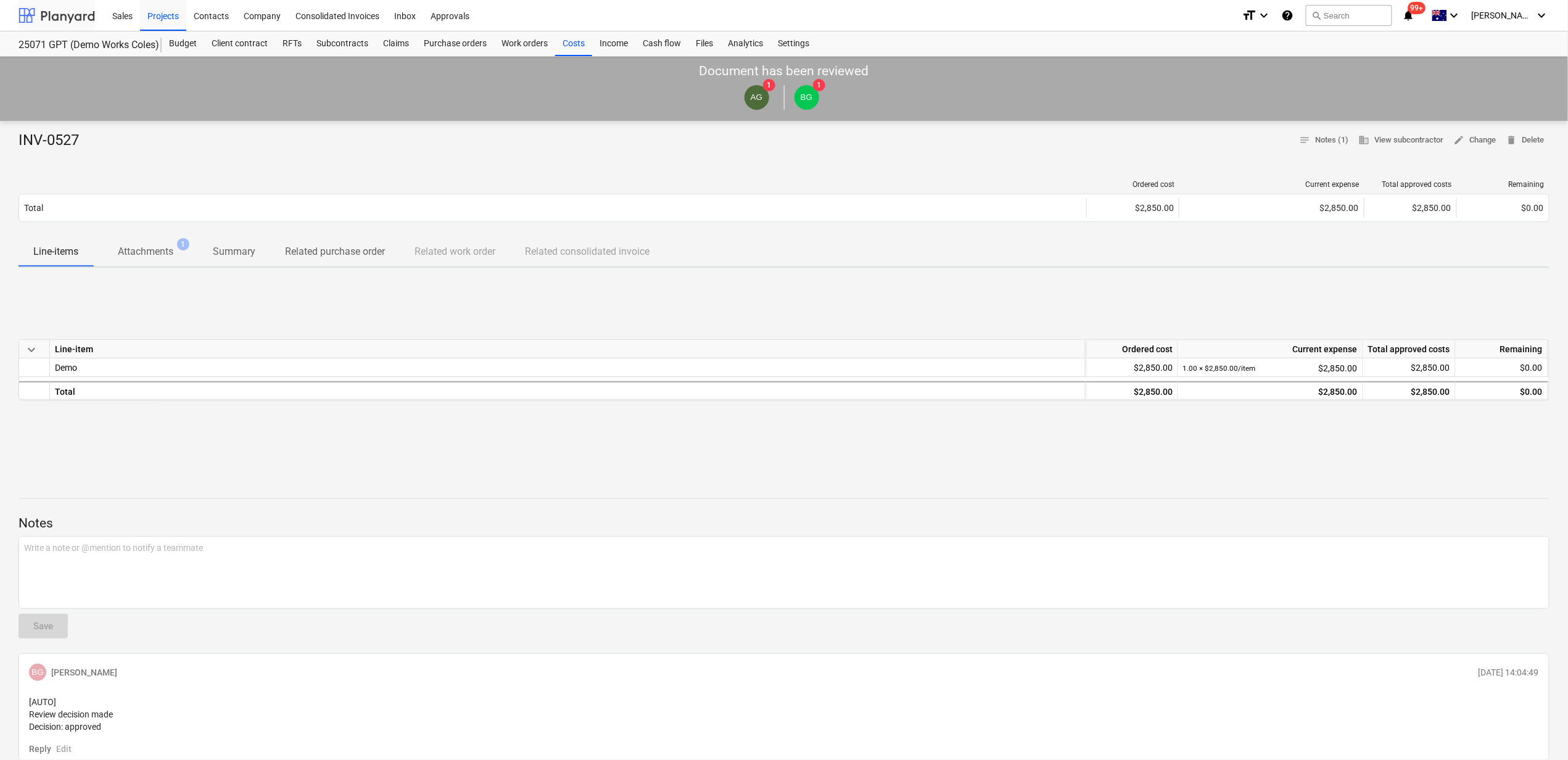
click at [68, 13] on div at bounding box center [57, 16] width 77 height 31
